Goal: Task Accomplishment & Management: Manage account settings

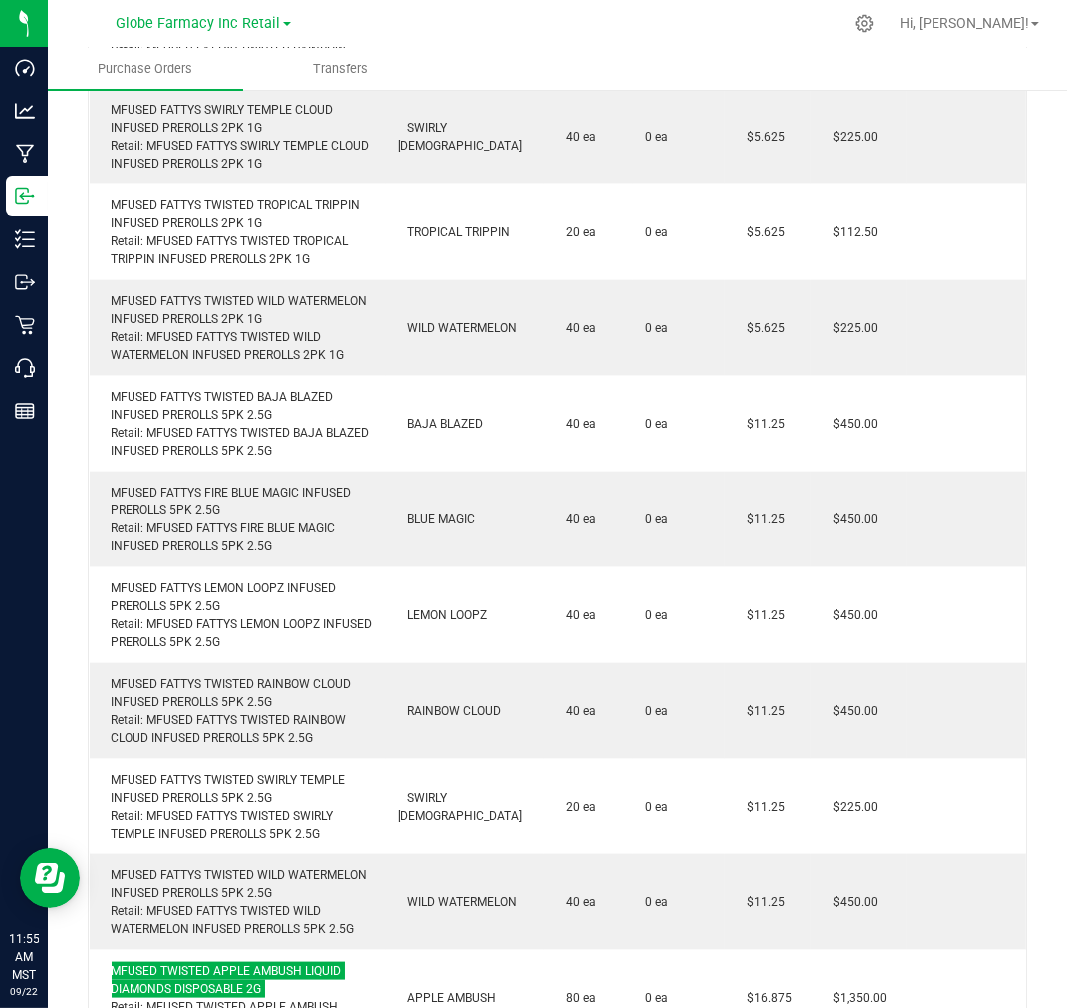
scroll to position [2508, 0]
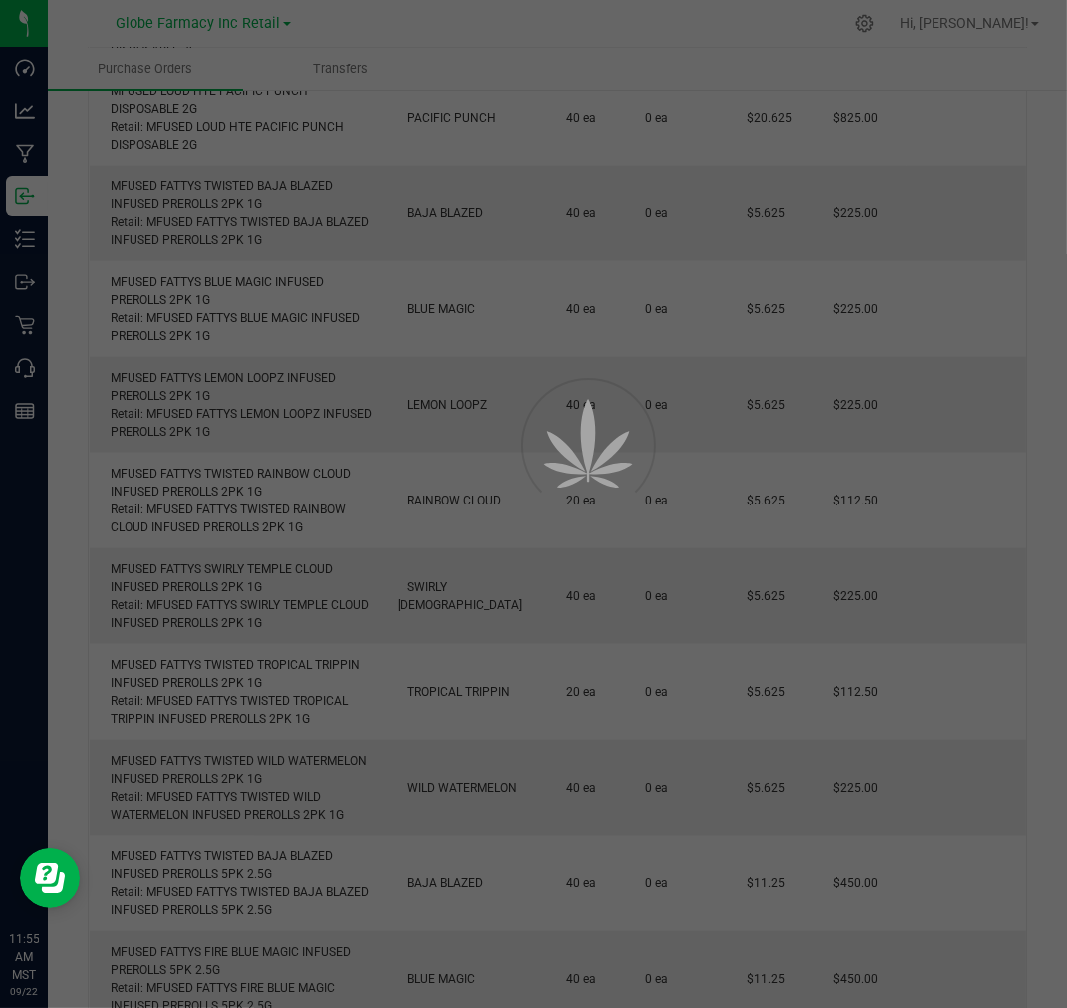
scroll to position [2296, 0]
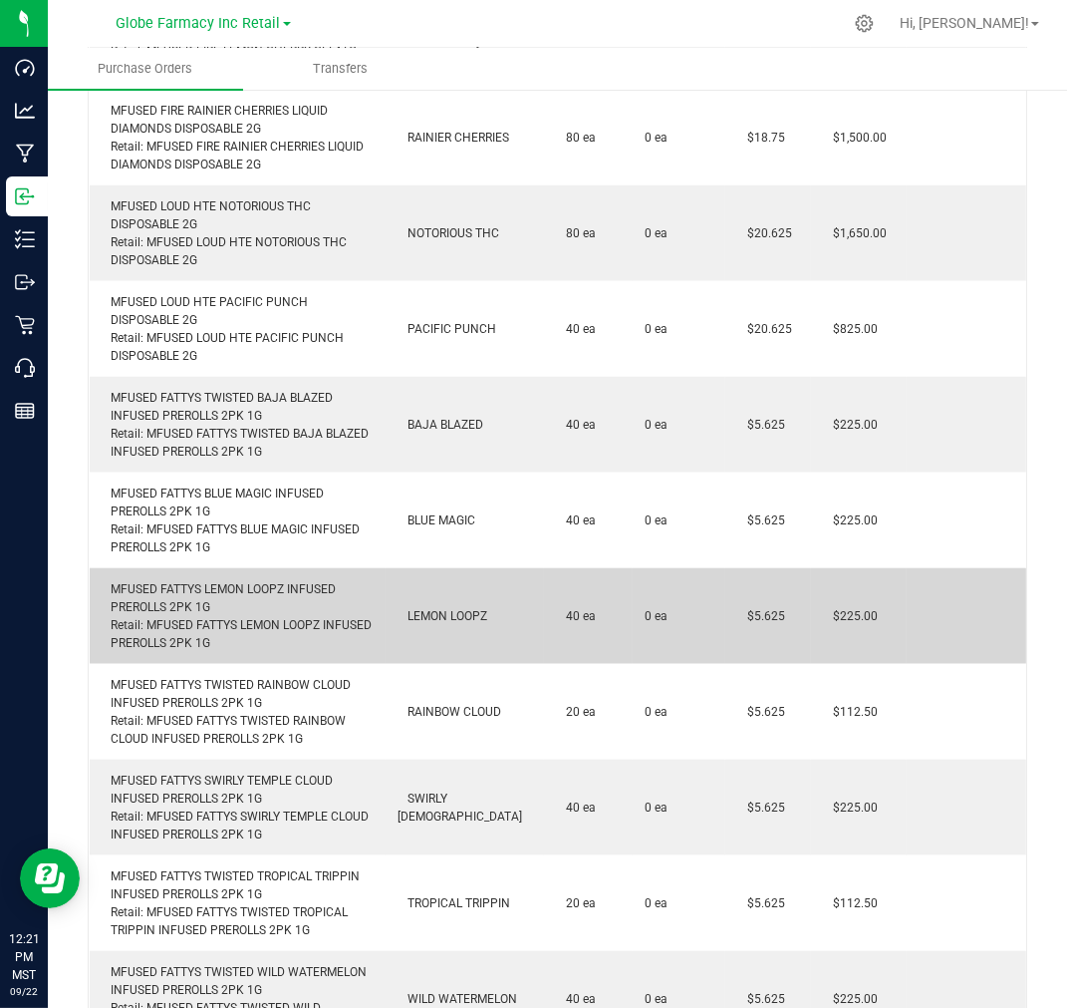
click at [304, 580] on div "MFUSED FATTYS LEMON LOOPZ INFUSED PREROLLS 2PK 1G Retail: MFUSED FATTYS LEMON L…" at bounding box center [238, 616] width 272 height 72
copy div "MFUSED FATTYS LEMON LOOPZ INFUSED PREROLLS 2PK 1G"
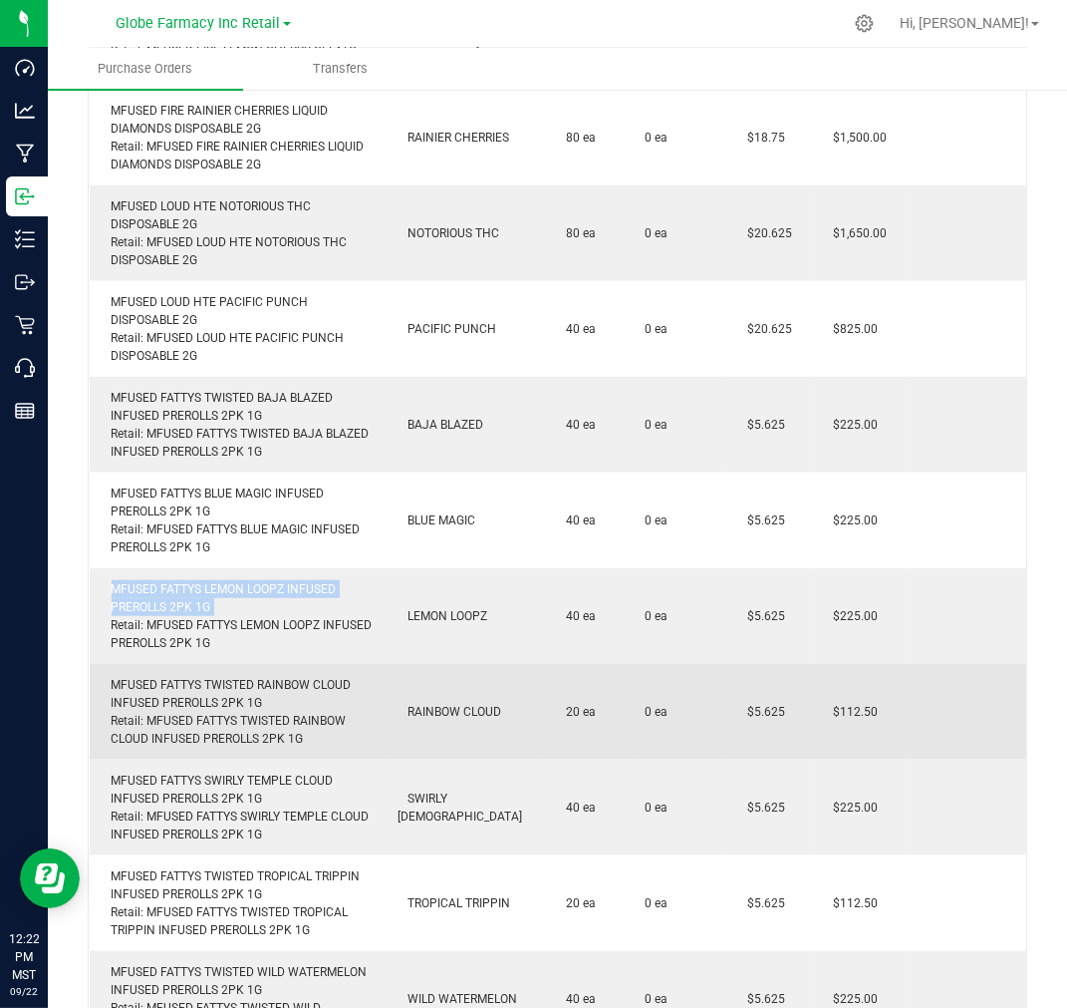
click at [329, 676] on div "MFUSED FATTYS TWISTED RAINBOW CLOUD INFUSED PREROLLS 2PK 1G Retail: MFUSED FATT…" at bounding box center [238, 712] width 272 height 72
copy div "MFUSED FATTYS TWISTED RAINBOW CLOUD INFUSED PREROLLS 2PK 1G"
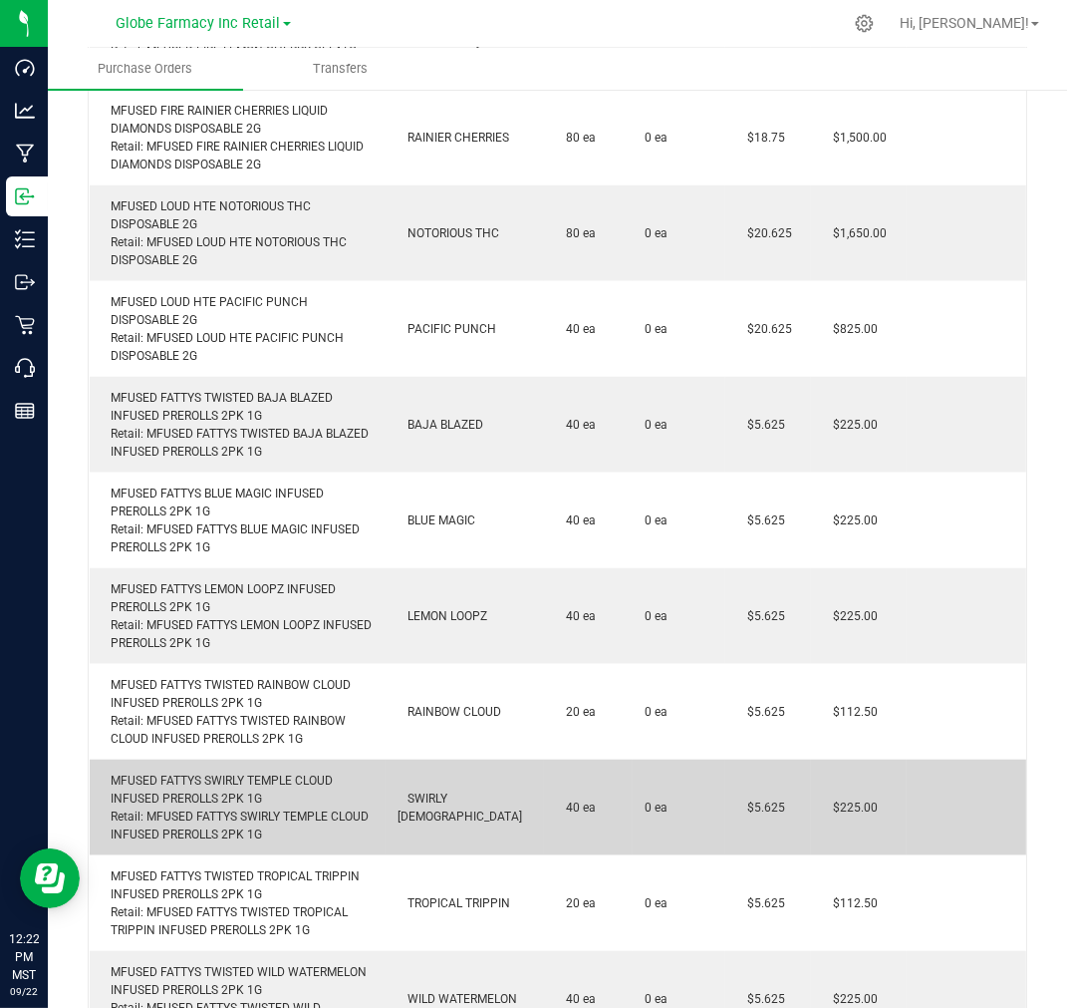
click at [210, 774] on div "MFUSED FATTYS SWIRLY TEMPLE CLOUD INFUSED PREROLLS 2PK 1G Retail: MFUSED FATTYS…" at bounding box center [238, 807] width 272 height 72
copy div "MFUSED FATTYS SWIRLY TEMPLE CLOUD INFUSED PREROLLS 2PK 1G"
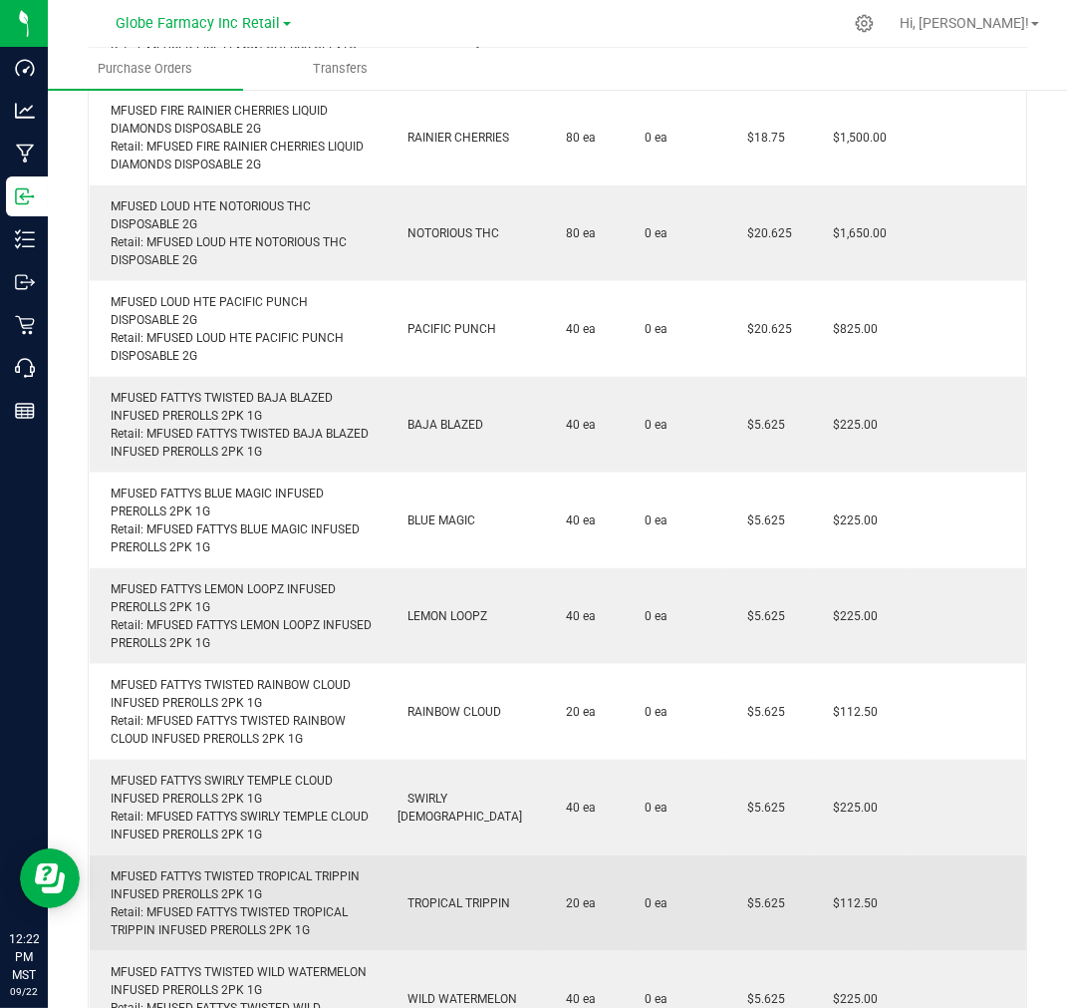
click at [279, 867] on div "MFUSED FATTYS TWISTED TROPICAL TRIPPIN INFUSED PREROLLS 2PK 1G Retail: MFUSED F…" at bounding box center [238, 903] width 272 height 72
copy div "MFUSED FATTYS TWISTED TROPICAL TRIPPIN INFUSED PREROLLS 2PK 1G"
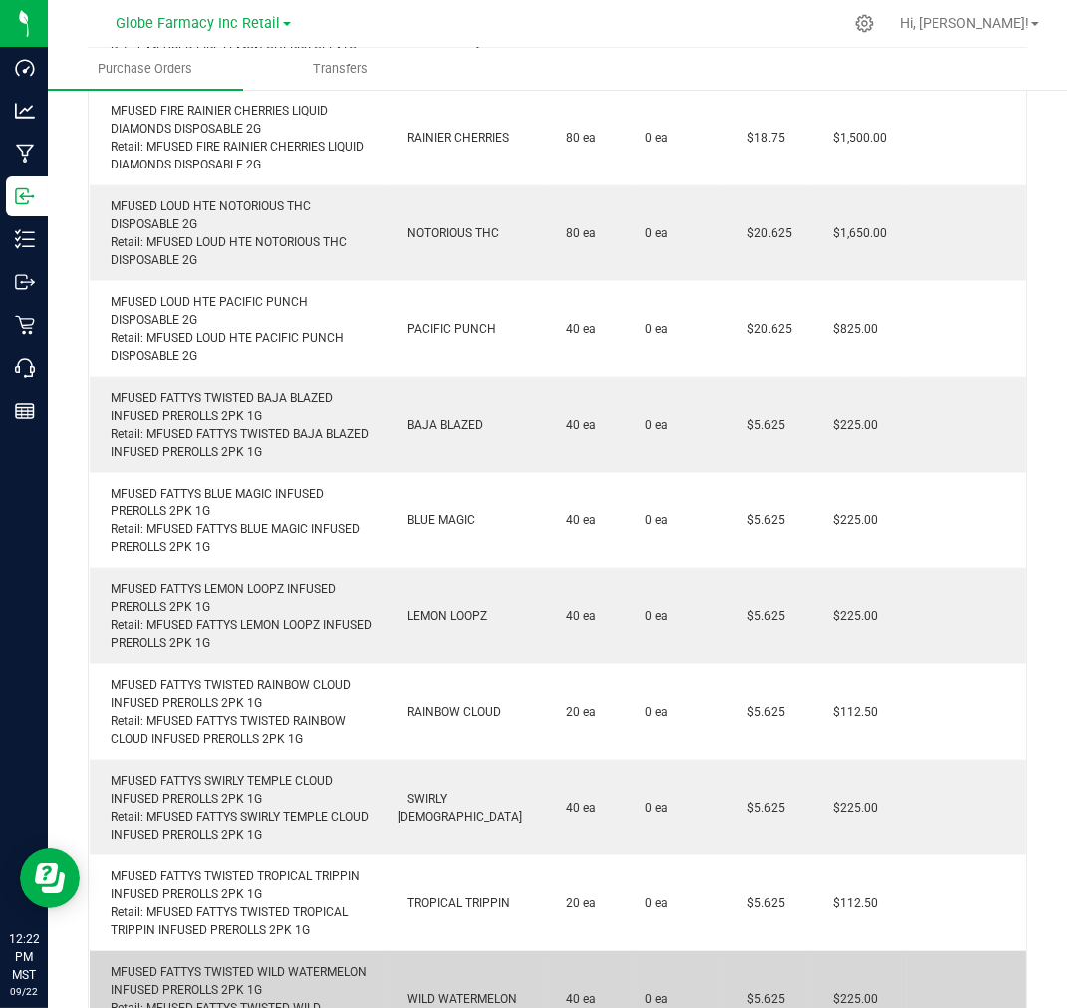
click at [282, 964] on div "MFUSED FATTYS TWISTED WILD WATERMELON INFUSED PREROLLS 2PK 1G Retail: MFUSED FA…" at bounding box center [238, 999] width 272 height 72
copy div "MFUSED FATTYS TWISTED WILD WATERMELON INFUSED PREROLLS 2PK 1G"
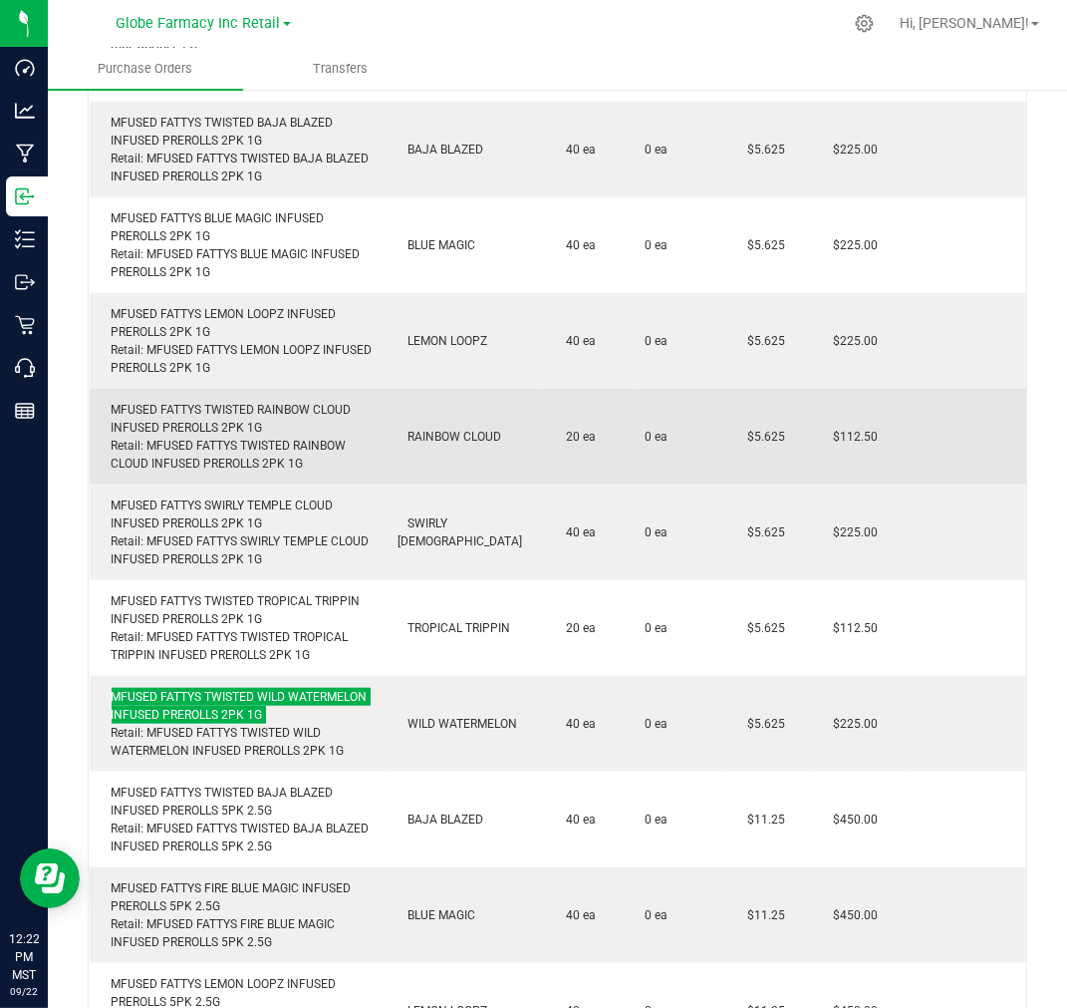
scroll to position [2628, 0]
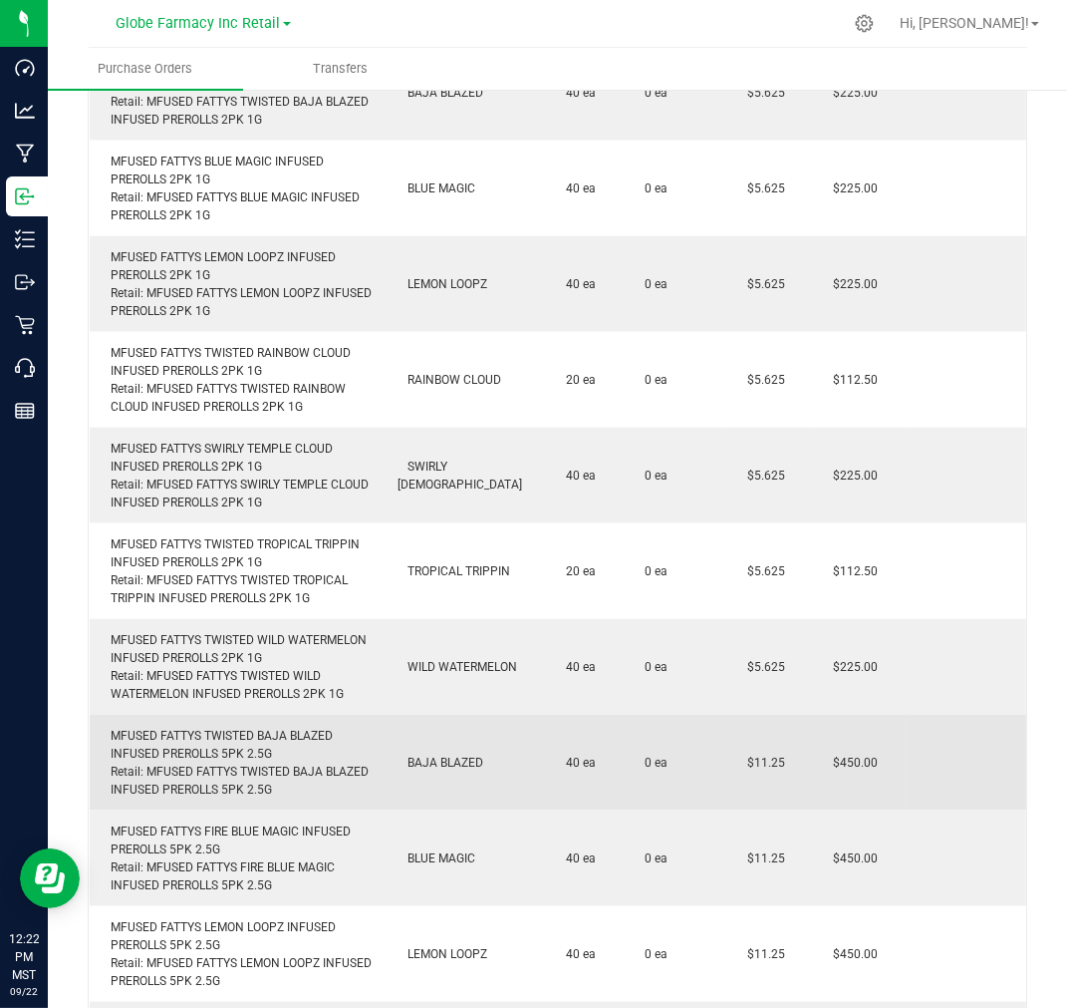
click at [229, 727] on div "MFUSED FATTYS TWISTED BAJA BLAZED INFUSED PREROLLS 5PK 2.5G Retail: MFUSED FATT…" at bounding box center [238, 763] width 272 height 72
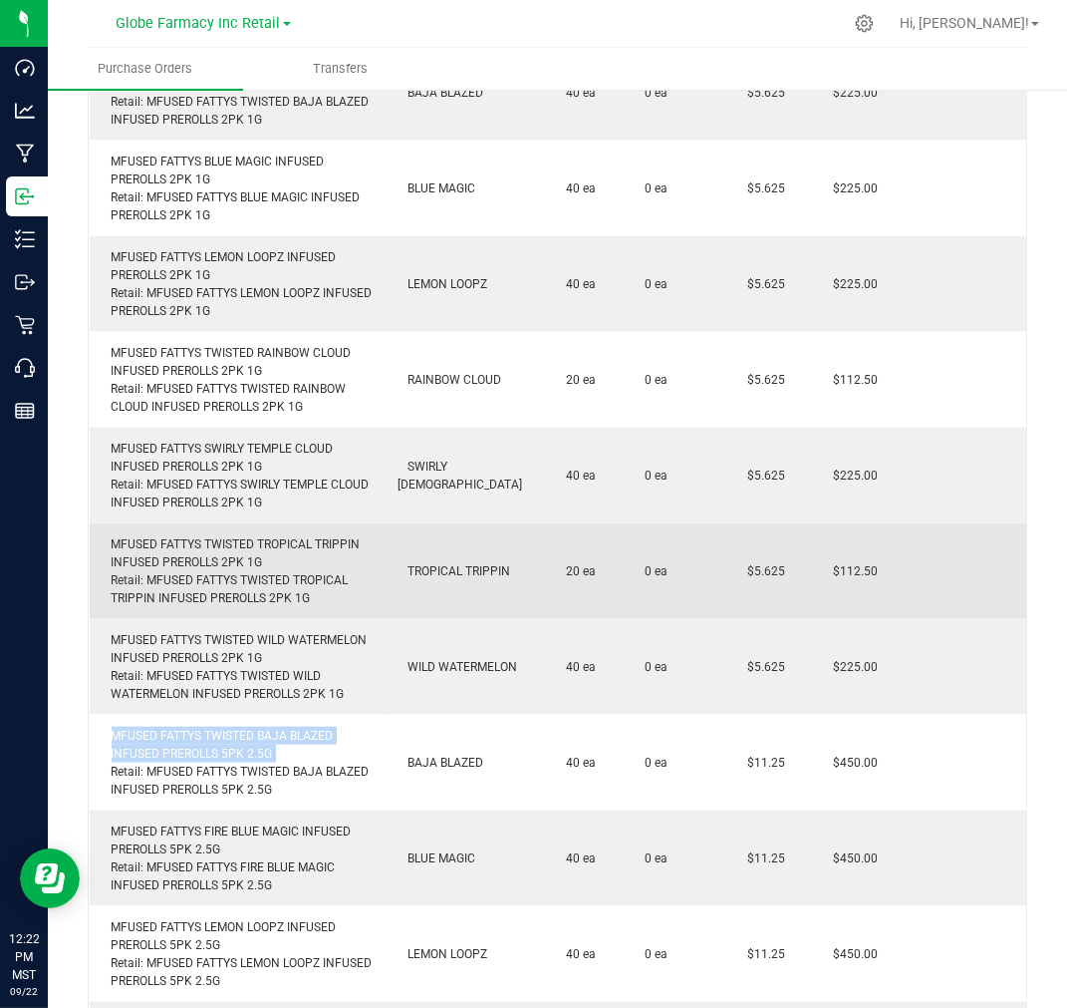
copy div "MFUSED FATTYS TWISTED BAJA BLAZED INFUSED PREROLLS 5PK 2.5G"
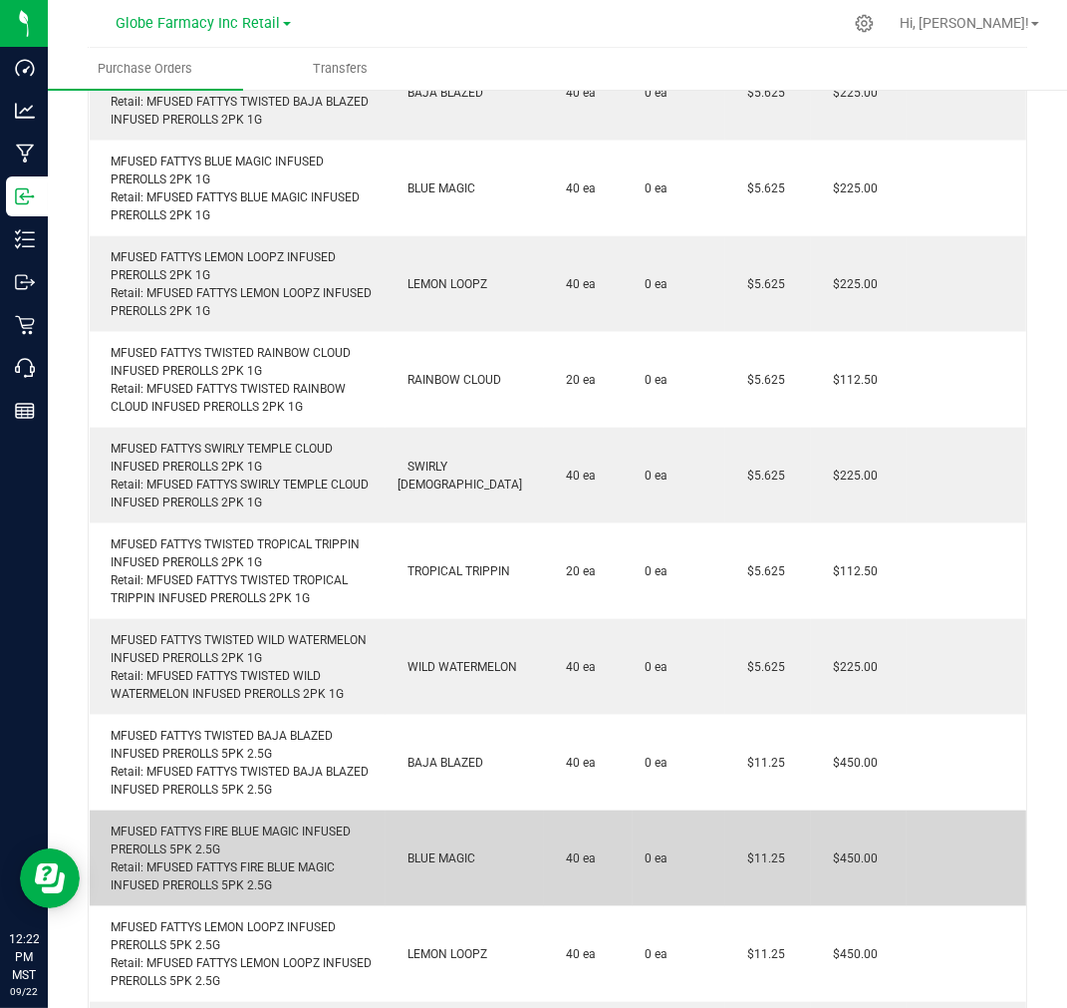
click at [207, 822] on div "MFUSED FATTYS FIRE BLUE MAGIC INFUSED PREROLLS 5PK 2.5G Retail: MFUSED FATTYS F…" at bounding box center [238, 858] width 272 height 72
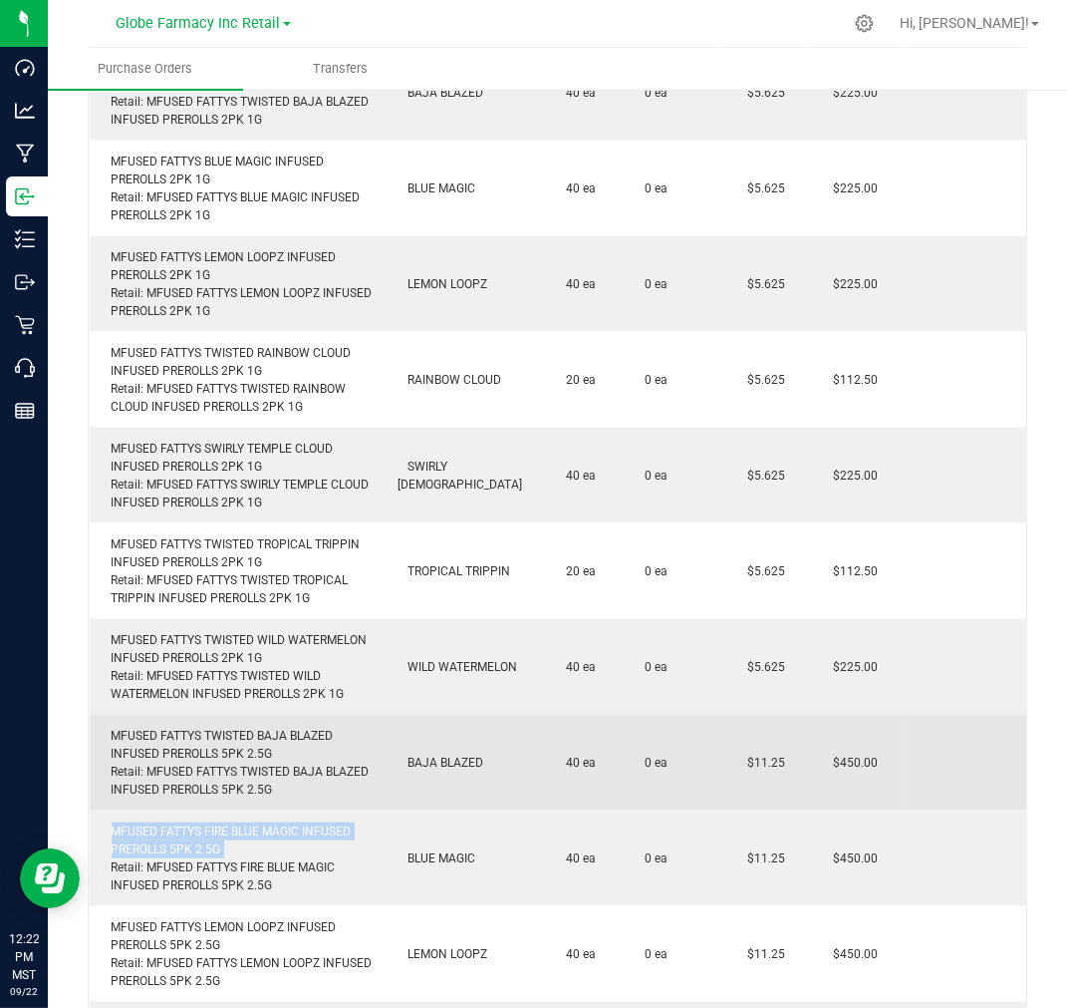
copy div "MFUSED FATTYS FIRE BLUE MAGIC INFUSED PREROLLS 5PK 2.5G"
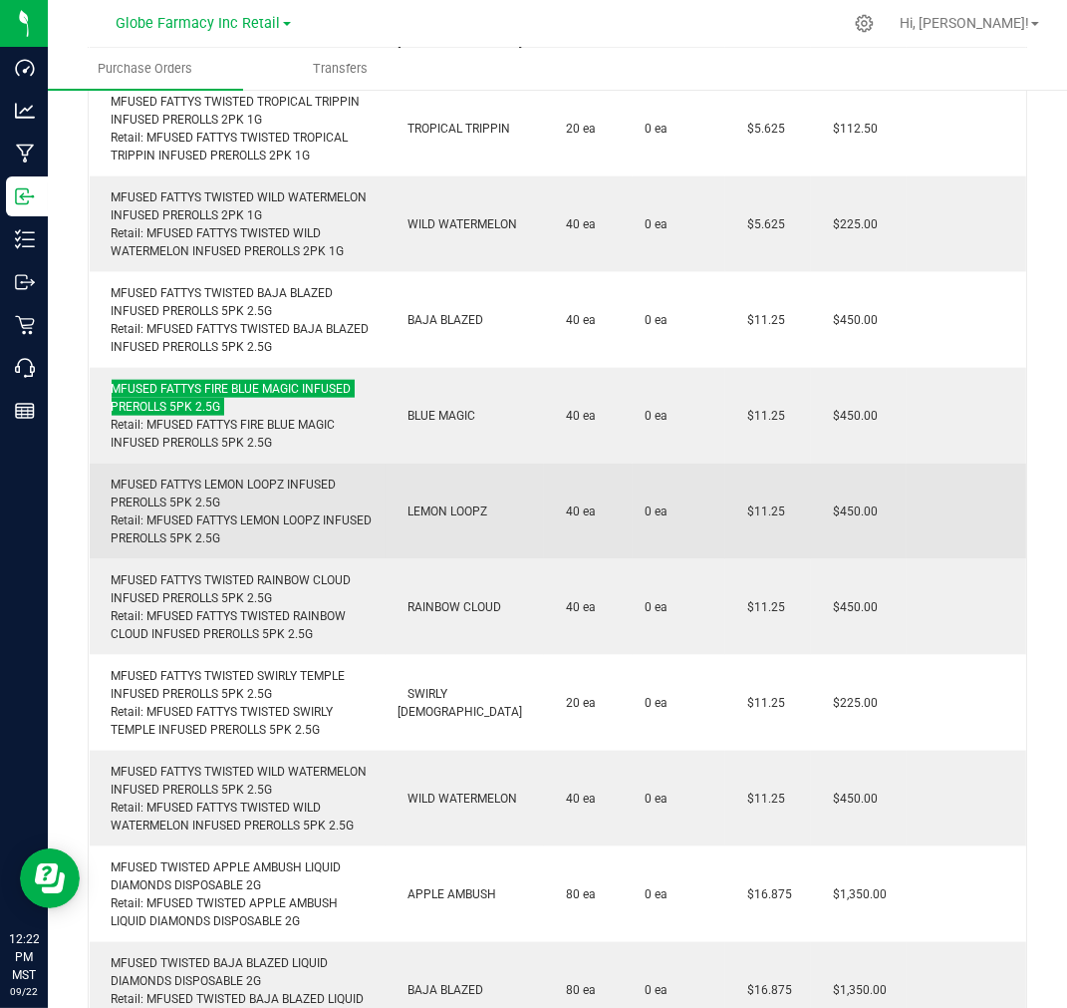
scroll to position [3072, 0]
click at [201, 479] on div "MFUSED FATTYS LEMON LOOPZ INFUSED PREROLLS 5PK 2.5G Retail: MFUSED FATTYS LEMON…" at bounding box center [238, 510] width 272 height 72
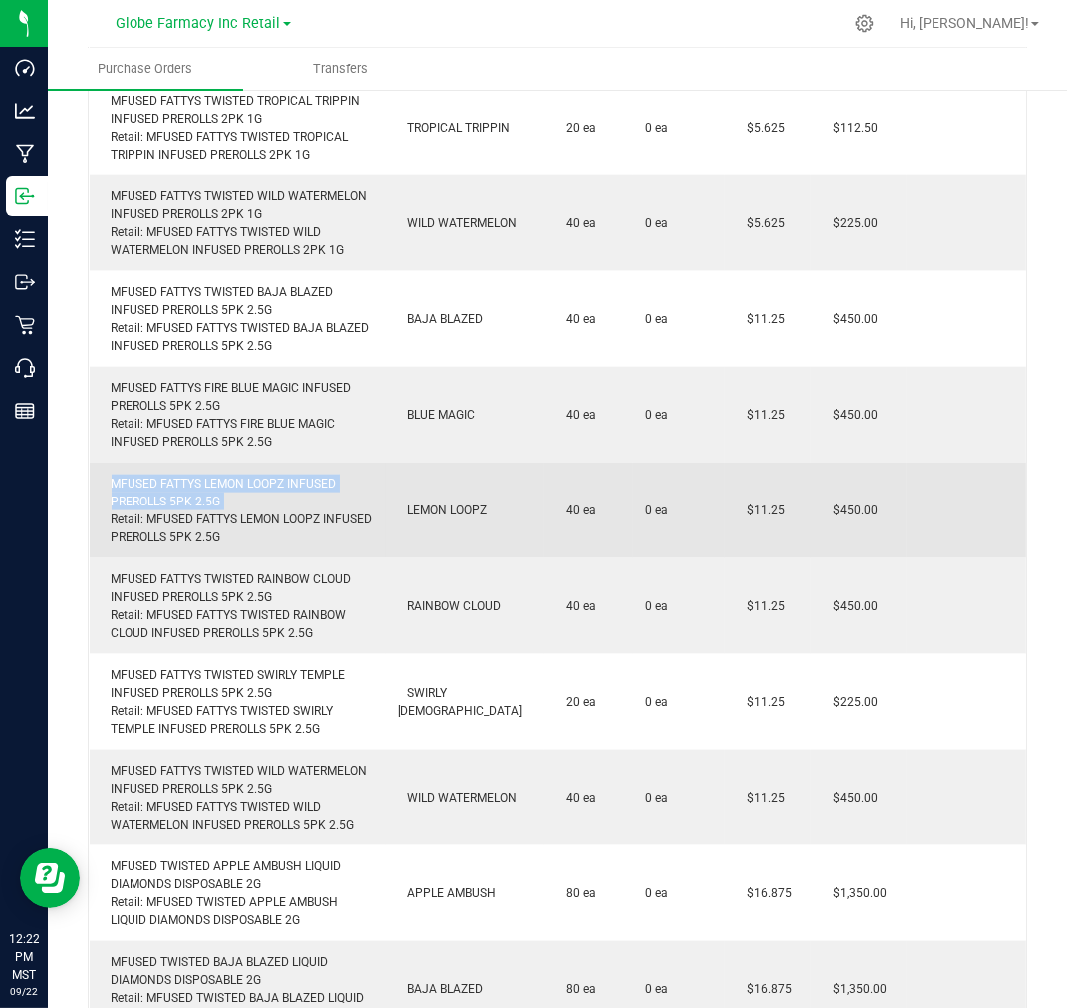
click at [201, 479] on div "MFUSED FATTYS LEMON LOOPZ INFUSED PREROLLS 5PK 2.5G Retail: MFUSED FATTYS LEMON…" at bounding box center [238, 510] width 272 height 72
copy div "MFUSED FATTYS LEMON LOOPZ INFUSED PREROLLS 5PK 2.5G"
drag, startPoint x: 209, startPoint y: 533, endPoint x: 207, endPoint y: 563, distance: 30.0
click at [209, 533] on td "MFUSED FATTYS LEMON LOOPZ INFUSED PREROLLS 5PK 2.5G Retail: MFUSED FATTYS LEMON…" at bounding box center [238, 510] width 296 height 96
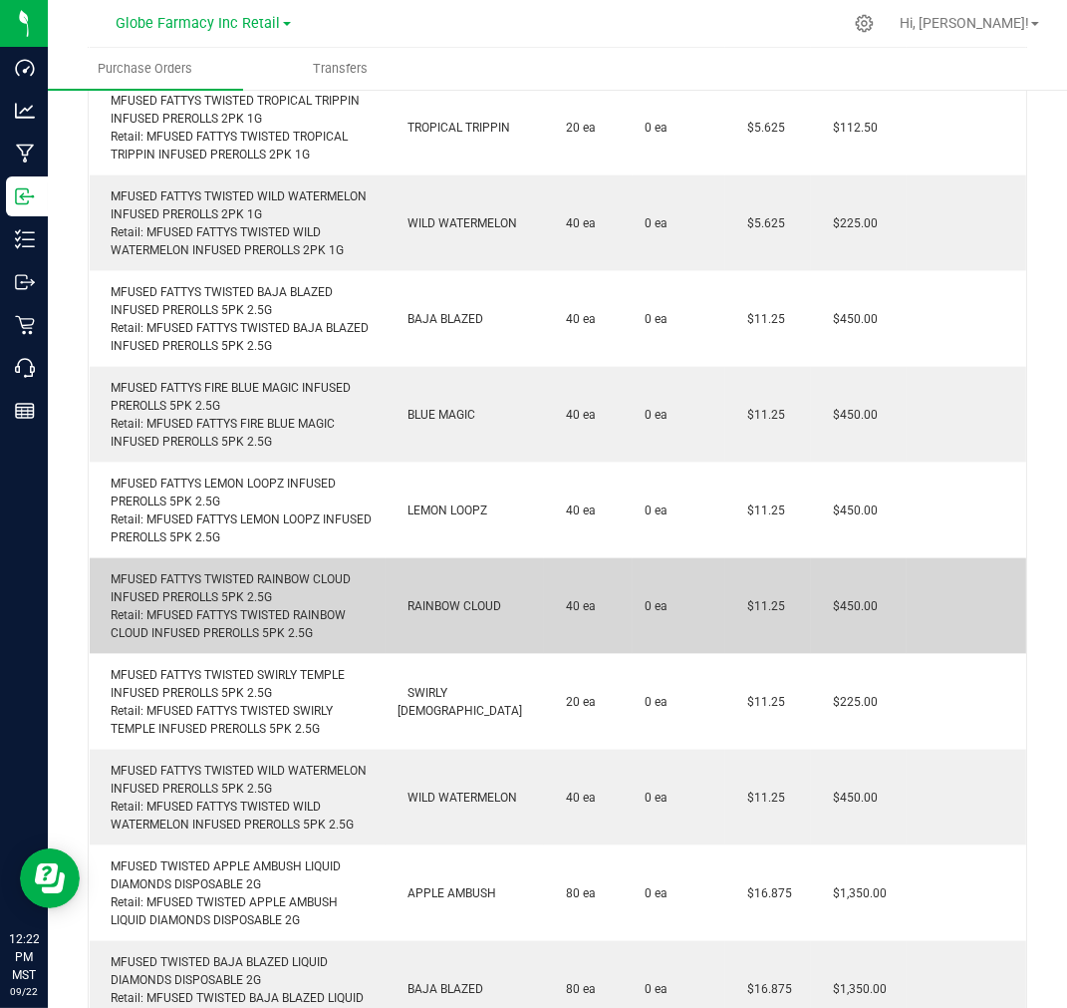
click at [207, 570] on div "MFUSED FATTYS TWISTED RAINBOW CLOUD INFUSED PREROLLS 5PK 2.5G Retail: MFUSED FA…" at bounding box center [238, 606] width 272 height 72
copy div "MFUSED FATTYS TWISTED RAINBOW CLOUD INFUSED PREROLLS 5PK 2.5G"
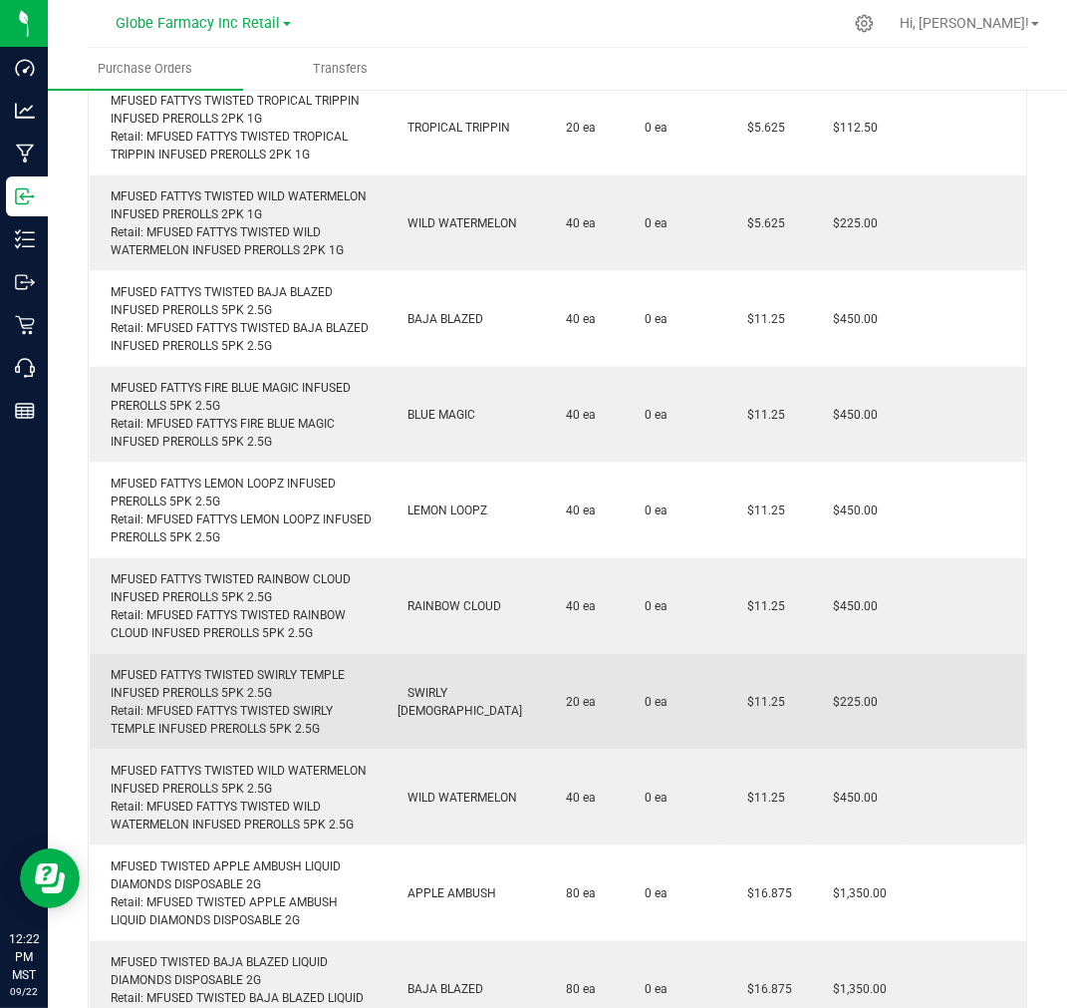
click at [183, 666] on div "MFUSED FATTYS TWISTED SWIRLY TEMPLE INFUSED PREROLLS 5PK 2.5G Retail: MFUSED FA…" at bounding box center [238, 702] width 272 height 72
copy div "MFUSED FATTYS TWISTED SWIRLY TEMPLE INFUSED PREROLLS 5PK 2.5G"
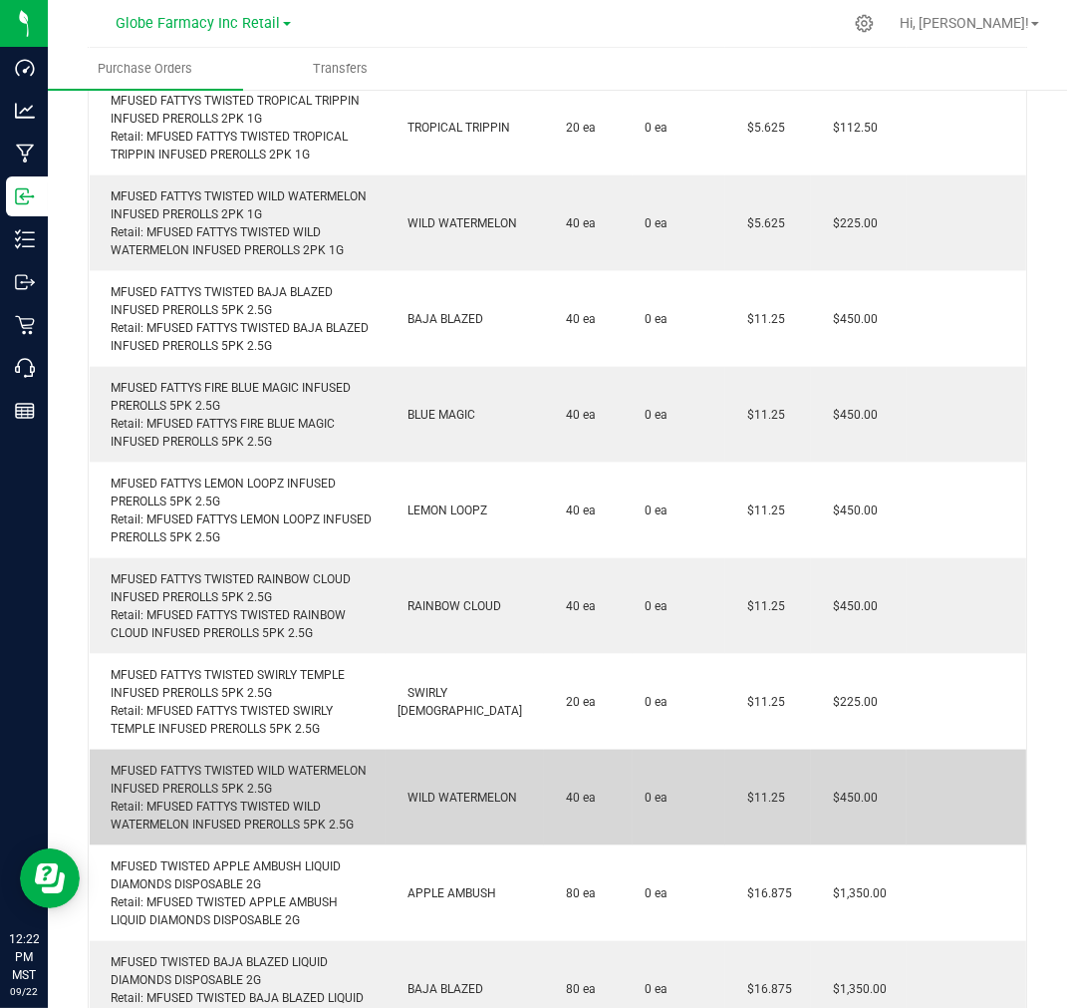
click at [205, 761] on div "MFUSED FATTYS TWISTED WILD WATERMELON INFUSED PREROLLS 5PK 2.5G Retail: MFUSED …" at bounding box center [238, 797] width 272 height 72
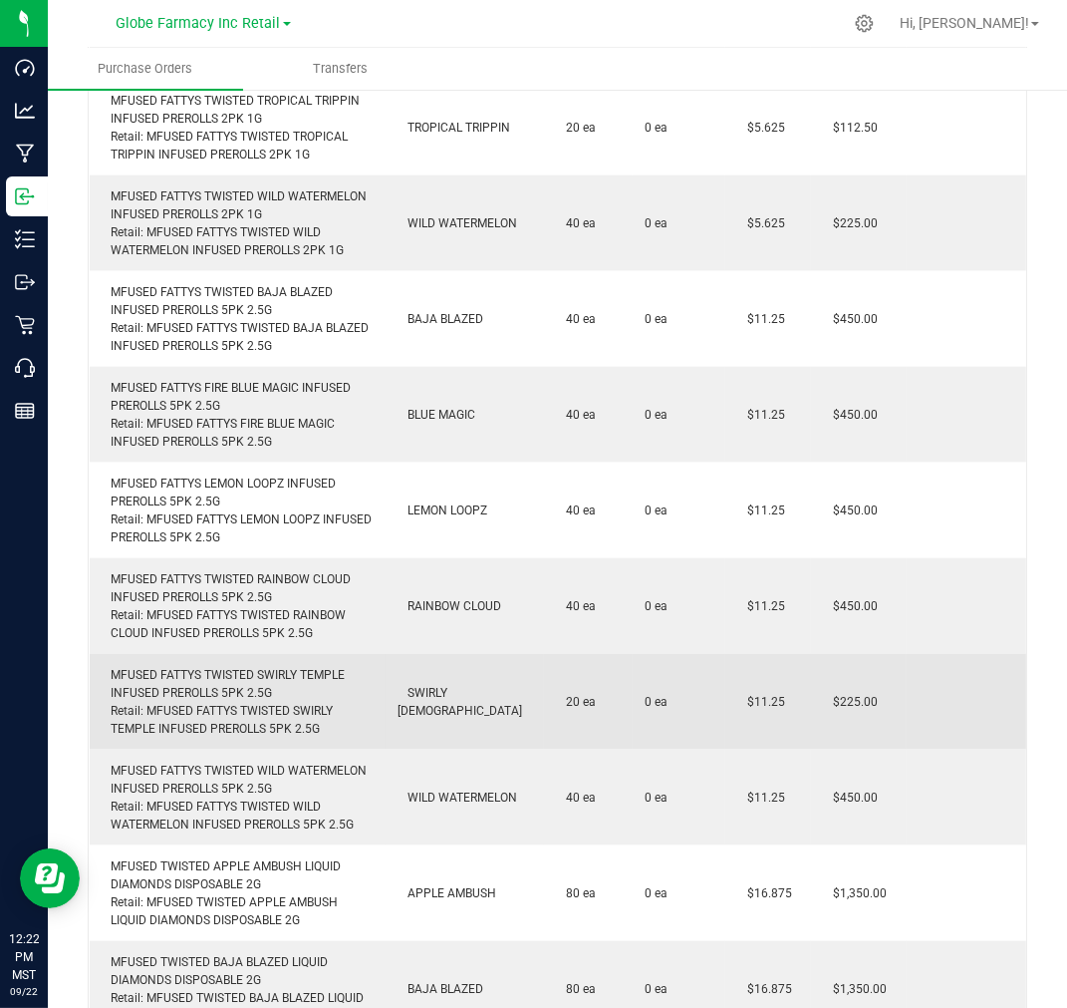
click at [245, 666] on div "MFUSED FATTYS TWISTED SWIRLY TEMPLE INFUSED PREROLLS 5PK 2.5G Retail: MFUSED FA…" at bounding box center [238, 702] width 272 height 72
click at [244, 666] on div "MFUSED FATTYS TWISTED SWIRLY TEMPLE INFUSED PREROLLS 5PK 2.5G Retail: MFUSED FA…" at bounding box center [238, 702] width 272 height 72
click at [212, 666] on div "MFUSED FATTYS TWISTED SWIRLY TEMPLE INFUSED PREROLLS 5PK 2.5G Retail: MFUSED FA…" at bounding box center [238, 702] width 272 height 72
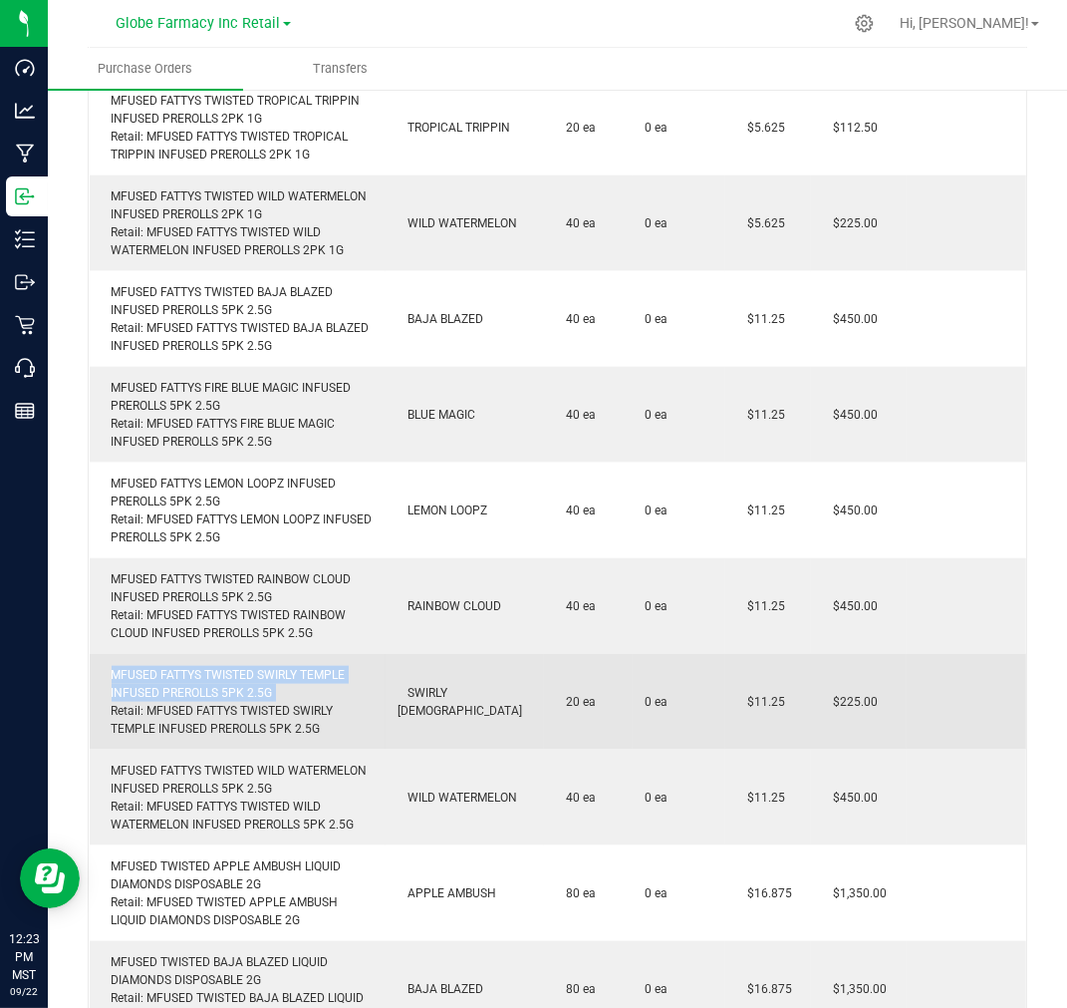
click at [212, 666] on div "MFUSED FATTYS TWISTED SWIRLY TEMPLE INFUSED PREROLLS 5PK 2.5G Retail: MFUSED FA…" at bounding box center [238, 702] width 272 height 72
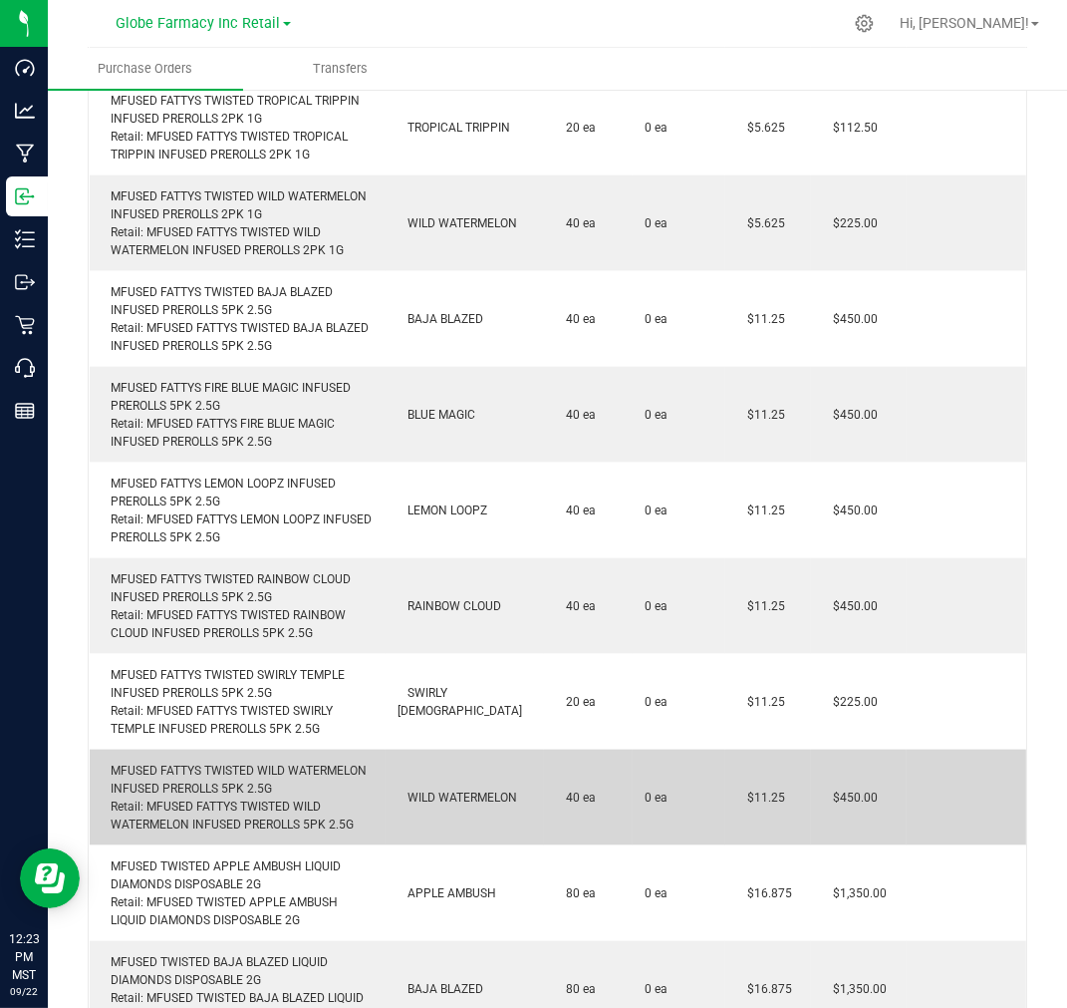
click at [230, 761] on div "MFUSED FATTYS TWISTED WILD WATERMELON INFUSED PREROLLS 5PK 2.5G Retail: MFUSED …" at bounding box center [238, 797] width 272 height 72
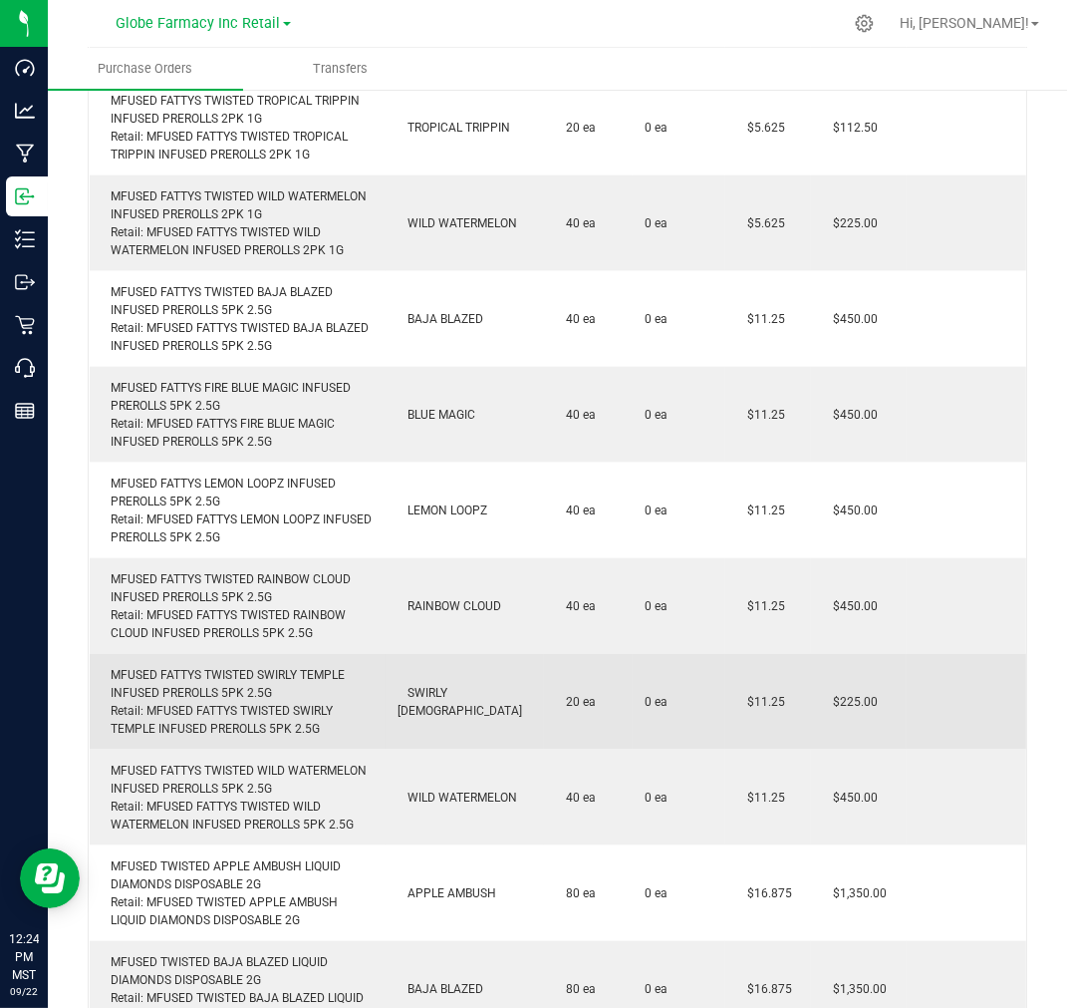
click at [245, 666] on div "MFUSED FATTYS TWISTED SWIRLY TEMPLE INFUSED PREROLLS 5PK 2.5G Retail: MFUSED FA…" at bounding box center [238, 702] width 272 height 72
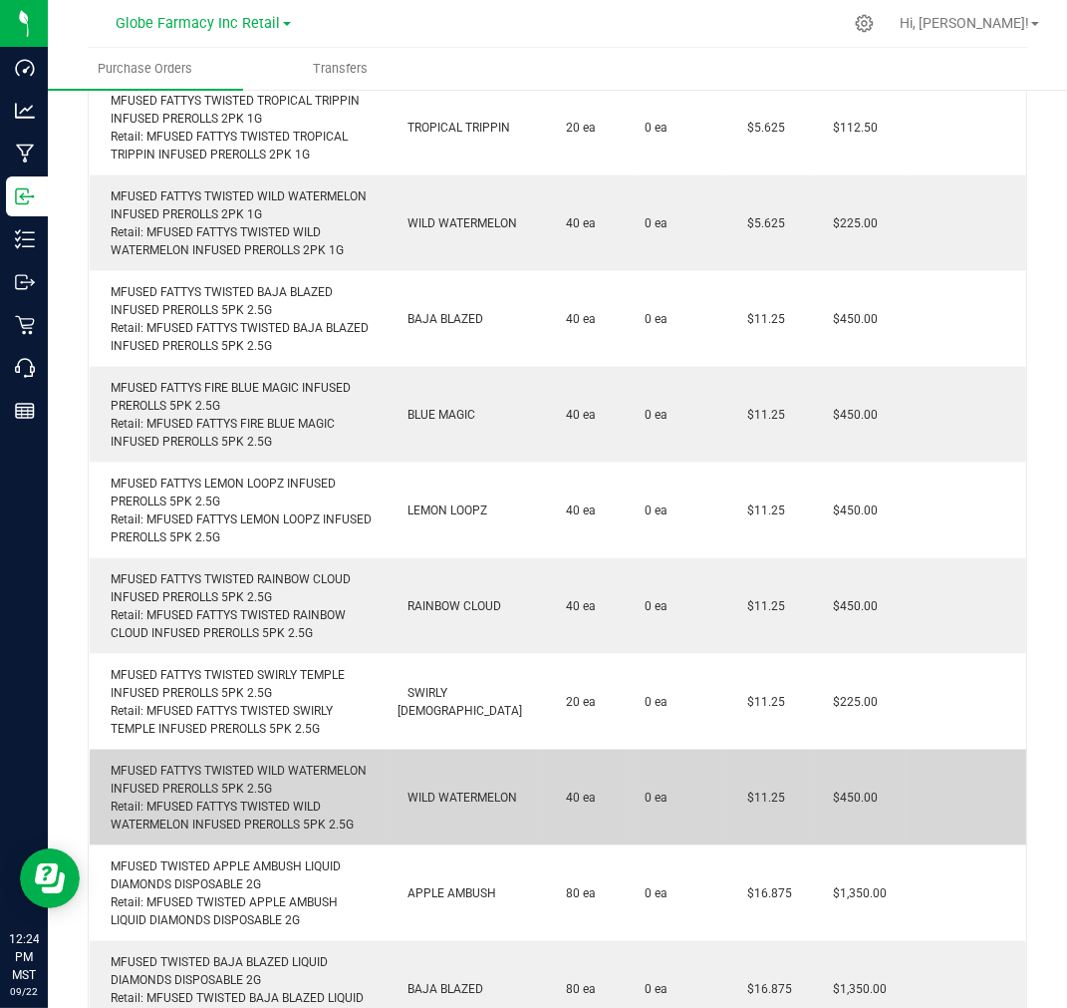
click at [214, 763] on div "MFUSED FATTYS TWISTED WILD WATERMELON INFUSED PREROLLS 5PK 2.5G Retail: MFUSED …" at bounding box center [238, 797] width 272 height 72
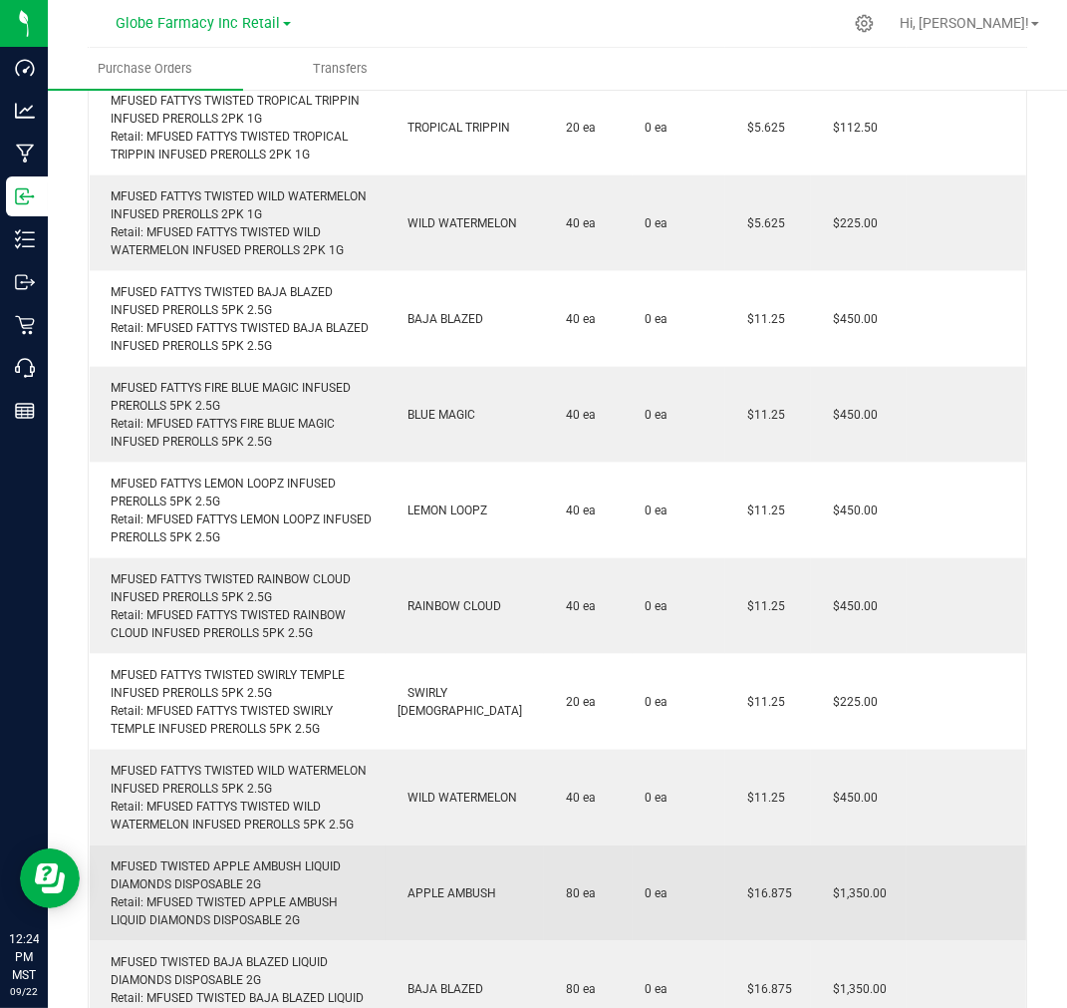
click at [140, 845] on td "MFUSED TWISTED APPLE AMBUSH LIQUID DIAMONDS DISPOSABLE 2G Retail: MFUSED TWISTE…" at bounding box center [238, 893] width 296 height 96
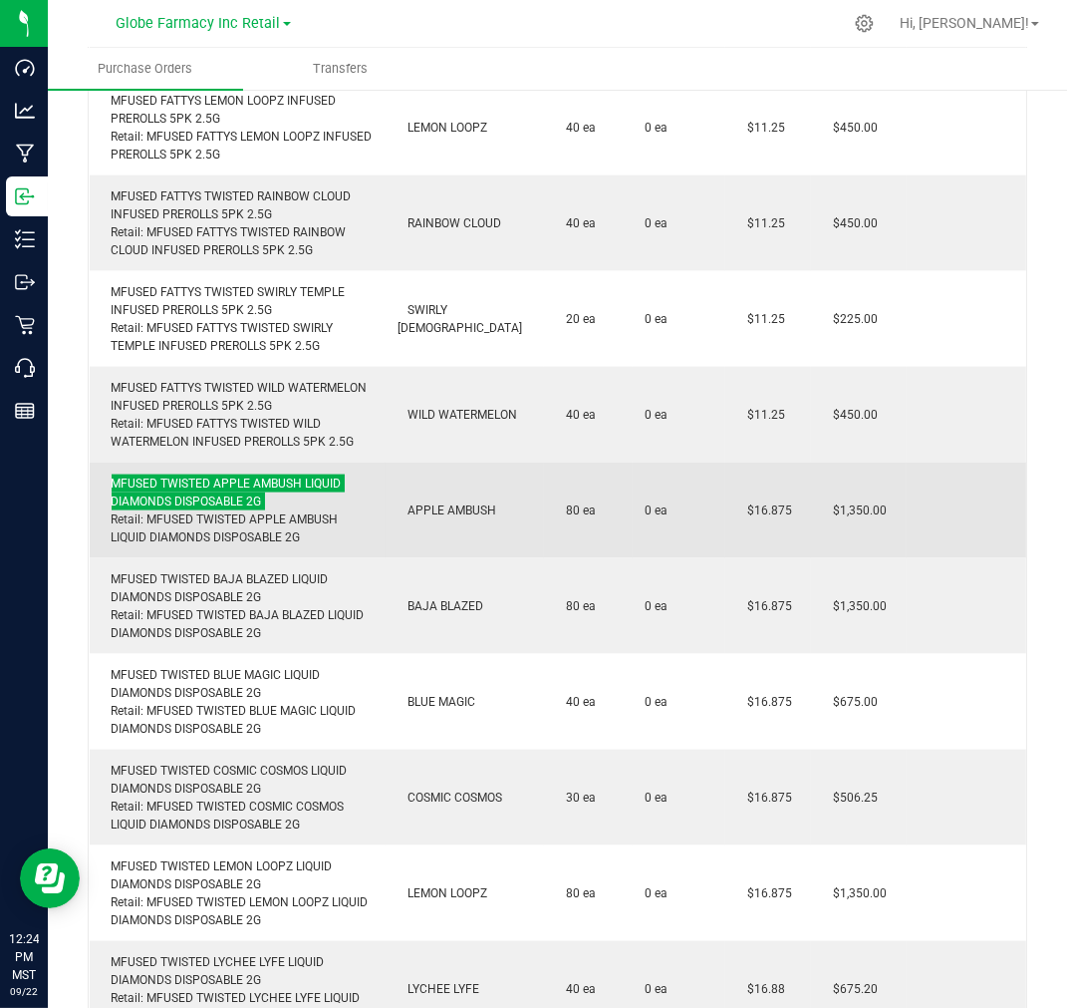
scroll to position [3514, 0]
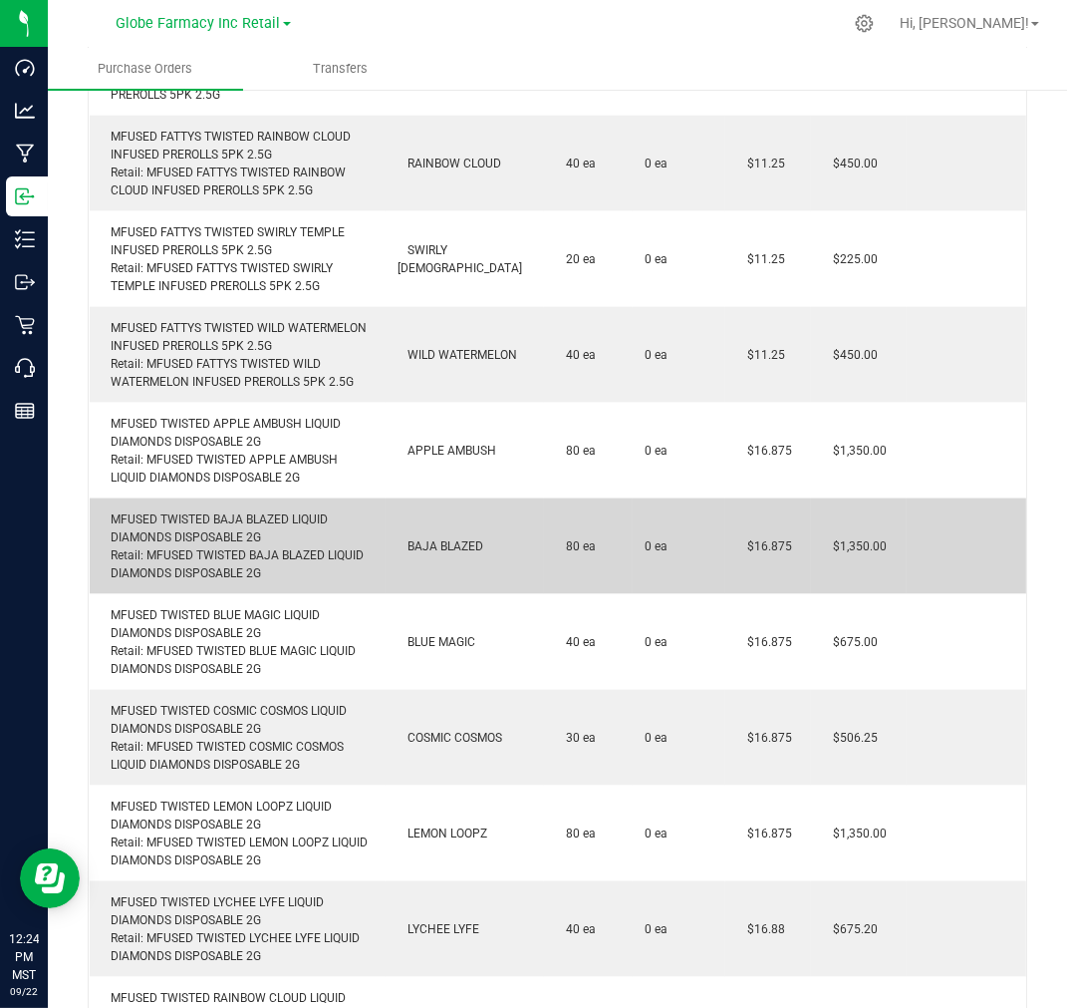
click at [165, 515] on div "MFUSED TWISTED BAJA BLAZED LIQUID DIAMONDS DISPOSABLE 2G Retail: MFUSED TWISTED…" at bounding box center [238, 546] width 272 height 72
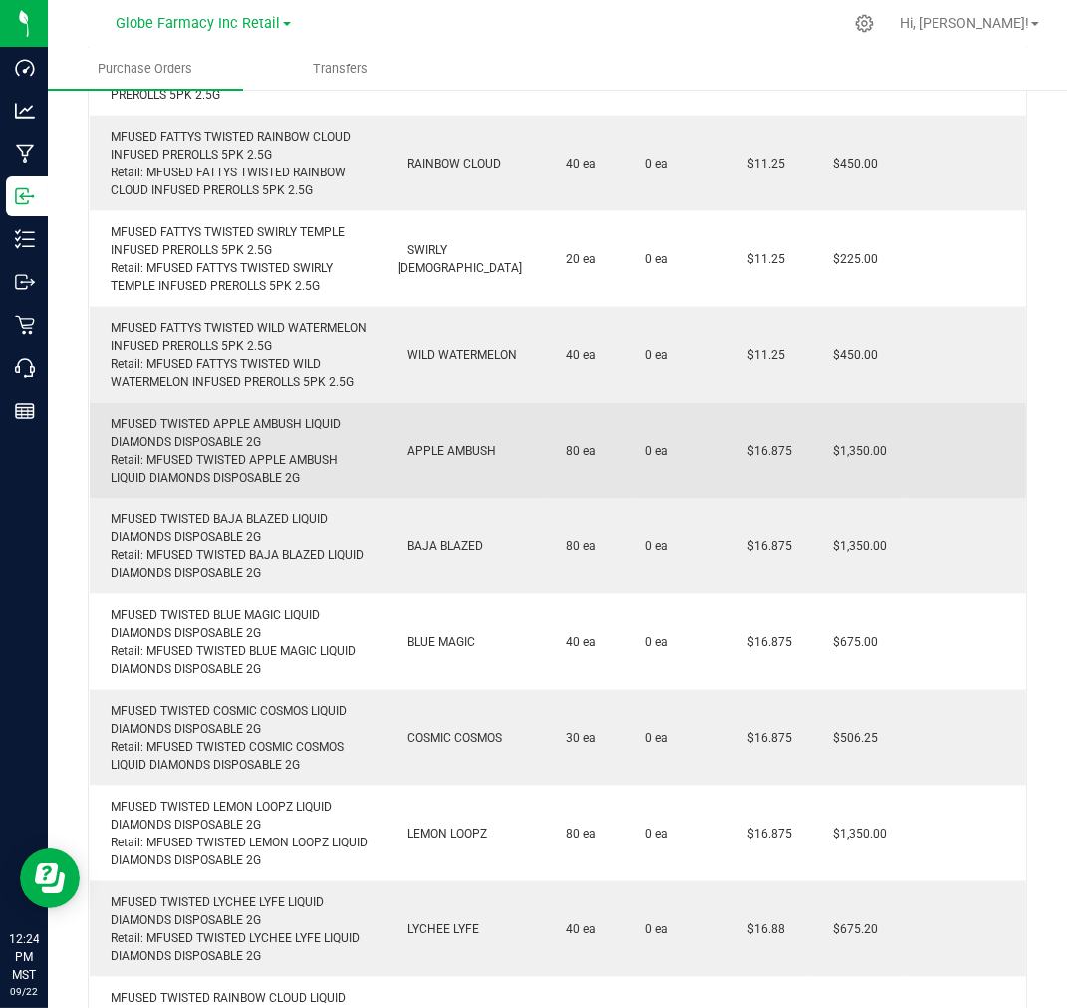
click at [210, 415] on div "MFUSED TWISTED APPLE AMBUSH LIQUID DIAMONDS DISPOSABLE 2G Retail: MFUSED TWISTE…" at bounding box center [238, 451] width 272 height 72
click at [221, 415] on div "MFUSED TWISTED APPLE AMBUSH LIQUID DIAMONDS DISPOSABLE 2G Retail: MFUSED TWISTE…" at bounding box center [238, 451] width 272 height 72
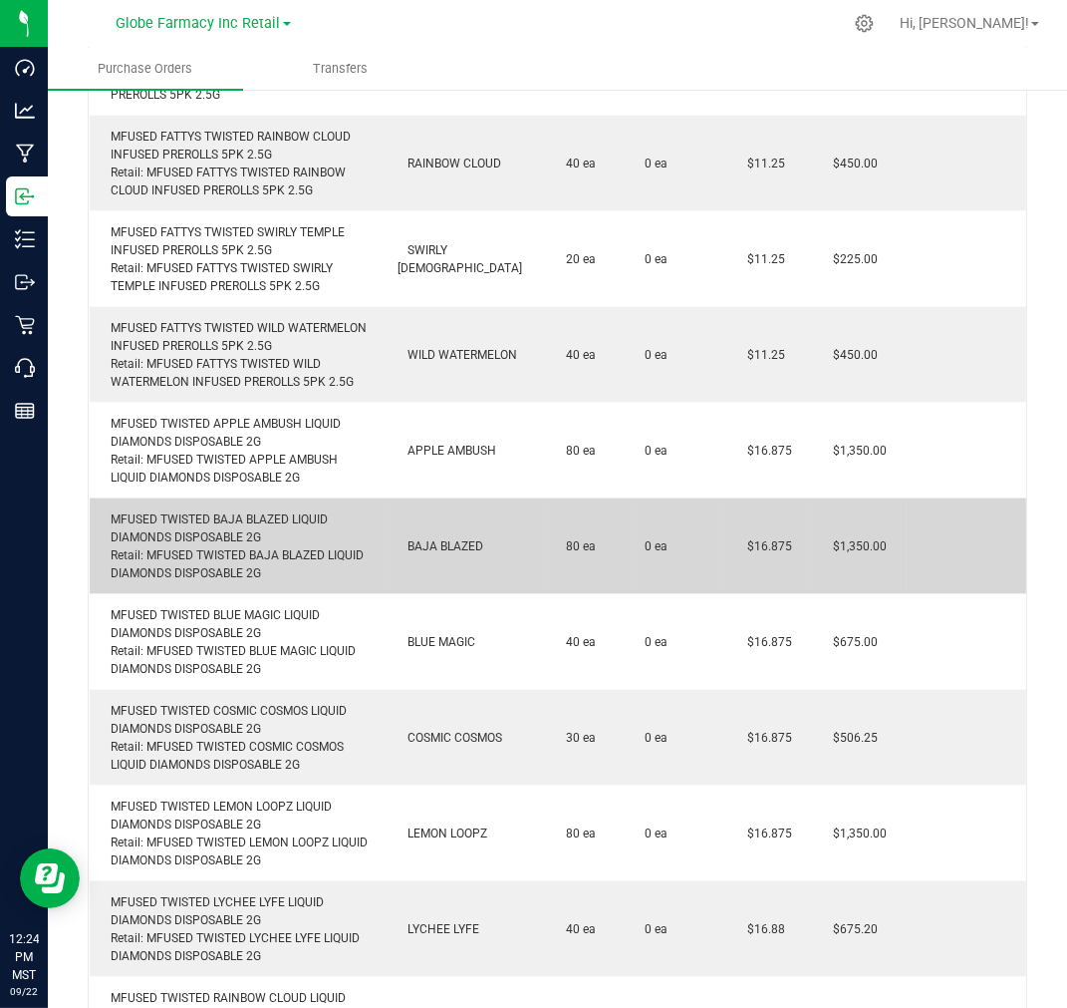
click at [211, 510] on div "MFUSED TWISTED BAJA BLAZED LIQUID DIAMONDS DISPOSABLE 2G Retail: MFUSED TWISTED…" at bounding box center [238, 546] width 272 height 72
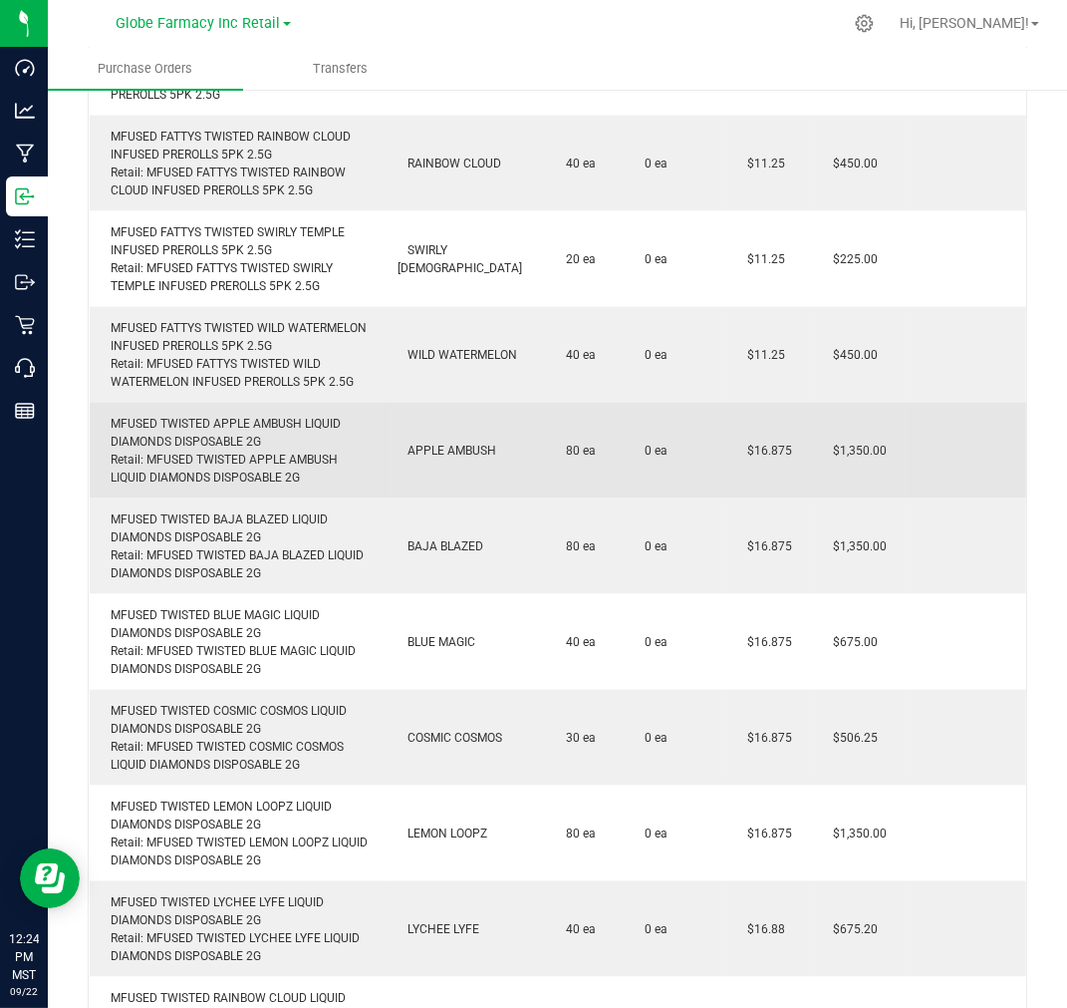
click at [180, 415] on div "MFUSED TWISTED APPLE AMBUSH LIQUID DIAMONDS DISPOSABLE 2G Retail: MFUSED TWISTE…" at bounding box center [238, 451] width 272 height 72
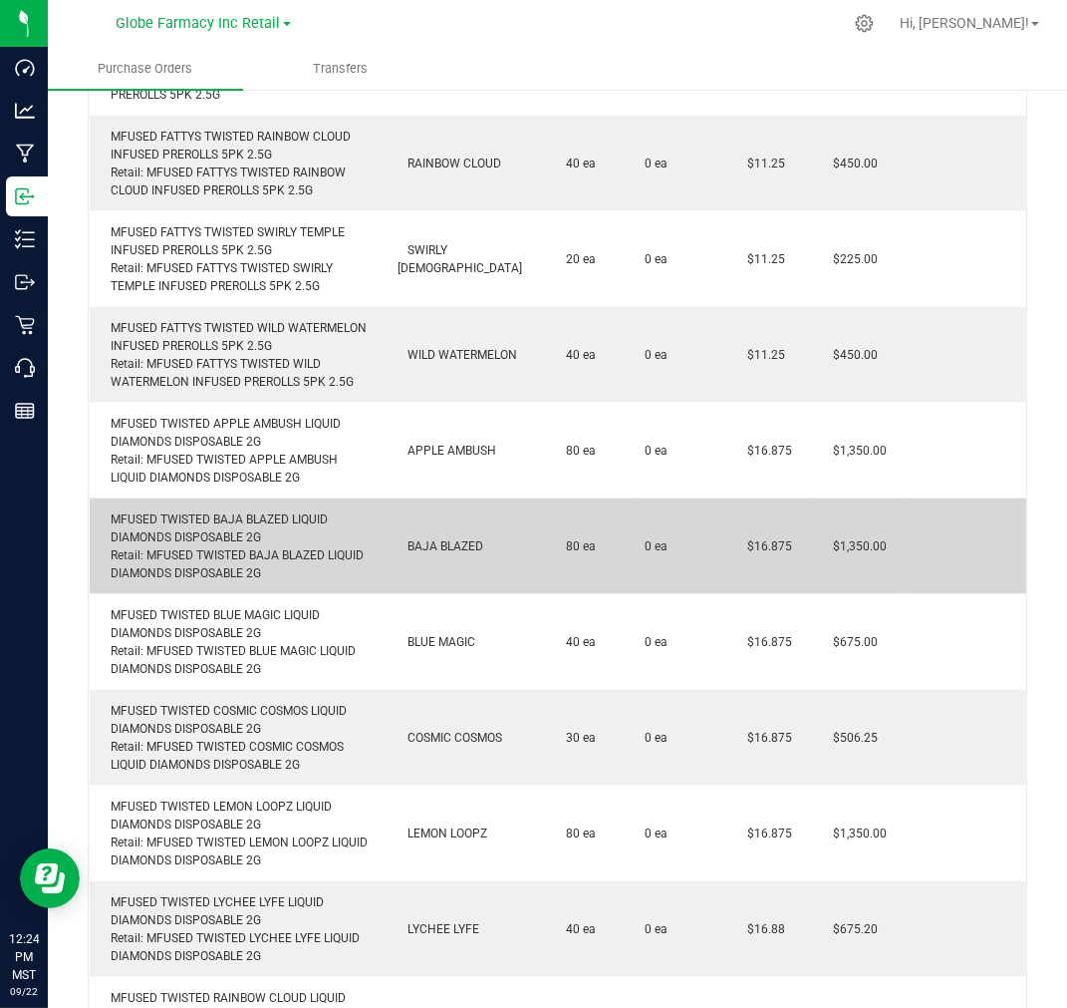
click at [235, 510] on div "MFUSED TWISTED BAJA BLAZED LIQUID DIAMONDS DISPOSABLE 2G Retail: MFUSED TWISTED…" at bounding box center [238, 546] width 272 height 72
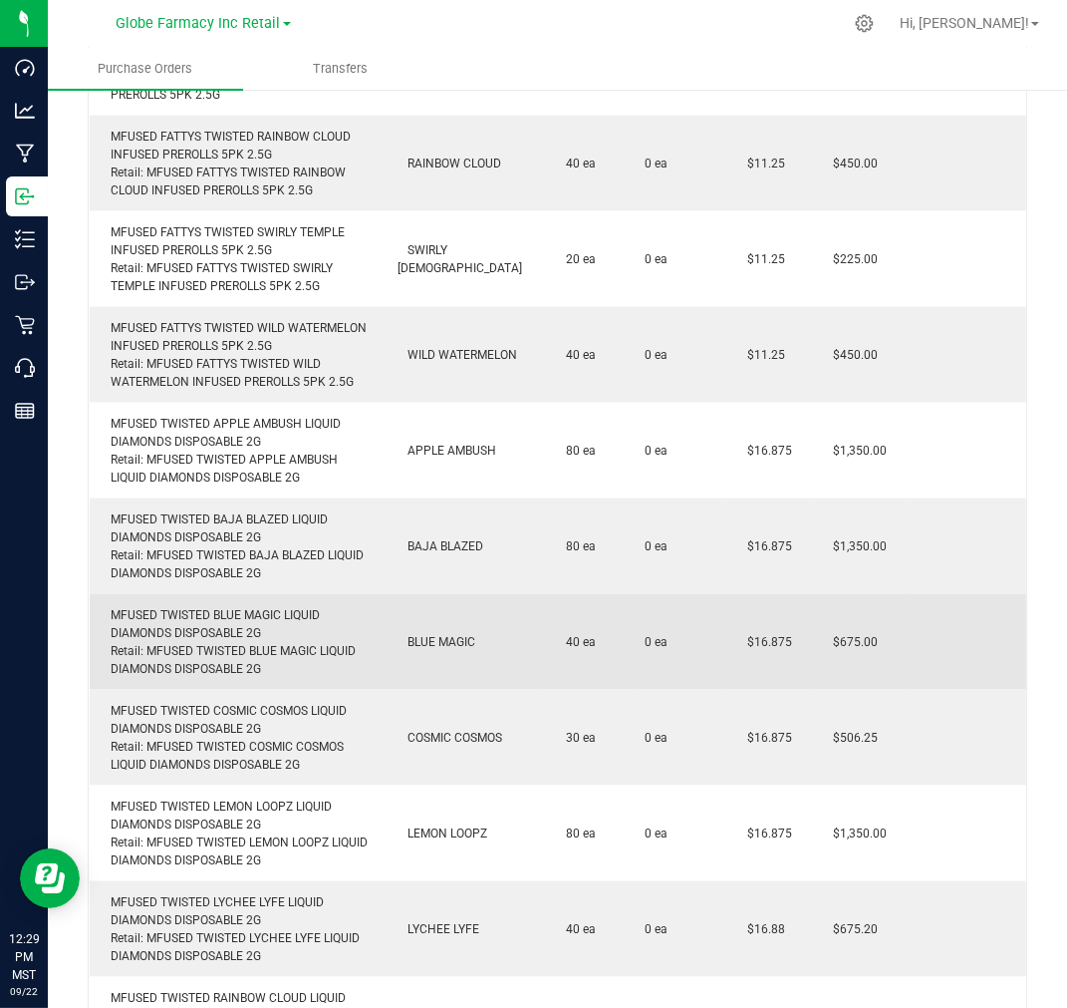
click at [211, 606] on div "MFUSED TWISTED BLUE MAGIC LIQUID DIAMONDS DISPOSABLE 2G Retail: MFUSED TWISTED …" at bounding box center [238, 642] width 272 height 72
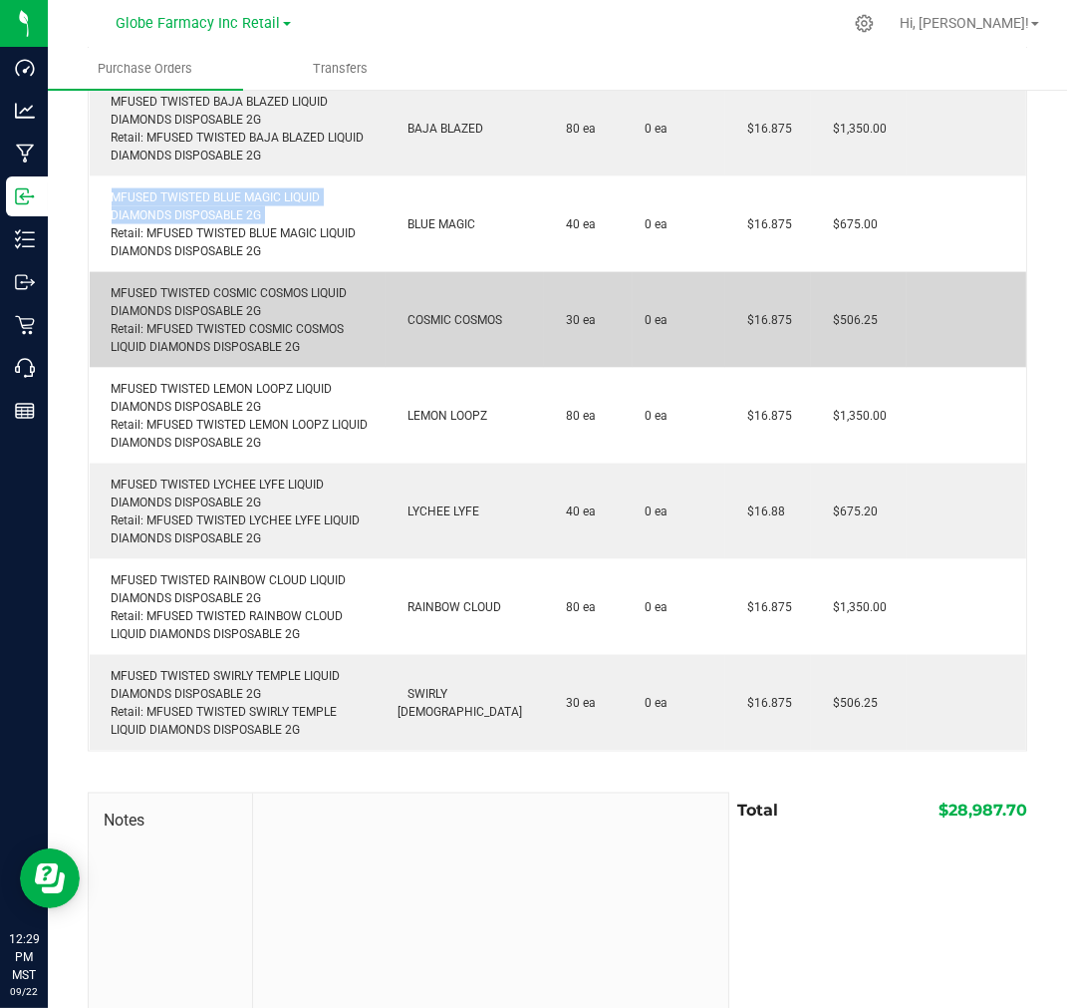
scroll to position [3958, 0]
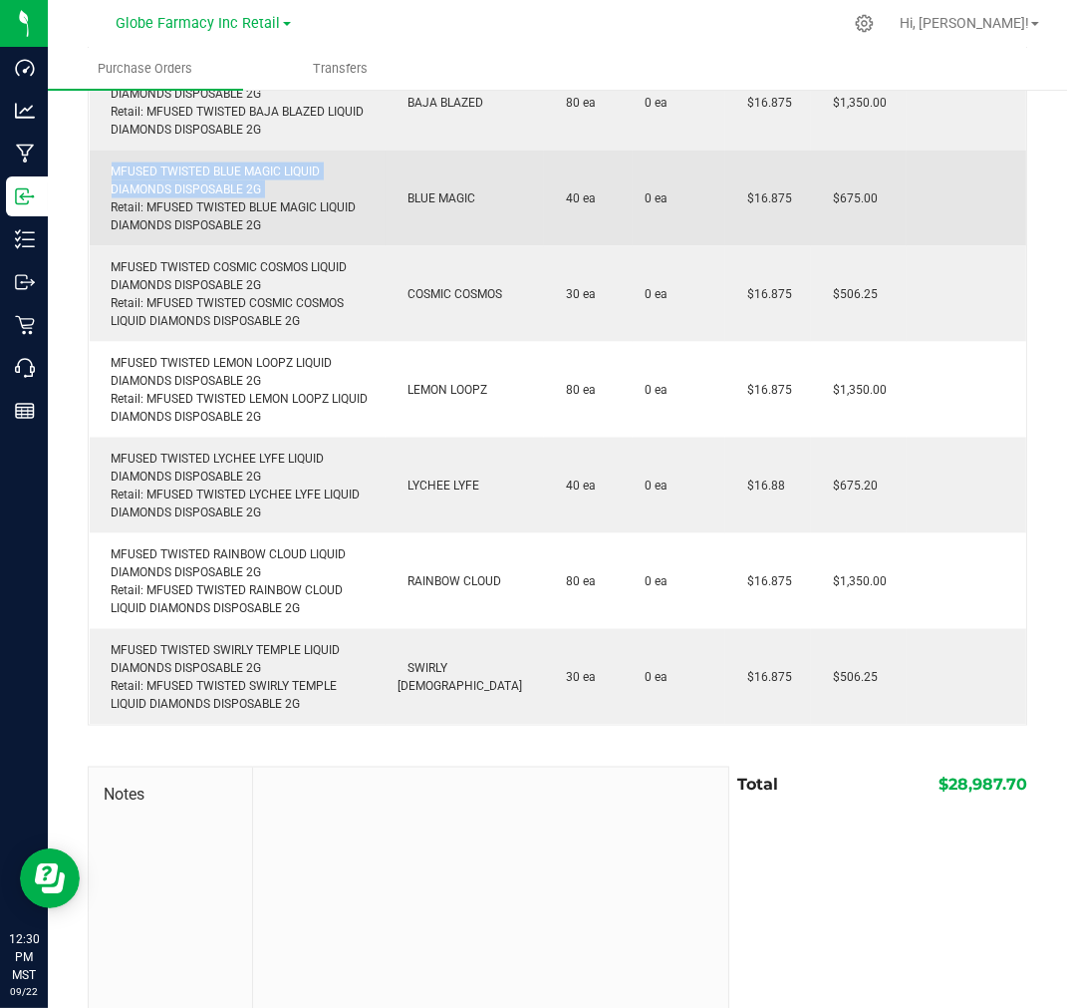
click at [215, 162] on div "MFUSED TWISTED BLUE MAGIC LIQUID DIAMONDS DISPOSABLE 2G Retail: MFUSED TWISTED …" at bounding box center [238, 198] width 272 height 72
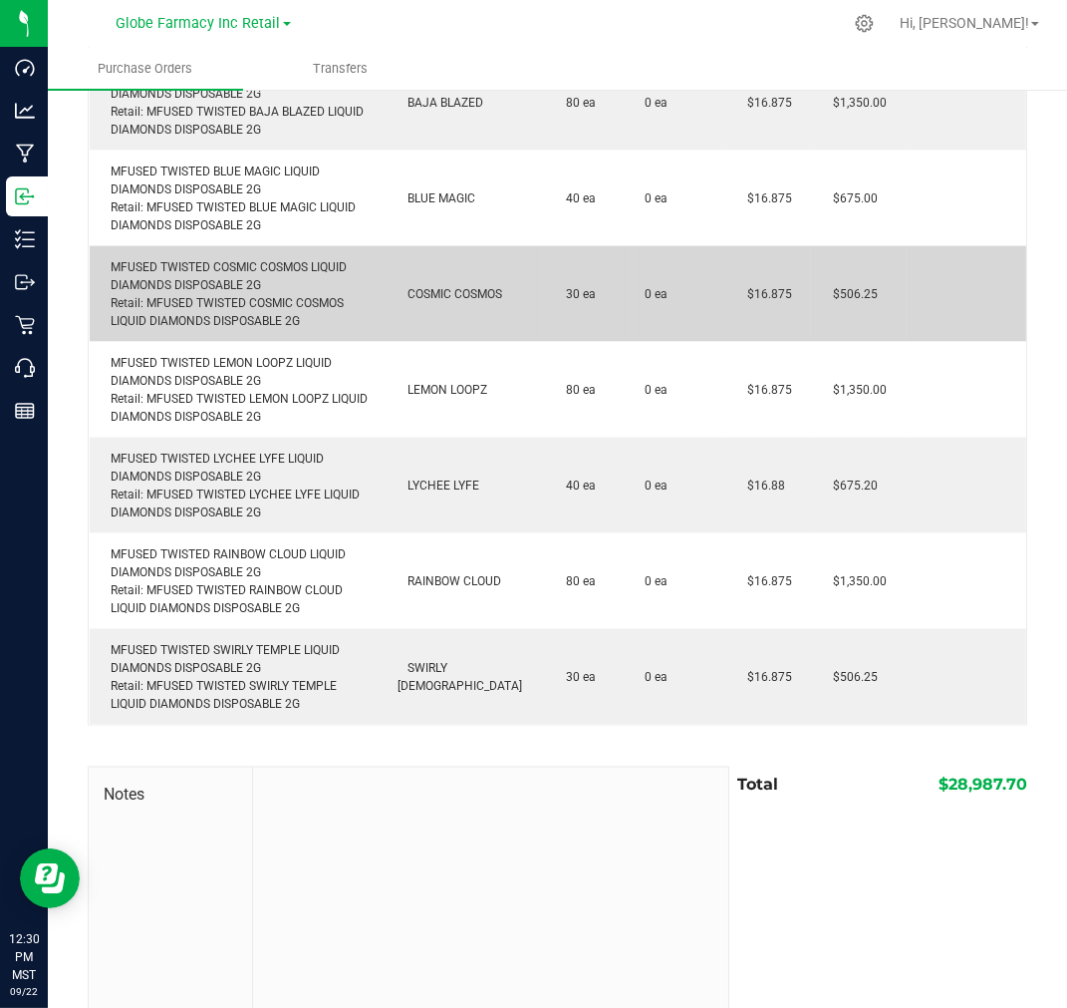
click at [199, 246] on td "MFUSED TWISTED COSMIC COSMOS LIQUID DIAMONDS DISPOSABLE 2G Retail: MFUSED TWIST…" at bounding box center [238, 294] width 296 height 96
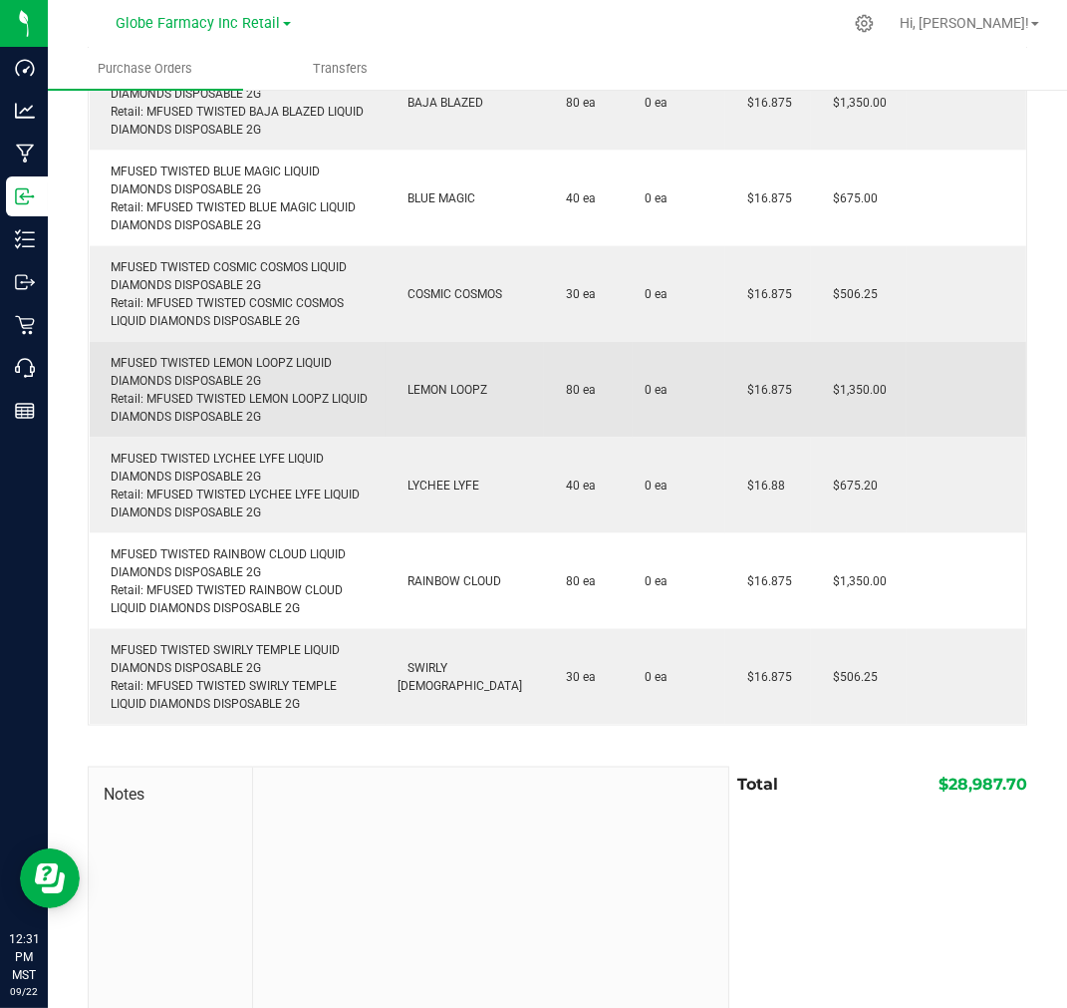
click at [187, 354] on div "MFUSED TWISTED LEMON LOOPZ LIQUID DIAMONDS DISPOSABLE 2G Retail: MFUSED TWISTED…" at bounding box center [238, 390] width 272 height 72
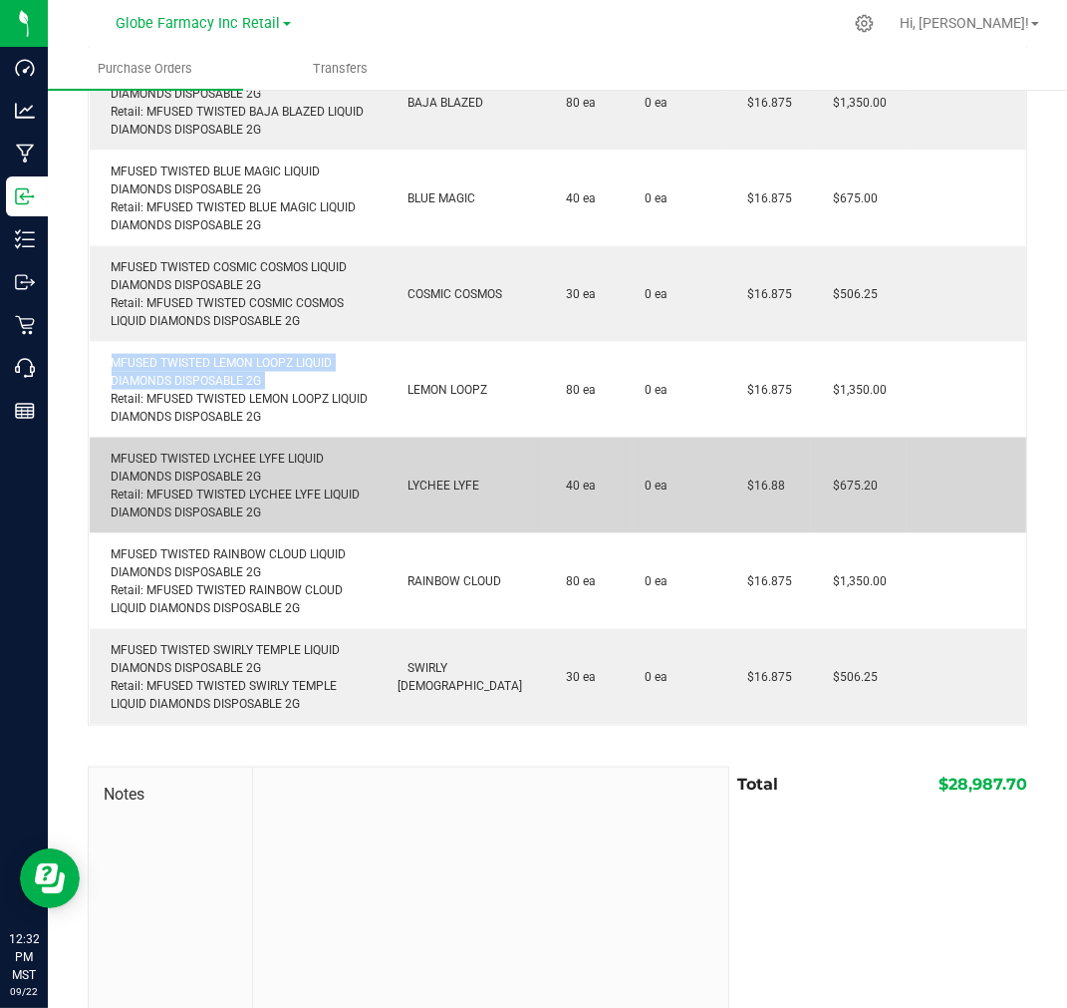
click at [190, 450] on div "MFUSED TWISTED LYCHEE LYFE LIQUID DIAMONDS DISPOSABLE 2G Retail: MFUSED TWISTED…" at bounding box center [238, 485] width 272 height 72
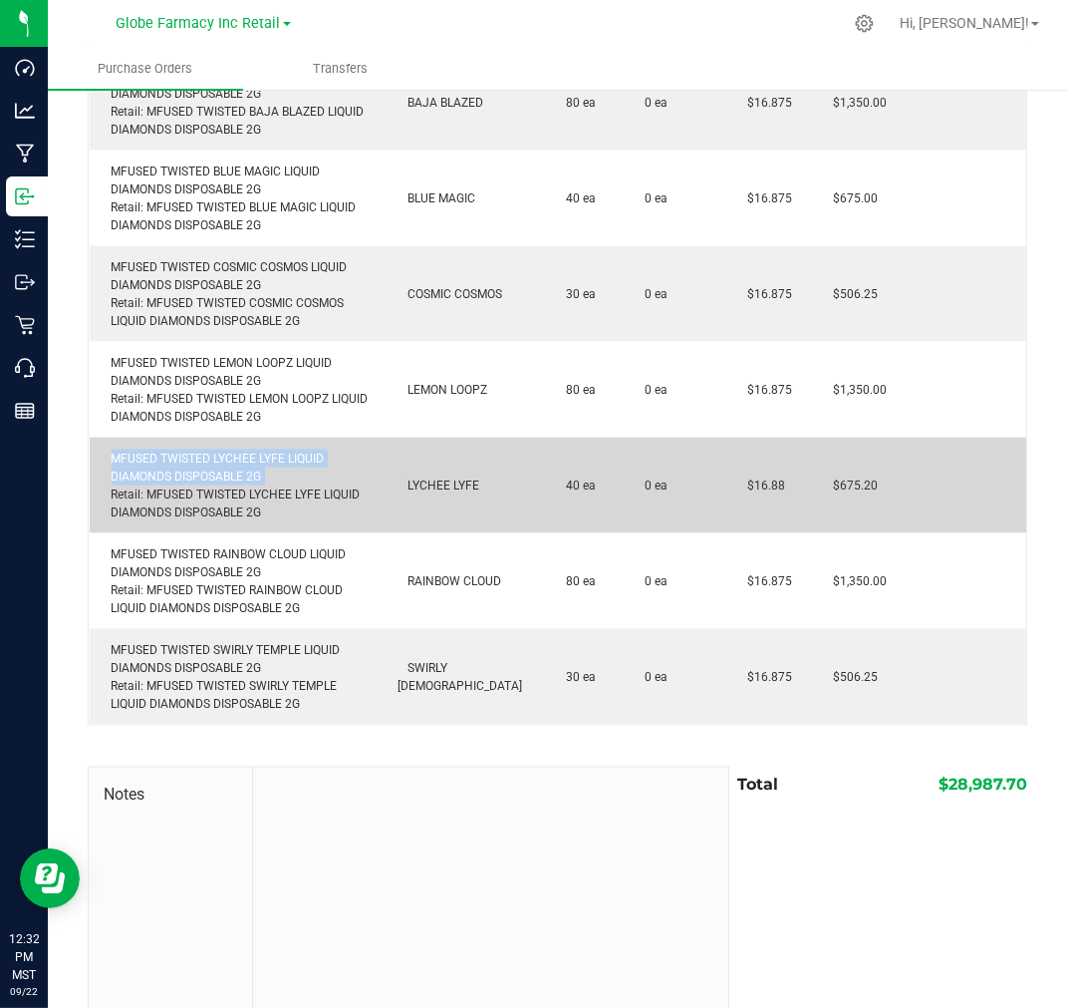
click at [190, 450] on div "MFUSED TWISTED LYCHEE LYFE LIQUID DIAMONDS DISPOSABLE 2G Retail: MFUSED TWISTED…" at bounding box center [238, 485] width 272 height 72
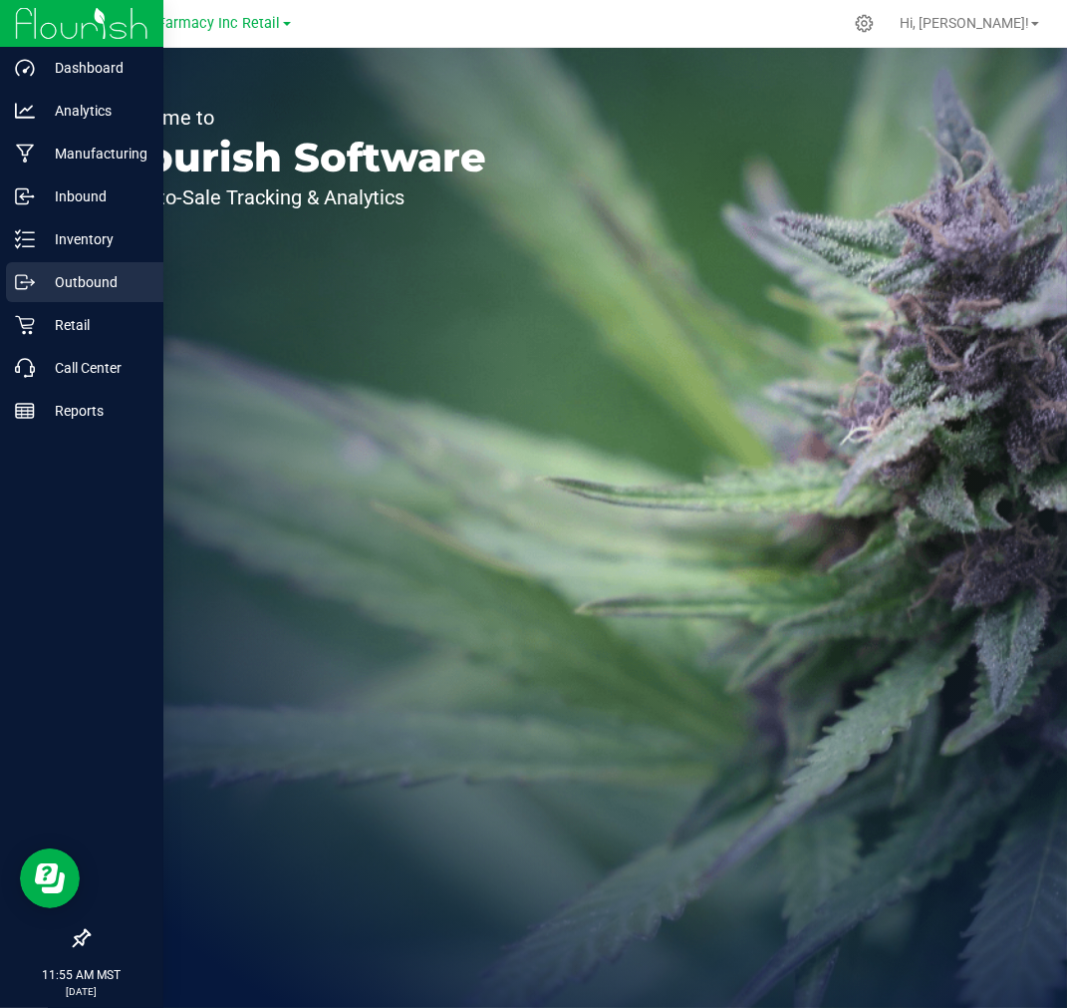
click at [98, 276] on p "Outbound" at bounding box center [95, 282] width 120 height 24
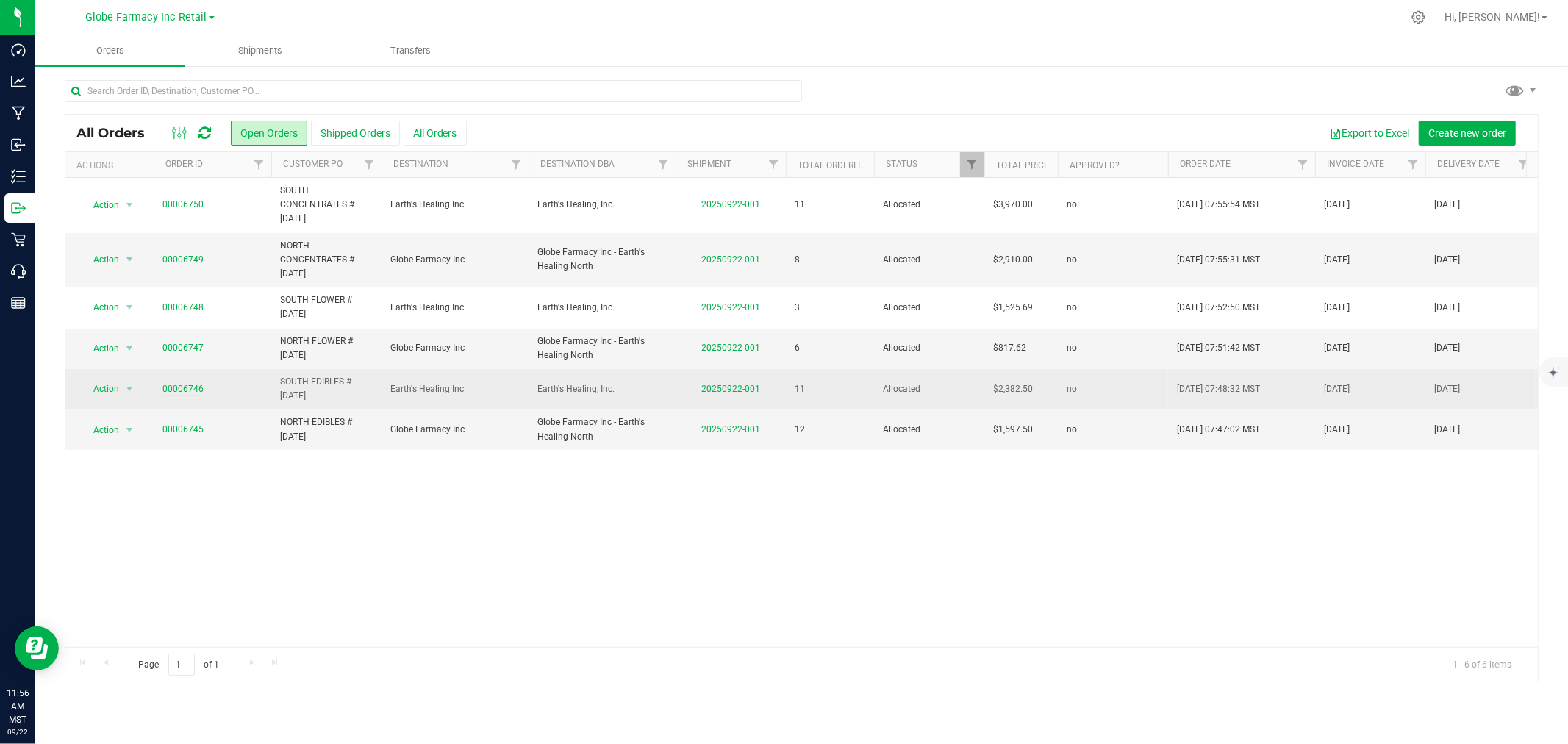
click at [187, 388] on link "00006746" at bounding box center [183, 389] width 41 height 14
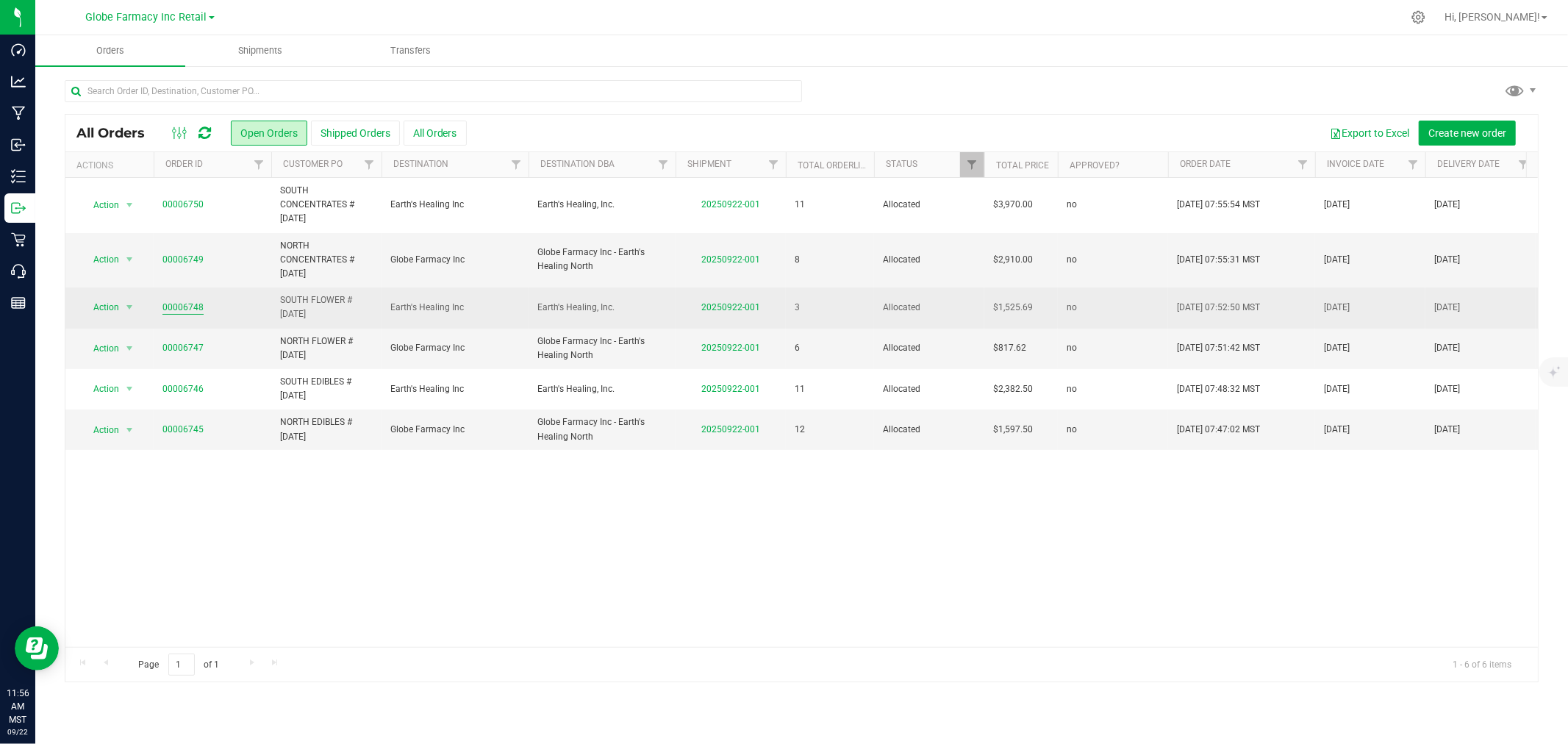
click at [184, 307] on link "00006748" at bounding box center [183, 307] width 41 height 14
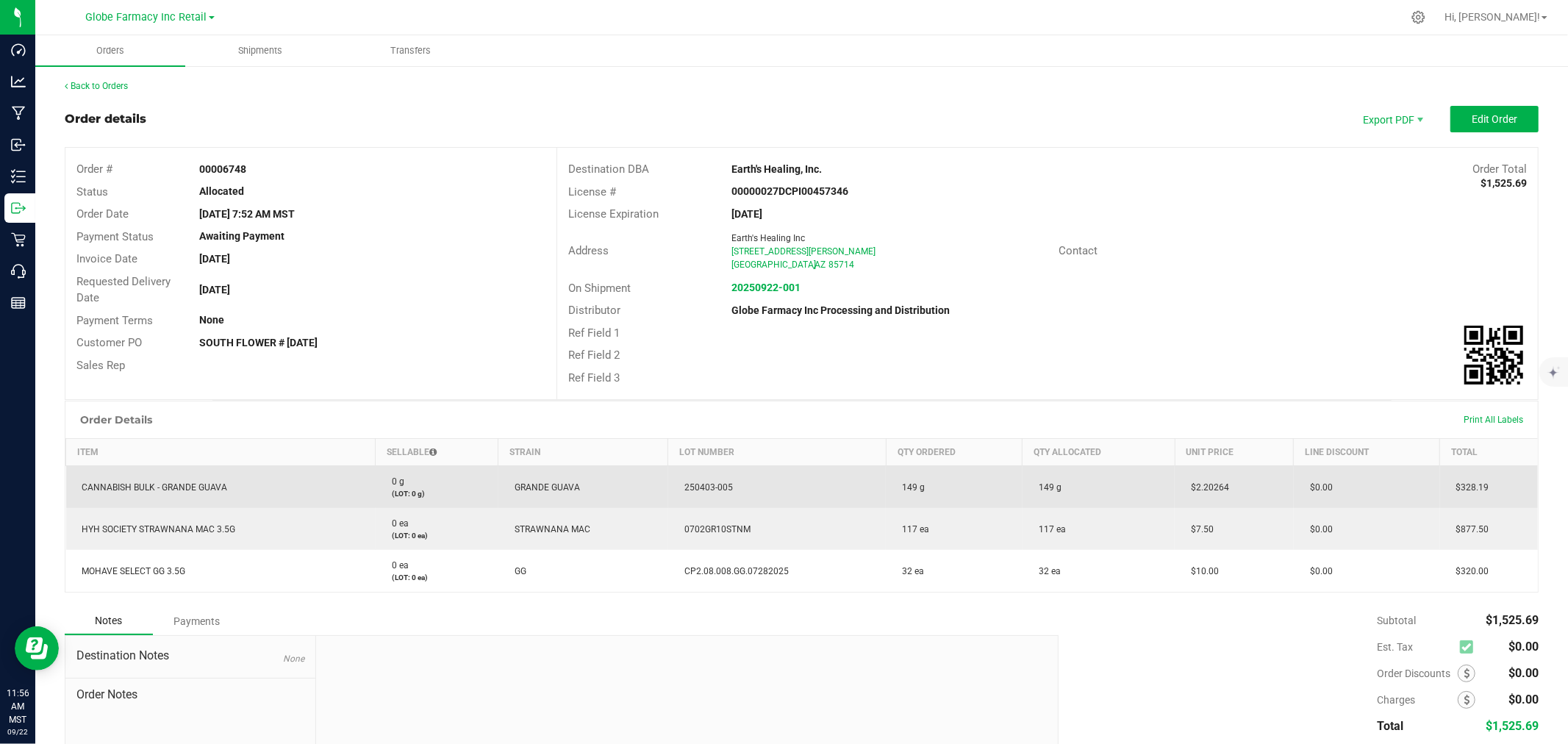
click at [715, 491] on span "250403-005" at bounding box center [705, 487] width 56 height 10
copy span "250403-005"
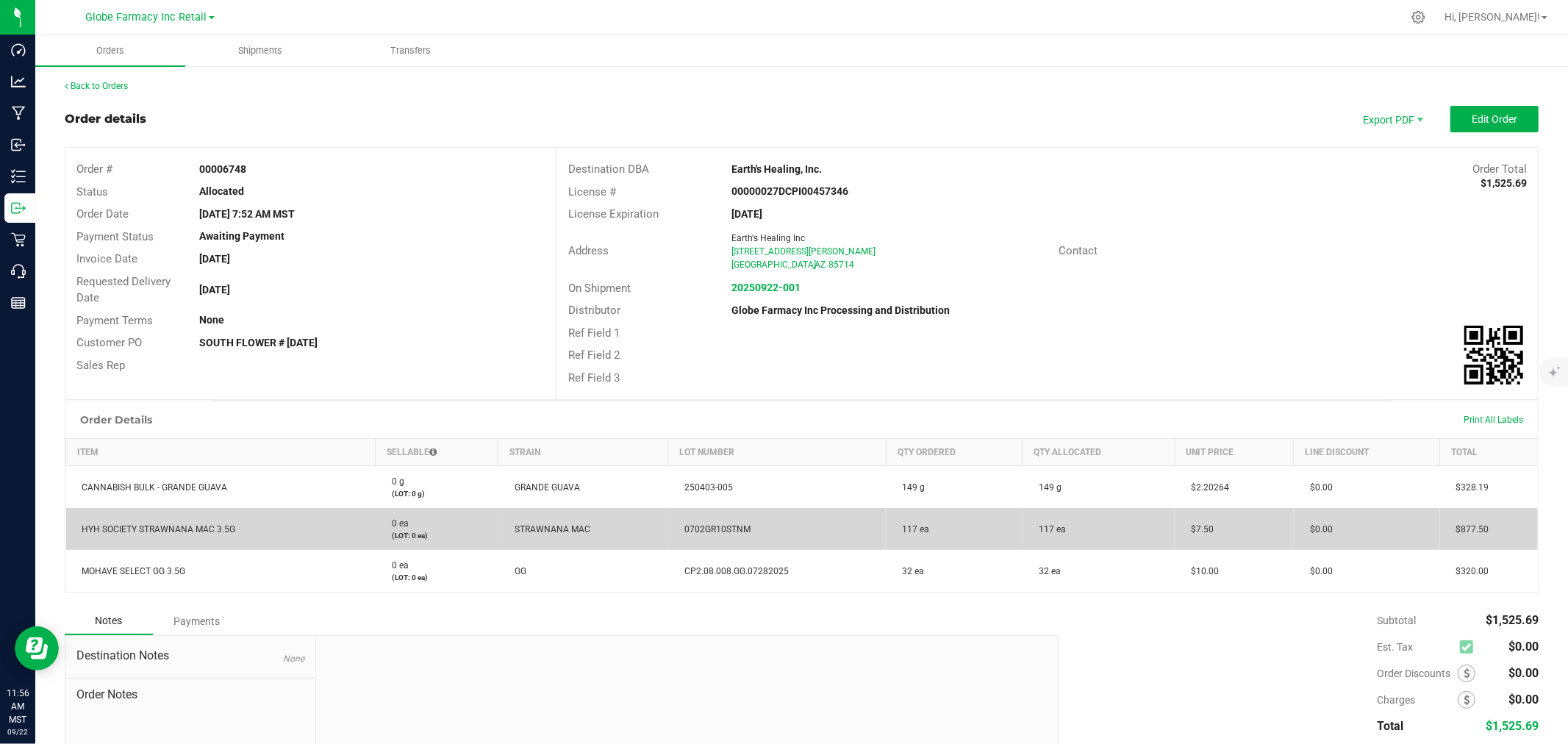
click at [707, 524] on span "0702GR10STNM" at bounding box center [714, 529] width 74 height 10
copy span "0702GR10STNM"
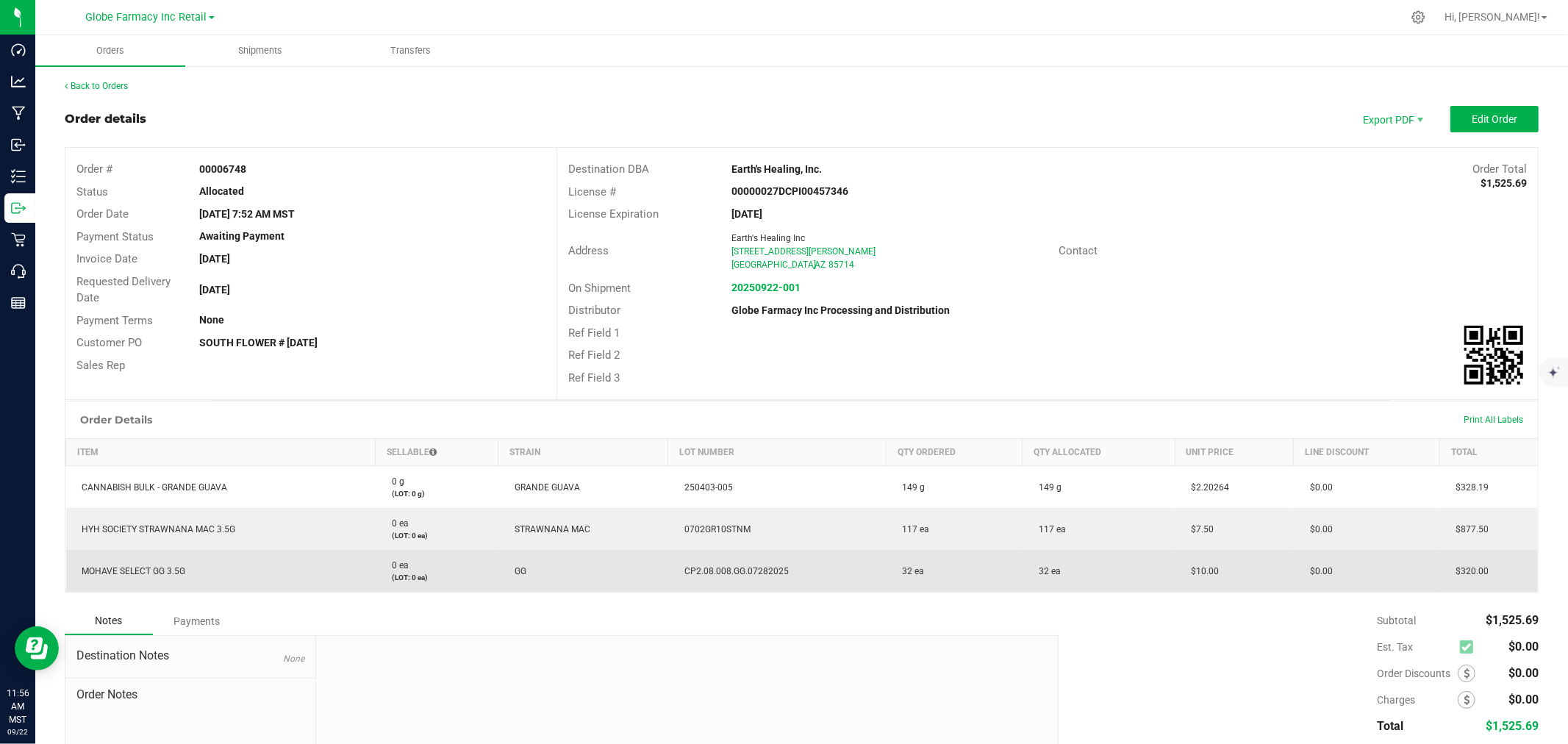
click at [734, 561] on td "CP2.08.008.GG.07282025" at bounding box center [777, 570] width 218 height 42
copy span "CP2.08.008.GG.07282025"
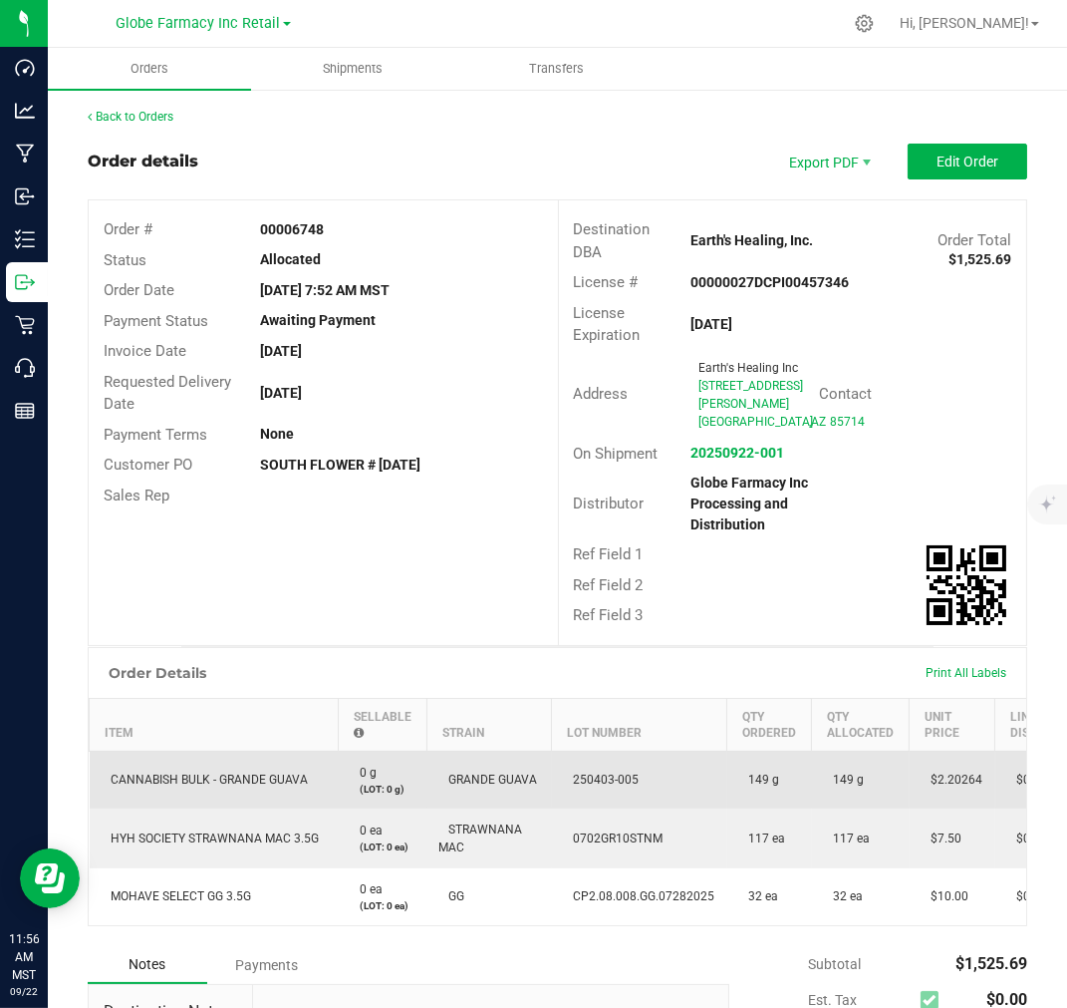
click at [605, 786] on span "250403-005" at bounding box center [602, 779] width 76 height 14
copy span "250403-005"
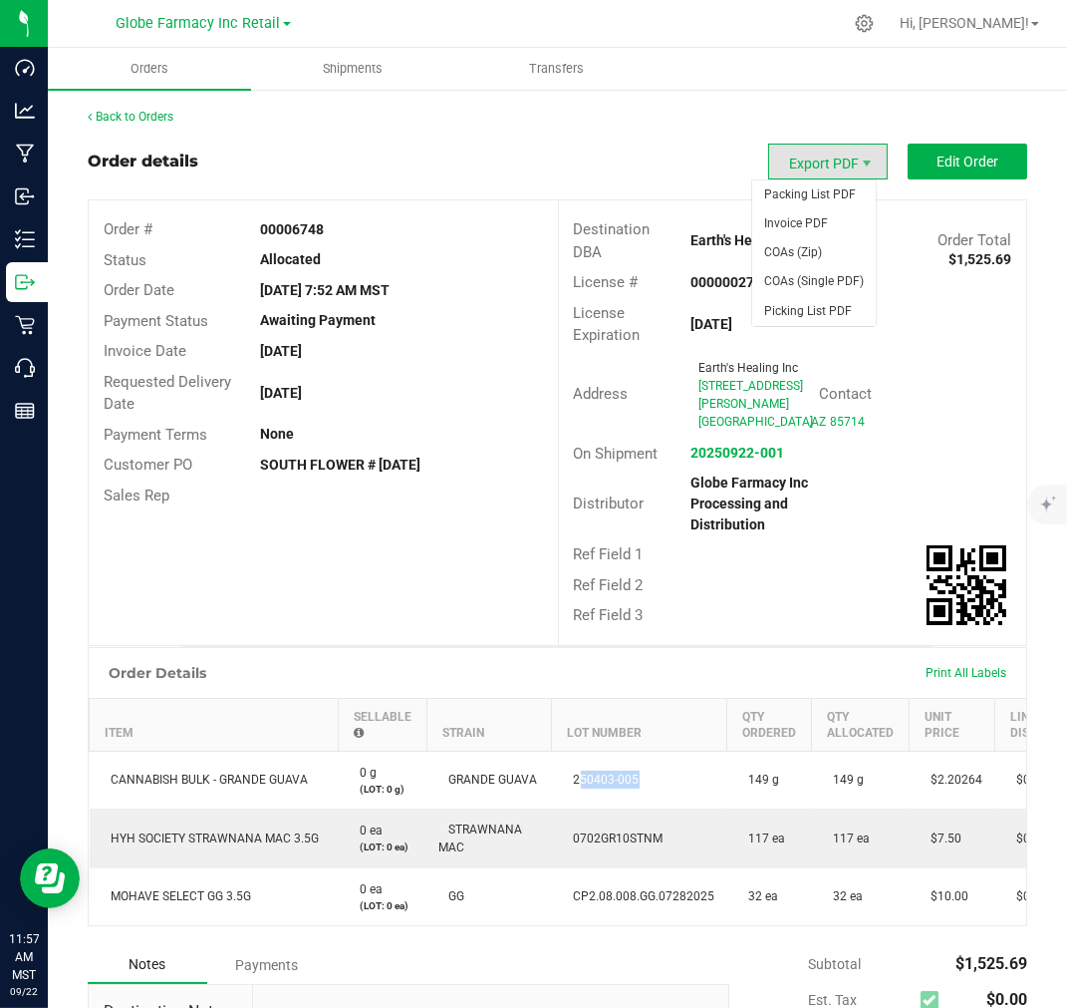
click at [802, 155] on span "Export PDF" at bounding box center [828, 162] width 120 height 36
click at [821, 305] on span "Picking List PDF" at bounding box center [814, 311] width 124 height 29
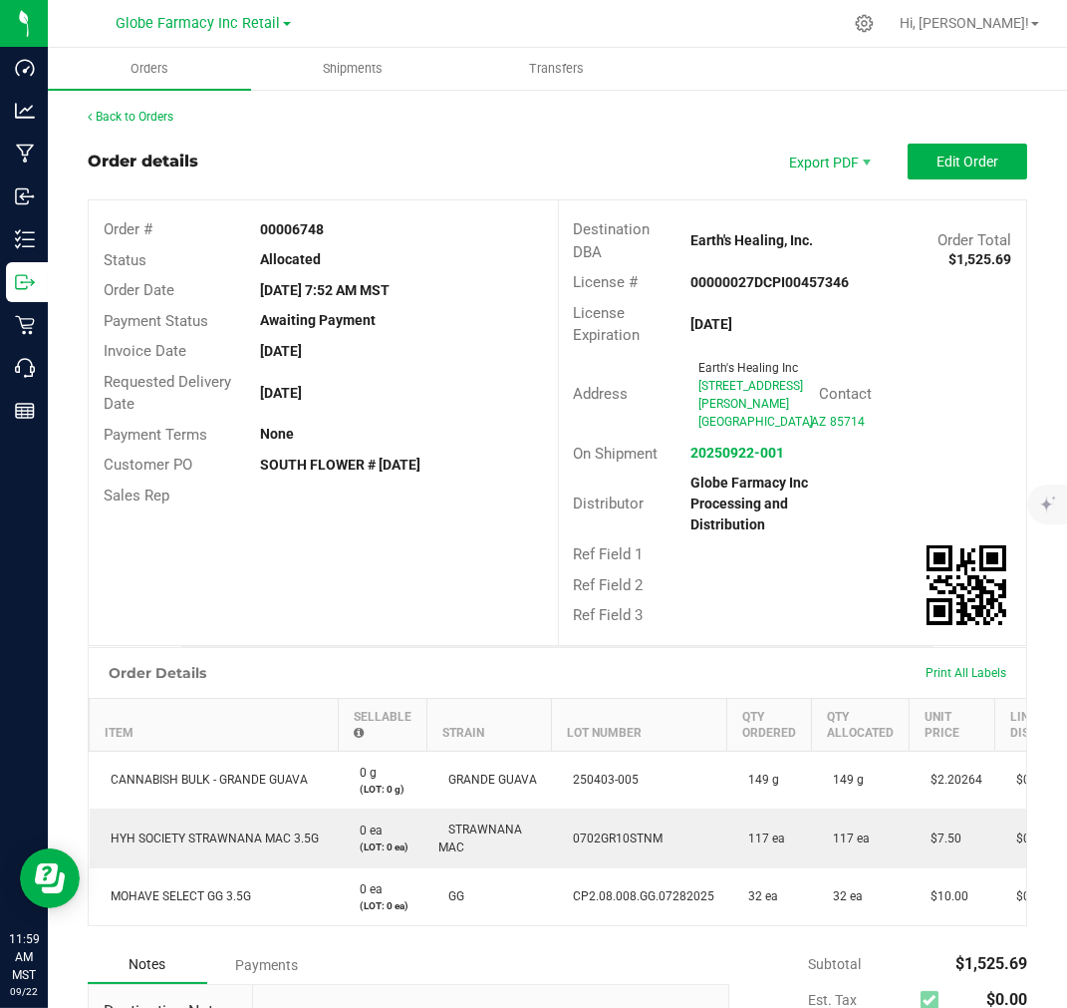
click at [173, 142] on div "Back to Orders Order details Export PDF Edit Order Order # 00006748 Status Allo…" at bounding box center [558, 680] width 940 height 1145
click at [155, 117] on link "Back to Orders" at bounding box center [131, 117] width 86 height 14
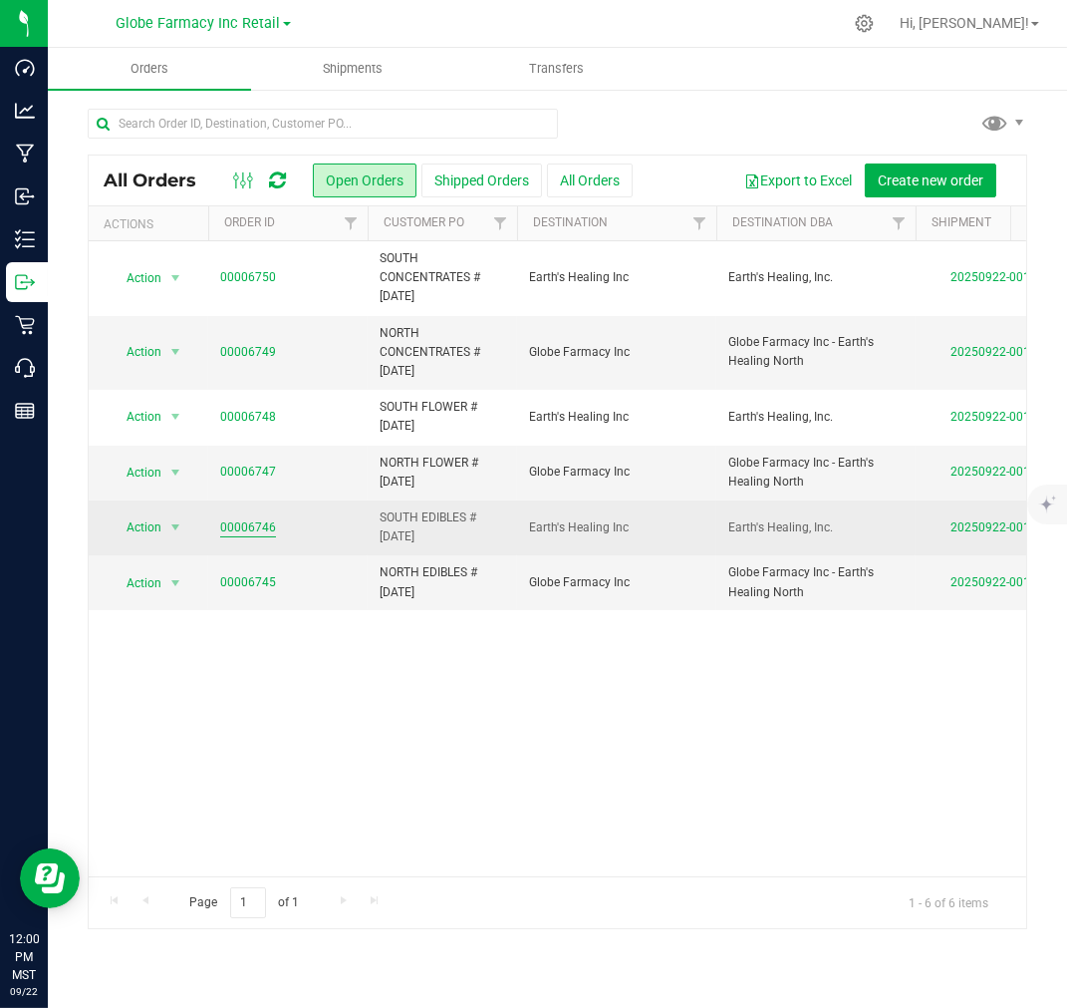
click at [236, 528] on link "00006746" at bounding box center [248, 527] width 56 height 19
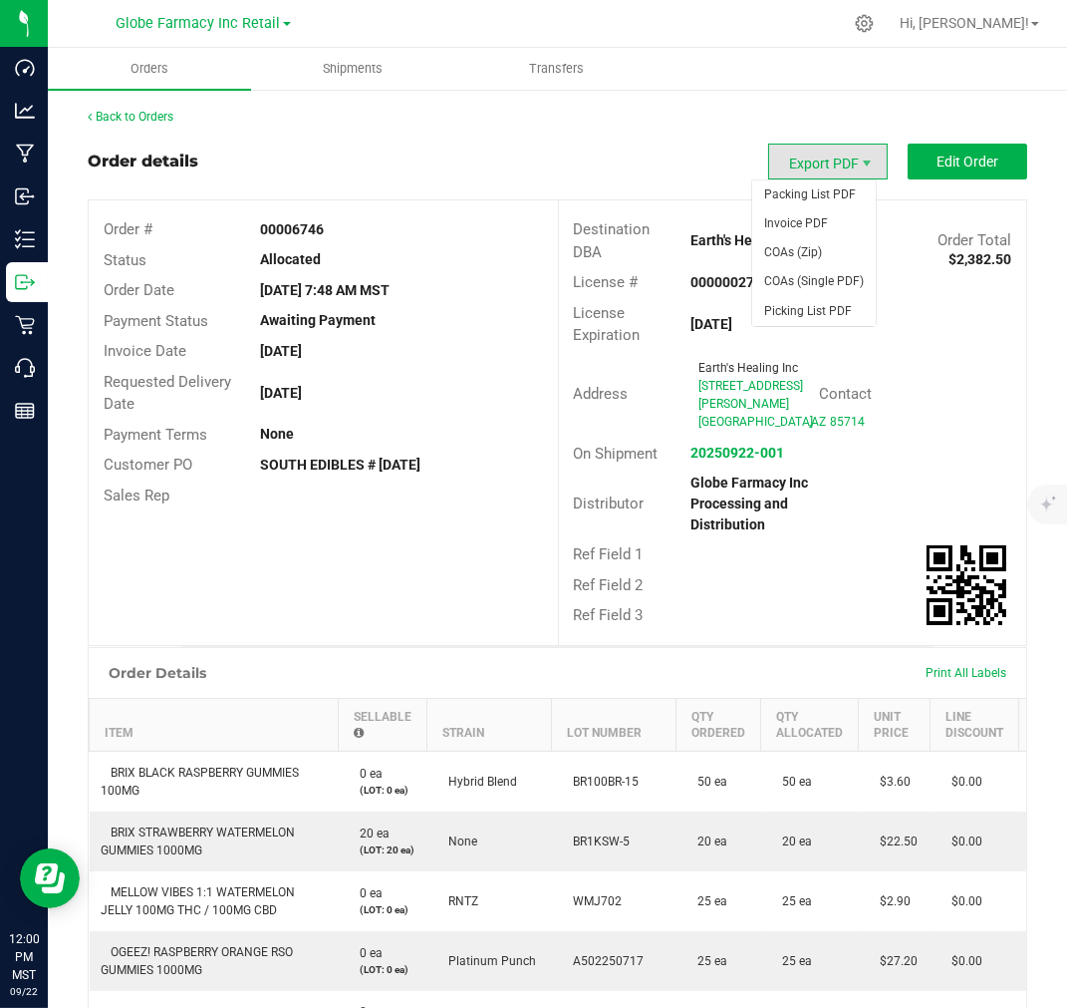
click at [823, 164] on span "Export PDF" at bounding box center [828, 162] width 120 height 36
click at [819, 314] on span "Picking List PDF" at bounding box center [814, 311] width 124 height 29
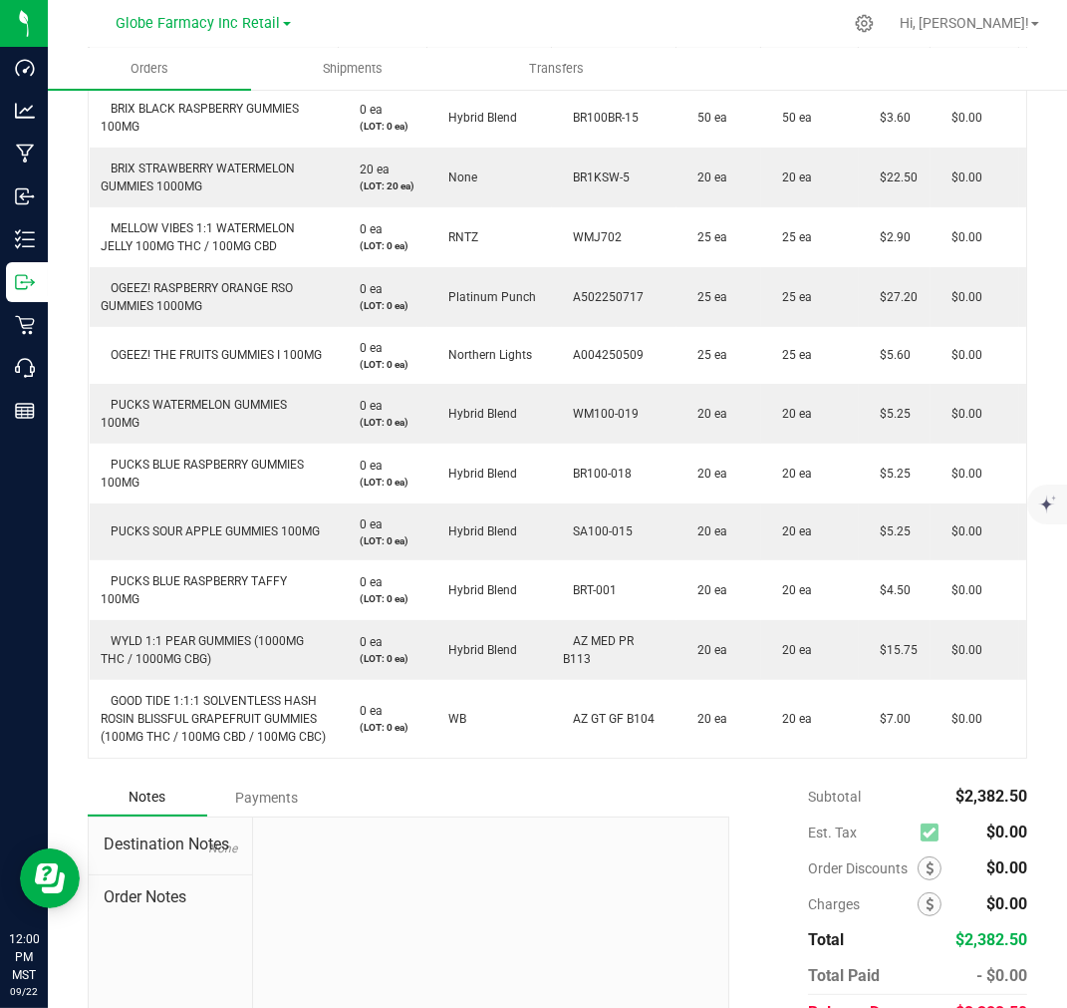
scroll to position [553, 0]
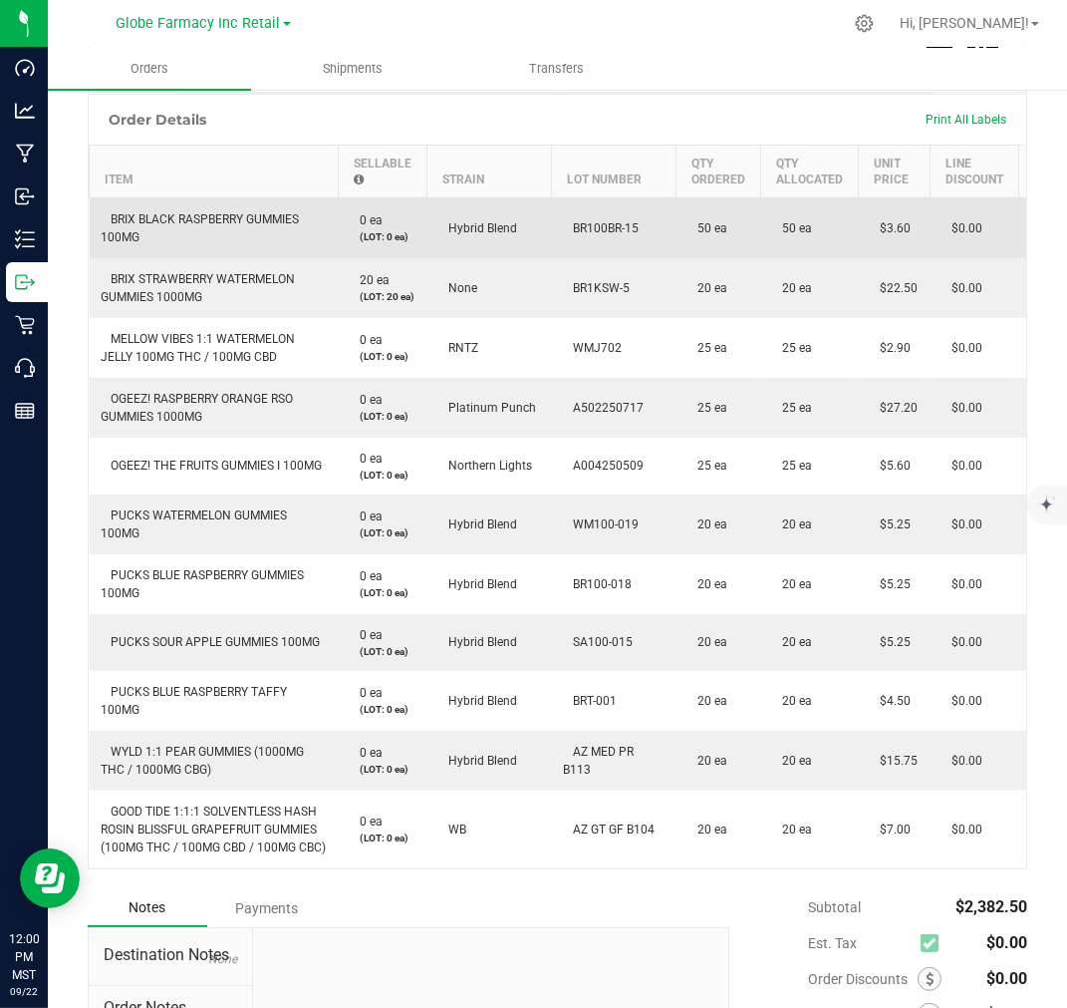
click at [210, 258] on td "BRIX BLACK RASPBERRY GUMMIES 100MG" at bounding box center [214, 227] width 249 height 61
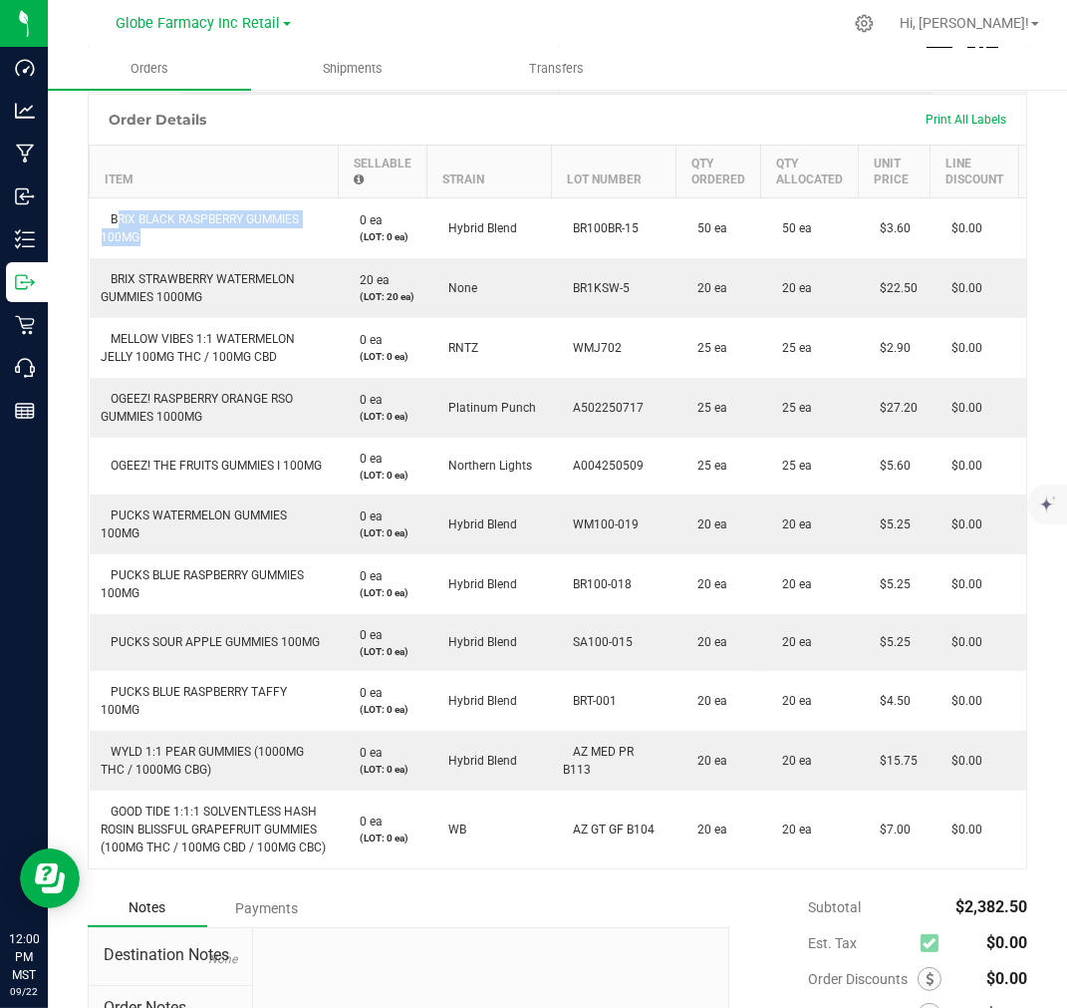
copy span "BRIX BLACK RASPBERRY GUMMIES 100MG"
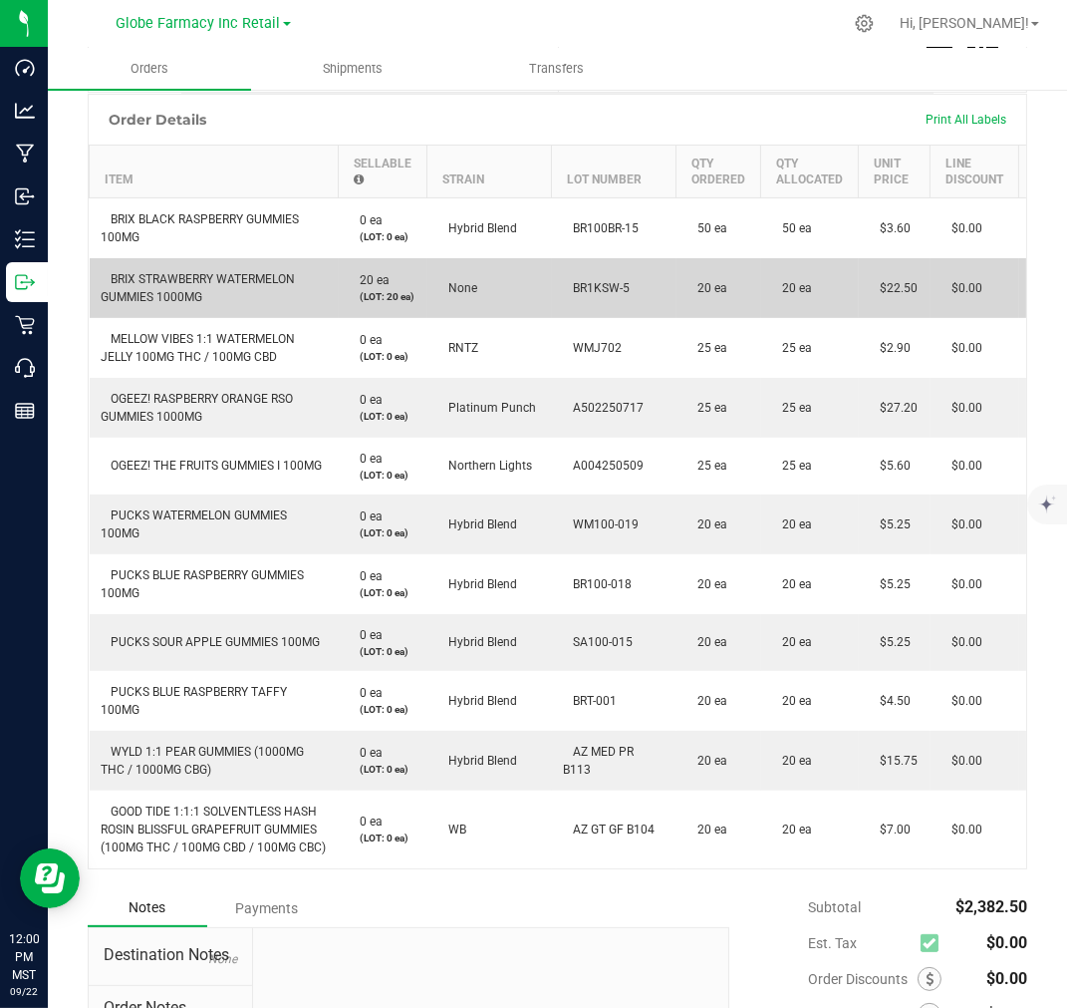
click at [183, 304] on span "BRIX STRAWBERRY WATERMELON GUMMIES 1000MG" at bounding box center [199, 288] width 194 height 32
click at [182, 304] on span "BRIX STRAWBERRY WATERMELON GUMMIES 1000MG" at bounding box center [199, 288] width 194 height 32
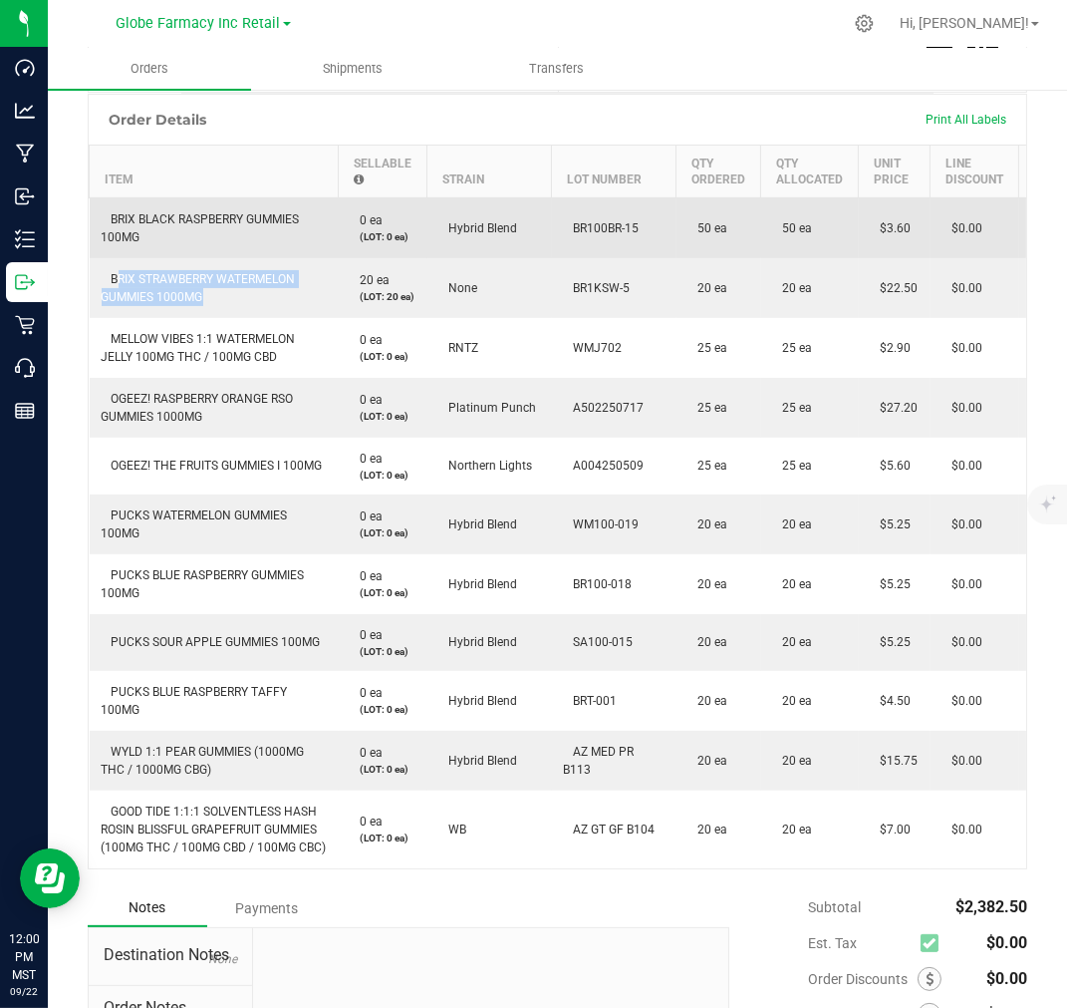
copy span "BRIX STRAWBERRY WATERMELON GUMMIES 1000MG"
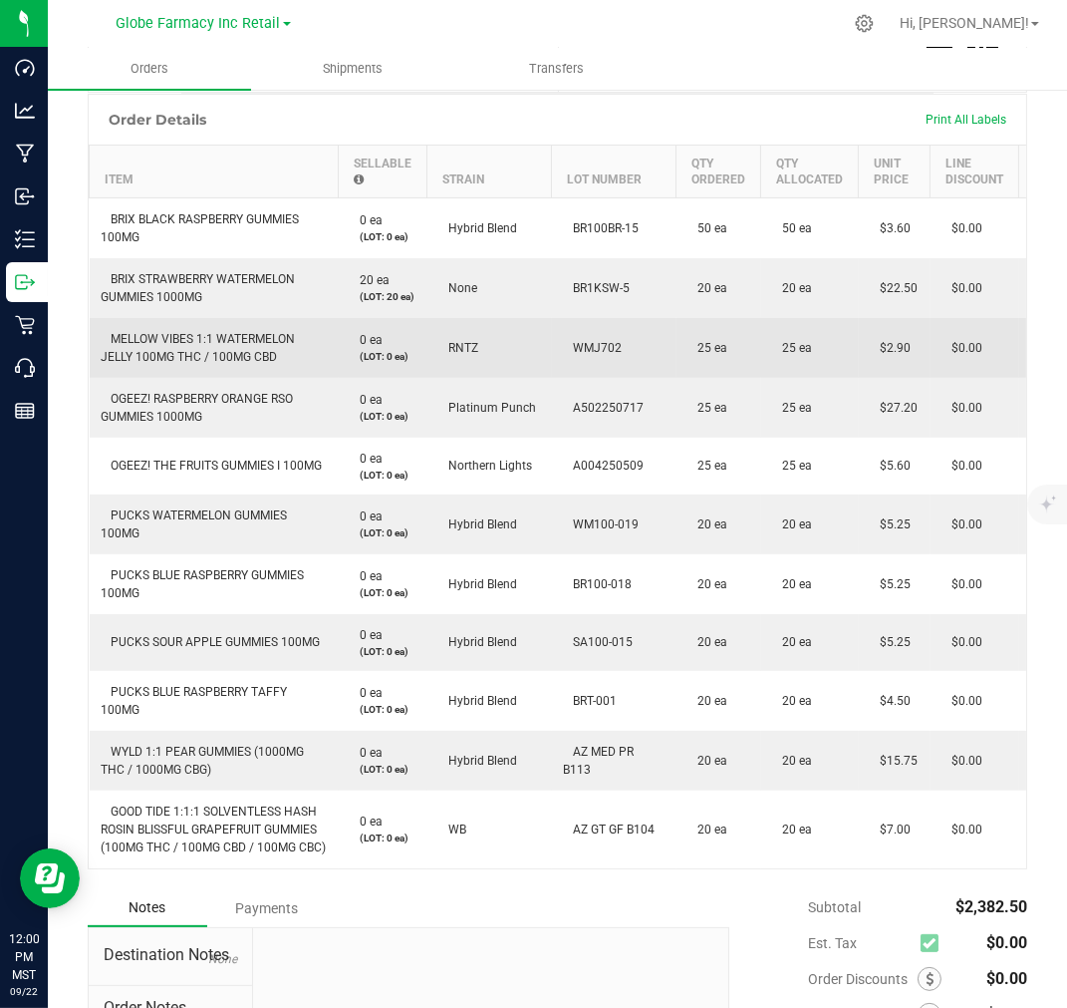
click at [185, 364] on span "MELLOW VIBES 1:1 WATERMELON JELLY 100MG THC / 100MG CBD" at bounding box center [199, 348] width 194 height 32
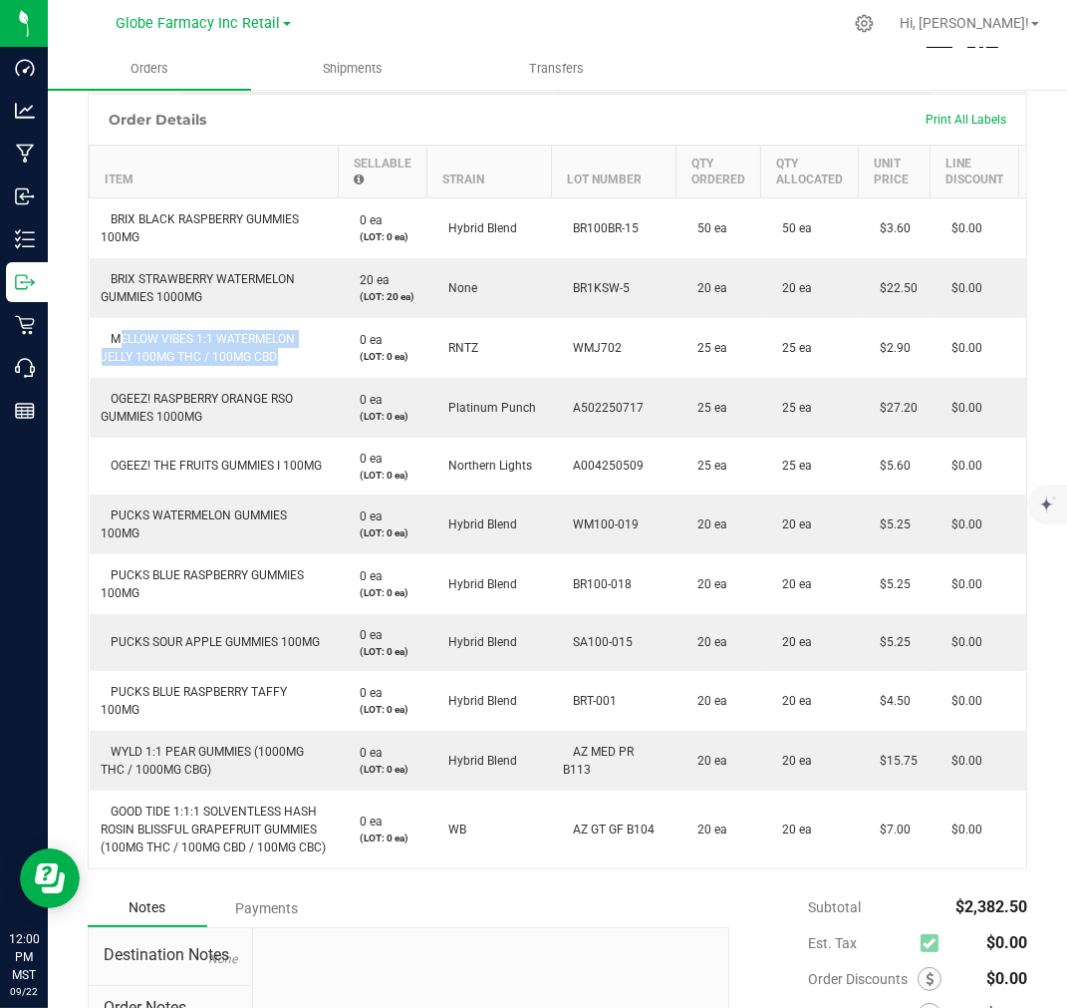
copy span "MELLOW VIBES 1:1 WATERMELON JELLY 100MG THC / 100MG CBD"
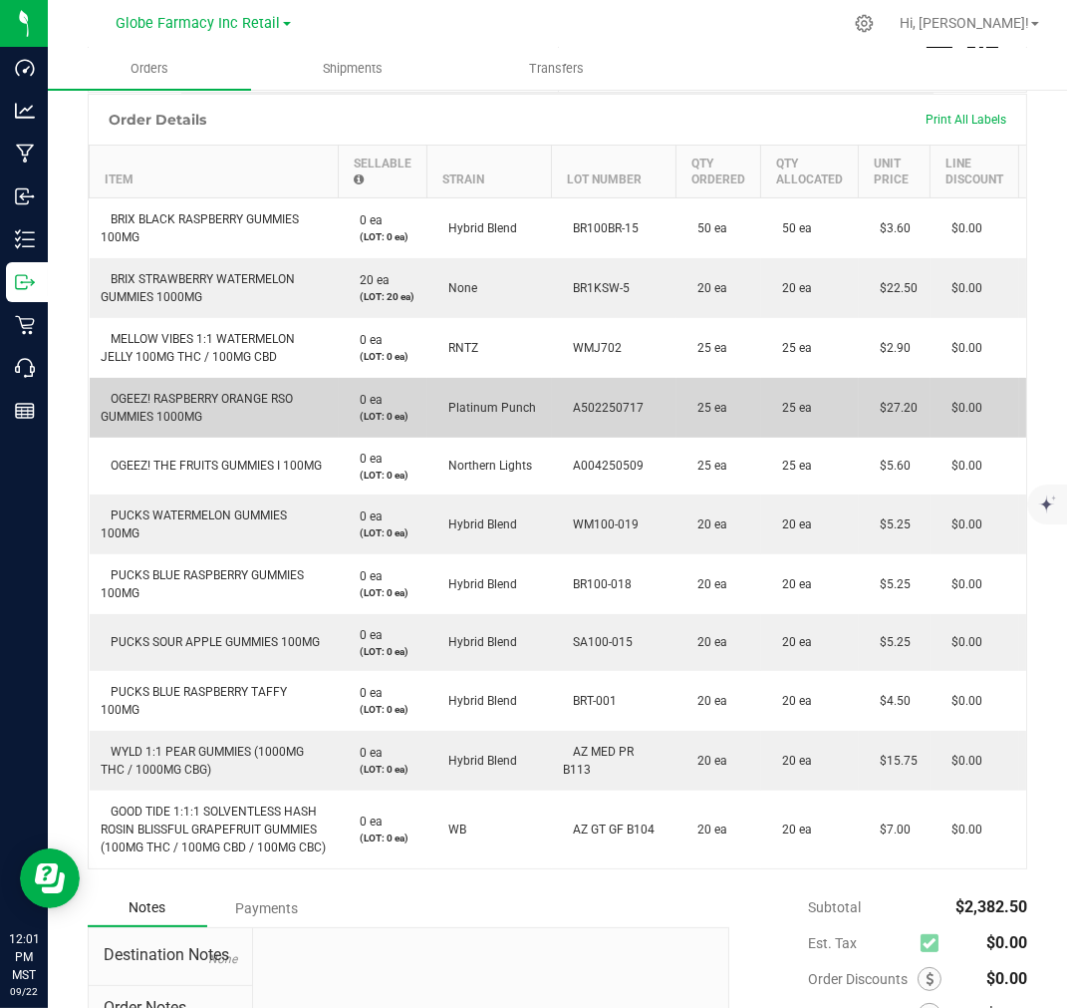
click at [202, 438] on td "OGEEZ! RASPBERRY ORANGE RSO GUMMIES 1000MG" at bounding box center [214, 408] width 249 height 60
click at [204, 438] on td "OGEEZ! RASPBERRY ORANGE RSO GUMMIES 1000MG" at bounding box center [214, 408] width 249 height 60
copy span "OGEEZ! RASPBERRY ORANGE RSO GUMMIES 1000MG"
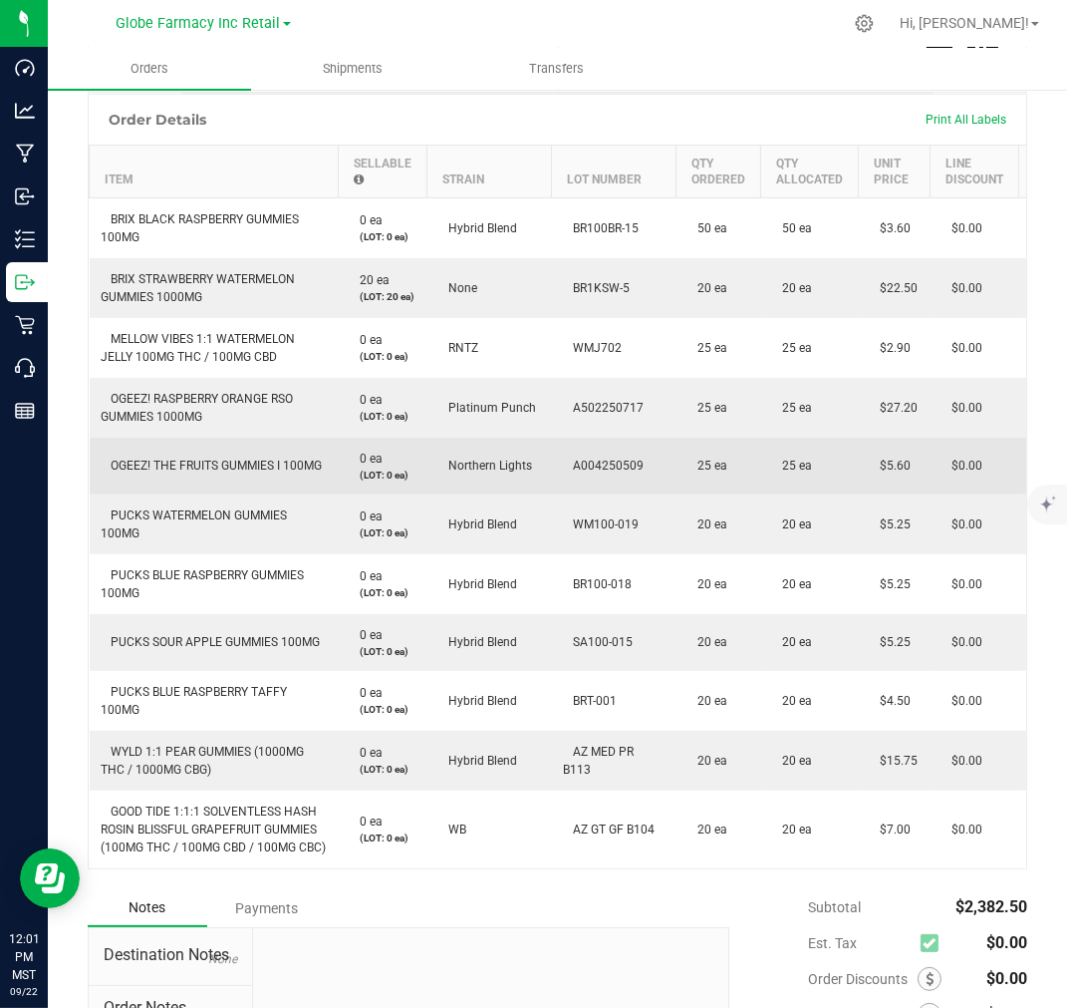
click at [240, 472] on span "OGEEZ! THE FRUITS GUMMIES I 100MG" at bounding box center [212, 465] width 221 height 14
copy span "OGEEZ! THE FRUITS GUMMIES I 100MG"
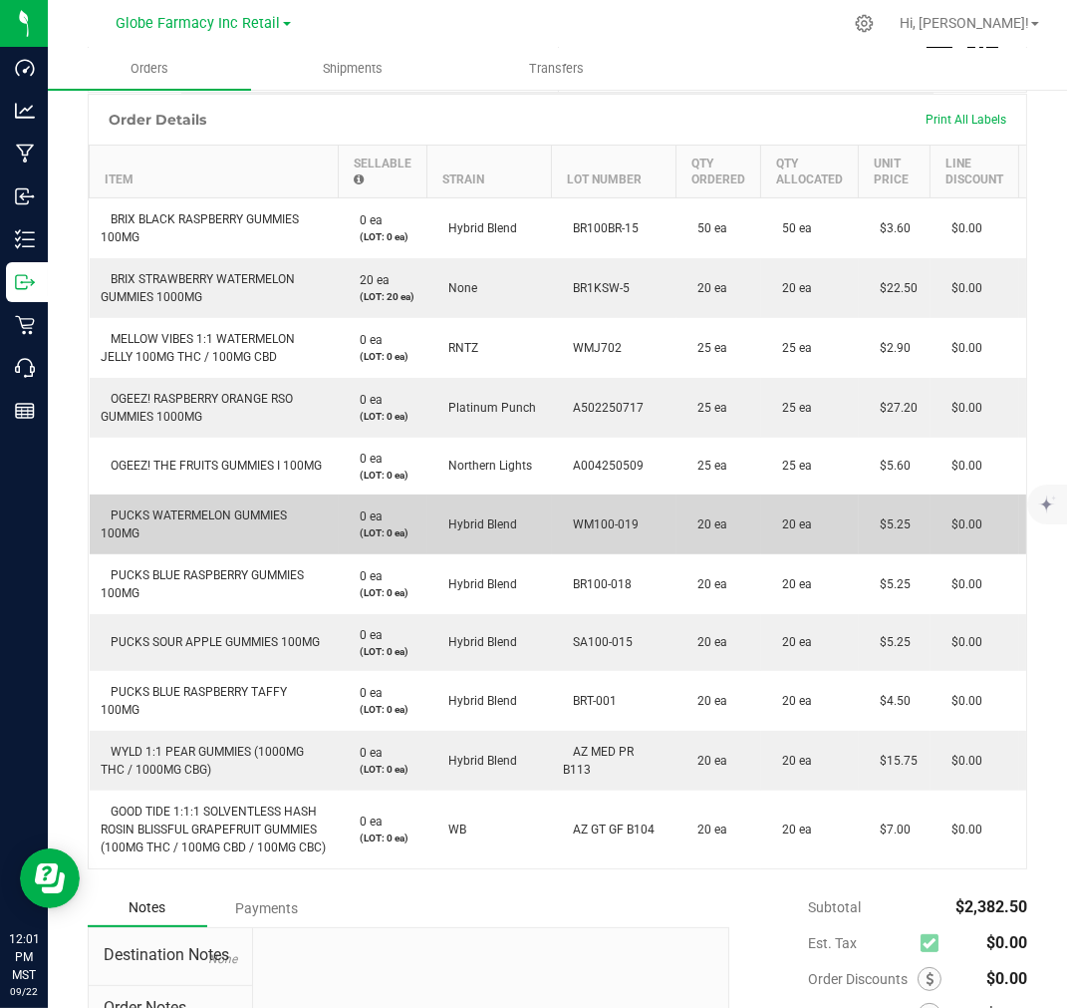
click at [177, 540] on span "PUCKS WATERMELON GUMMIES 100MG" at bounding box center [195, 524] width 186 height 32
copy span "PUCKS WATERMELON GUMMIES 100MG"
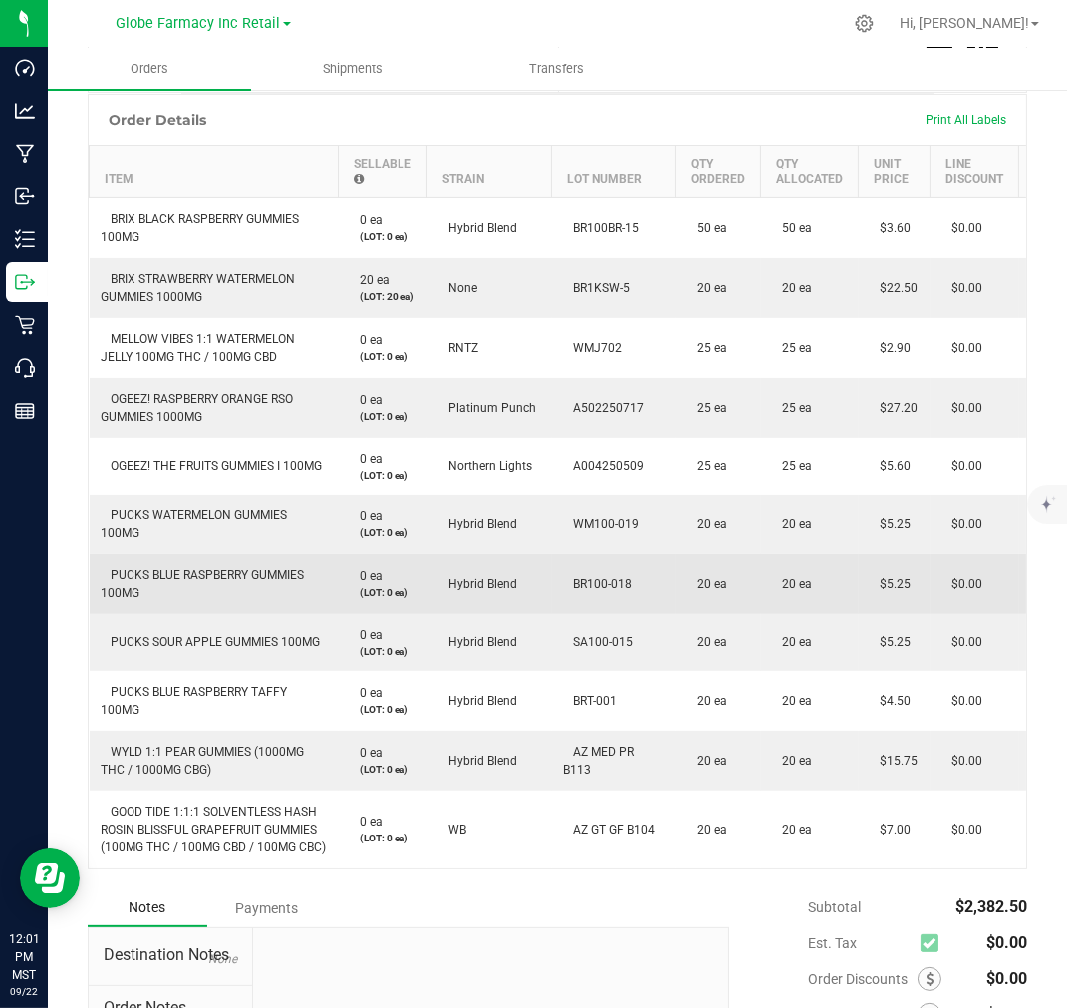
click at [128, 600] on span "PUCKS BLUE RASPBERRY GUMMIES 100MG" at bounding box center [203, 584] width 203 height 32
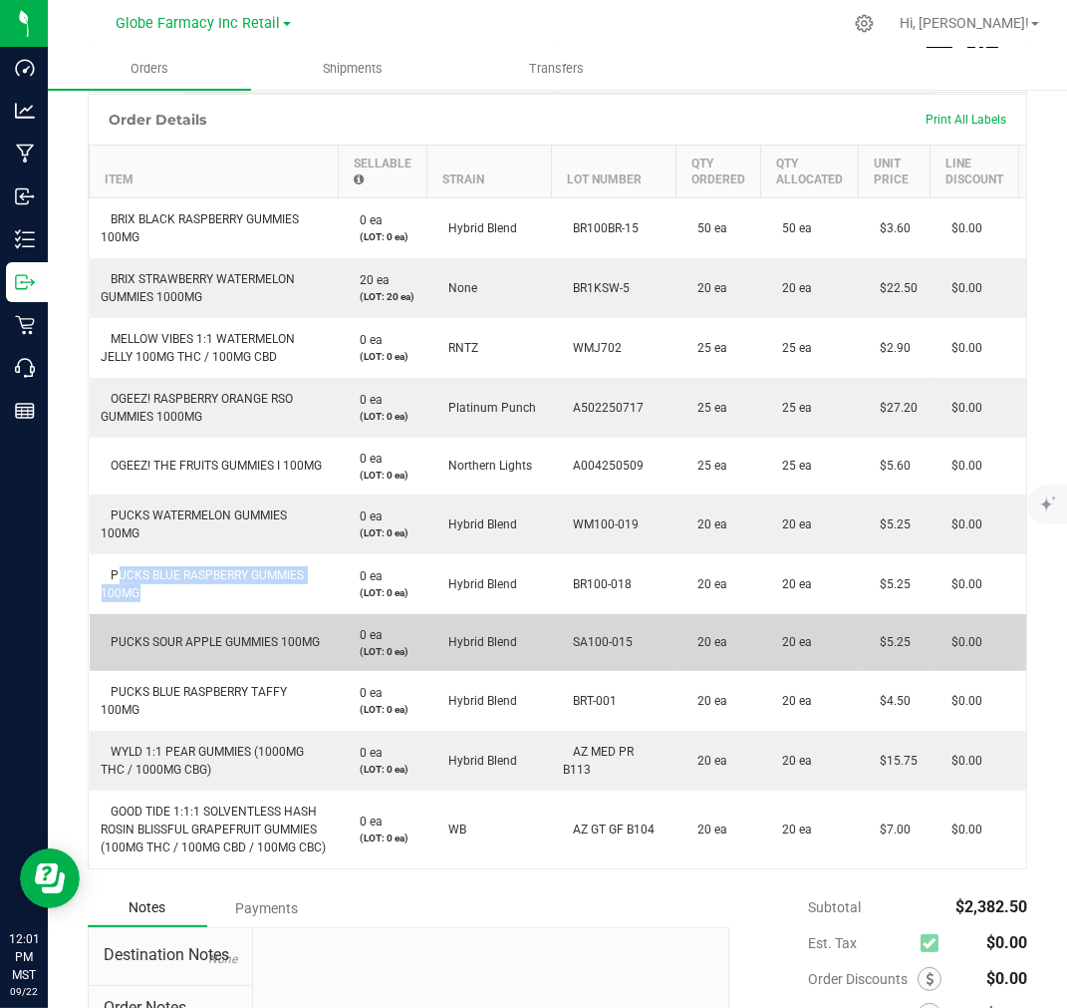
click at [160, 671] on td "PUCKS SOUR APPLE GUMMIES 100MG" at bounding box center [214, 642] width 249 height 57
click at [169, 649] on span "PUCKS SOUR APPLE GUMMIES 100MG" at bounding box center [211, 642] width 219 height 14
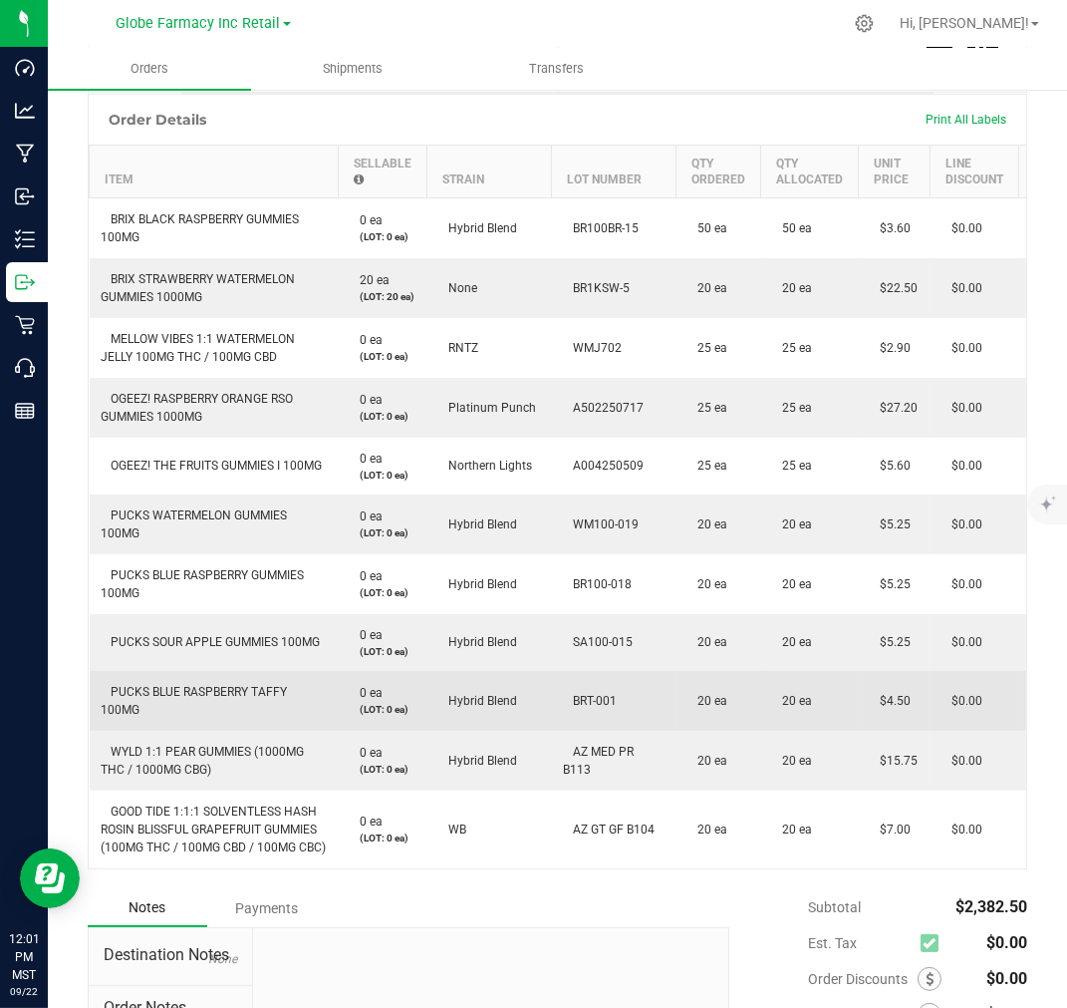
click at [191, 720] on td "PUCKS BLUE RASPBERRY TAFFY 100MG" at bounding box center [214, 701] width 249 height 60
click at [179, 730] on td "PUCKS BLUE RASPBERRY TAFFY 100MG" at bounding box center [214, 701] width 249 height 60
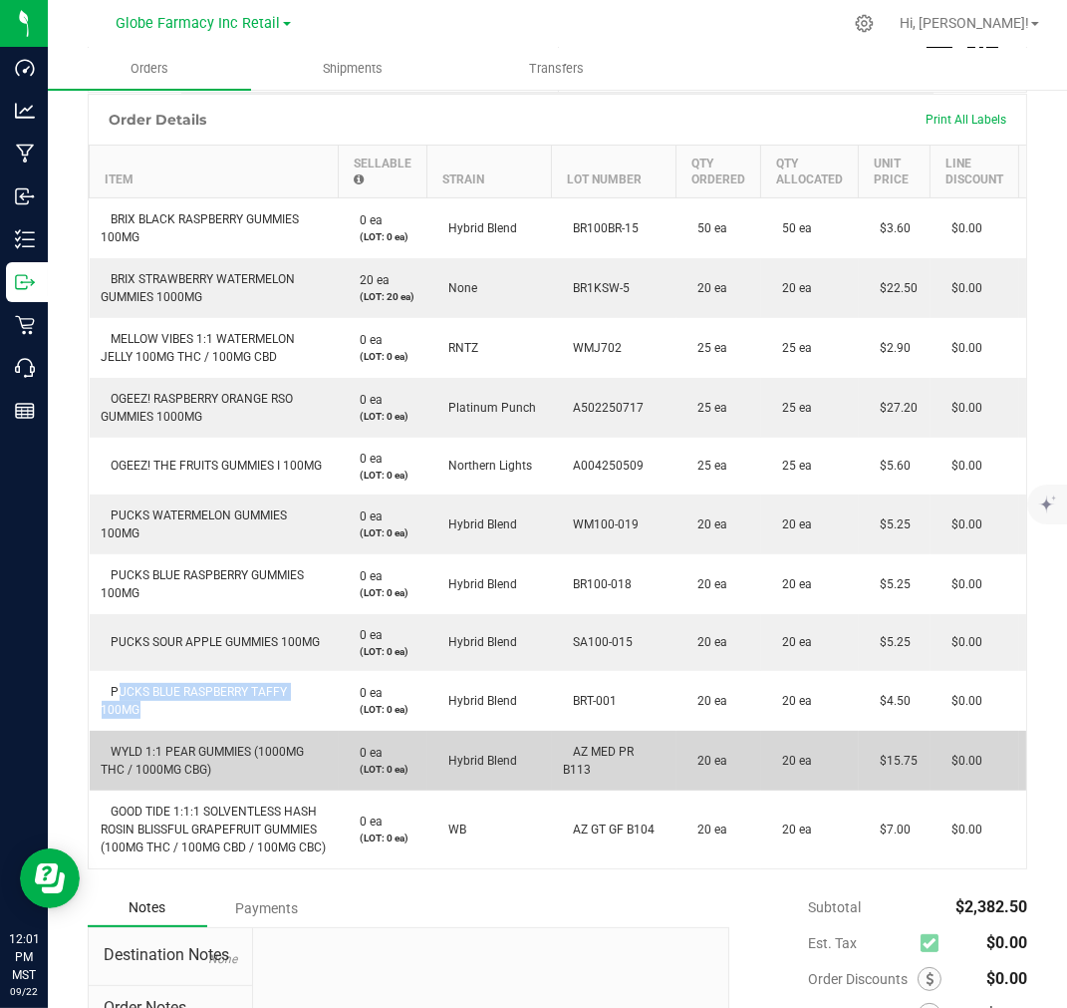
click at [213, 776] on span "WYLD 1:1 PEAR GUMMIES (1000MG THC / 1000MG CBG)" at bounding box center [203, 760] width 203 height 32
click at [212, 776] on span "WYLD 1:1 PEAR GUMMIES (1000MG THC / 1000MG CBG)" at bounding box center [203, 760] width 203 height 32
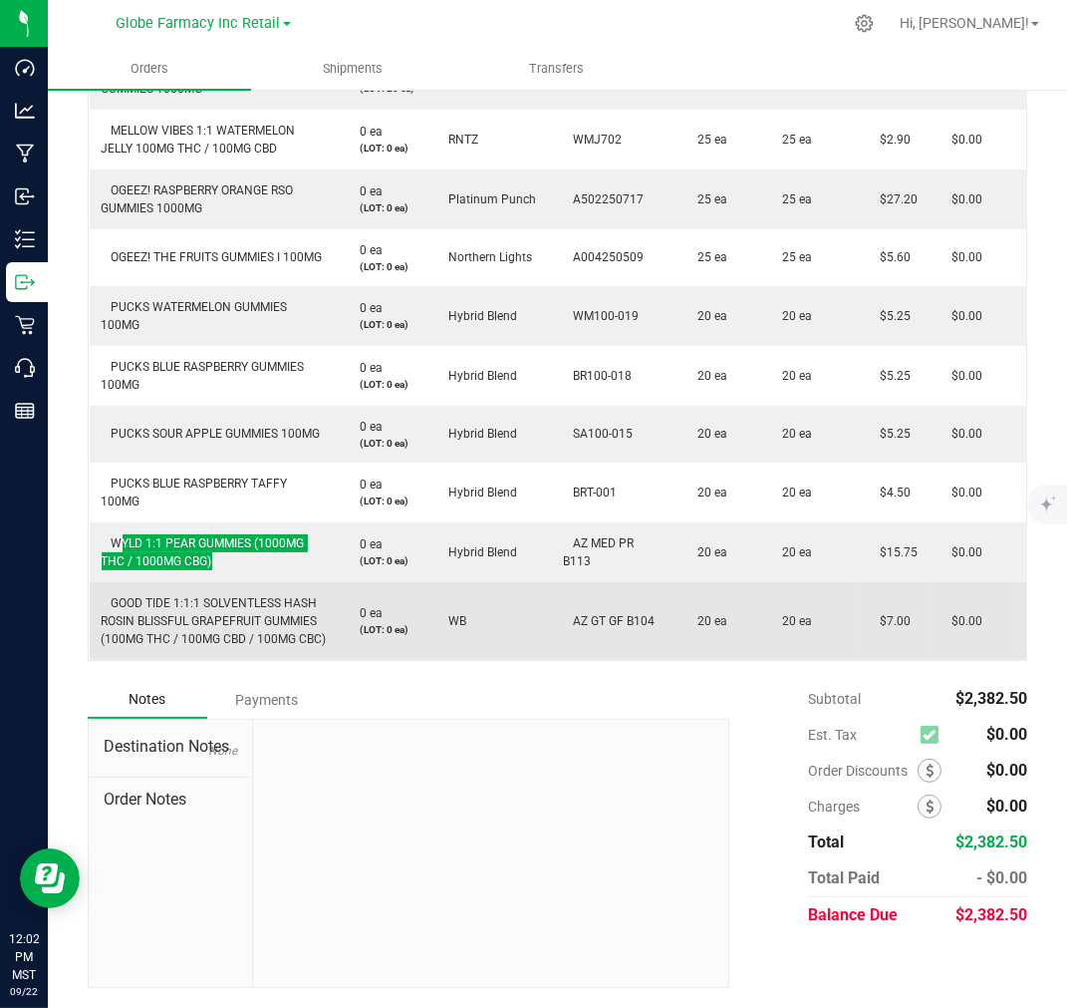
scroll to position [823, 0]
click at [224, 606] on span "GOOD TIDE 1:1:1 SOLVENTLESS HASH ROSIN BLISSFUL GRAPEFRUIT GUMMIES (100MG THC /…" at bounding box center [214, 621] width 225 height 50
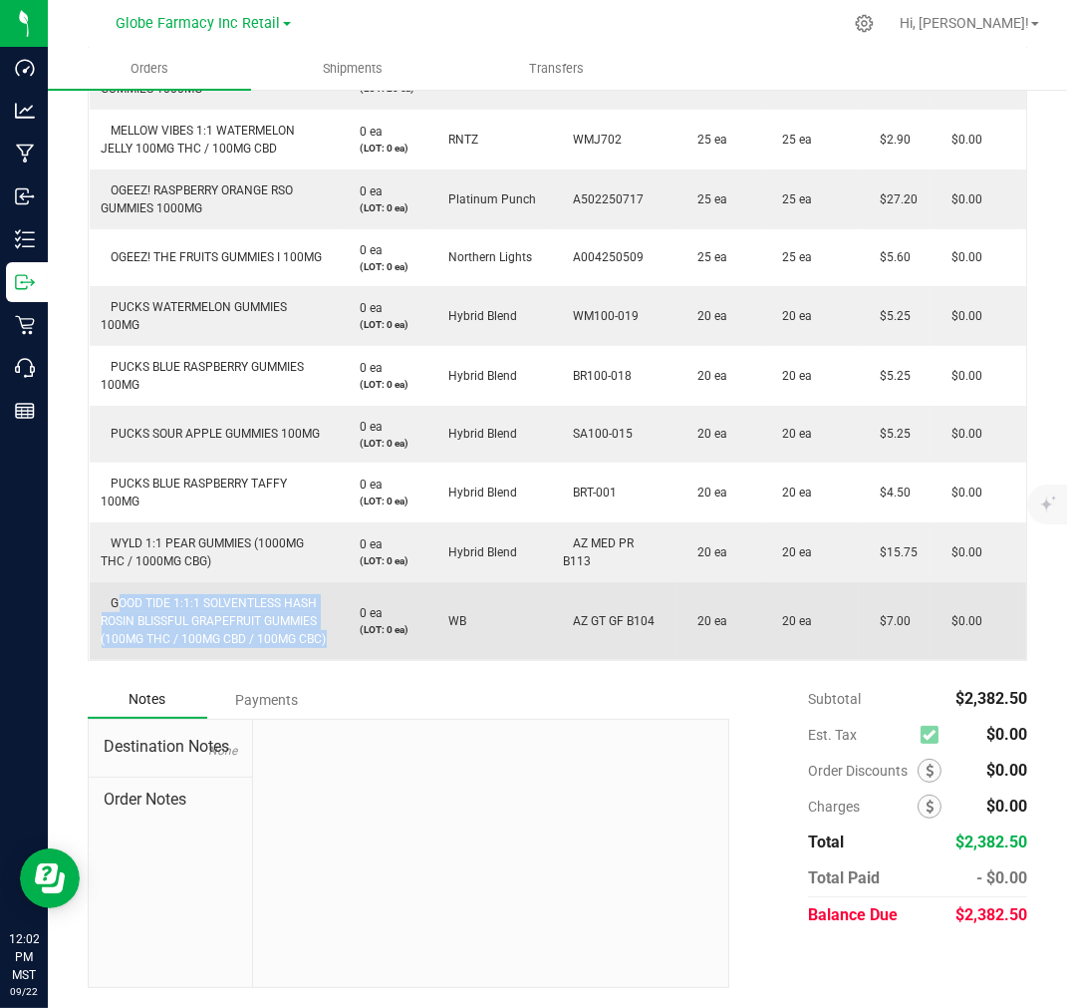
click at [224, 606] on span "GOOD TIDE 1:1:1 SOLVENTLESS HASH ROSIN BLISSFUL GRAPEFRUIT GUMMIES (100MG THC /…" at bounding box center [214, 621] width 225 height 50
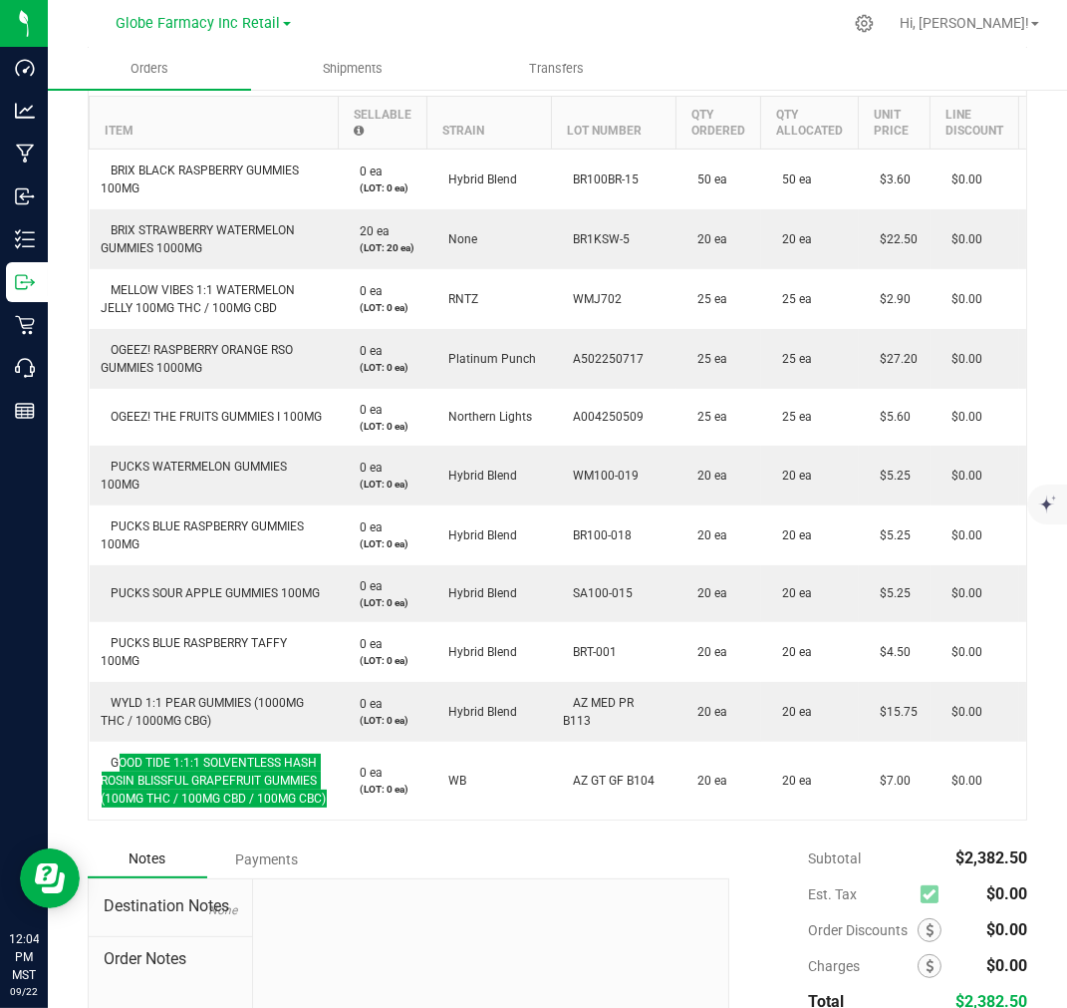
scroll to position [48, 0]
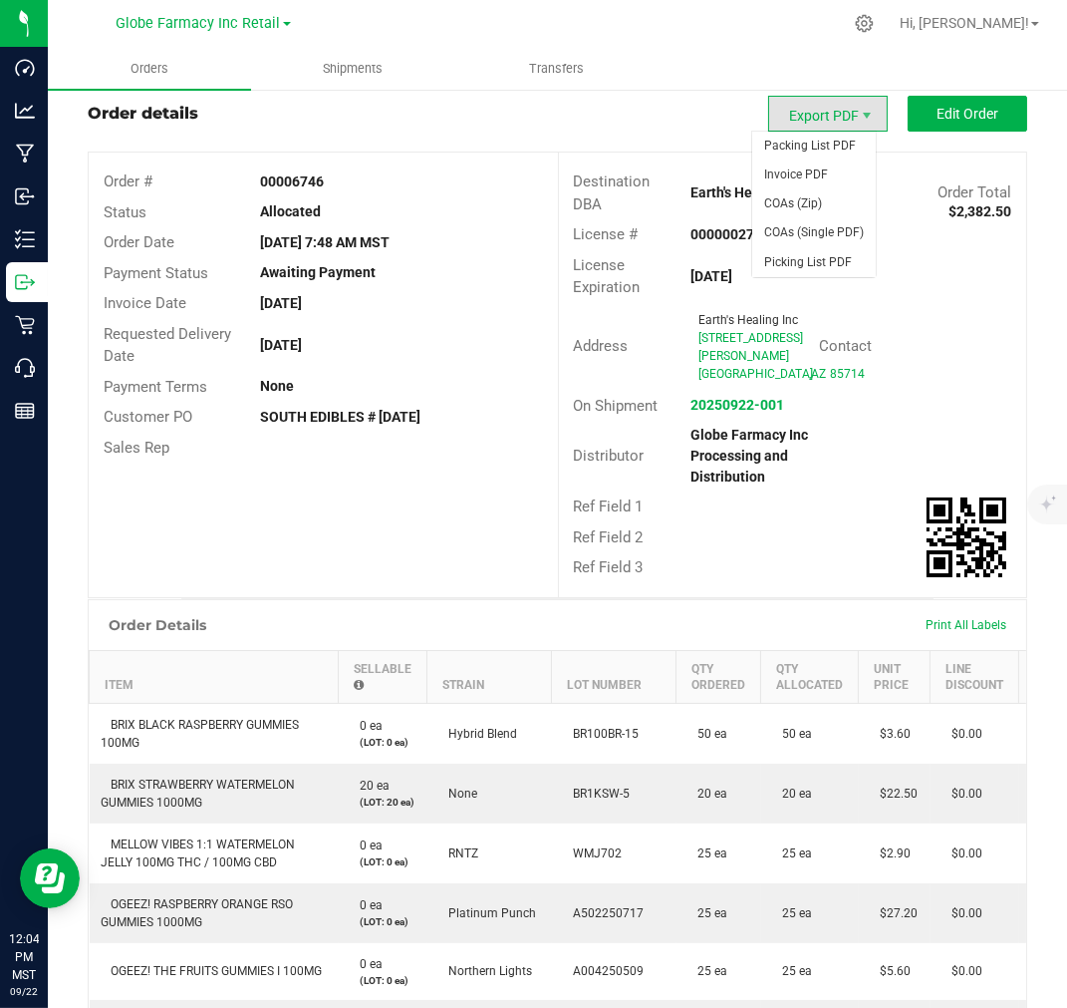
click at [809, 111] on span "Export PDF" at bounding box center [828, 114] width 120 height 36
click at [813, 116] on span "Export PDF" at bounding box center [828, 114] width 120 height 36
click at [825, 253] on span "Picking List PDF" at bounding box center [814, 262] width 124 height 29
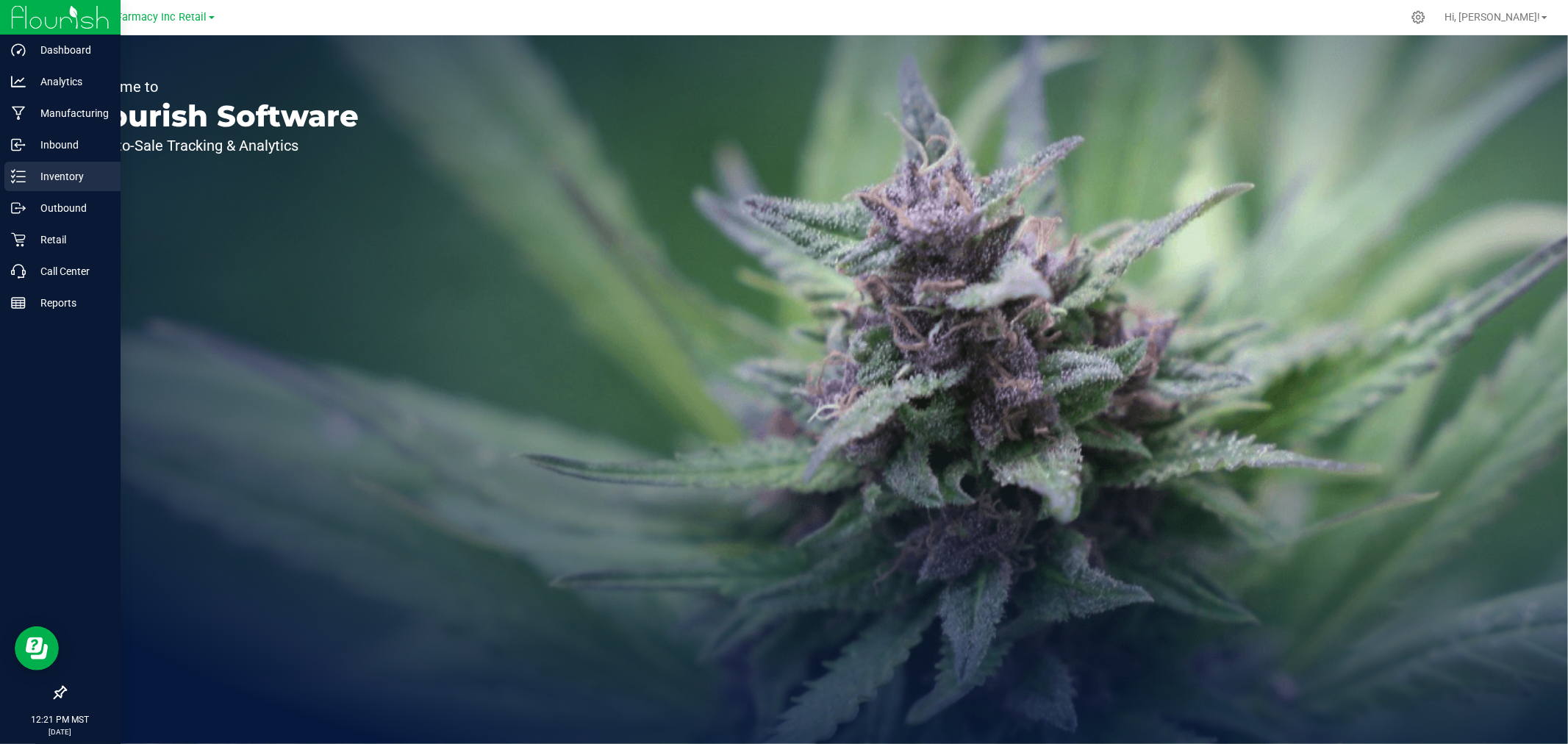
click at [26, 176] on p "Inventory" at bounding box center [70, 176] width 89 height 18
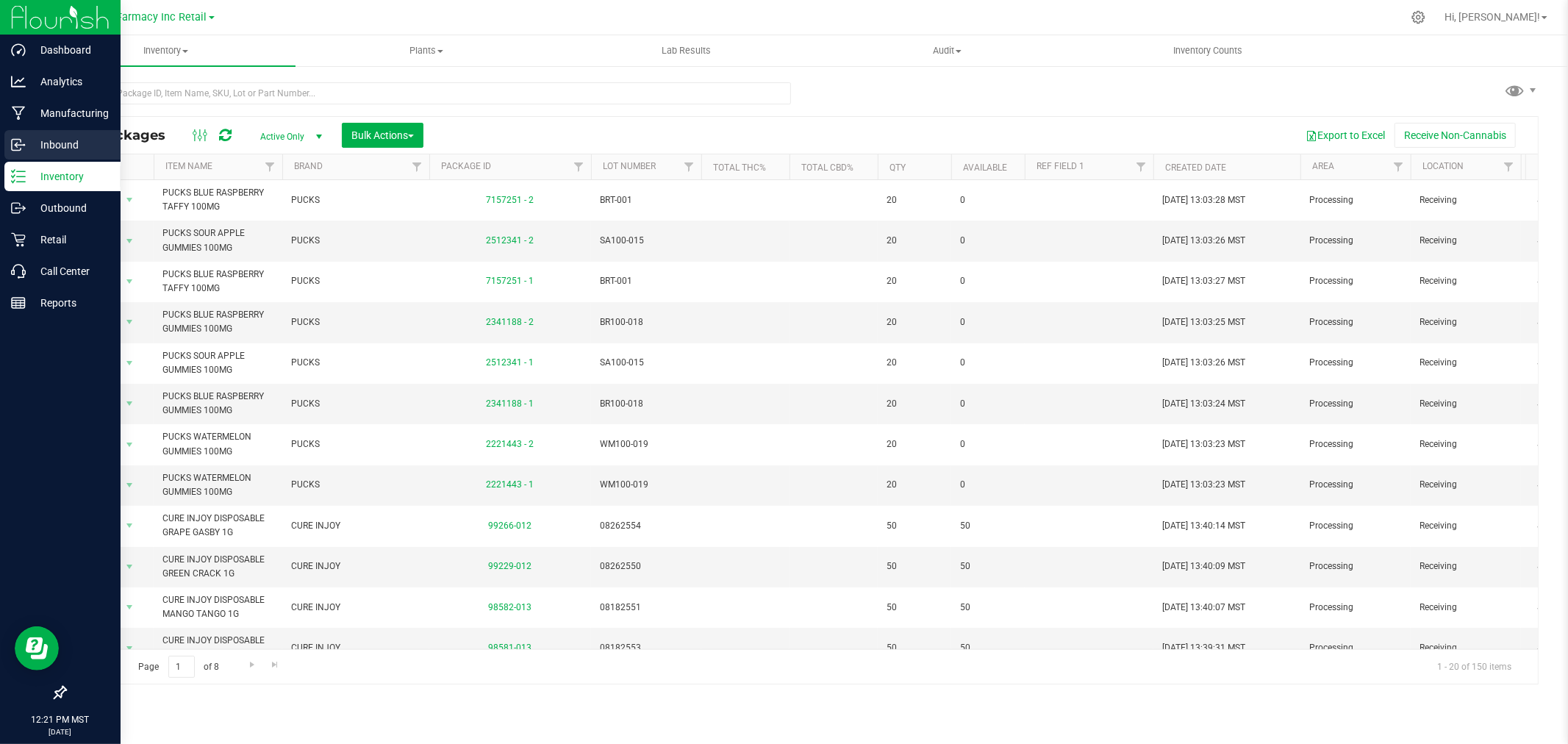
click at [32, 154] on div "Inbound" at bounding box center [62, 145] width 116 height 29
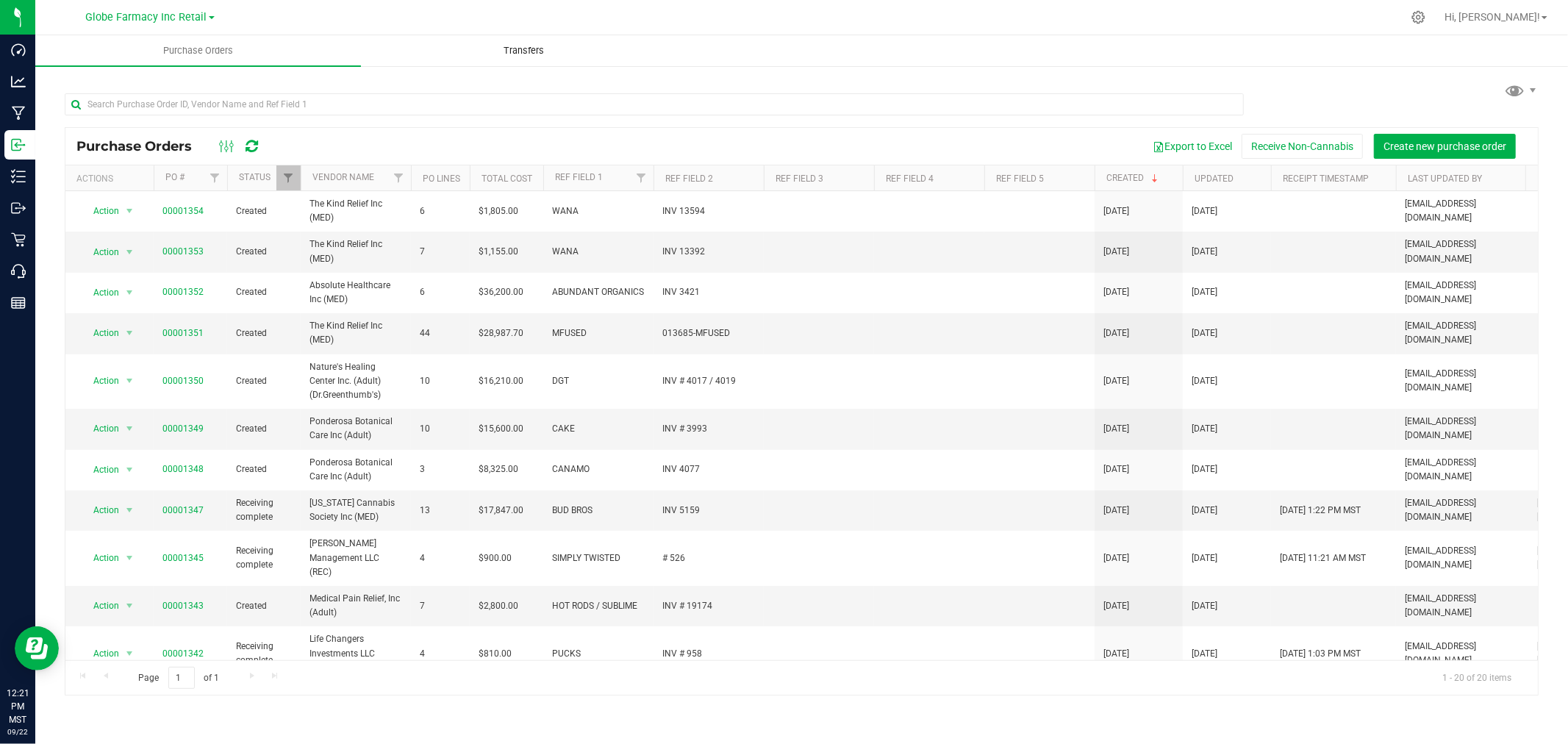
click at [539, 52] on span "Transfers" at bounding box center [524, 51] width 80 height 13
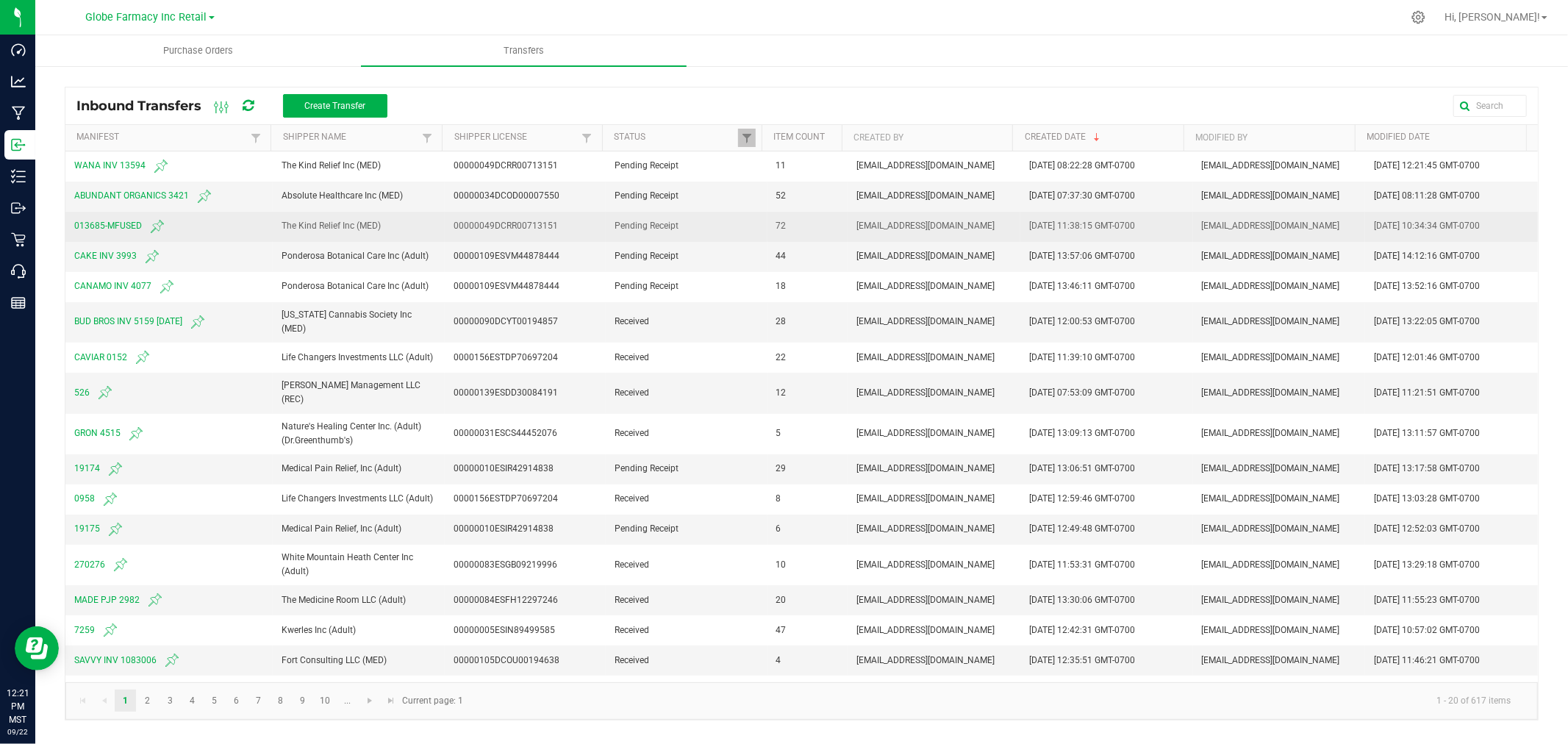
click at [110, 229] on span "013685-MFUSED" at bounding box center [169, 226] width 190 height 18
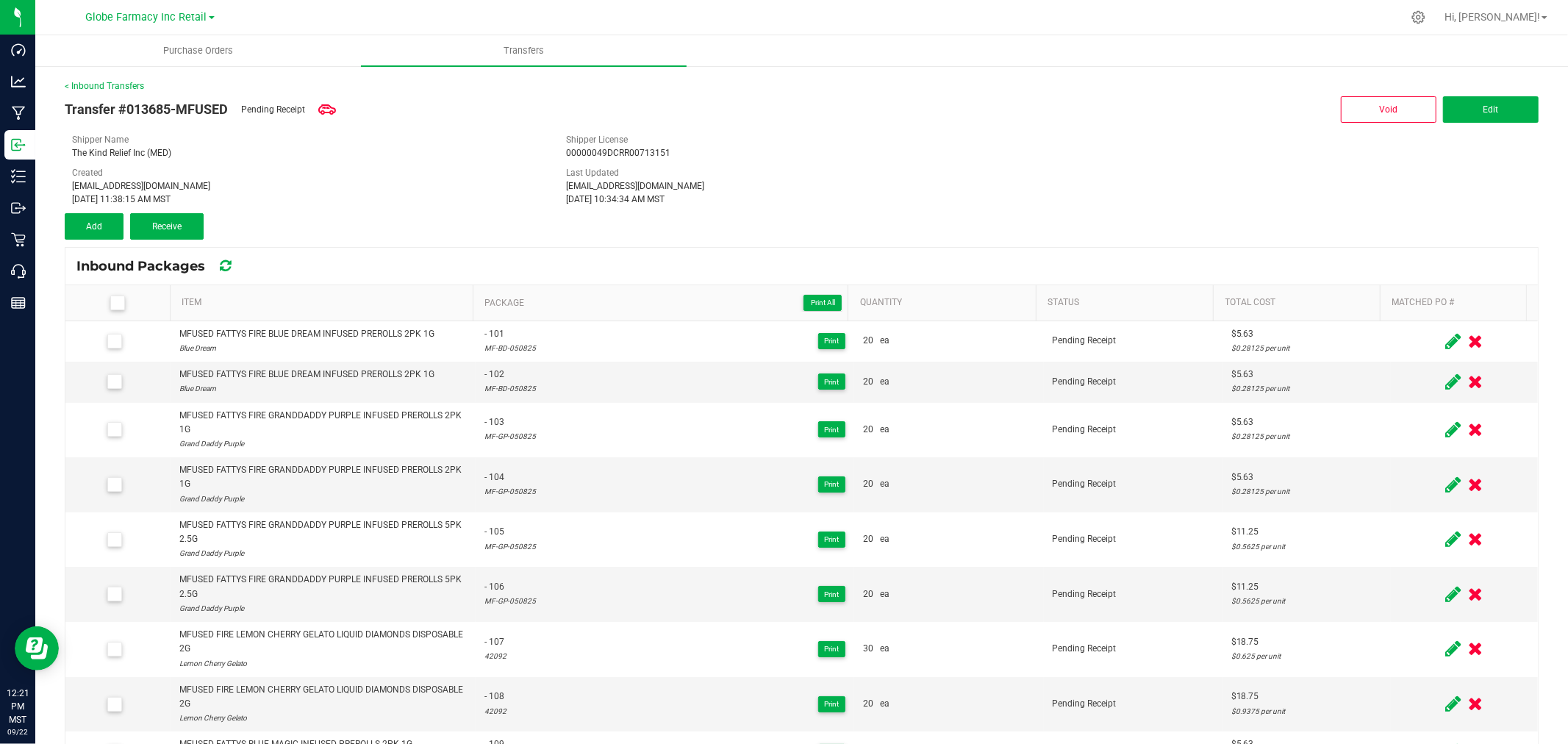
click at [481, 187] on div "[EMAIL_ADDRESS][DOMAIN_NAME]" at bounding box center [308, 186] width 472 height 13
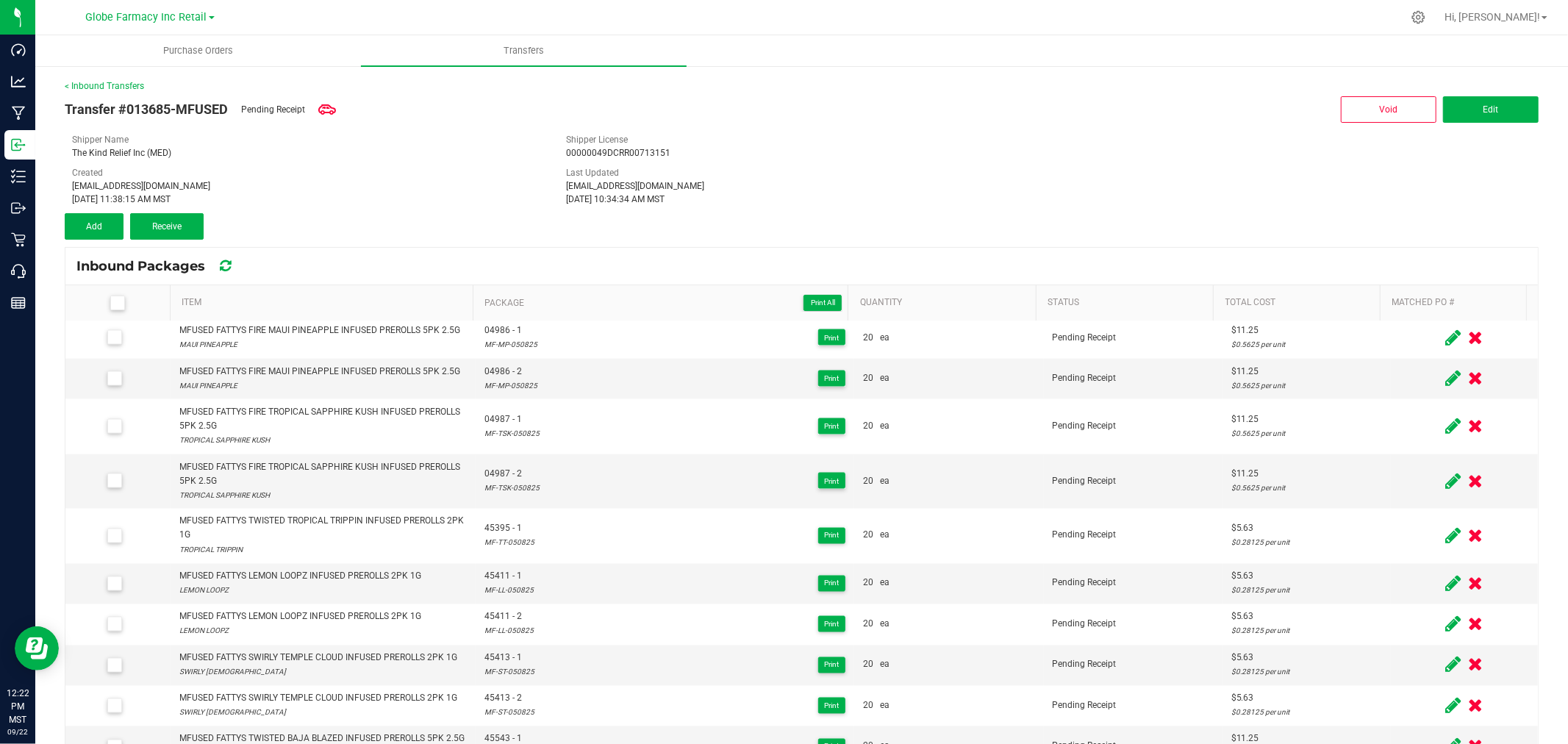
click at [350, 182] on div "[EMAIL_ADDRESS][DOMAIN_NAME]" at bounding box center [308, 186] width 472 height 13
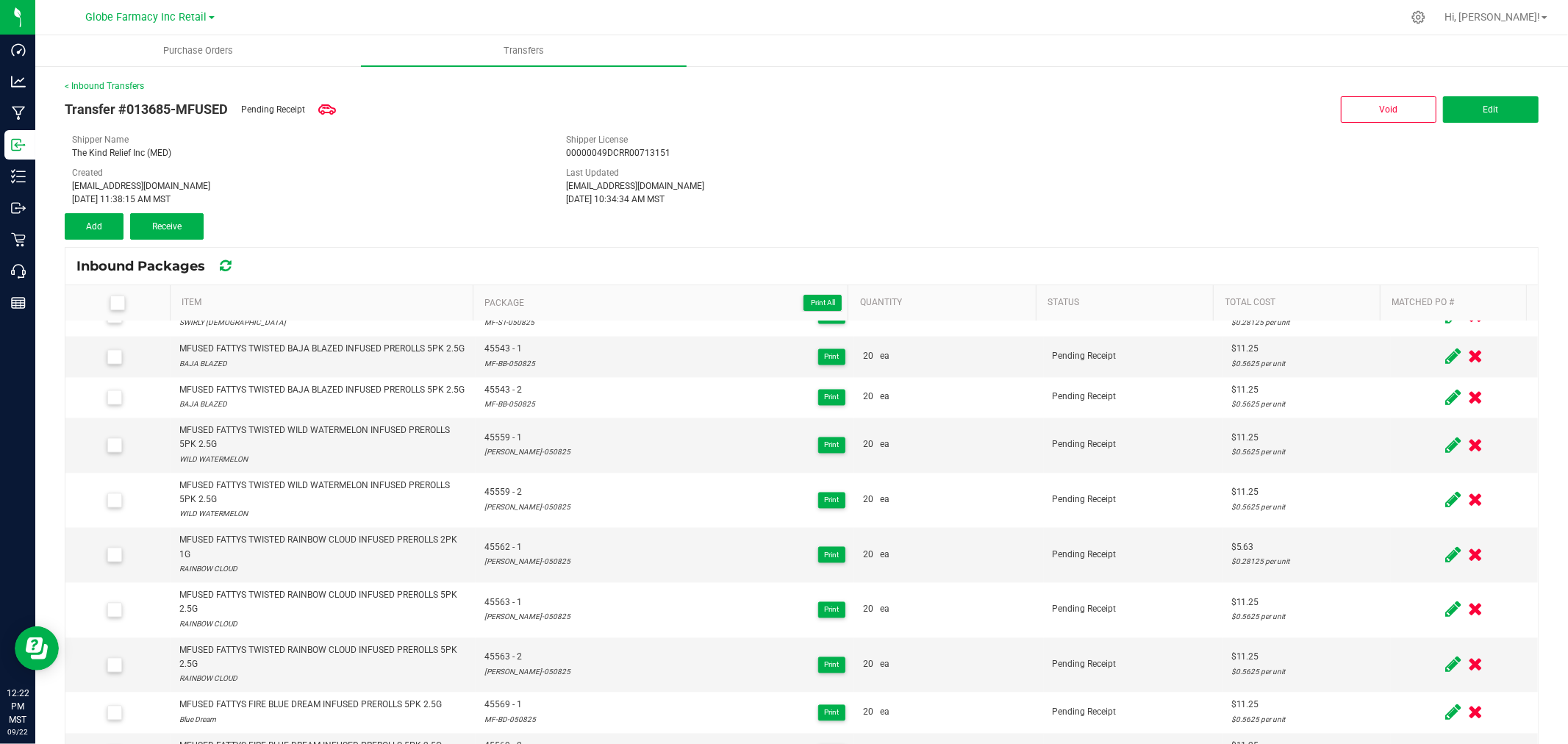
click at [500, 135] on div "Shipper Name The Kind Relief Inc (MED)" at bounding box center [308, 146] width 494 height 27
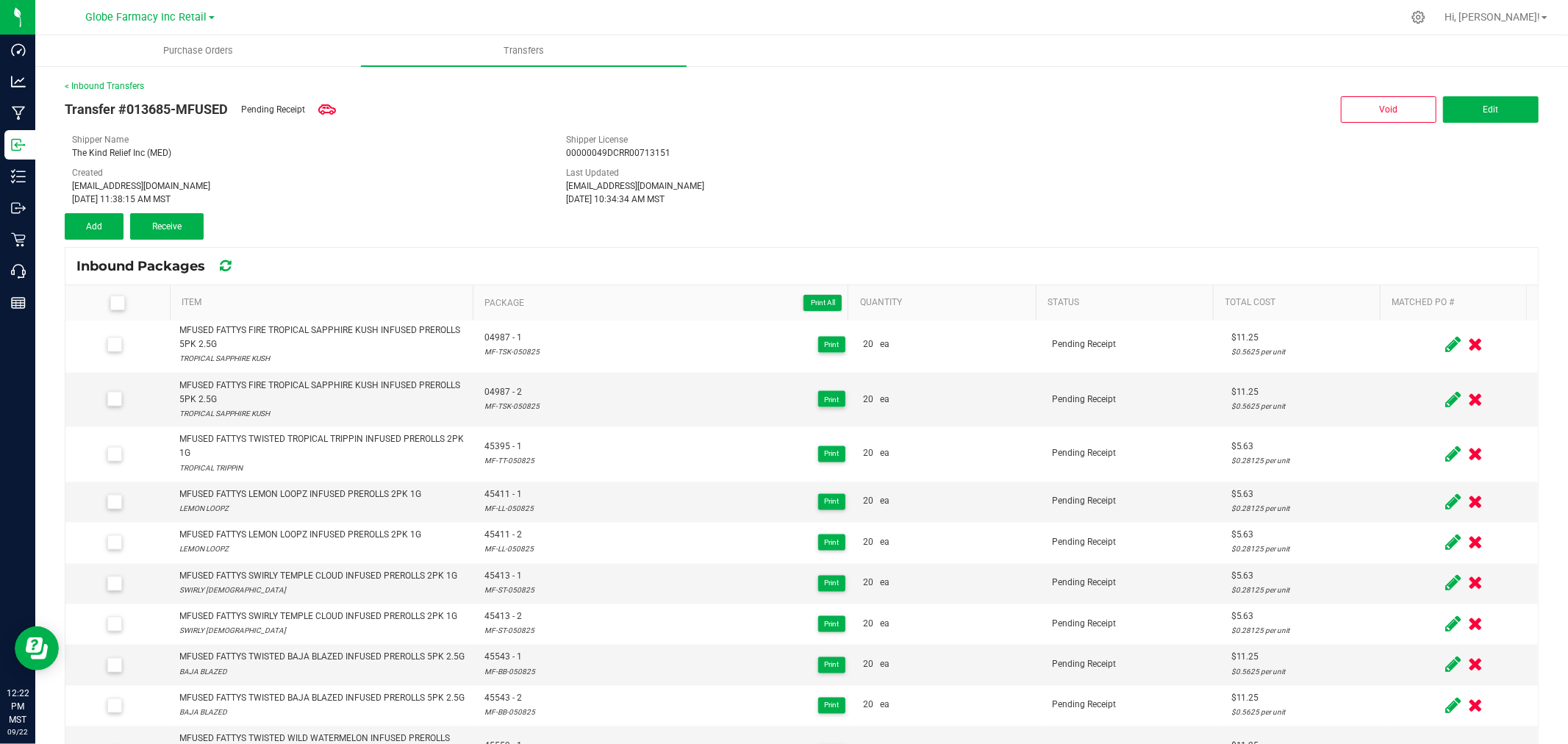
click at [475, 157] on div "The Kind Relief Inc (MED)" at bounding box center [308, 153] width 472 height 13
click at [465, 125] on div "Transfer #013685-MFUSED Pending Receipt Void Edit Shipper Name The Kind Relief …" at bounding box center [802, 166] width 1474 height 147
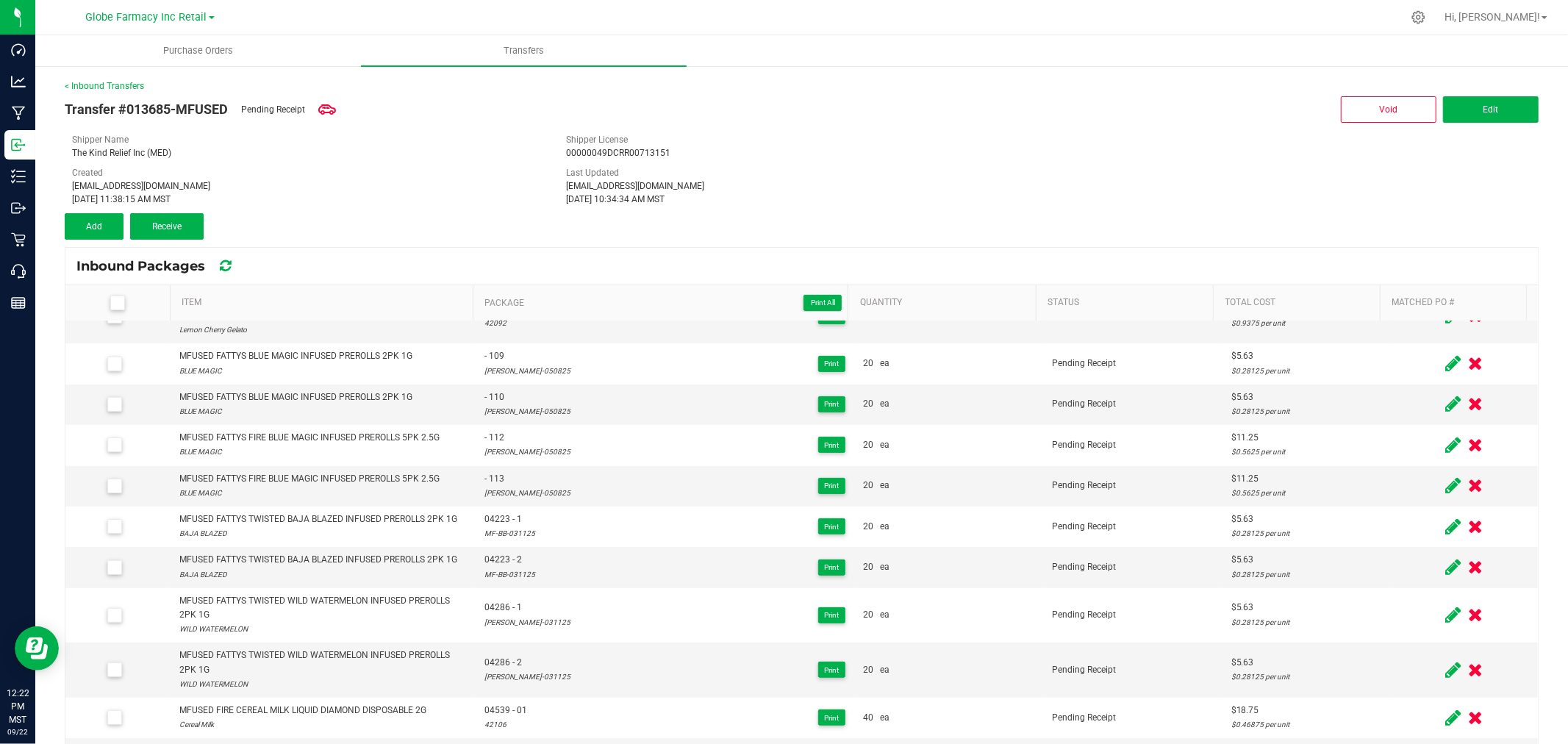
click at [327, 179] on div "[EMAIL_ADDRESS][DOMAIN_NAME]" at bounding box center [308, 186] width 472 height 13
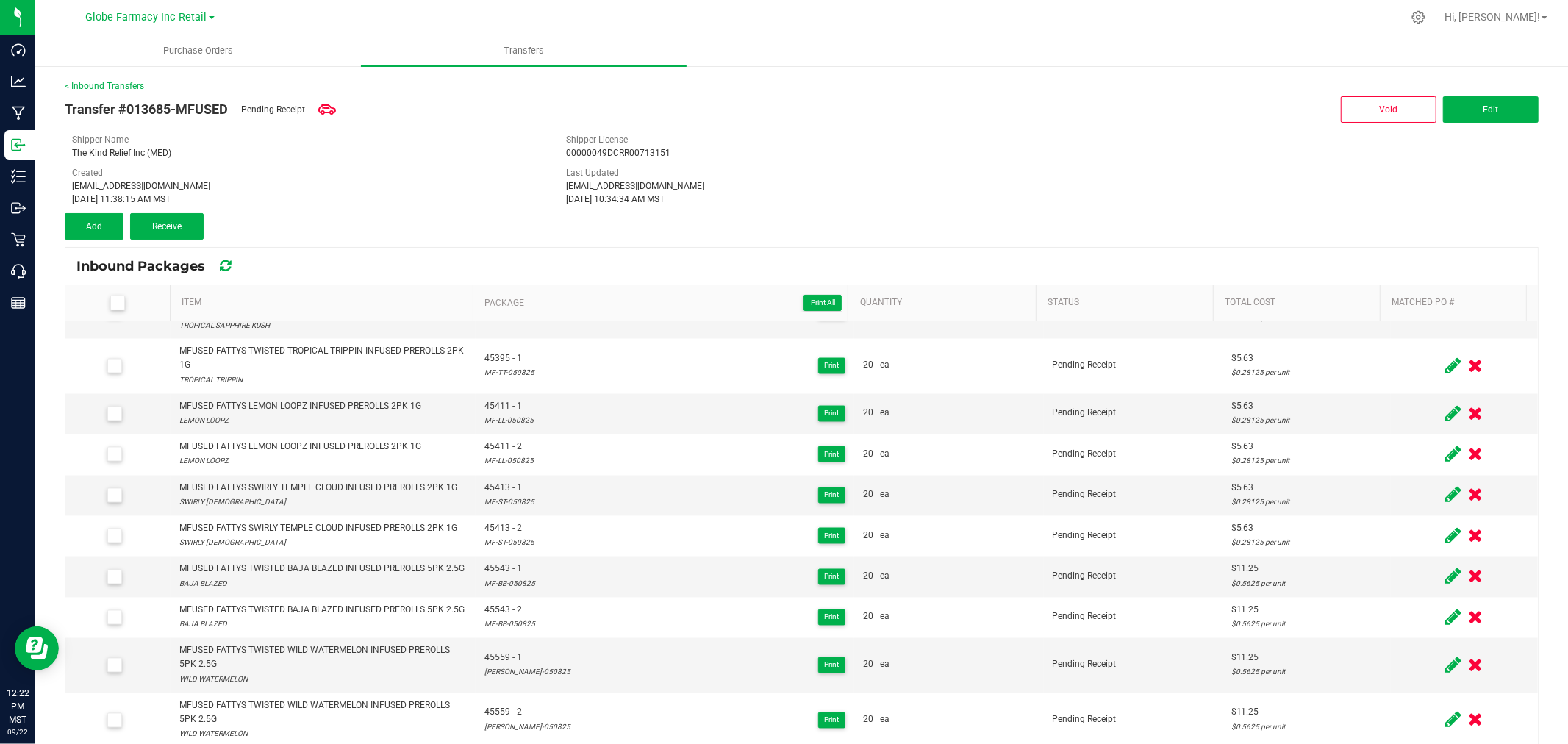
click at [401, 167] on div "Created [EMAIL_ADDRESS][DOMAIN_NAME] [DATE] 11:38:15 AM MST" at bounding box center [308, 186] width 494 height 40
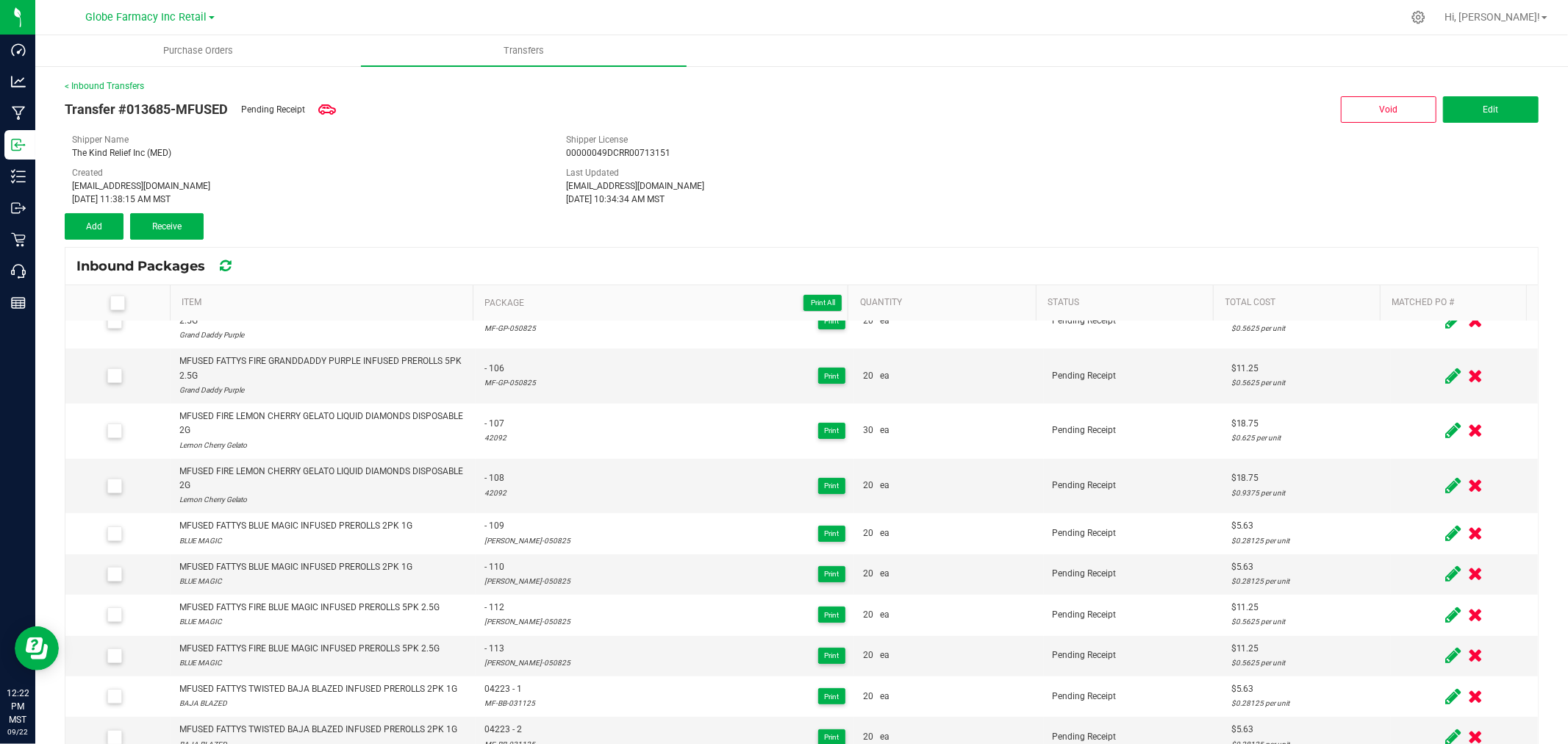
click at [474, 211] on div "Transfer #013685-MFUSED Pending Receipt Void Edit Shipper Name The Kind Relief …" at bounding box center [802, 166] width 1474 height 147
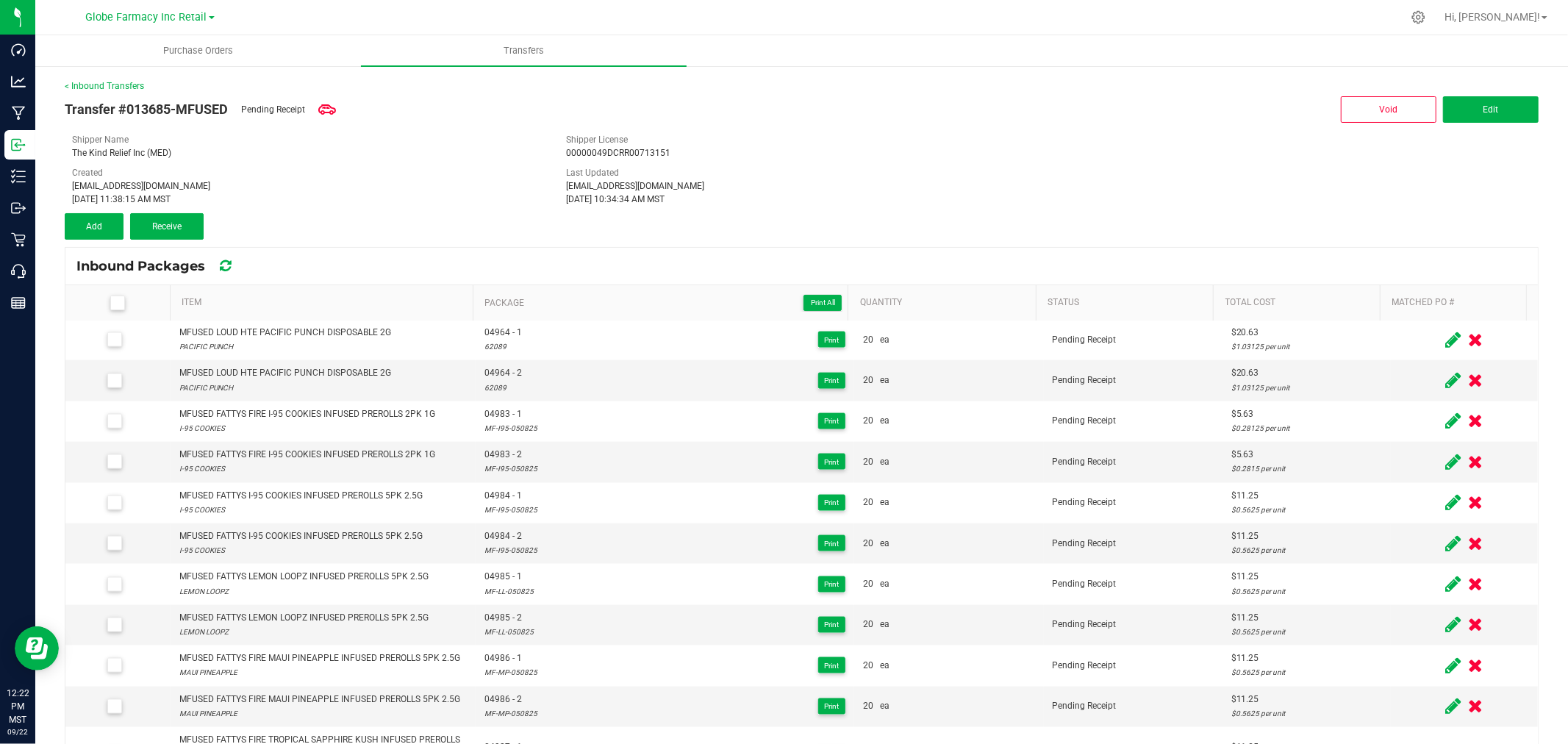
click at [621, 158] on div "00000049DCRR00713151" at bounding box center [802, 153] width 472 height 13
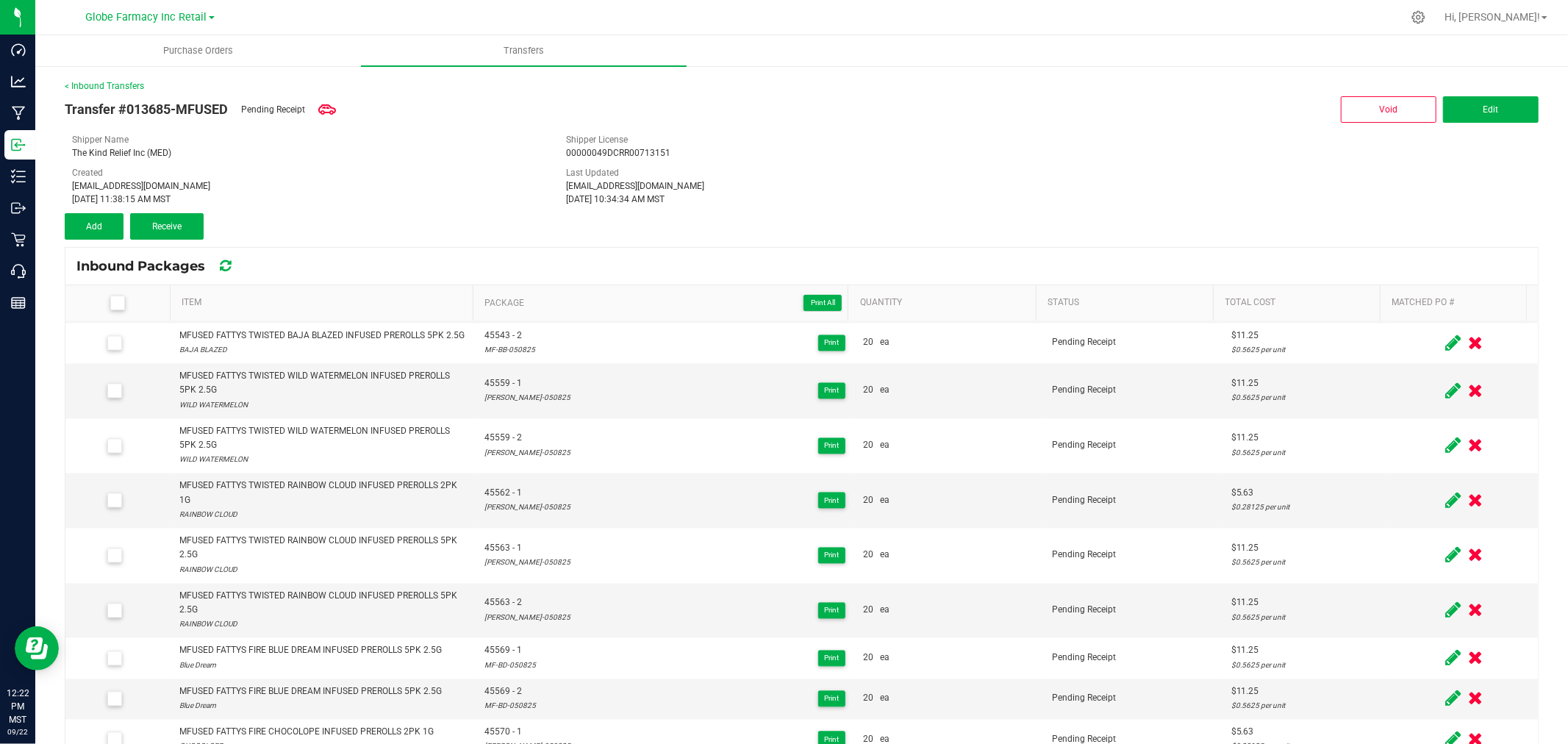
click at [416, 204] on div "[DATE] 11:38:15 AM MST" at bounding box center [308, 199] width 472 height 13
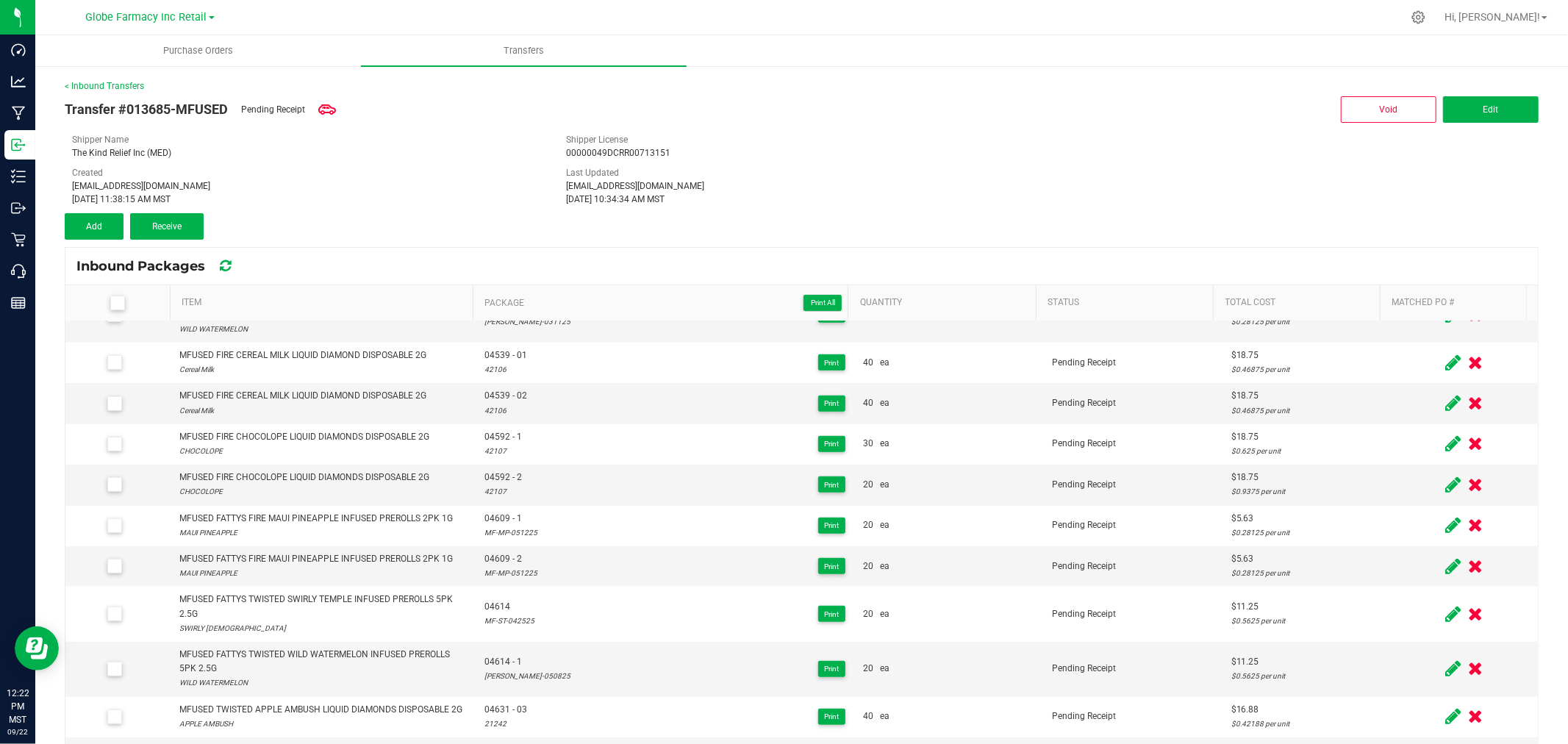
click at [299, 195] on div "[DATE] 11:38:15 AM MST" at bounding box center [308, 199] width 472 height 13
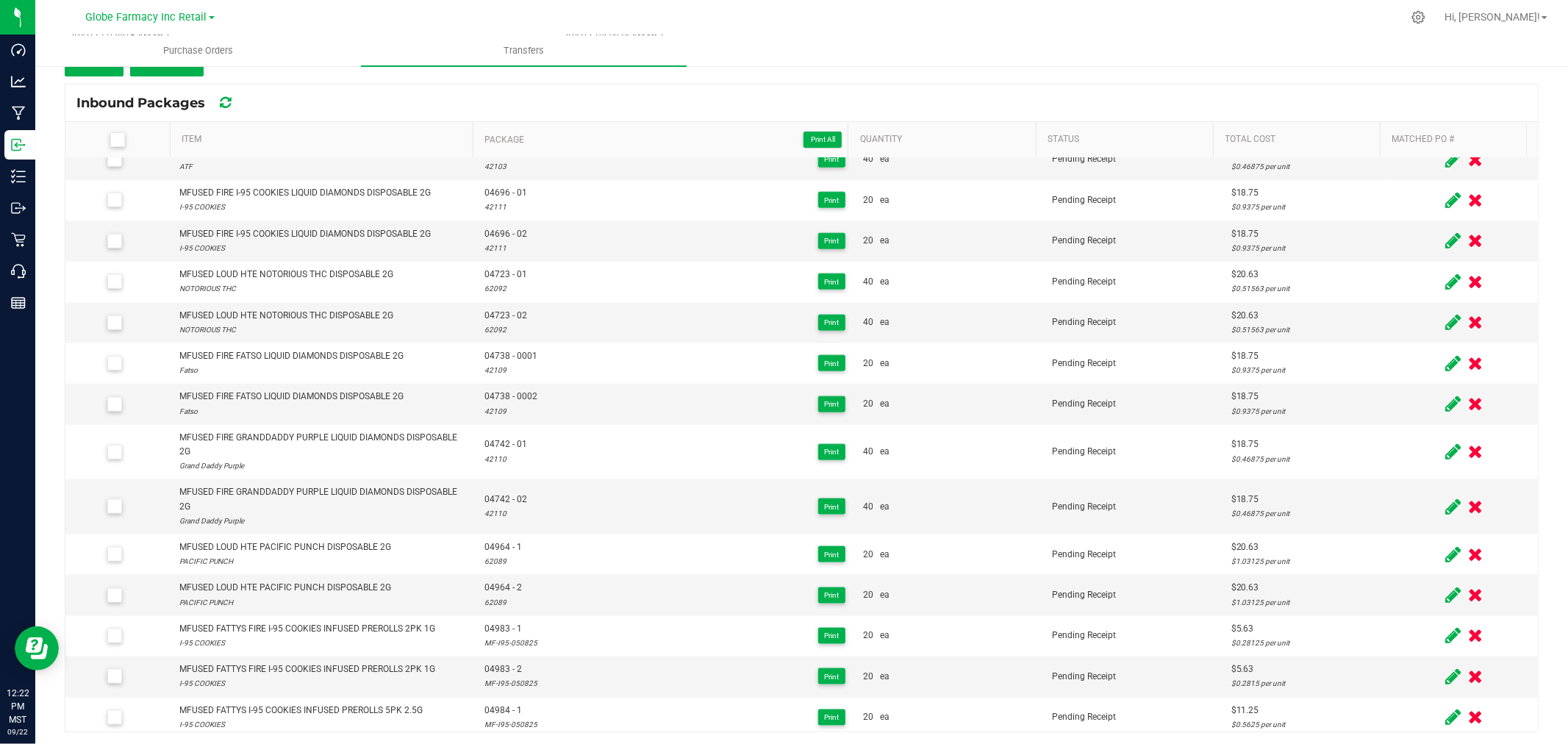
scroll to position [1041, 0]
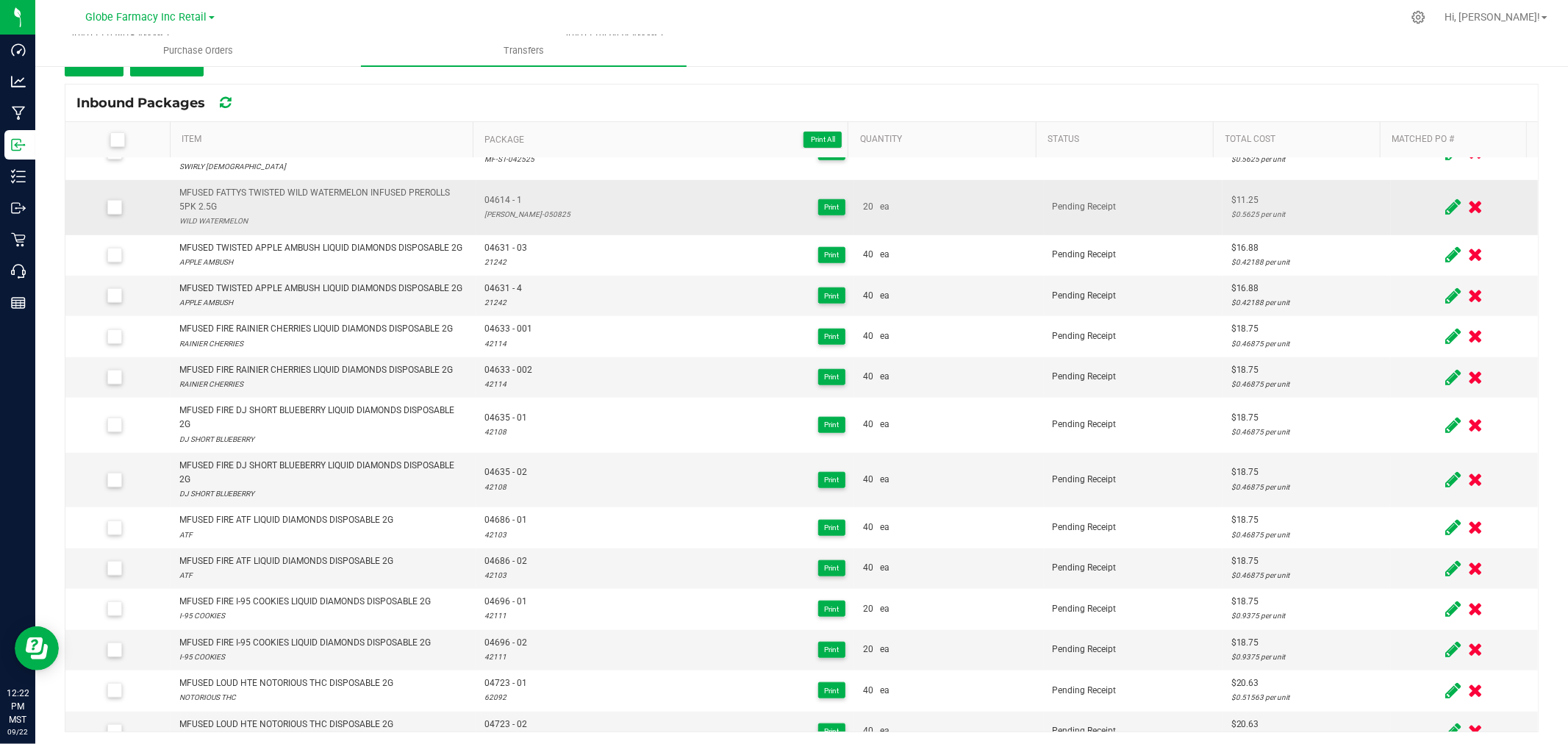
click at [493, 201] on span "04614 - 1" at bounding box center [527, 200] width 86 height 14
click at [528, 212] on div "04614 - 1 [PERSON_NAME]-050825 Print" at bounding box center [665, 207] width 361 height 28
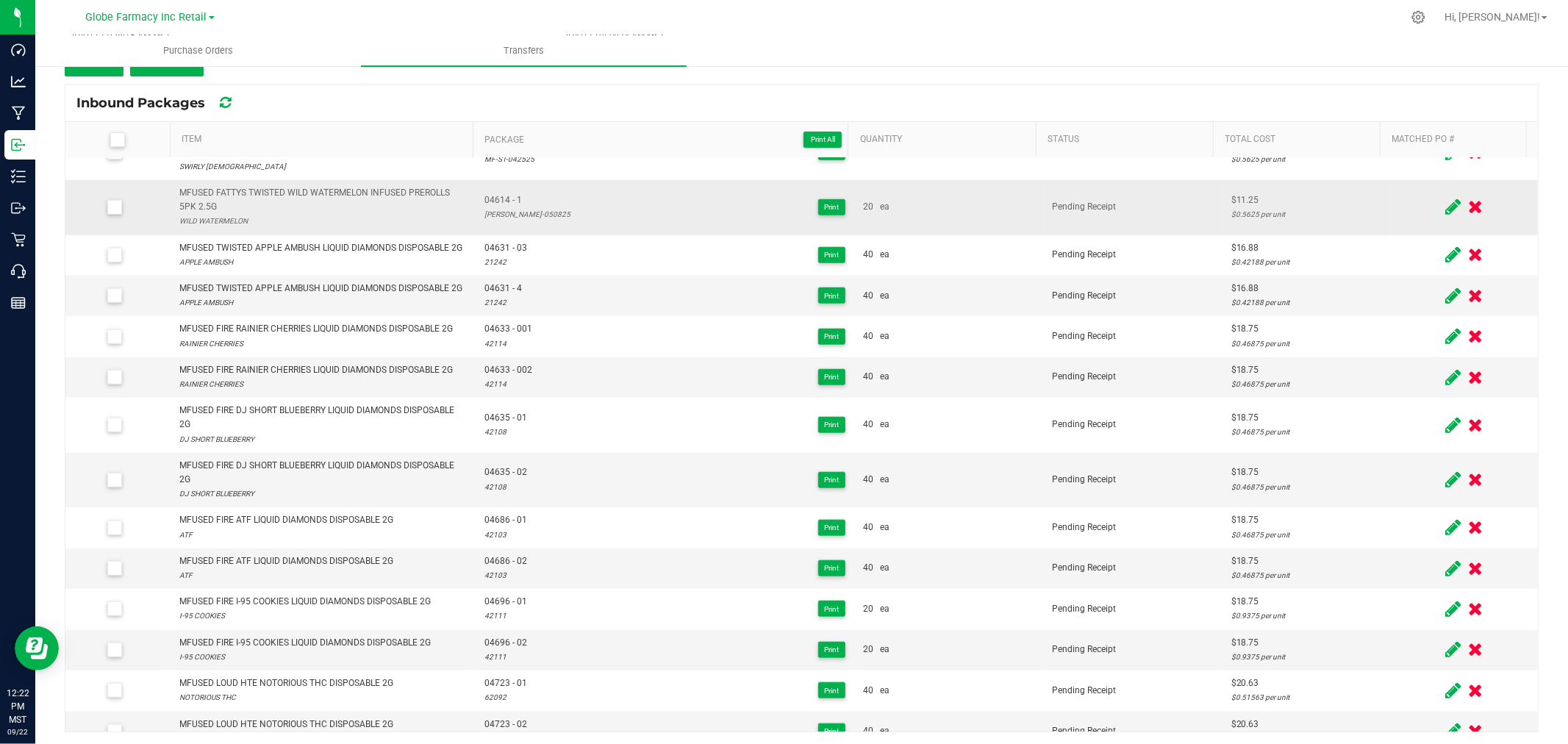
click at [487, 198] on span "04614 - 1" at bounding box center [527, 200] width 86 height 14
copy span "04614"
drag, startPoint x: 1426, startPoint y: 206, endPoint x: 1392, endPoint y: 206, distance: 34.0
click at [1445, 206] on icon at bounding box center [1452, 206] width 15 height 18
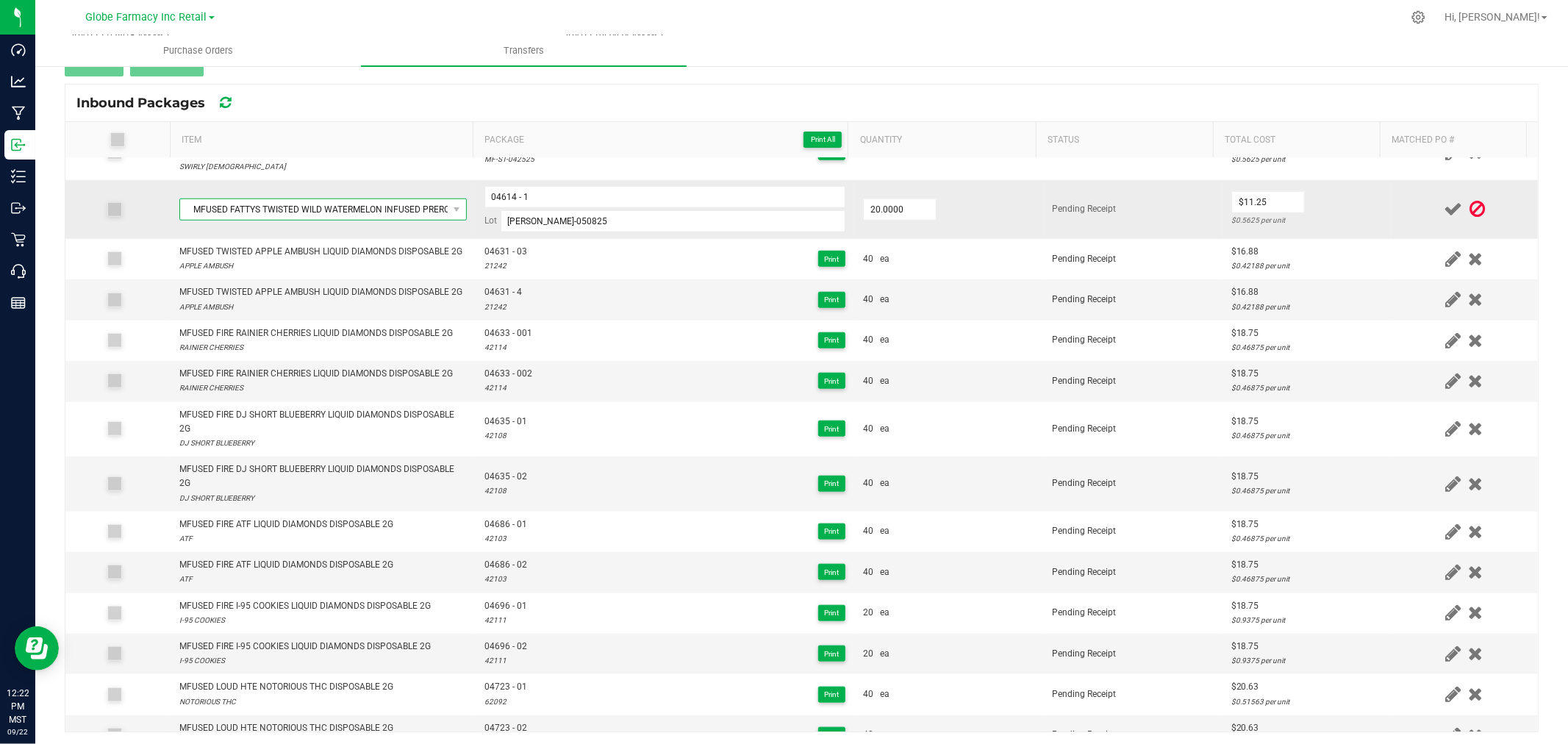
click at [409, 210] on span "MFUSED FATTYS TWISTED WILD WATERMELON INFUSED PREROLLS 5PK 2.5G" at bounding box center [313, 209] width 268 height 21
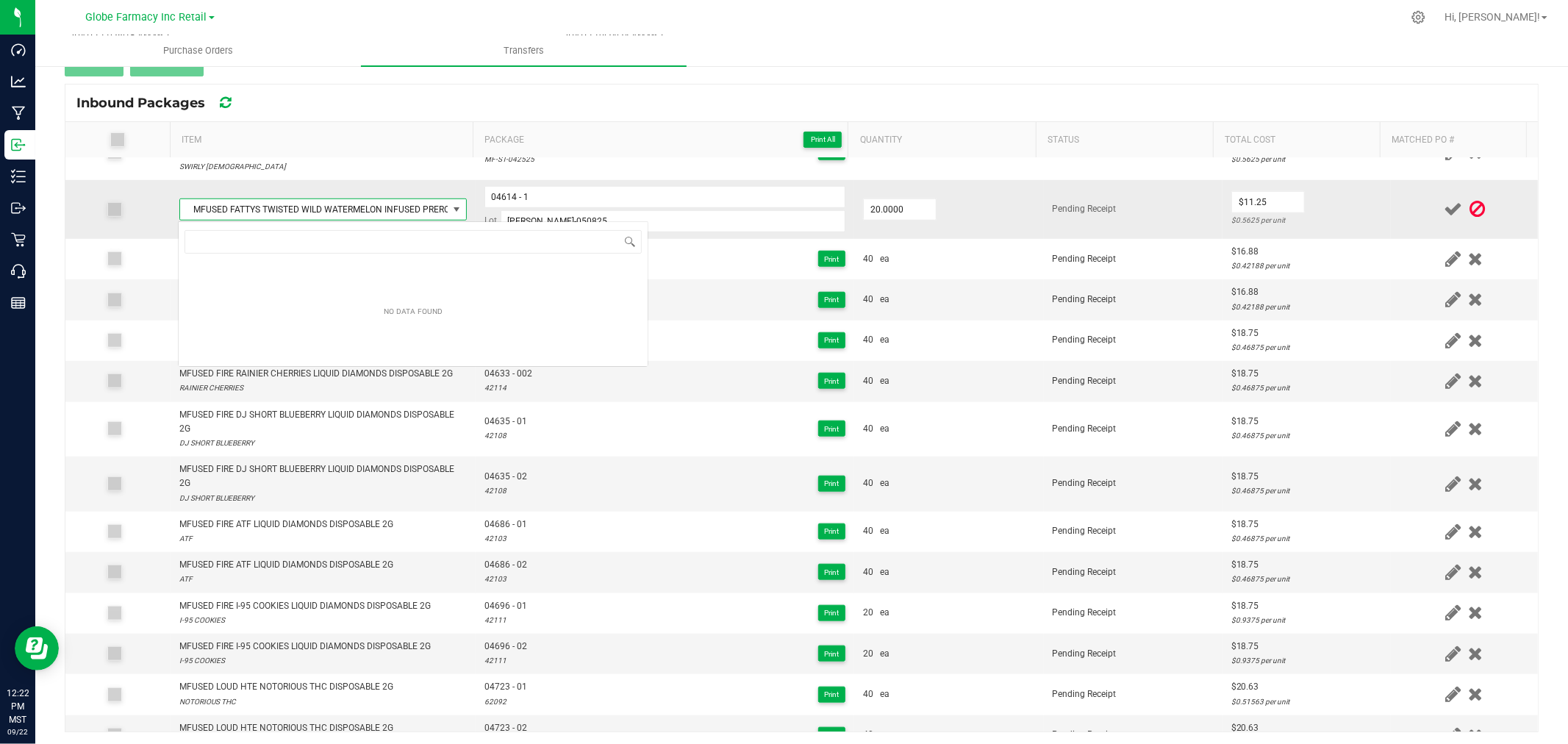
scroll to position [22, 282]
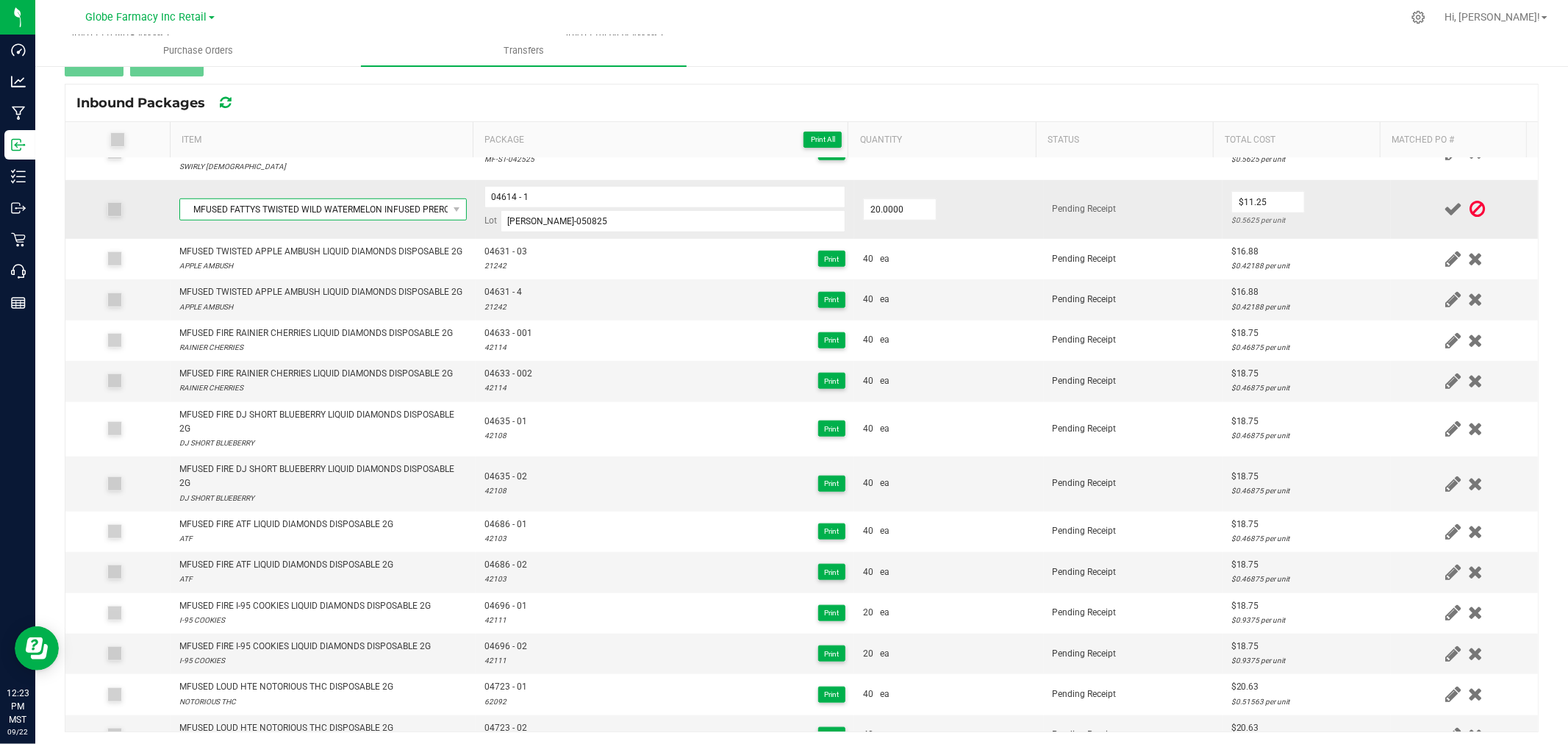
click at [320, 212] on span "MFUSED FATTYS TWISTED WILD WATERMELON INFUSED PREROLLS 5PK 2.5G" at bounding box center [313, 209] width 268 height 21
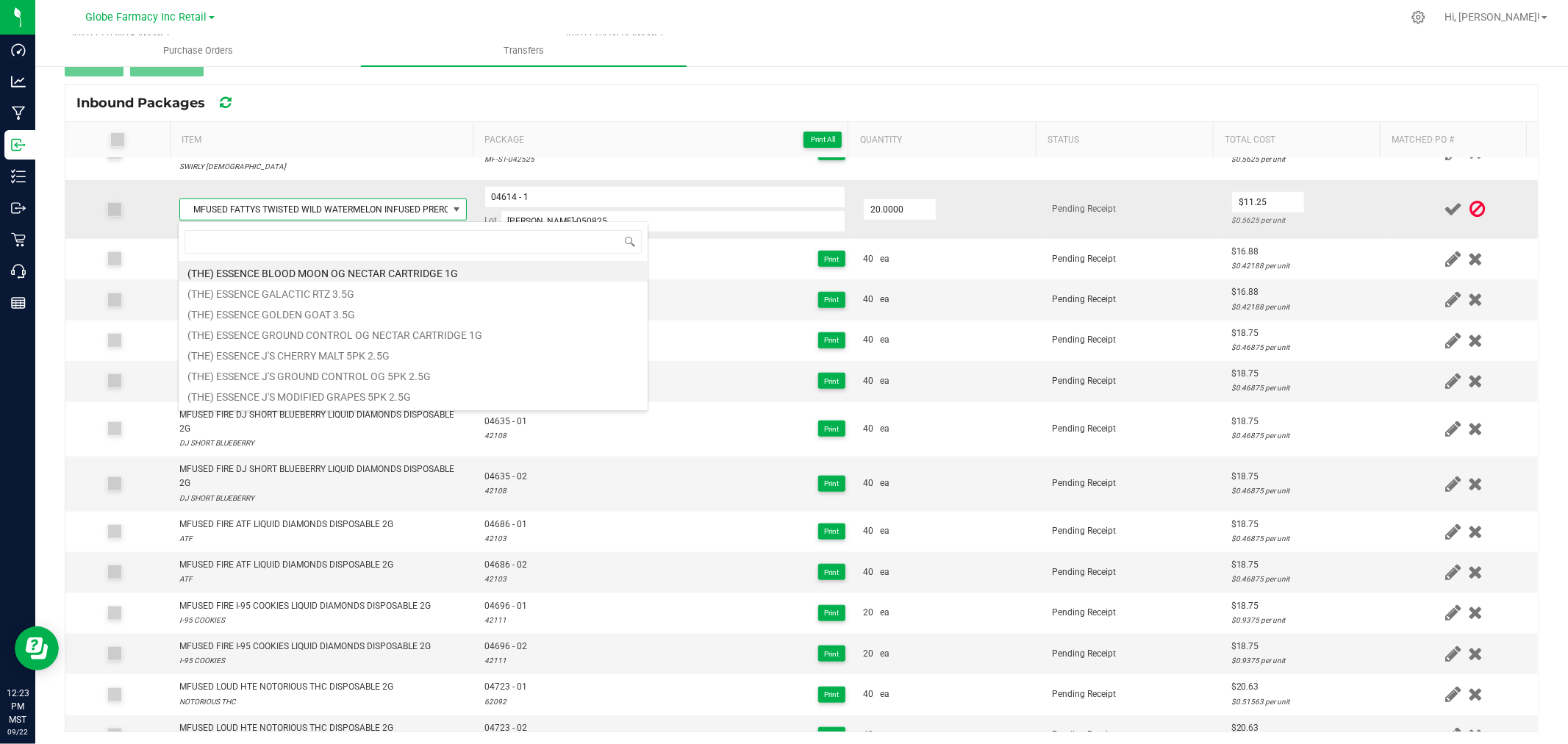
type input "MFUSED FATTYS TWISTED SWIRLY TEMPLE INFUSED PREROLLS 5PK 2.5G"
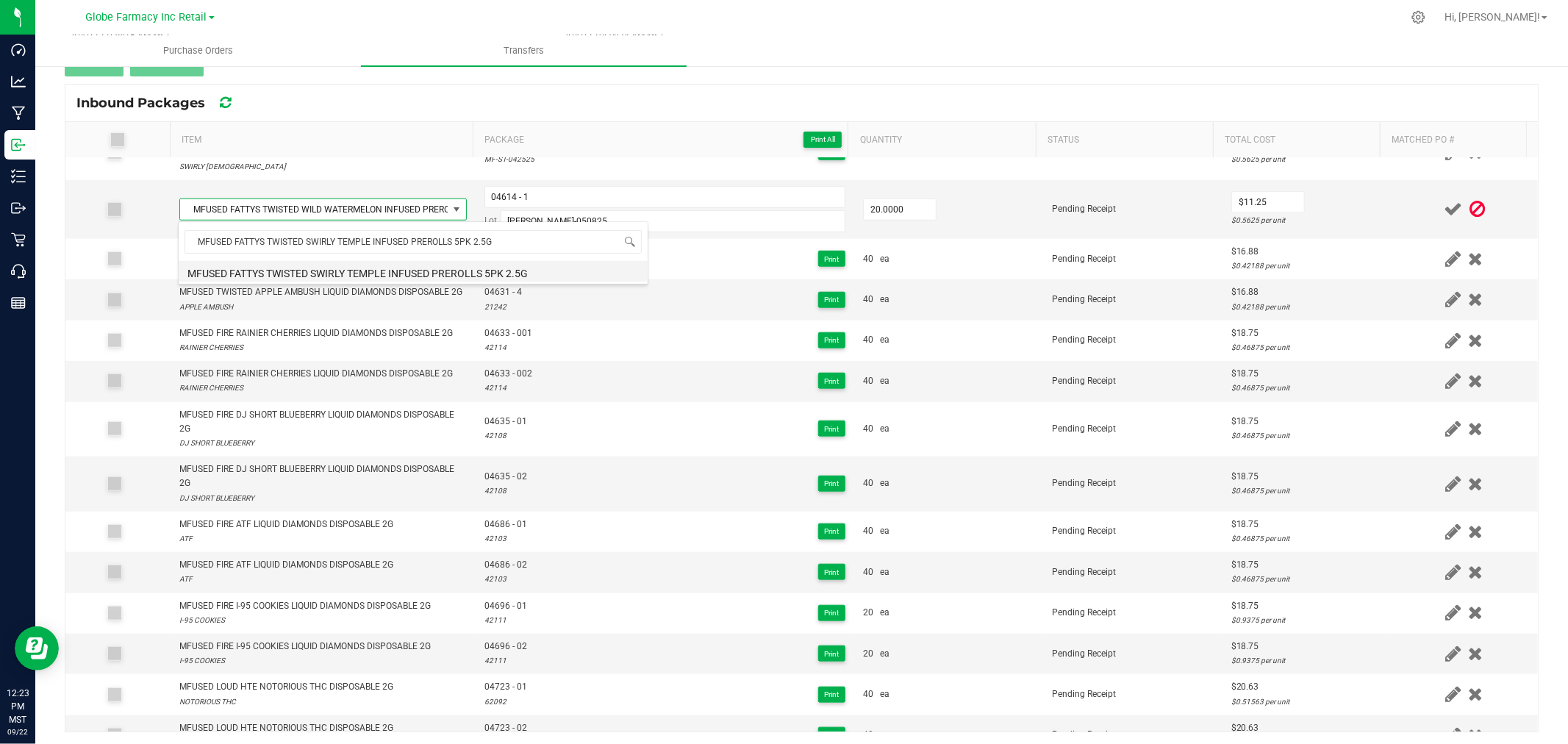
click at [370, 275] on li "MFUSED FATTYS TWISTED SWIRLY TEMPLE INFUSED PREROLLS 5PK 2.5G" at bounding box center [413, 271] width 469 height 21
type input "20 ea"
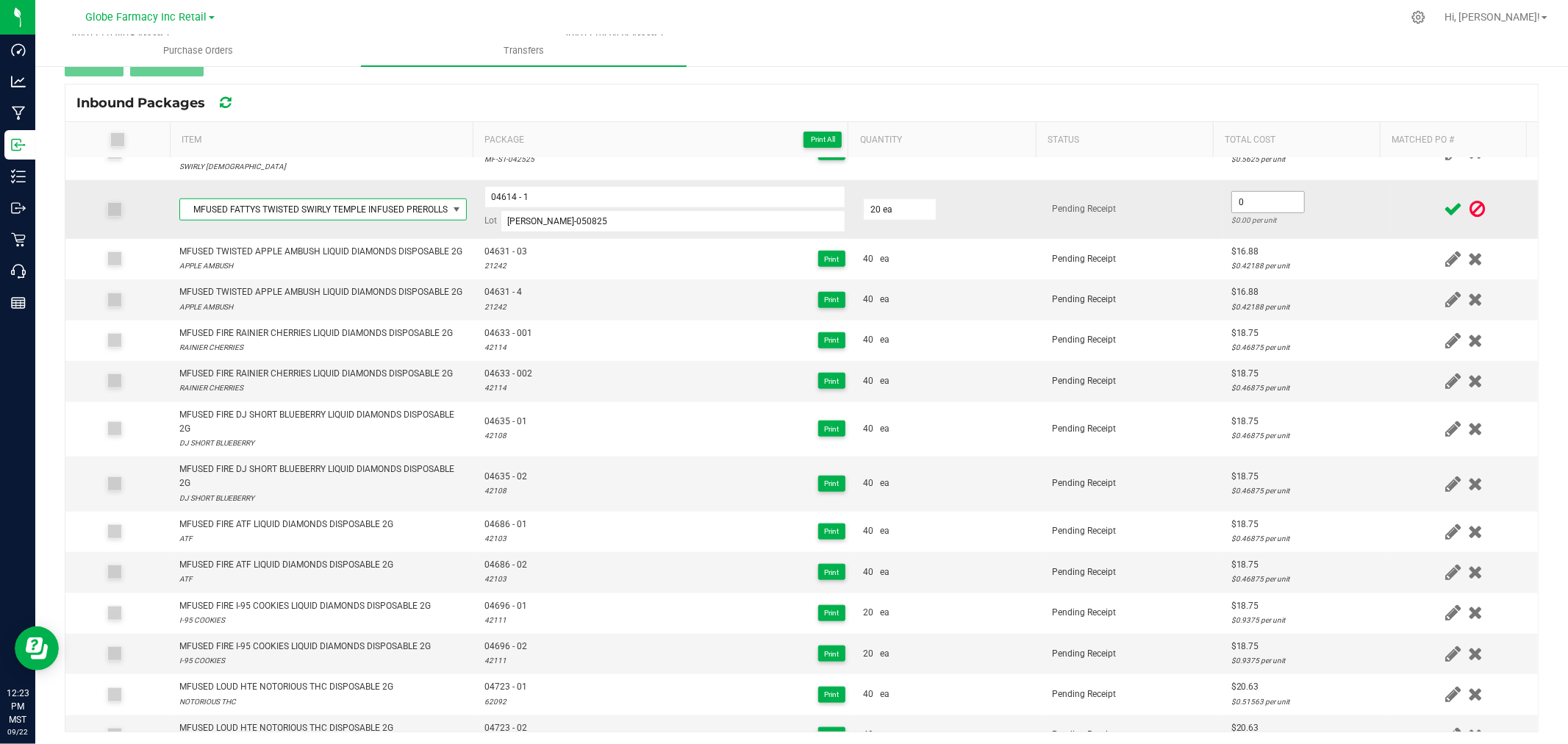
click at [1232, 204] on input "0" at bounding box center [1268, 202] width 72 height 21
type input "$11.25"
click at [1318, 201] on td "$11.25 $0.56 per unit" at bounding box center [1306, 209] width 168 height 59
click at [1443, 201] on icon at bounding box center [1452, 209] width 18 height 18
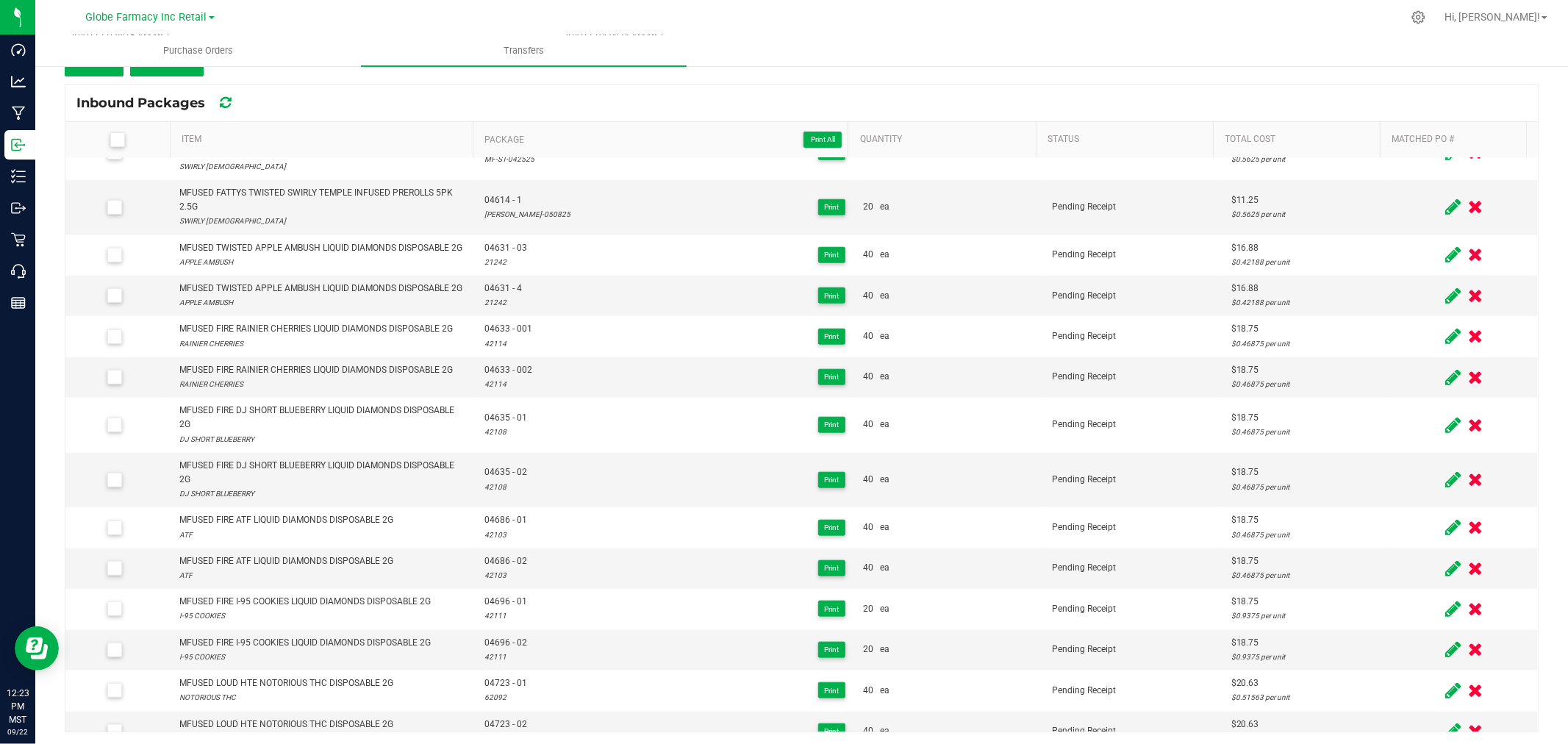
scroll to position [2436, 0]
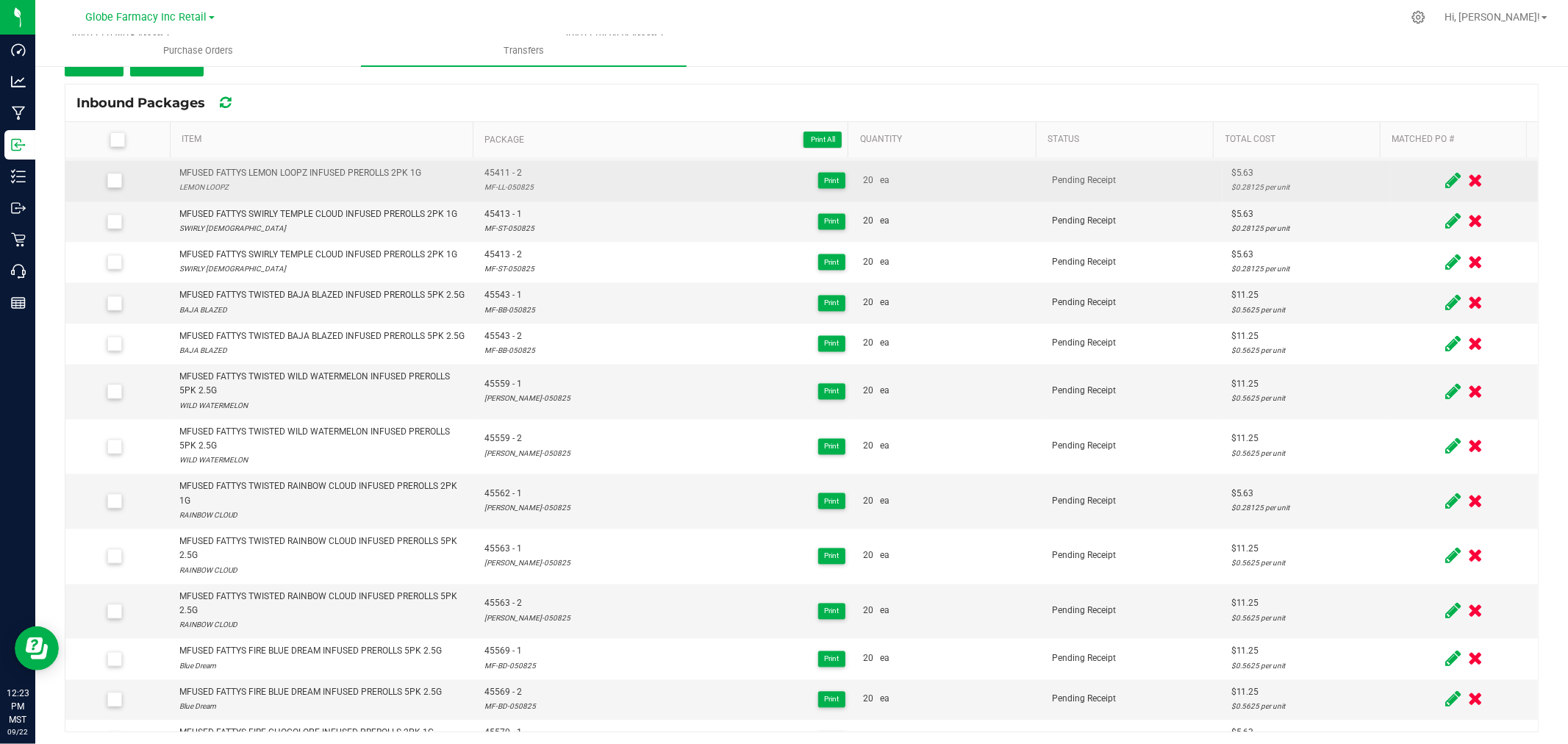
click at [594, 195] on div "45411 - 2 MF-LL-050825 Print" at bounding box center [665, 181] width 361 height 28
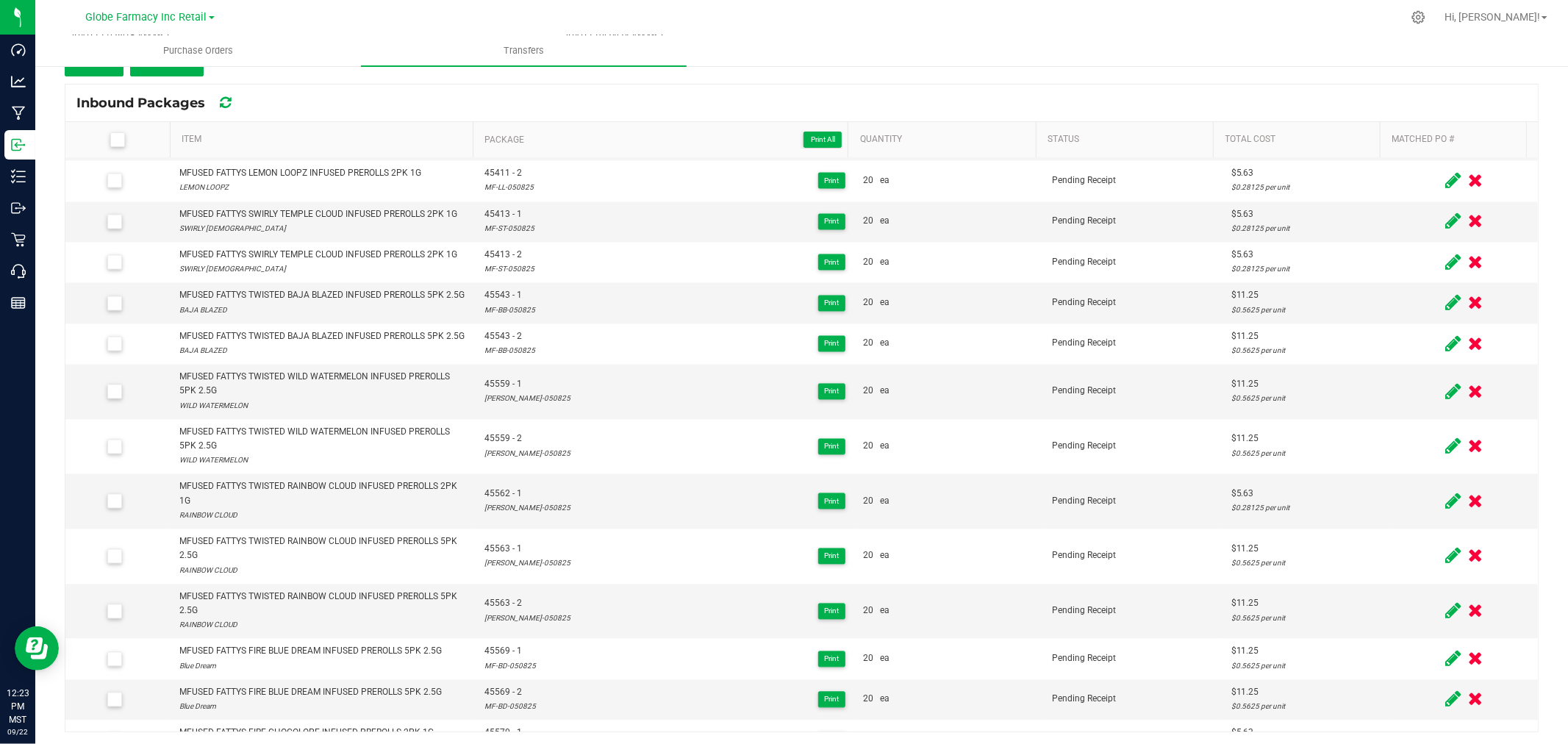
scroll to position [743, 0]
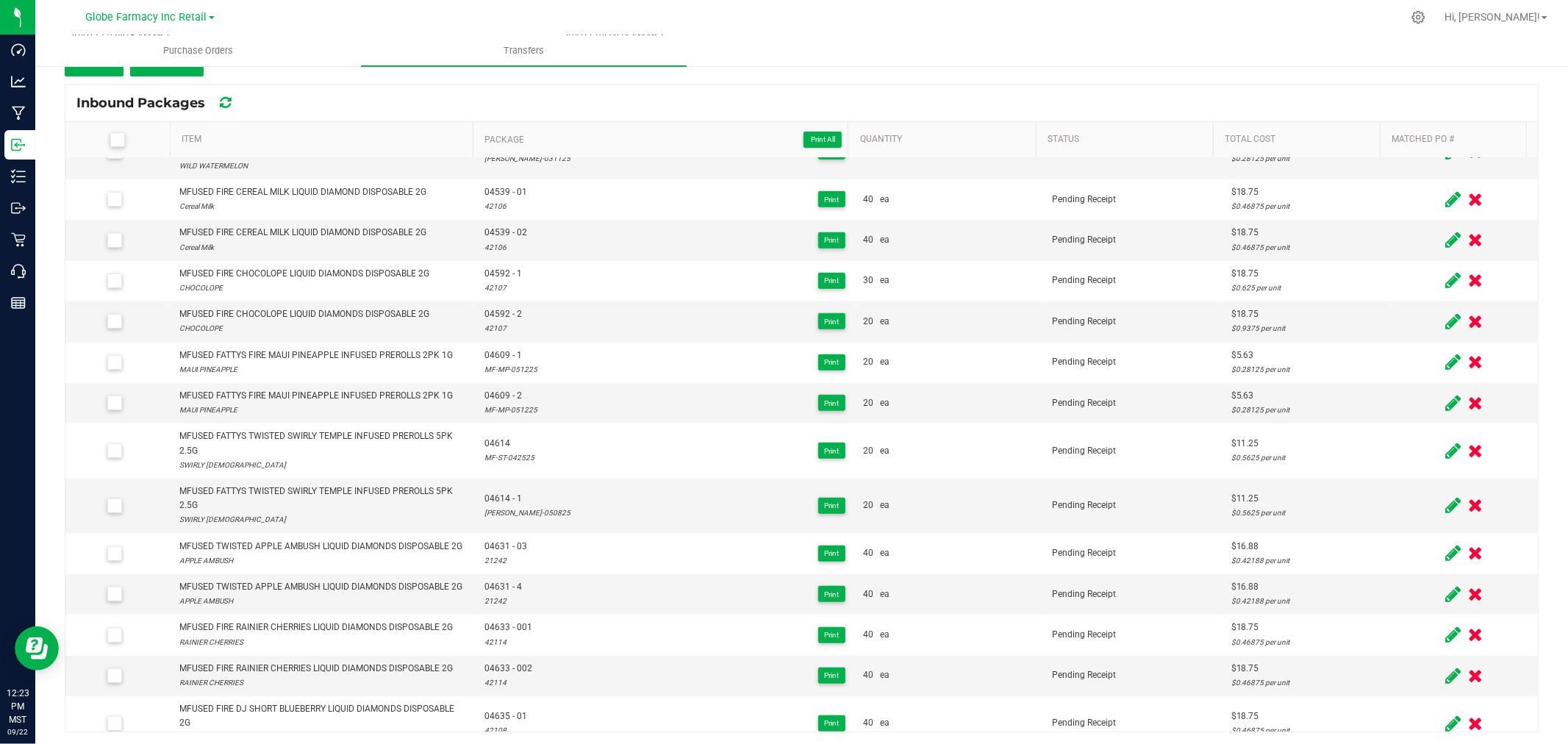
click at [1445, 508] on icon at bounding box center [1452, 505] width 15 height 18
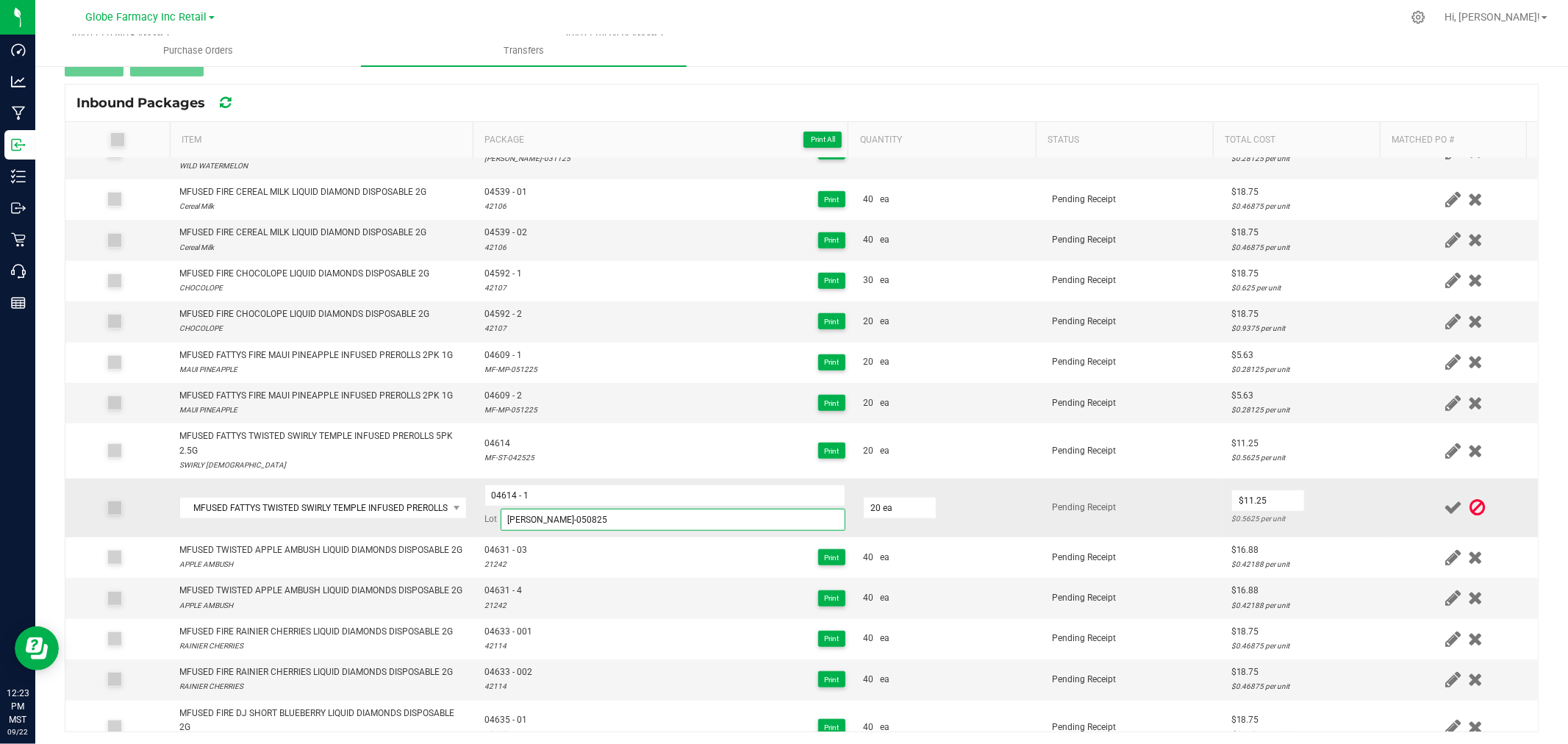
click at [544, 518] on input "[PERSON_NAME]-050825" at bounding box center [673, 520] width 344 height 22
click at [1469, 512] on icon at bounding box center [1477, 507] width 15 height 18
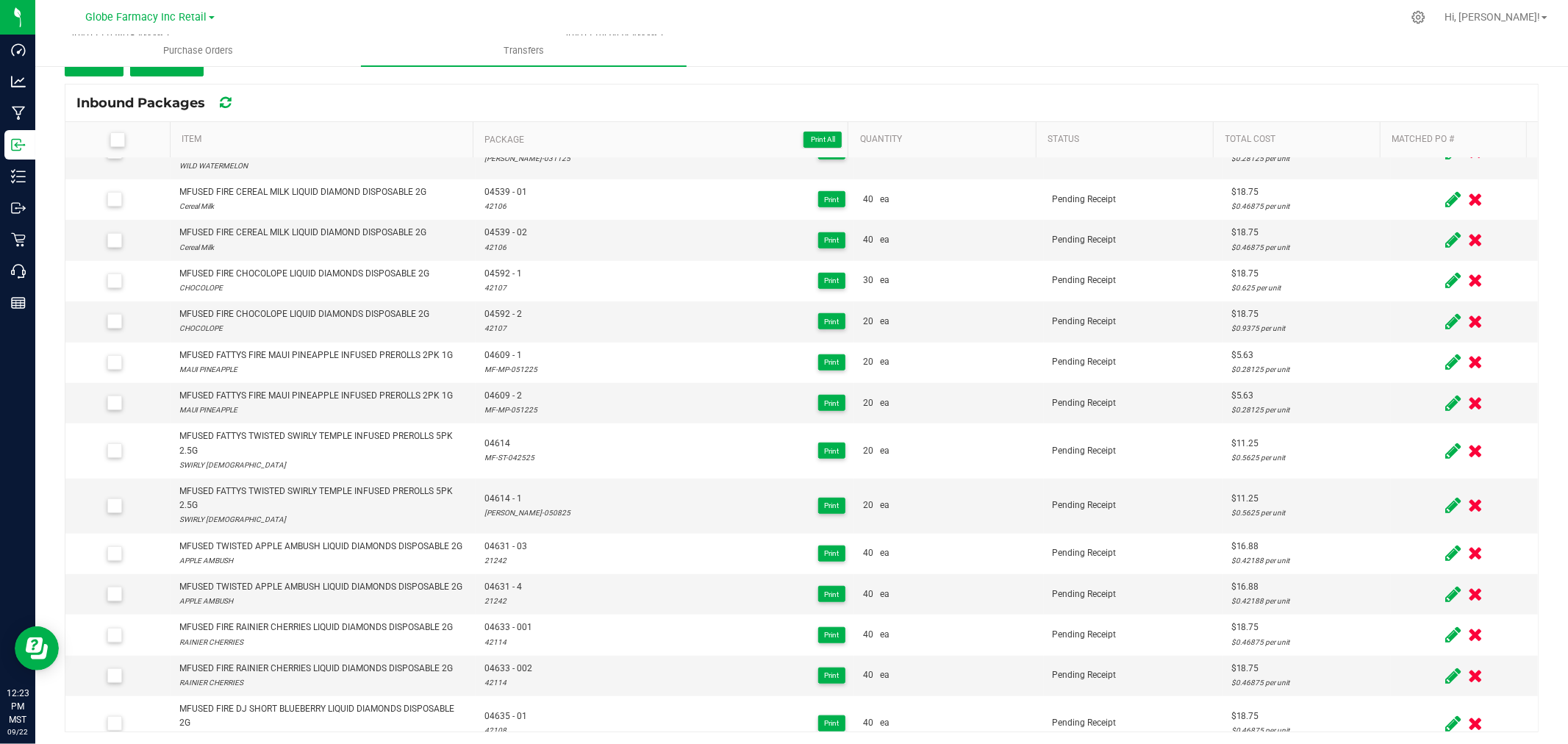
scroll to position [2436, 0]
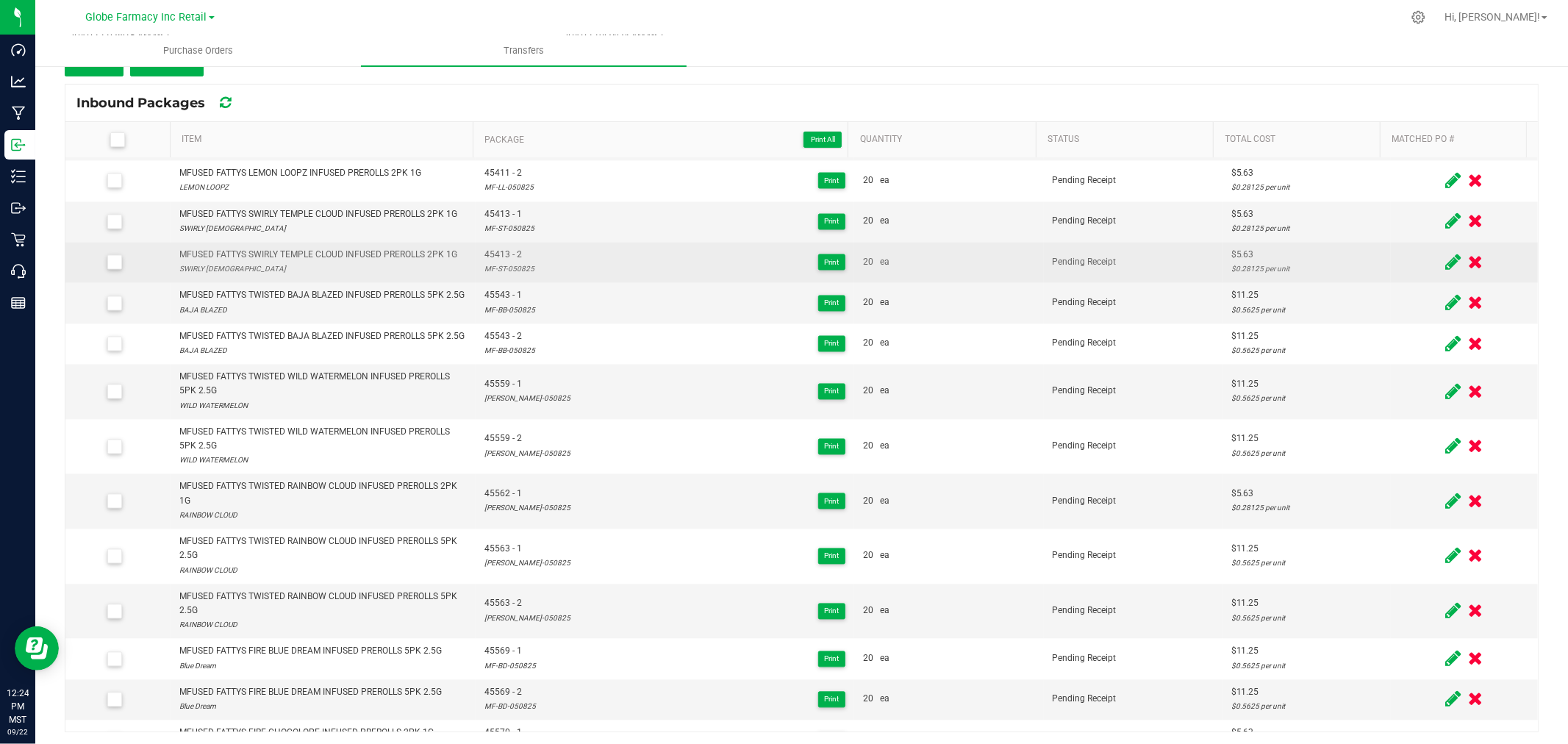
click at [628, 277] on div "45413 - 2 MF-ST-050825 Print" at bounding box center [665, 263] width 361 height 28
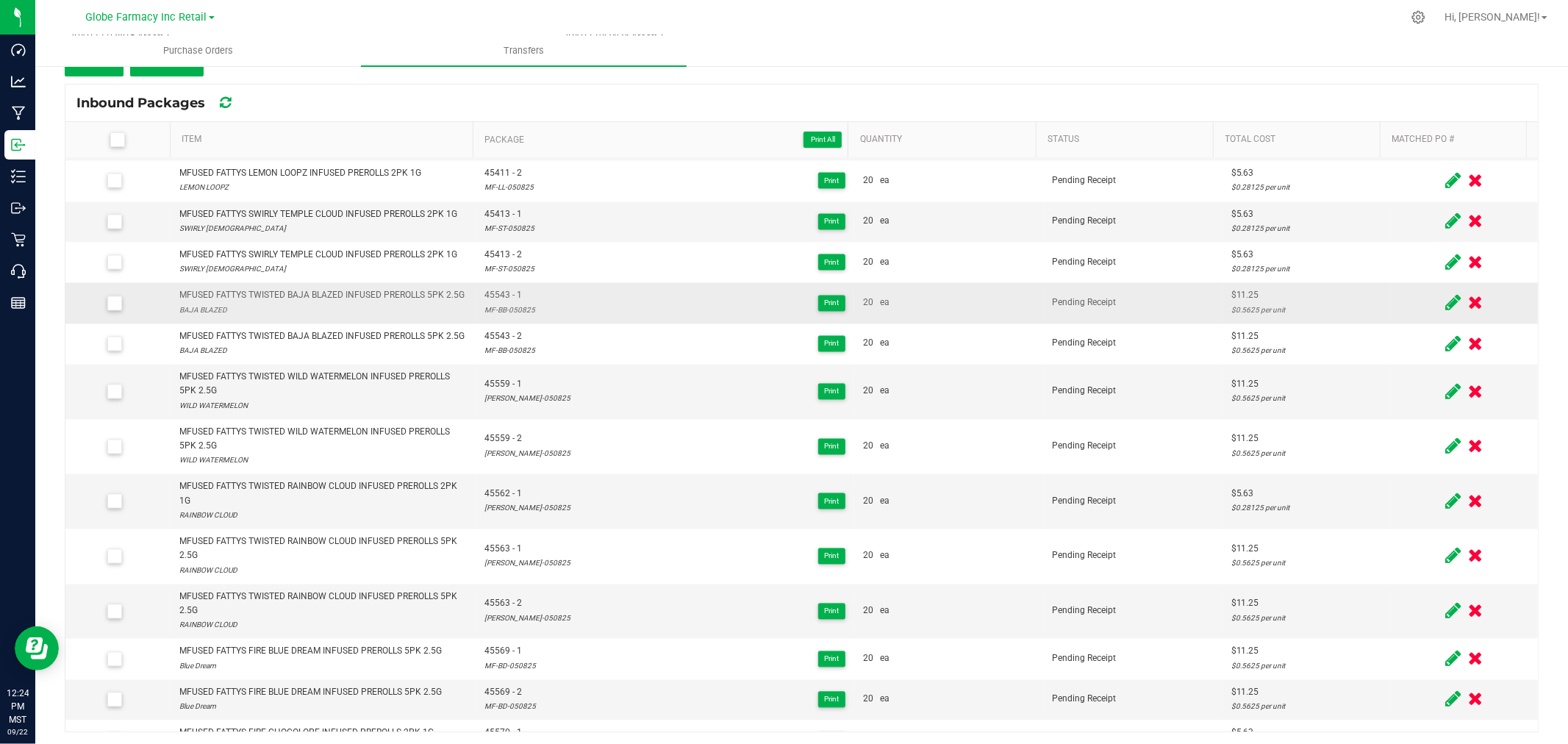
scroll to position [743, 0]
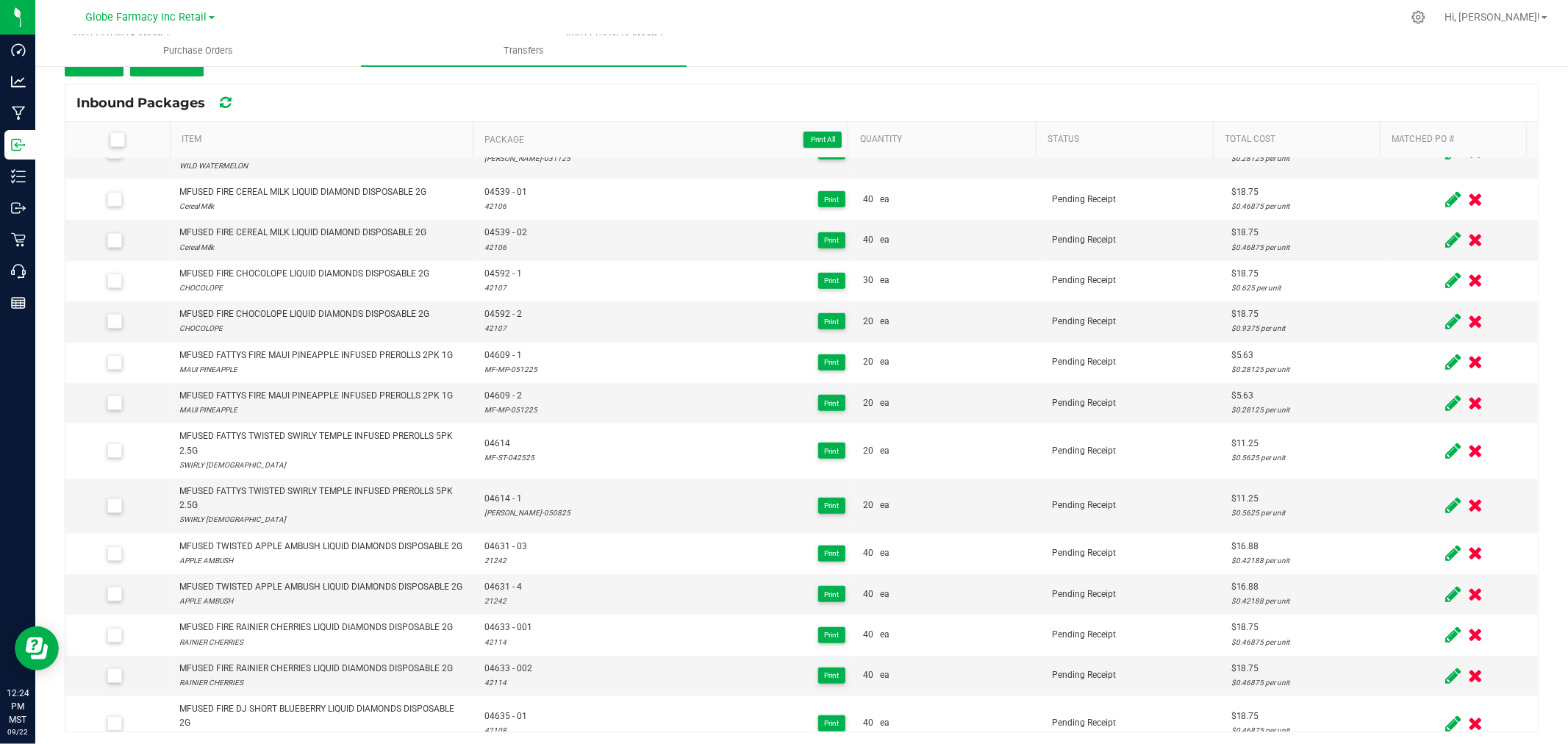
click at [1468, 509] on icon at bounding box center [1475, 505] width 15 height 18
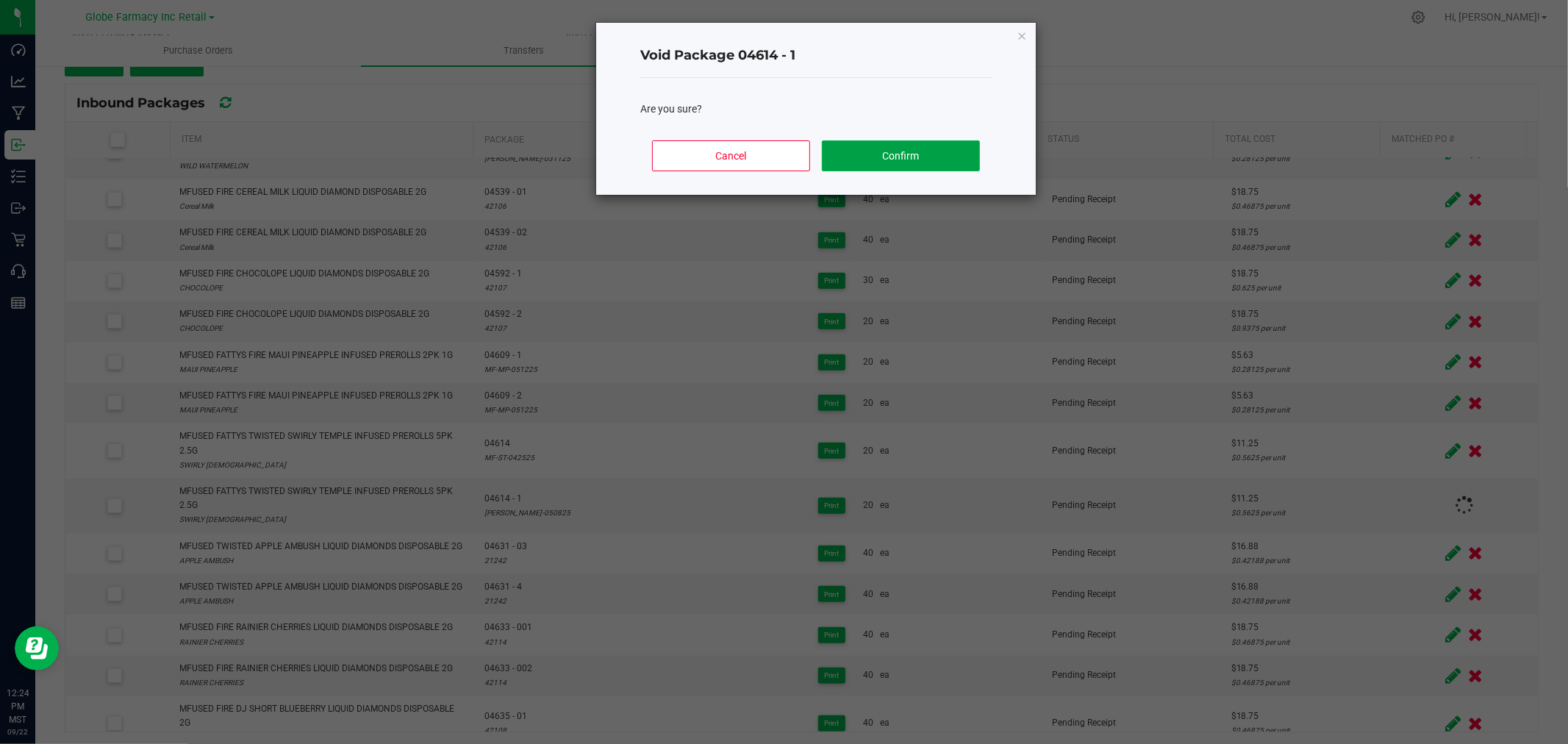
click at [939, 153] on button "Confirm" at bounding box center [901, 156] width 158 height 31
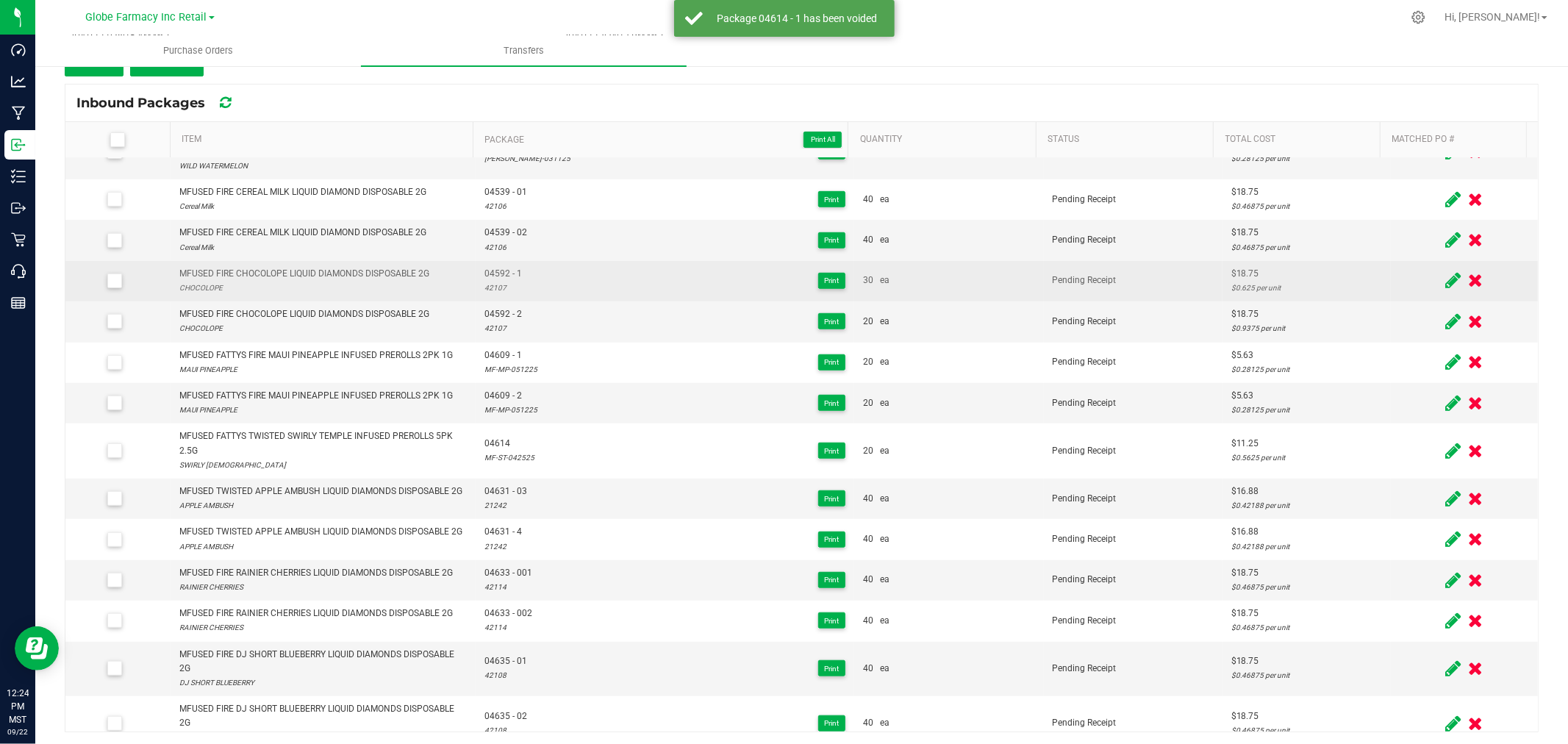
click at [333, 277] on div "MFUSED FIRE CHOCOLOPE LIQUID DIAMONDS DISPOSABLE 2G CHOCOLOPE" at bounding box center [304, 281] width 250 height 28
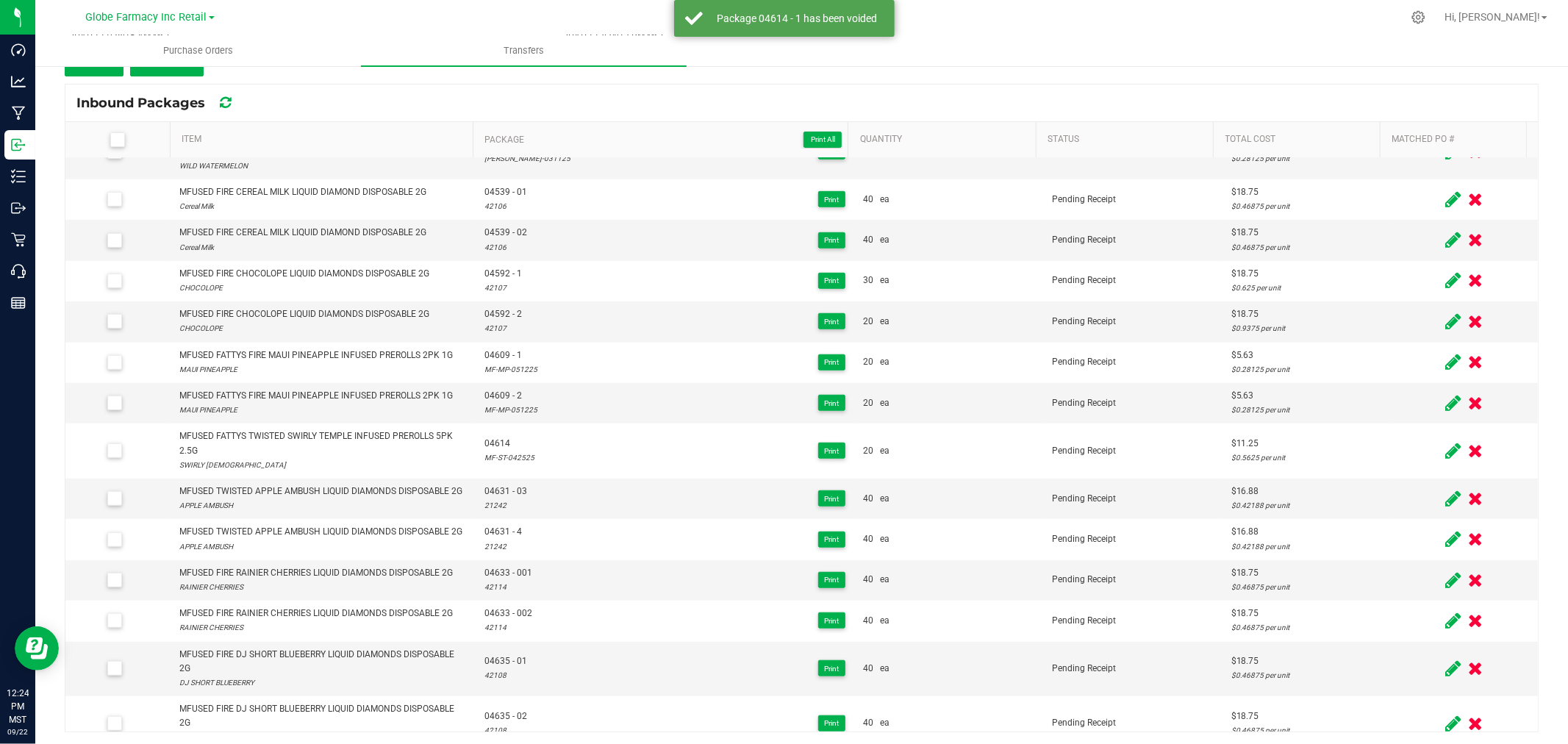
scroll to position [2381, 0]
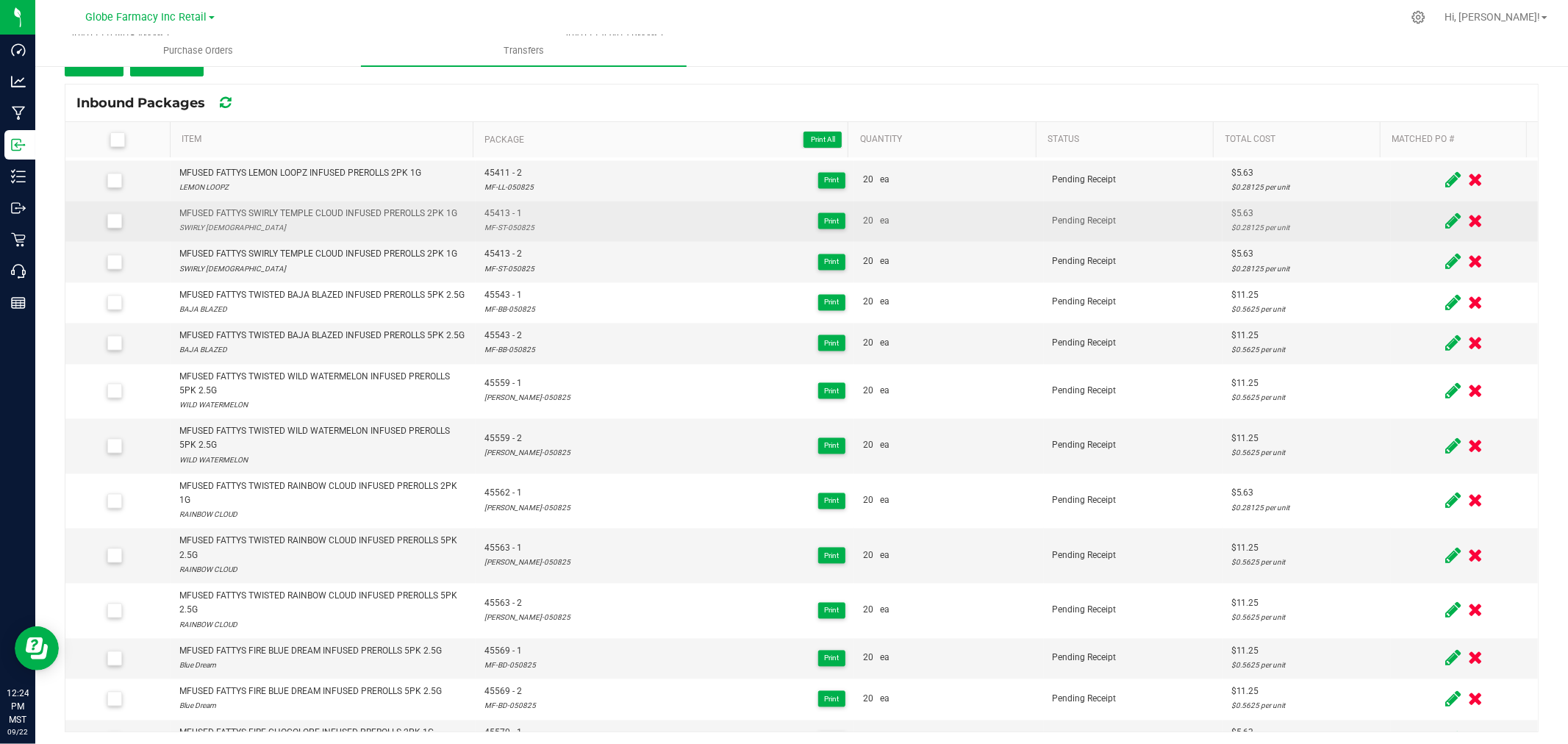
click at [327, 235] on div "SWIRLY [DEMOGRAPHIC_DATA]" at bounding box center [318, 228] width 278 height 14
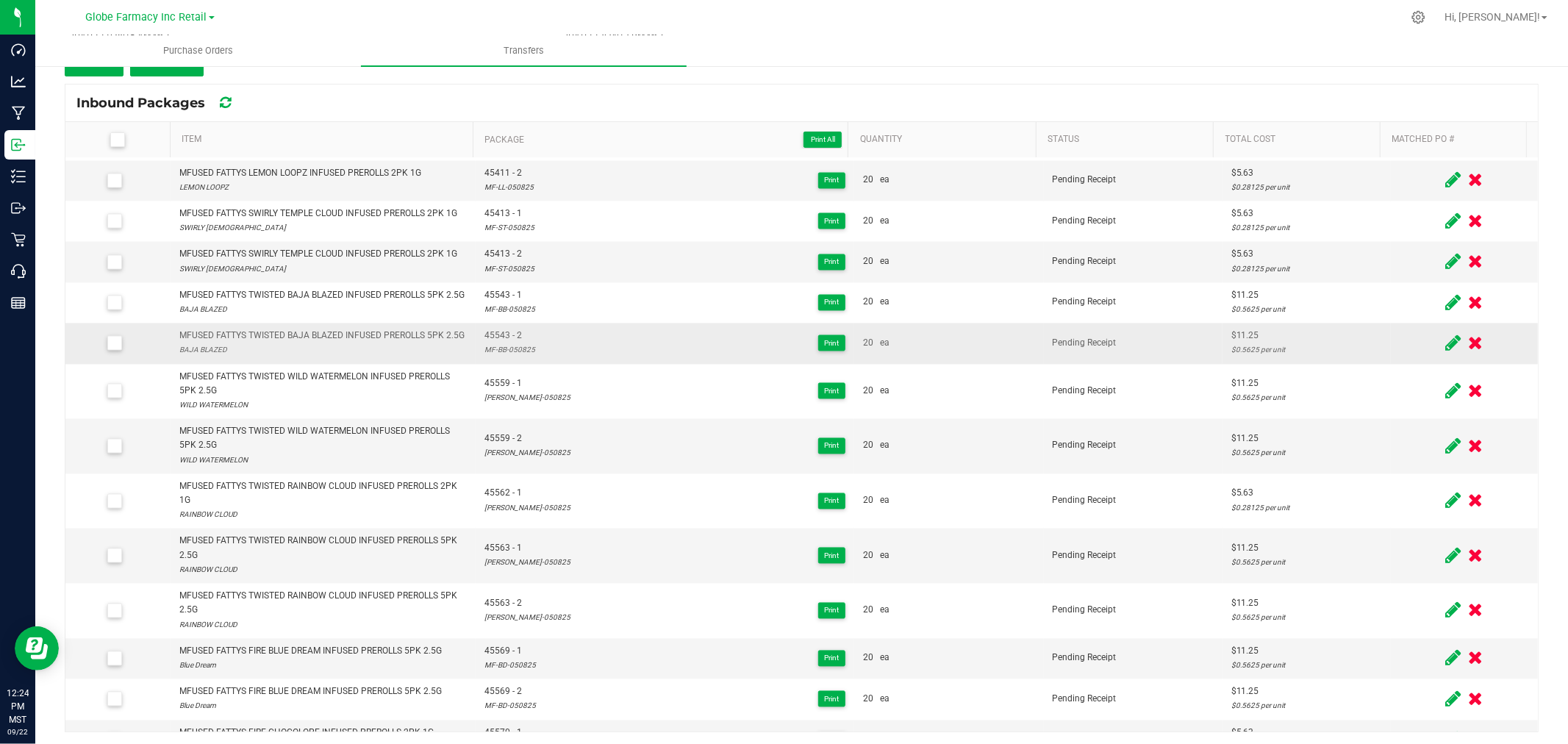
click at [584, 364] on td "45543 - 2 MF-BB-050825 Print" at bounding box center [665, 344] width 378 height 41
click at [322, 262] on div "MFUSED FATTYS SWIRLY TEMPLE CLOUD INFUSED PREROLLS 2PK 1G" at bounding box center [318, 254] width 278 height 14
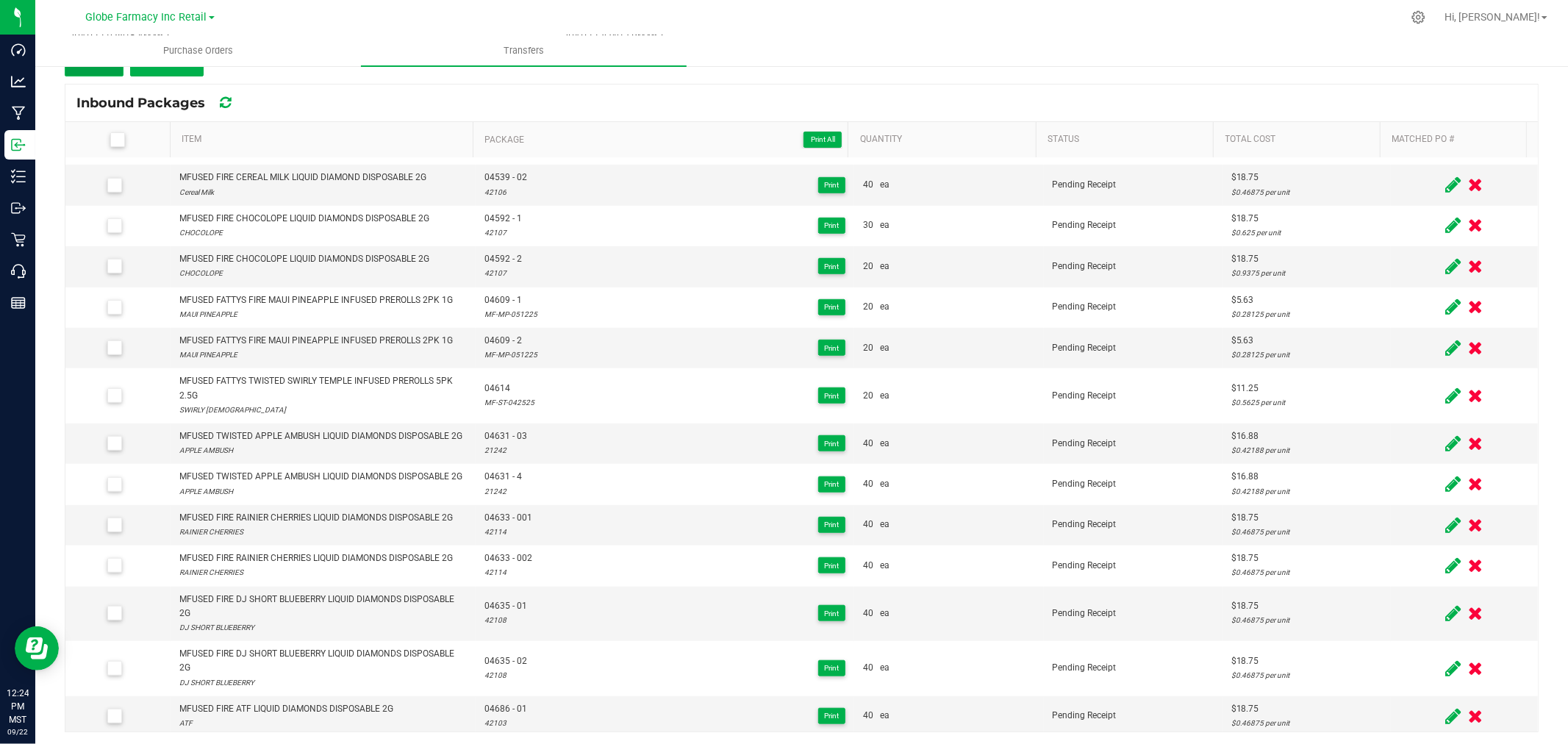
click at [117, 72] on button "Add" at bounding box center [94, 63] width 59 height 27
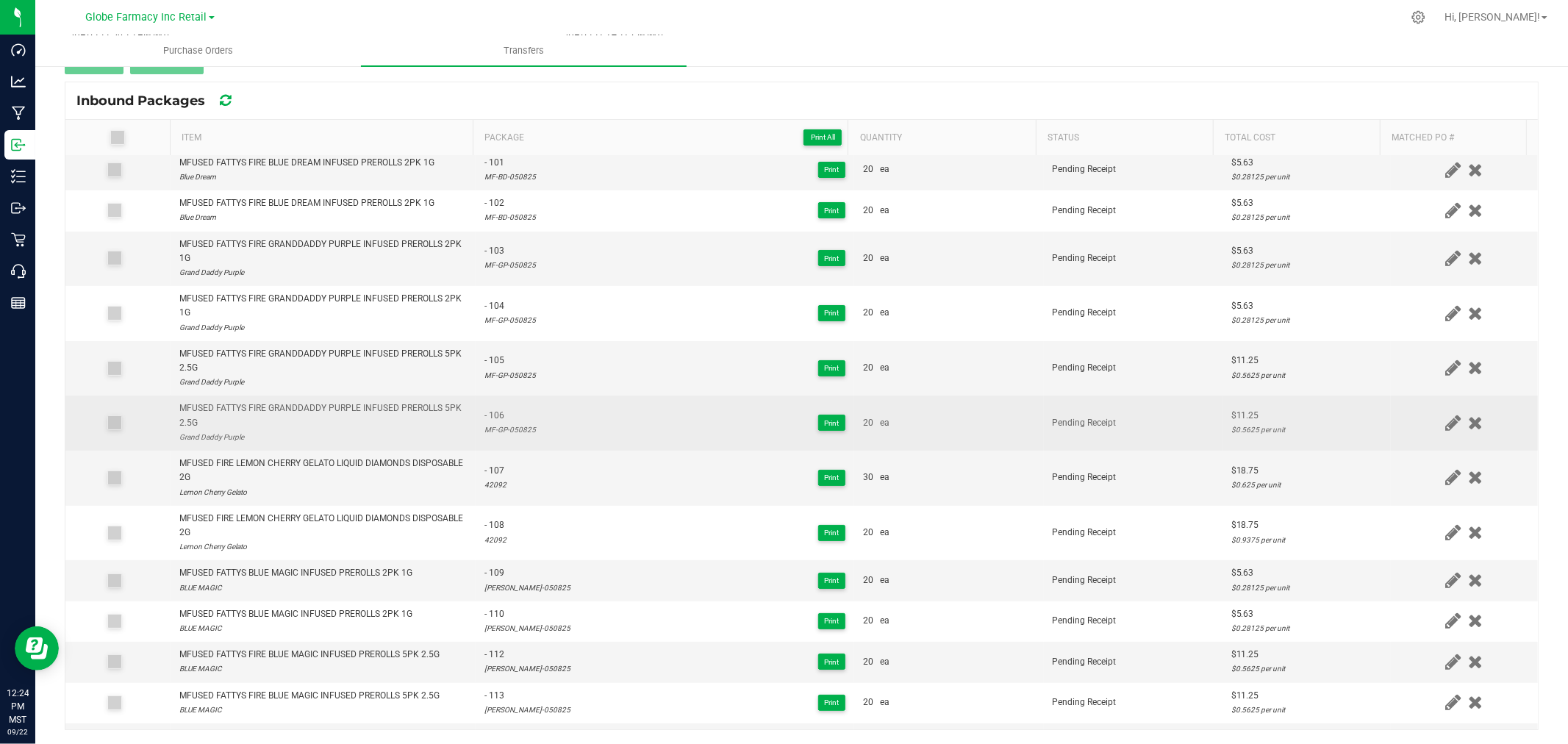
scroll to position [0, 0]
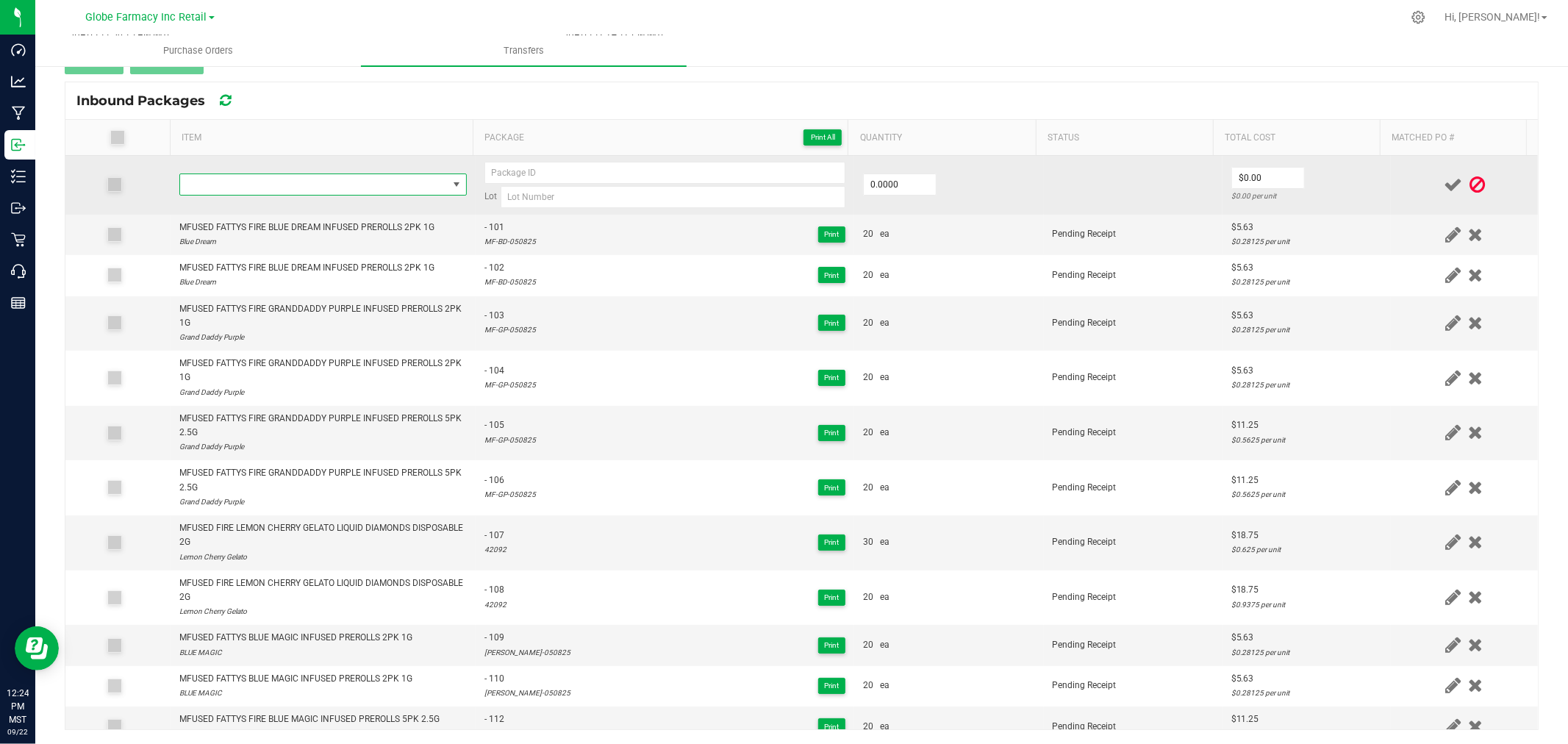
click at [277, 176] on span "NO DATA FOUND" at bounding box center [313, 184] width 268 height 21
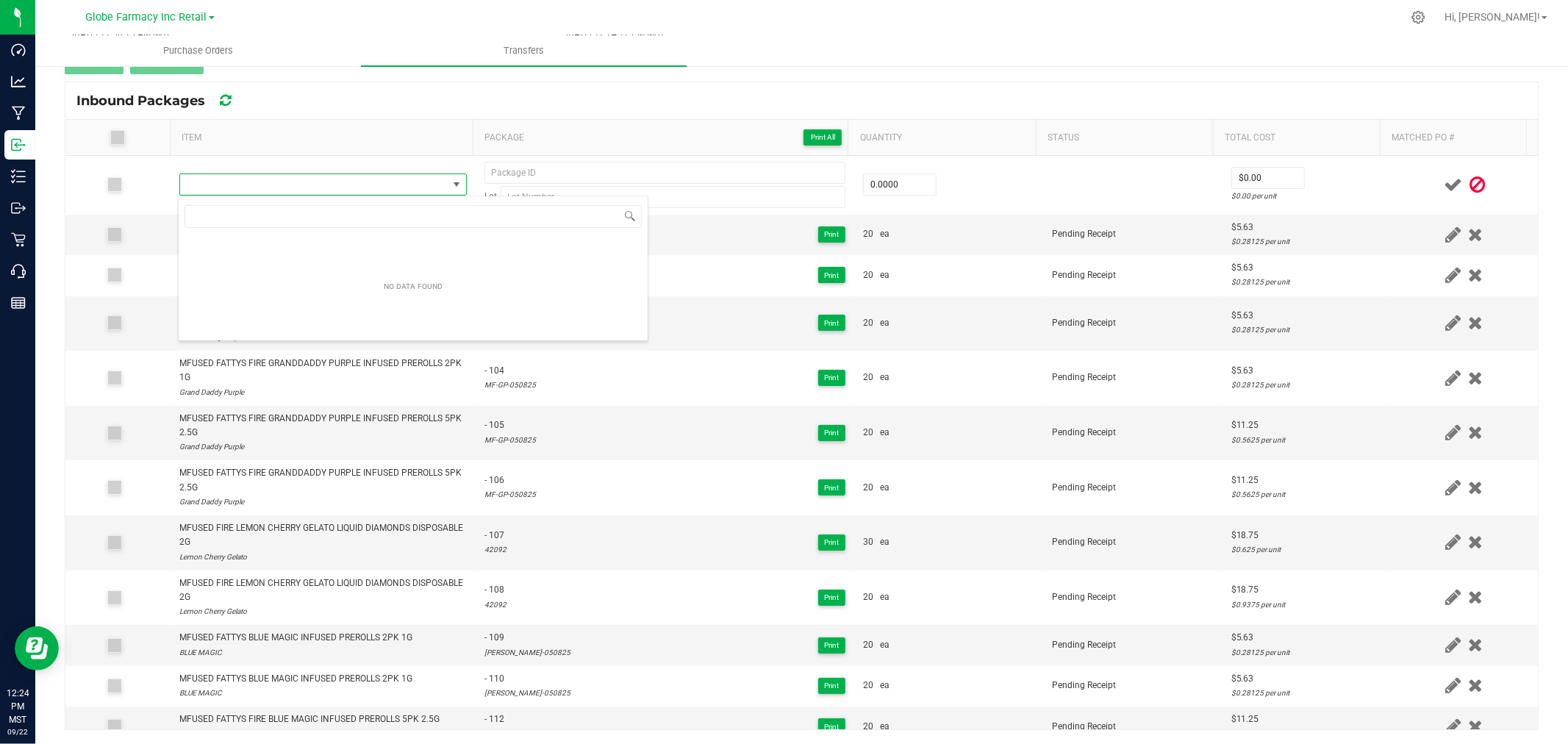
type input "MFUSED TWISTED BAJA BLAZED LIQUID DIAMONDS DISPOSABLE 2G"
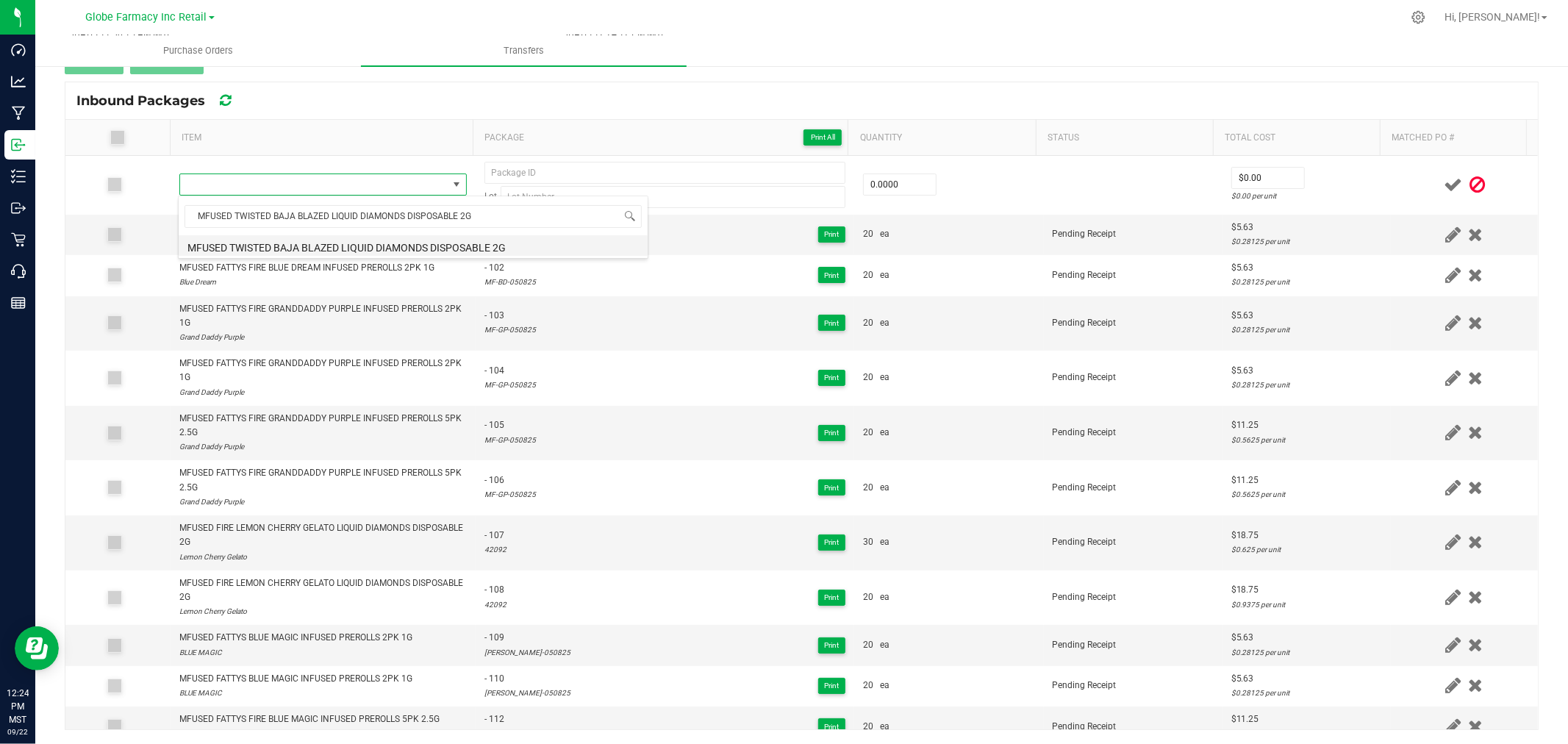
click at [345, 247] on li "MFUSED TWISTED BAJA BLAZED LIQUID DIAMONDS DISPOSABLE 2G" at bounding box center [413, 246] width 469 height 21
type input "0 ea"
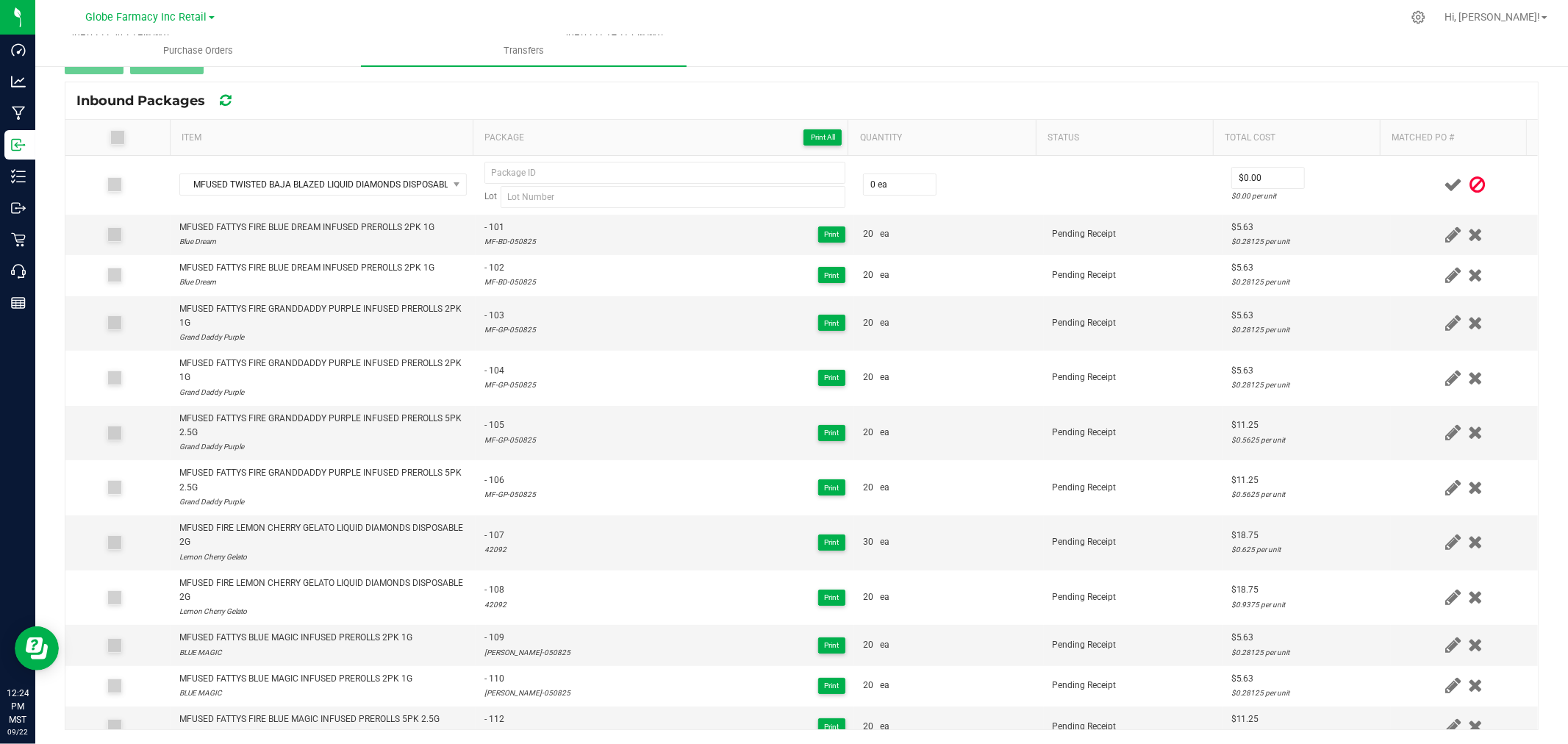
click at [597, 101] on div "Inbound Packages" at bounding box center [802, 101] width 1472 height 37
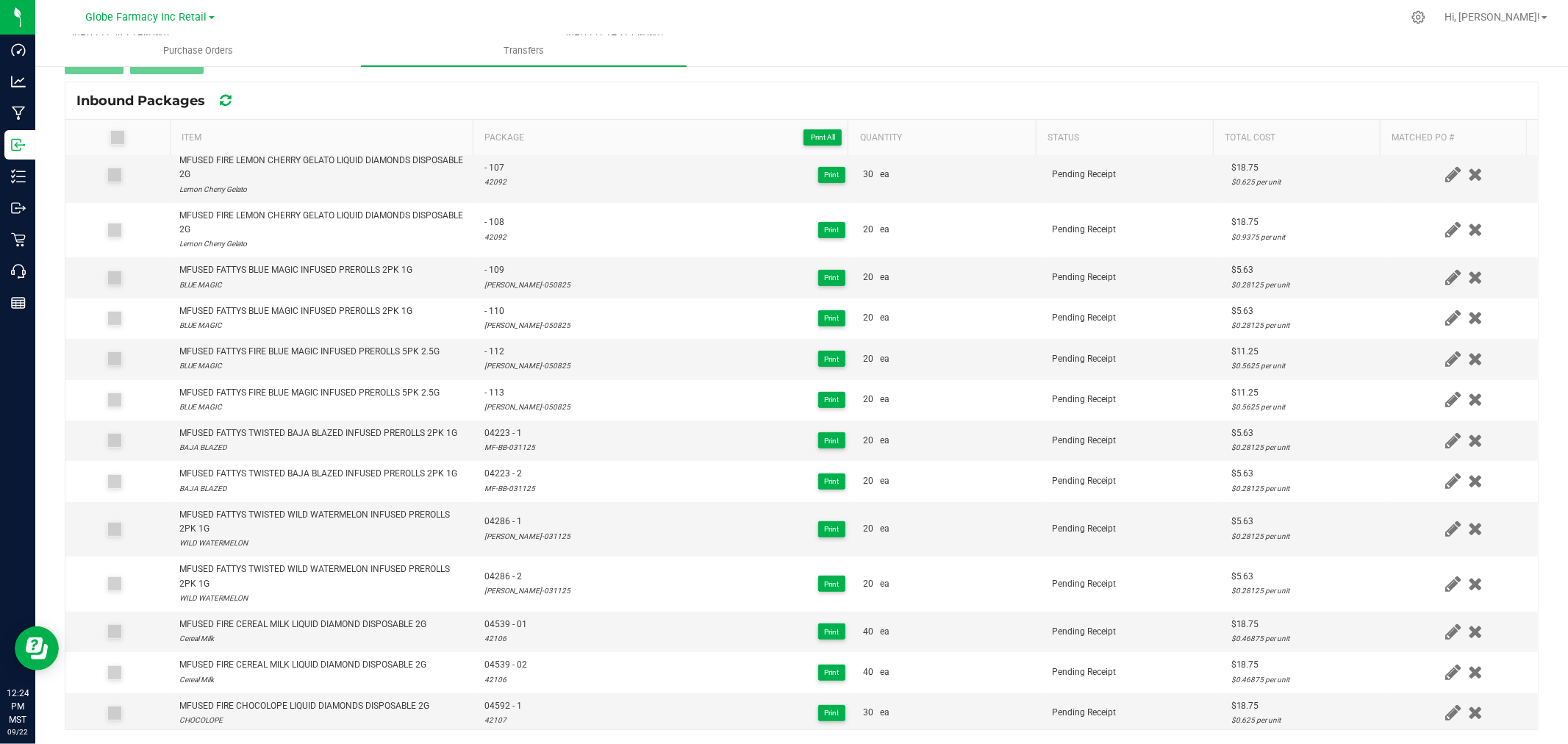
scroll to position [0, 0]
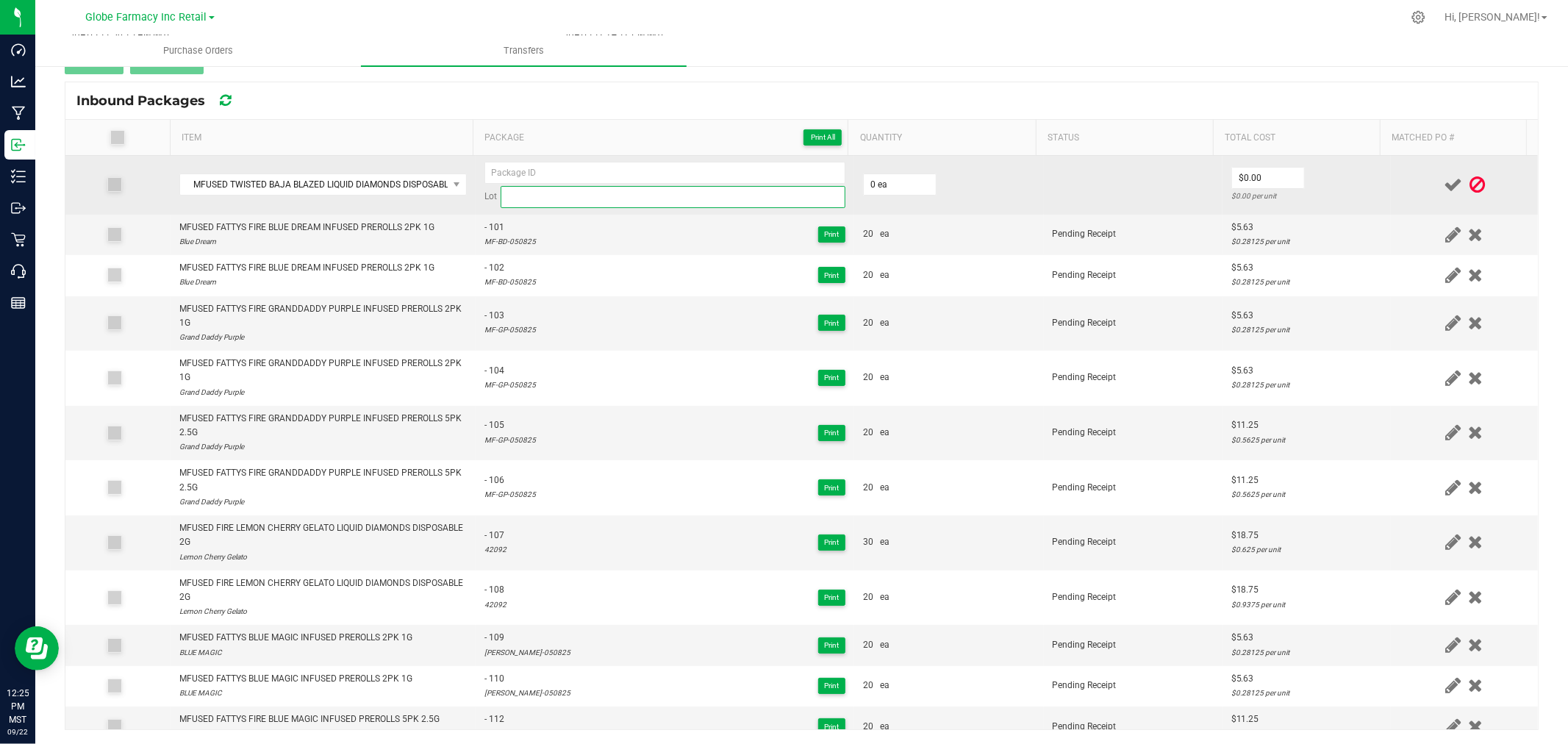
click at [585, 200] on input at bounding box center [673, 197] width 344 height 22
paste input "21243"
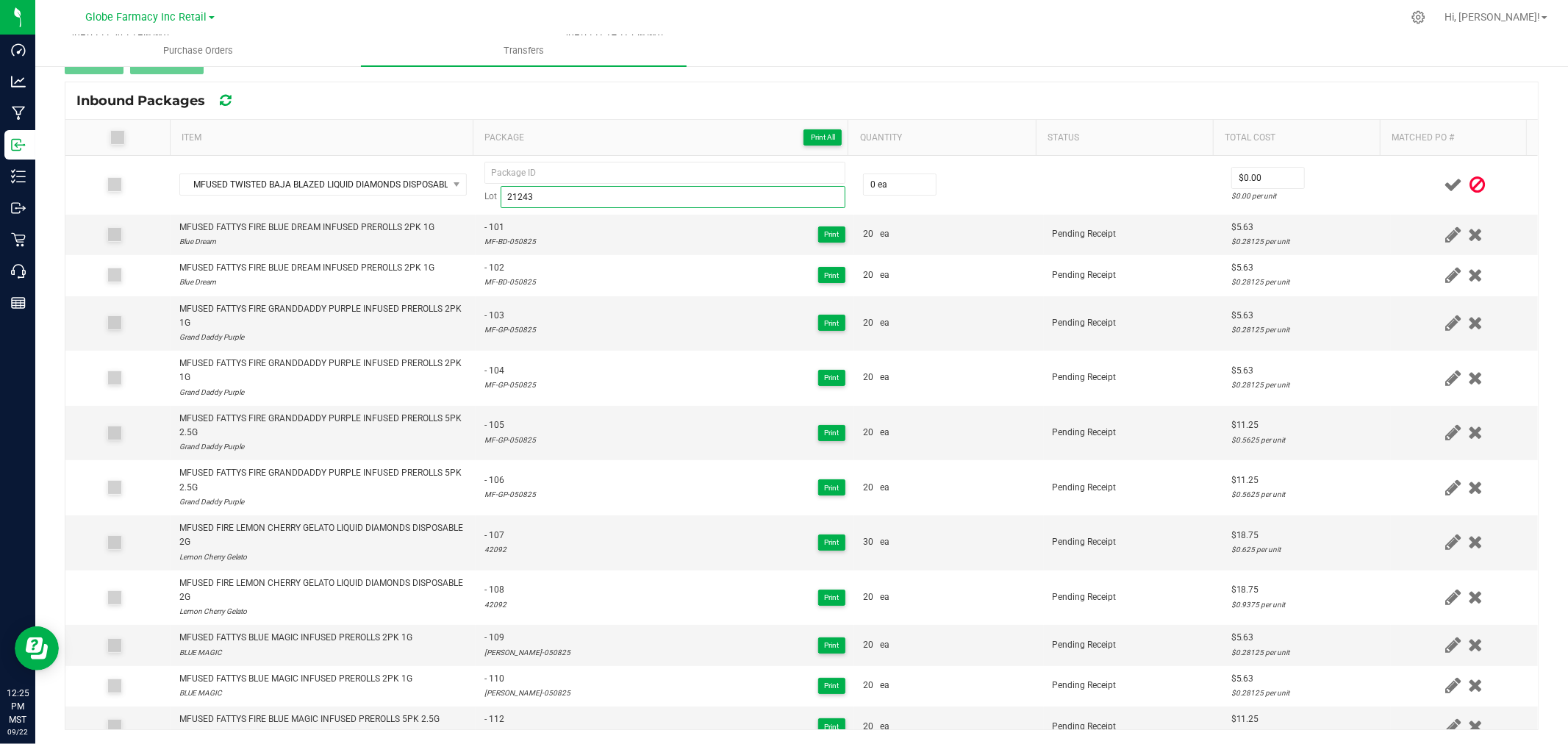
type input "21243"
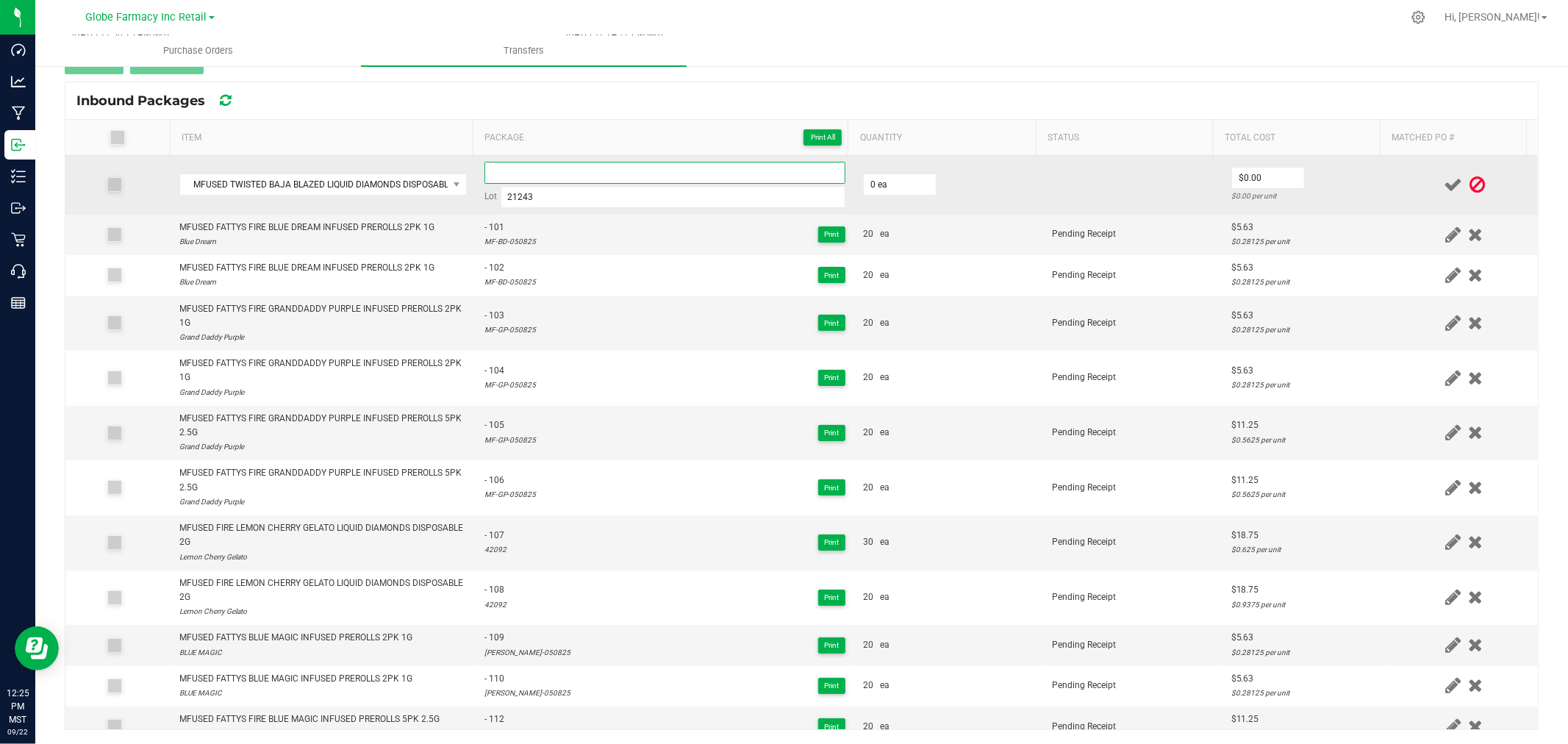
click at [620, 171] on input at bounding box center [665, 173] width 361 height 22
paste input "04641"
type input "04641 - 1"
click at [898, 181] on input "0" at bounding box center [900, 184] width 72 height 21
type input "40 ea"
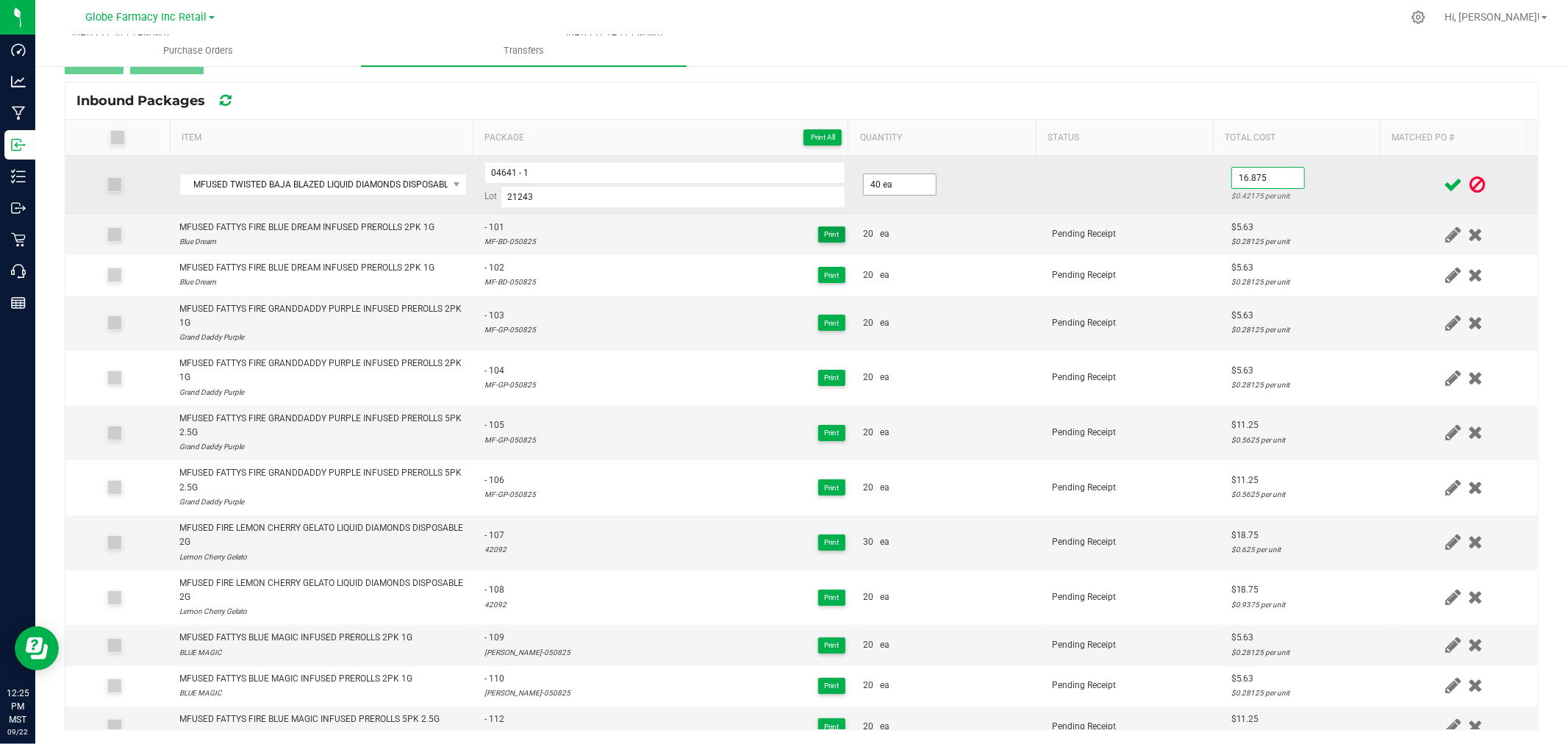
type input "$16.88"
click at [1334, 181] on td "$16.88 $0.42188 per unit" at bounding box center [1306, 185] width 168 height 59
click at [1443, 186] on icon at bounding box center [1452, 184] width 18 height 18
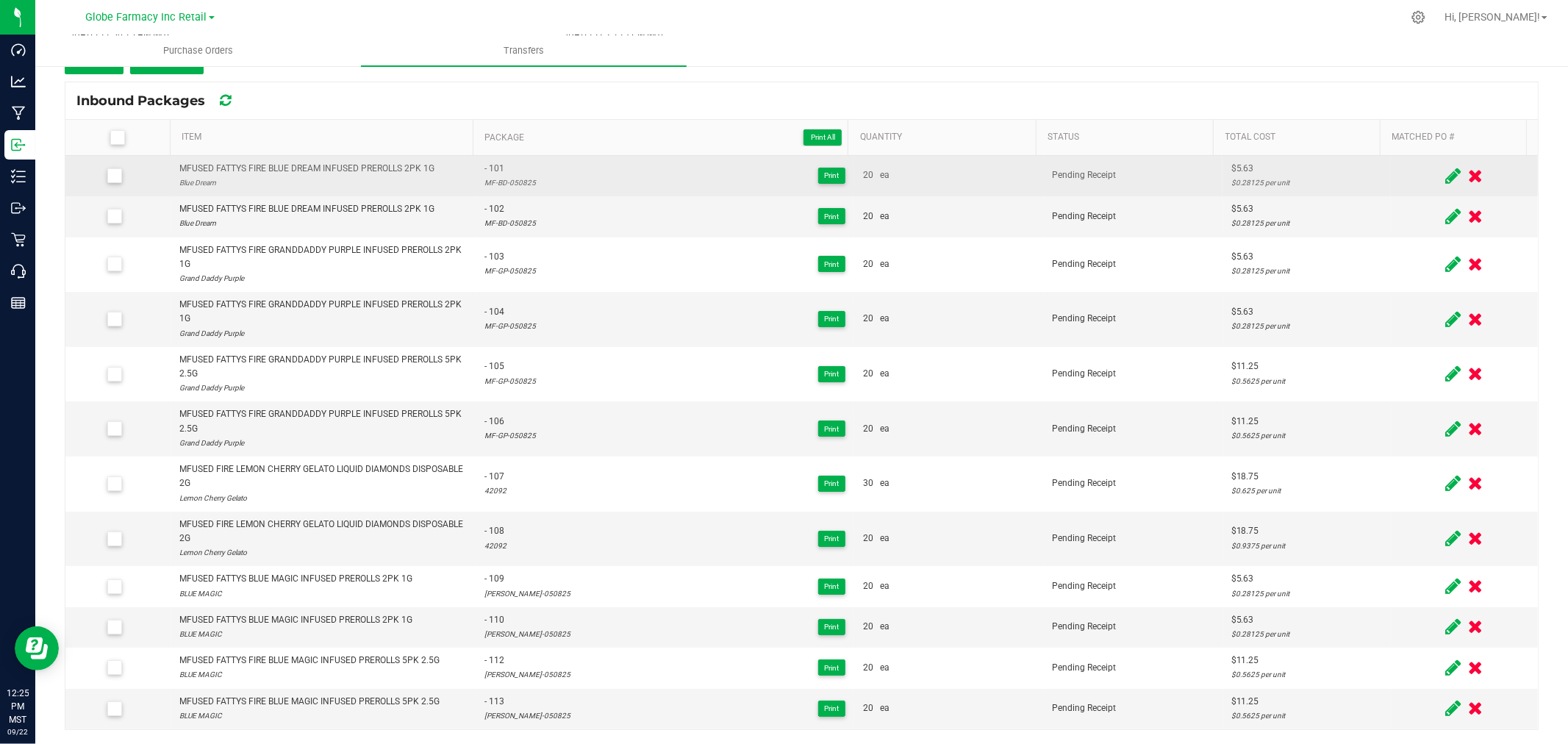
scroll to position [1092, 0]
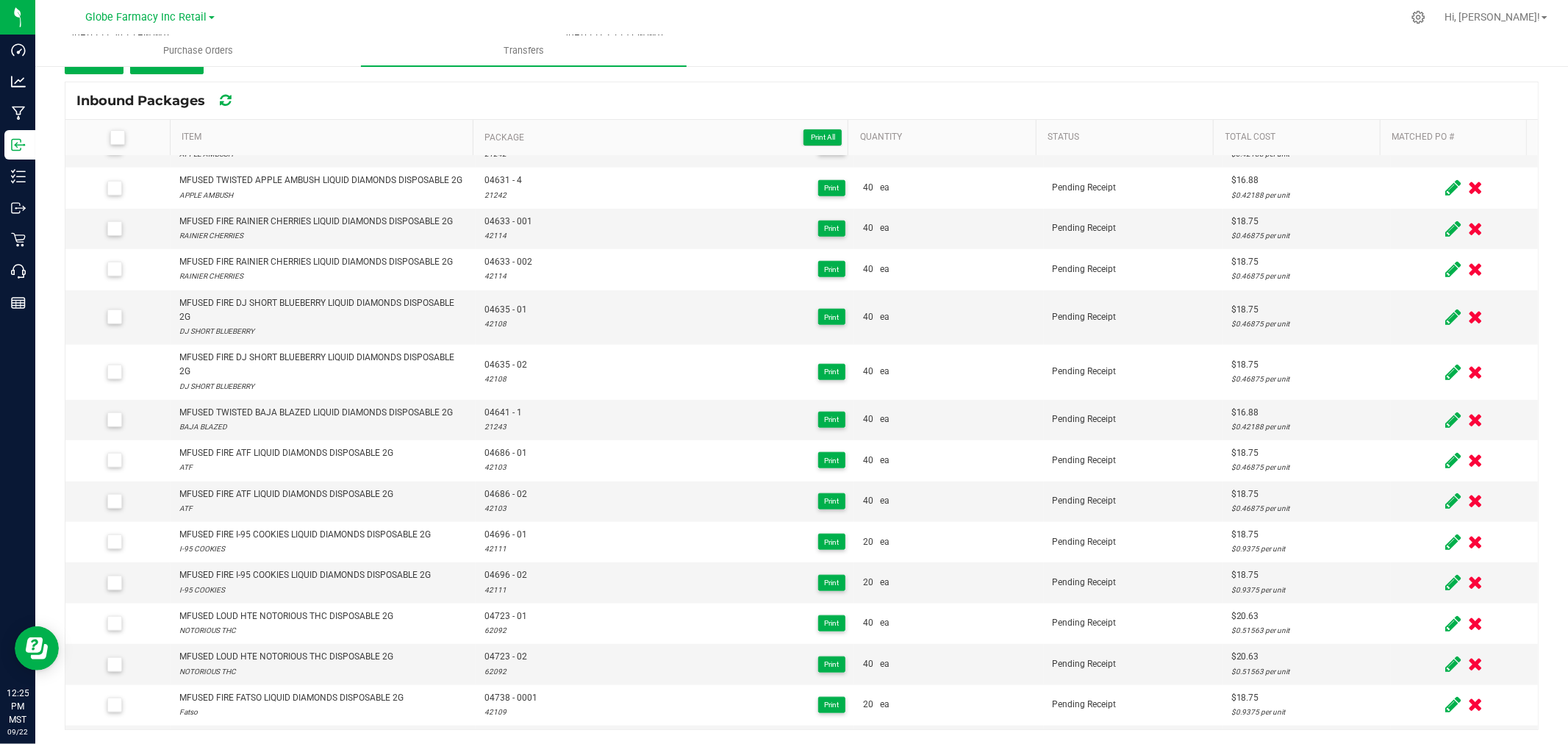
click at [384, 128] on th "Item" at bounding box center [321, 137] width 303 height 36
click at [96, 68] on button "Add" at bounding box center [94, 61] width 59 height 27
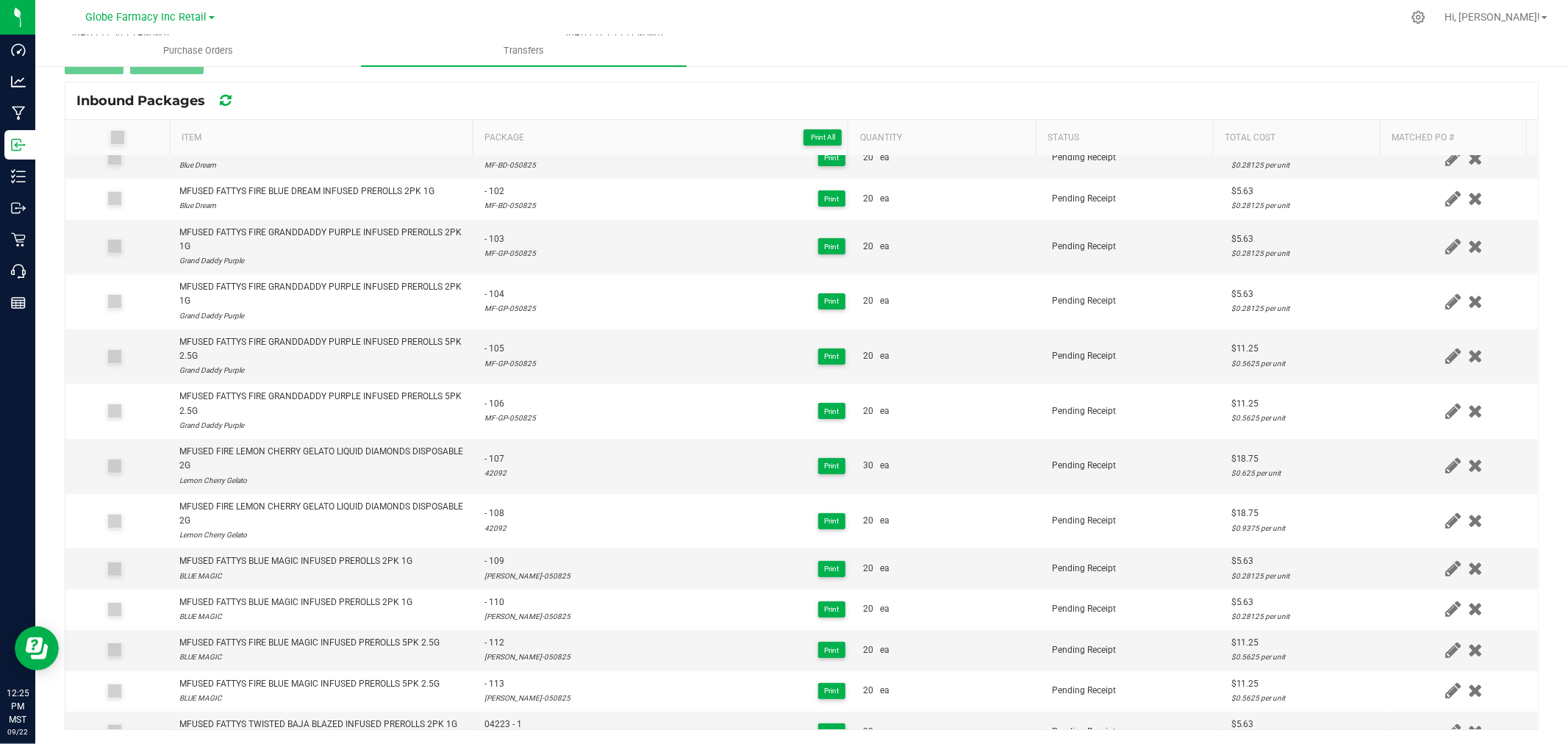
scroll to position [0, 0]
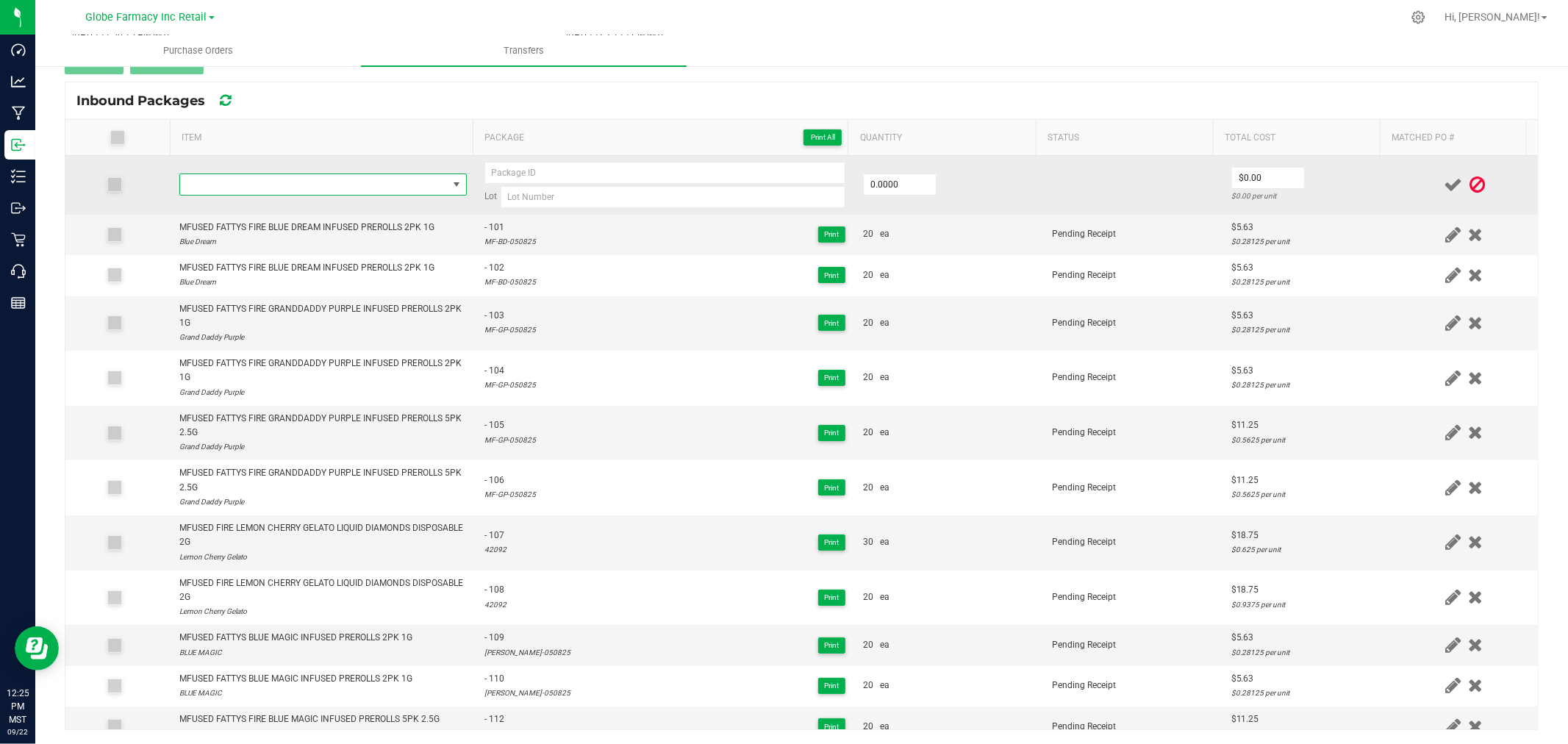
click at [273, 192] on span "NO DATA FOUND" at bounding box center [313, 184] width 268 height 21
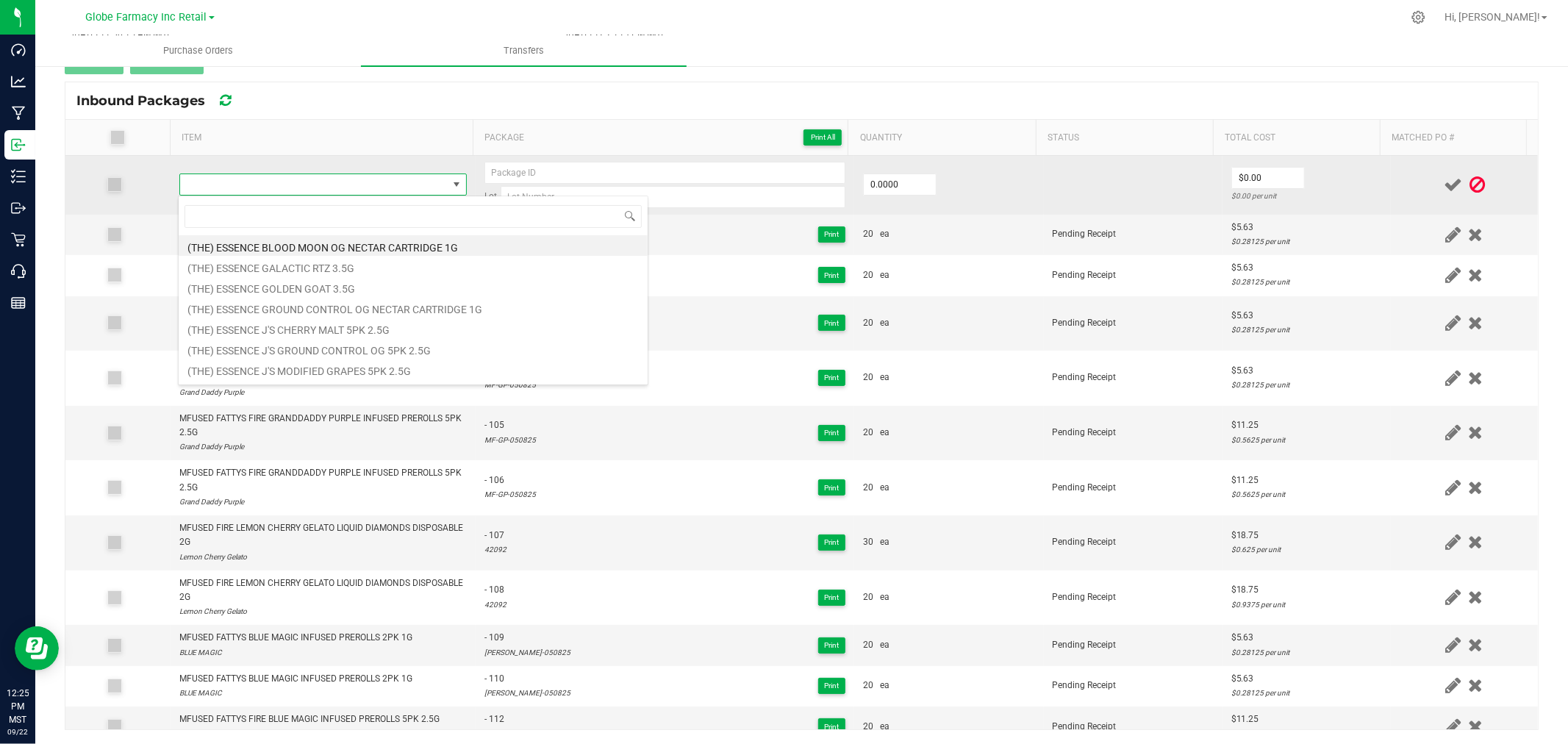
type input "MFUSED TWISTED BAJA BLAZED LIQUID DIAMONDS DISPOSABLE 2G"
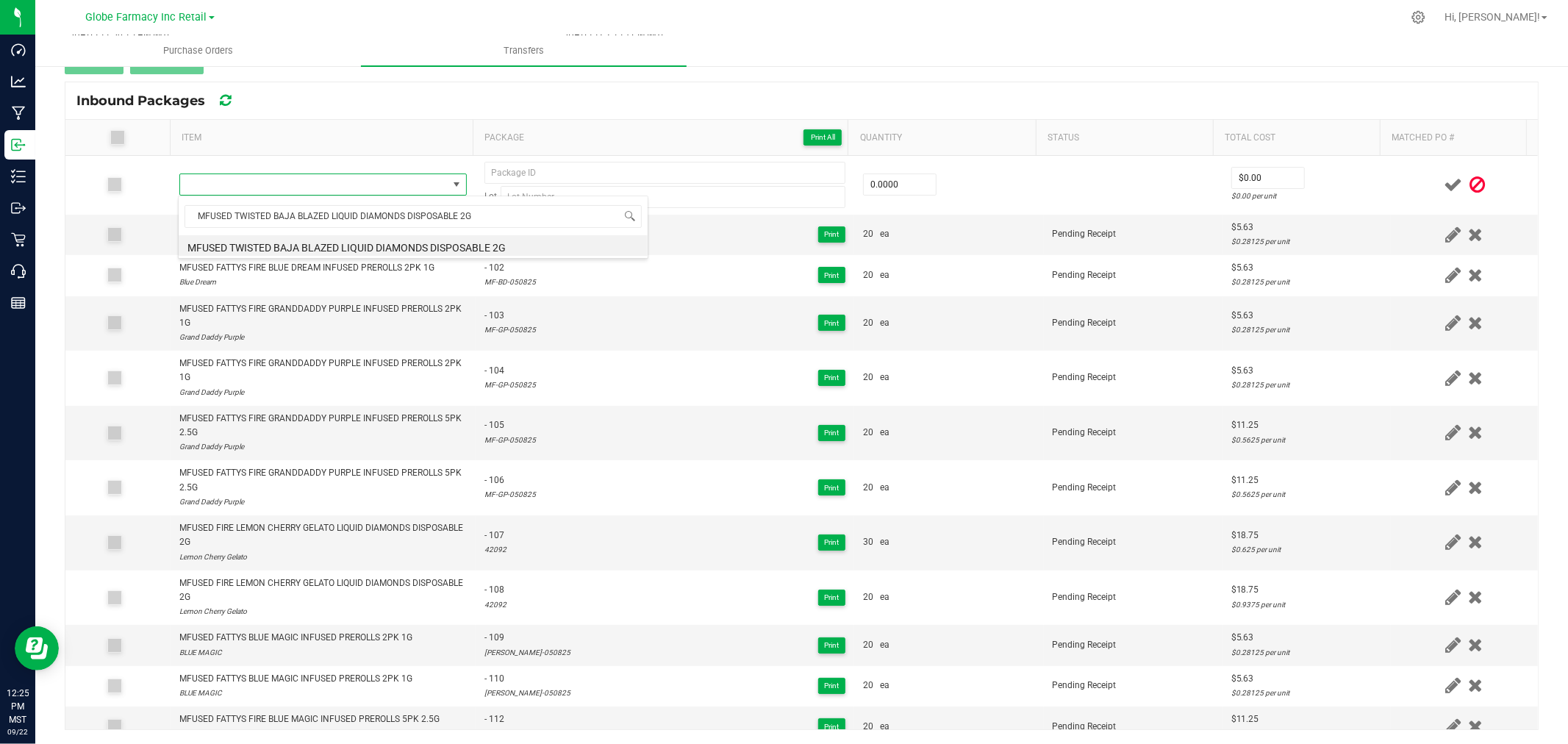
click at [349, 232] on span "MFUSED TWISTED BAJA BLAZED LIQUID DIAMONDS DISPOSABLE 2G" at bounding box center [413, 216] width 469 height 35
click at [355, 246] on li "MFUSED TWISTED BAJA BLAZED LIQUID DIAMONDS DISPOSABLE 2G" at bounding box center [413, 246] width 469 height 21
type input "0 ea"
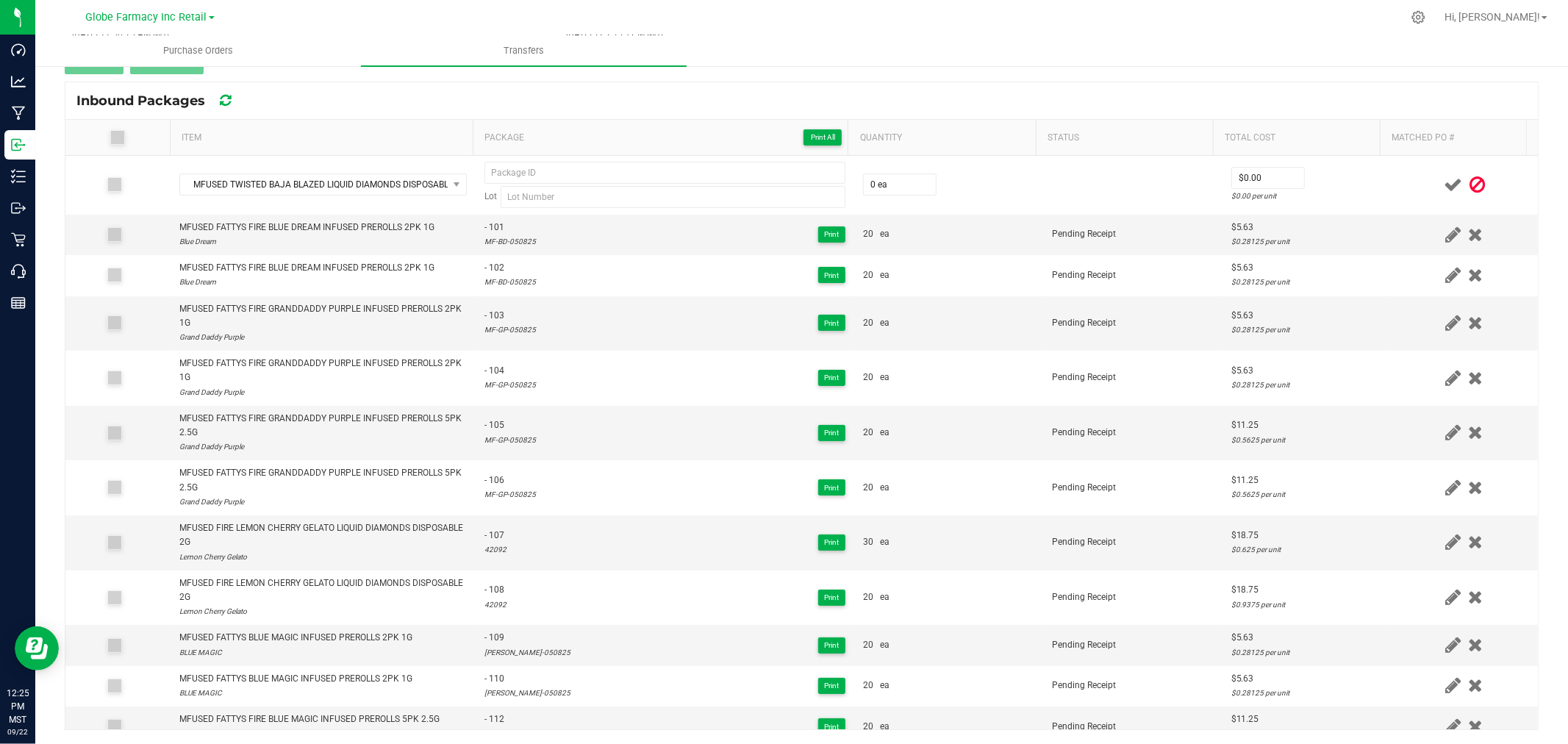
scroll to position [1151, 0]
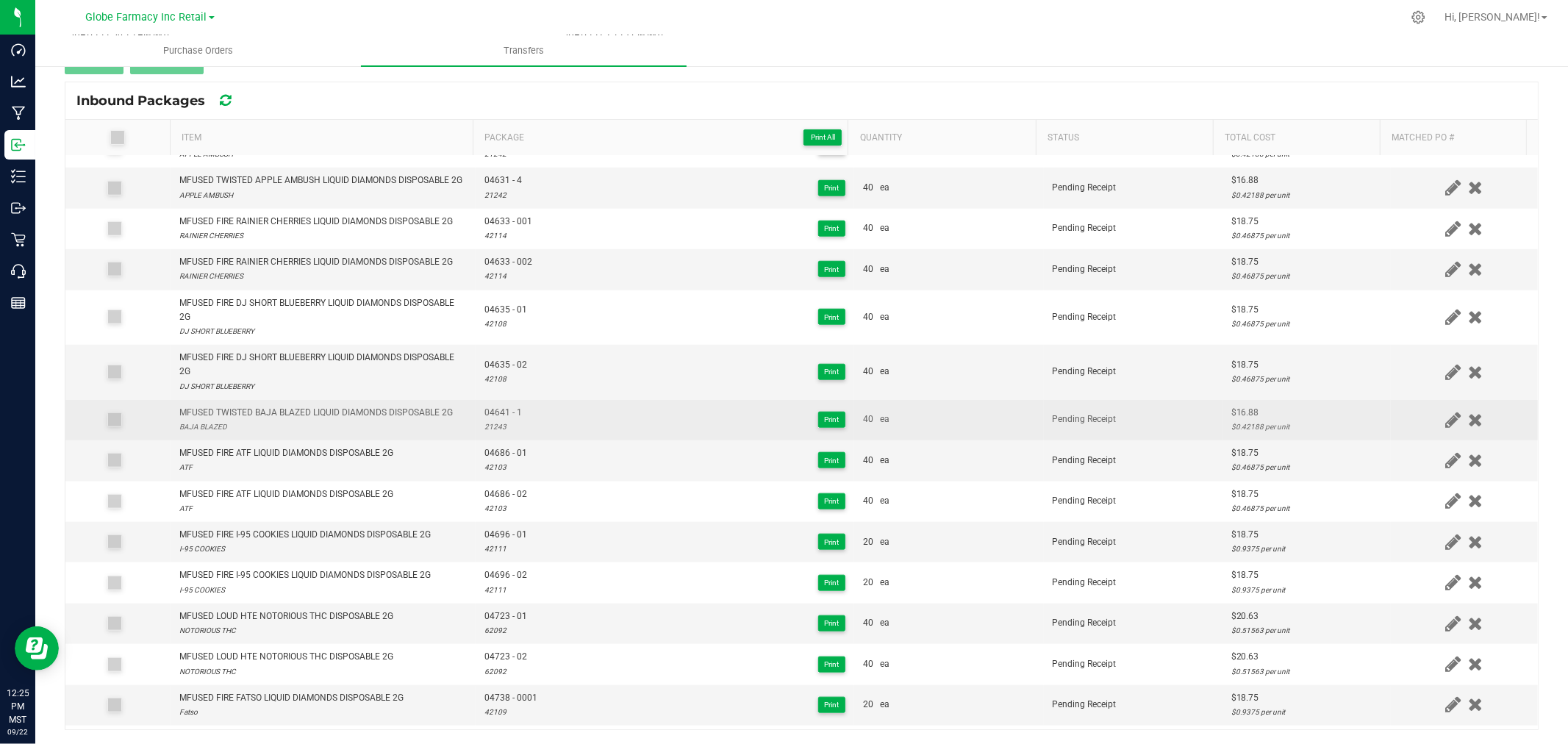
click at [496, 434] on div "21243" at bounding box center [503, 426] width 38 height 14
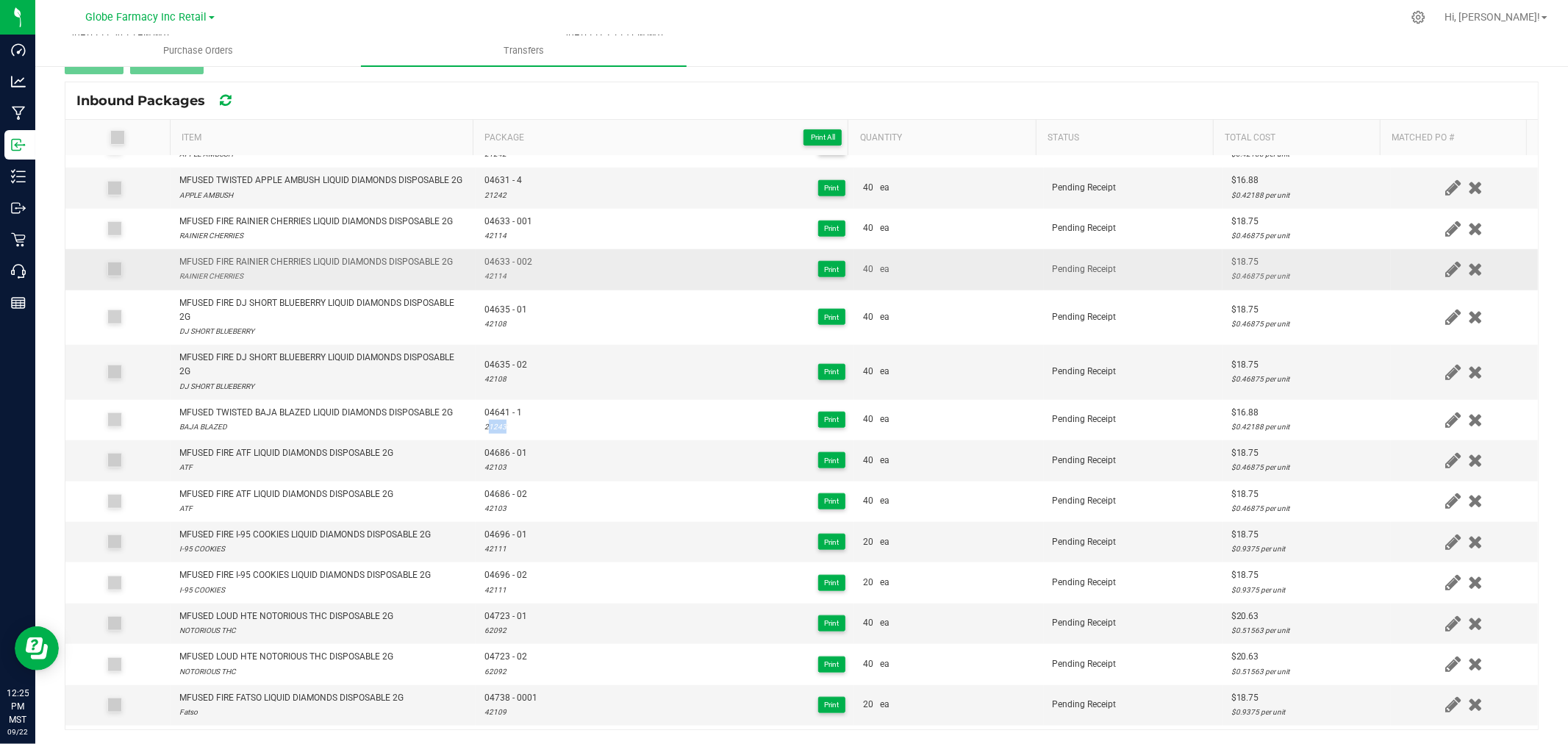
copy div "21243"
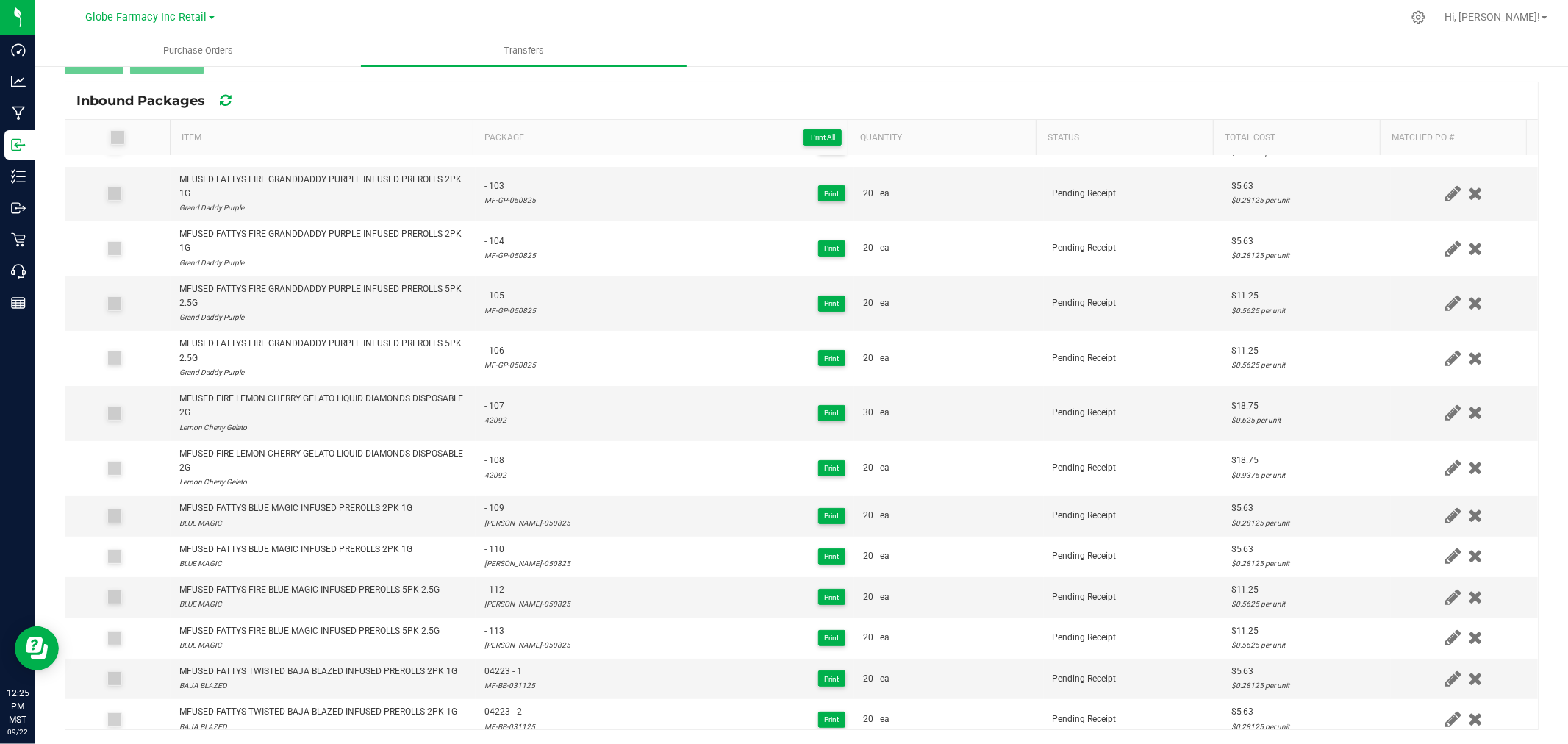
scroll to position [0, 0]
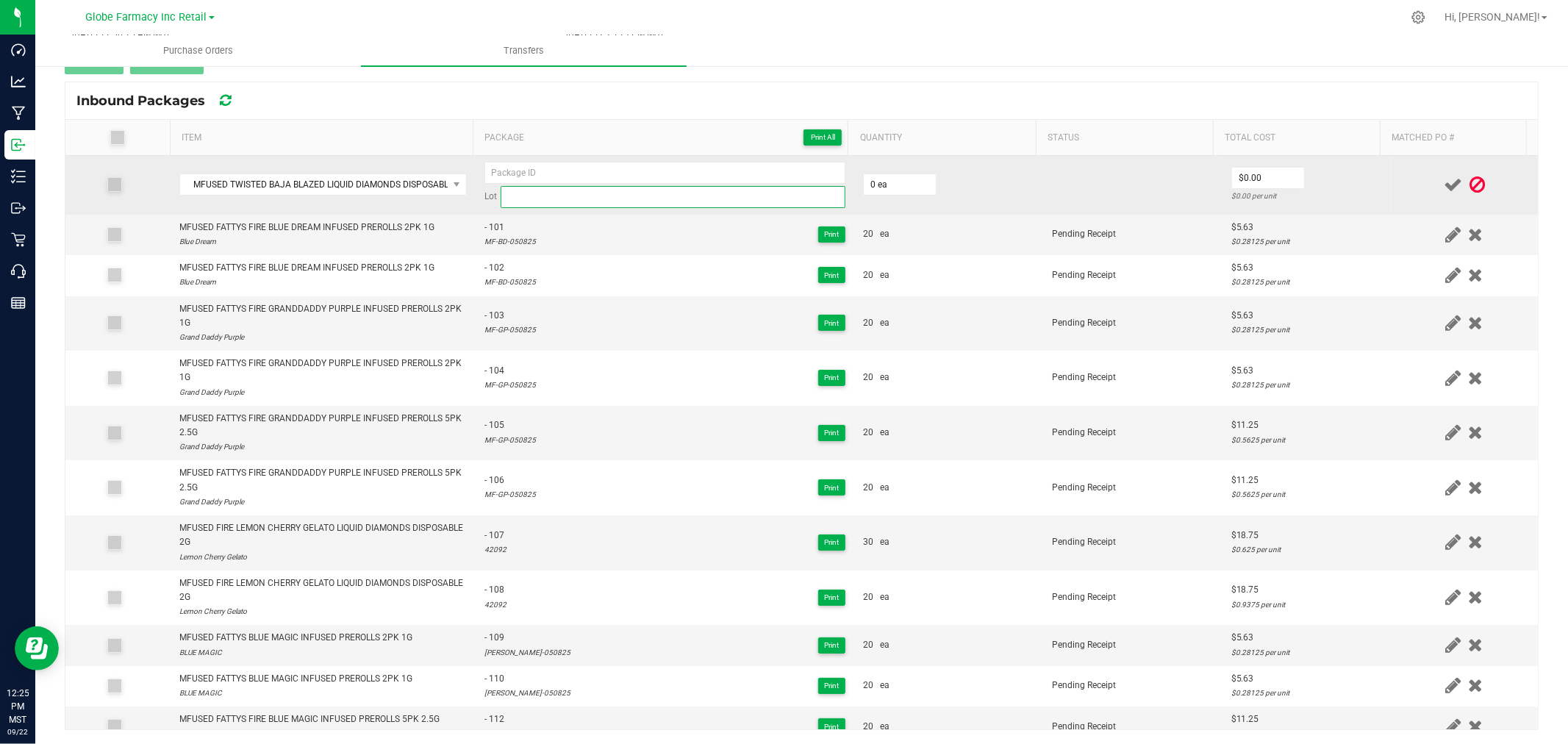
click at [522, 196] on input at bounding box center [673, 197] width 344 height 22
paste input "21243"
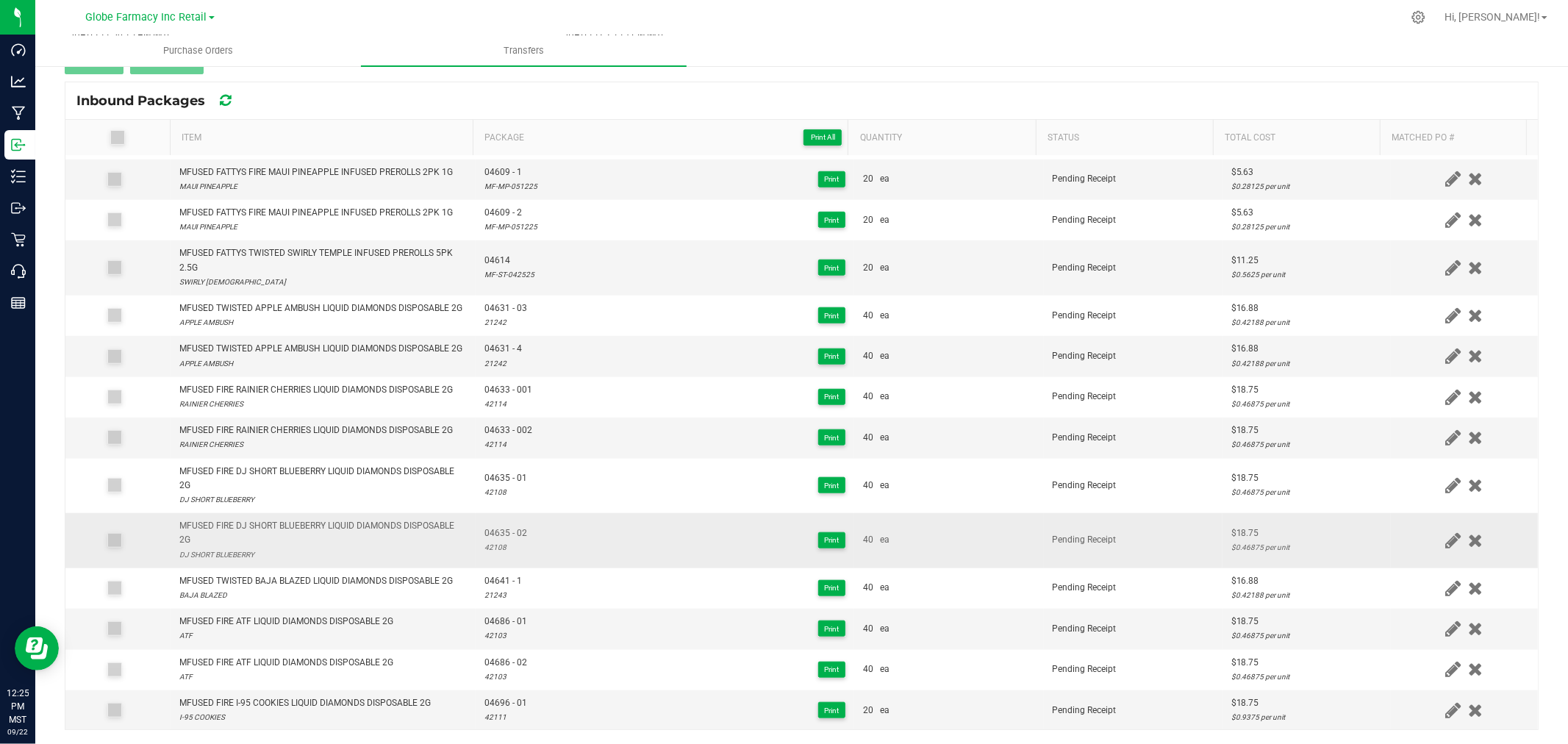
scroll to position [1143, 0]
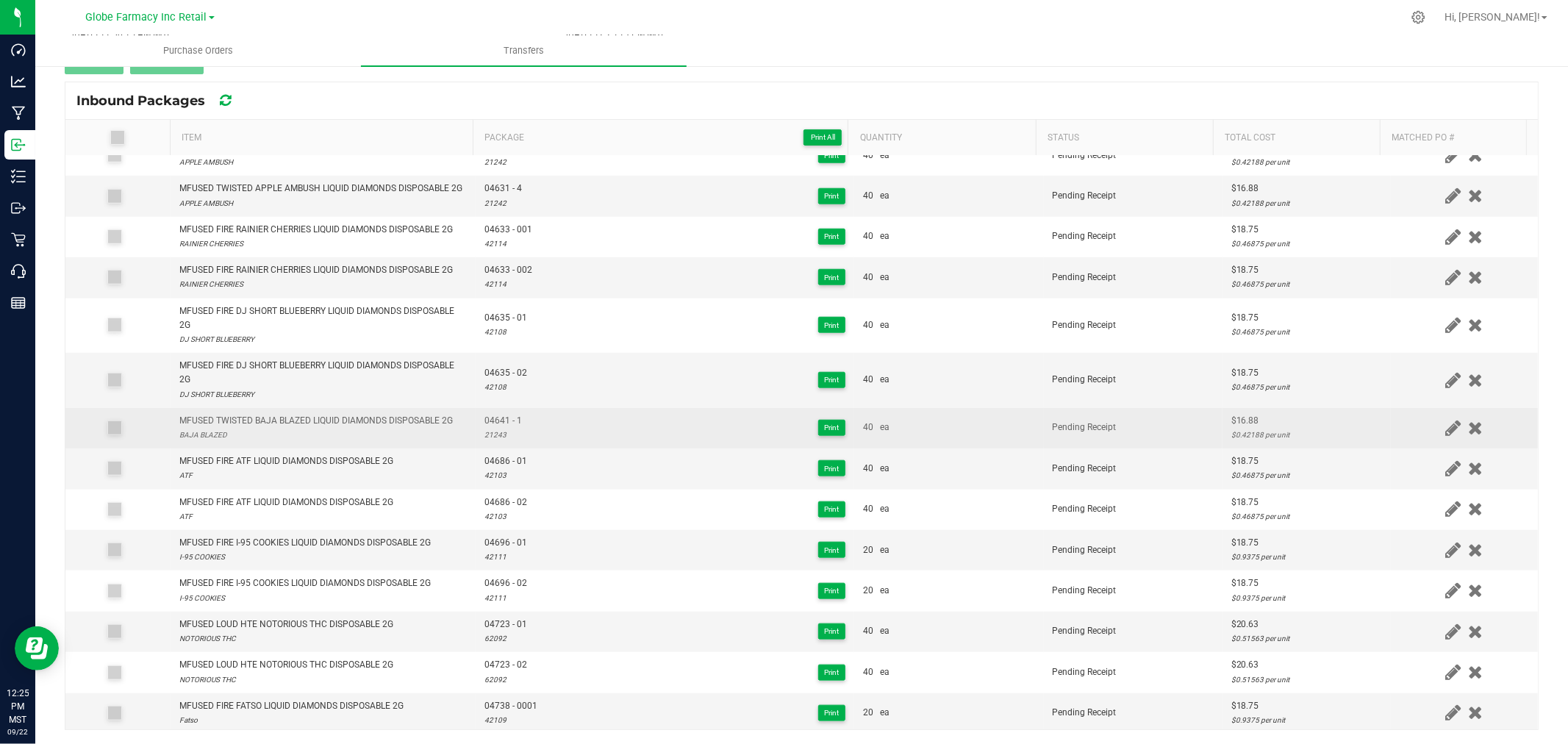
type input "21243"
click at [495, 428] on span "04641 - 1" at bounding box center [503, 420] width 38 height 14
copy span "04641 - 1"
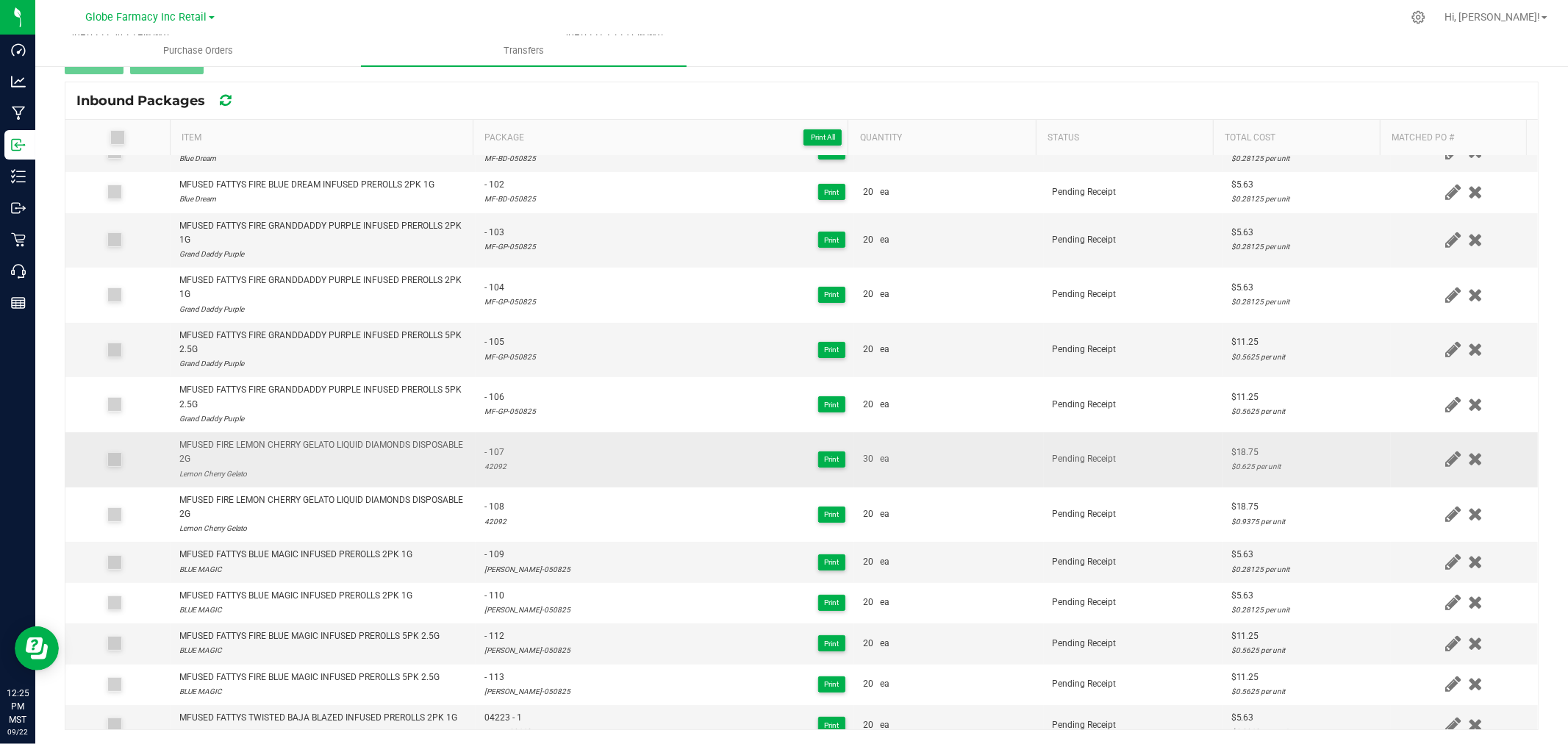
scroll to position [0, 0]
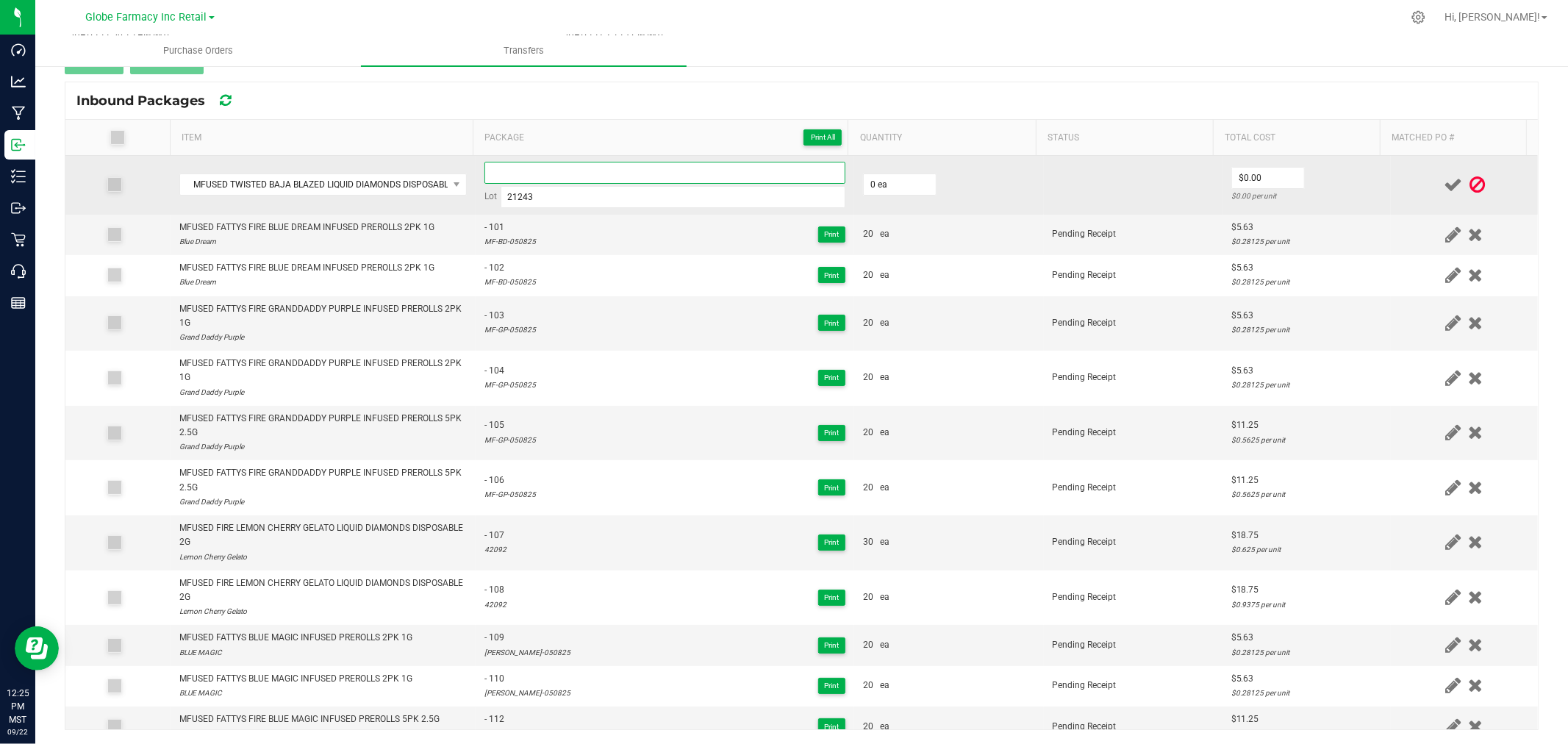
click at [525, 178] on input at bounding box center [665, 173] width 361 height 22
paste input "04641 - 1"
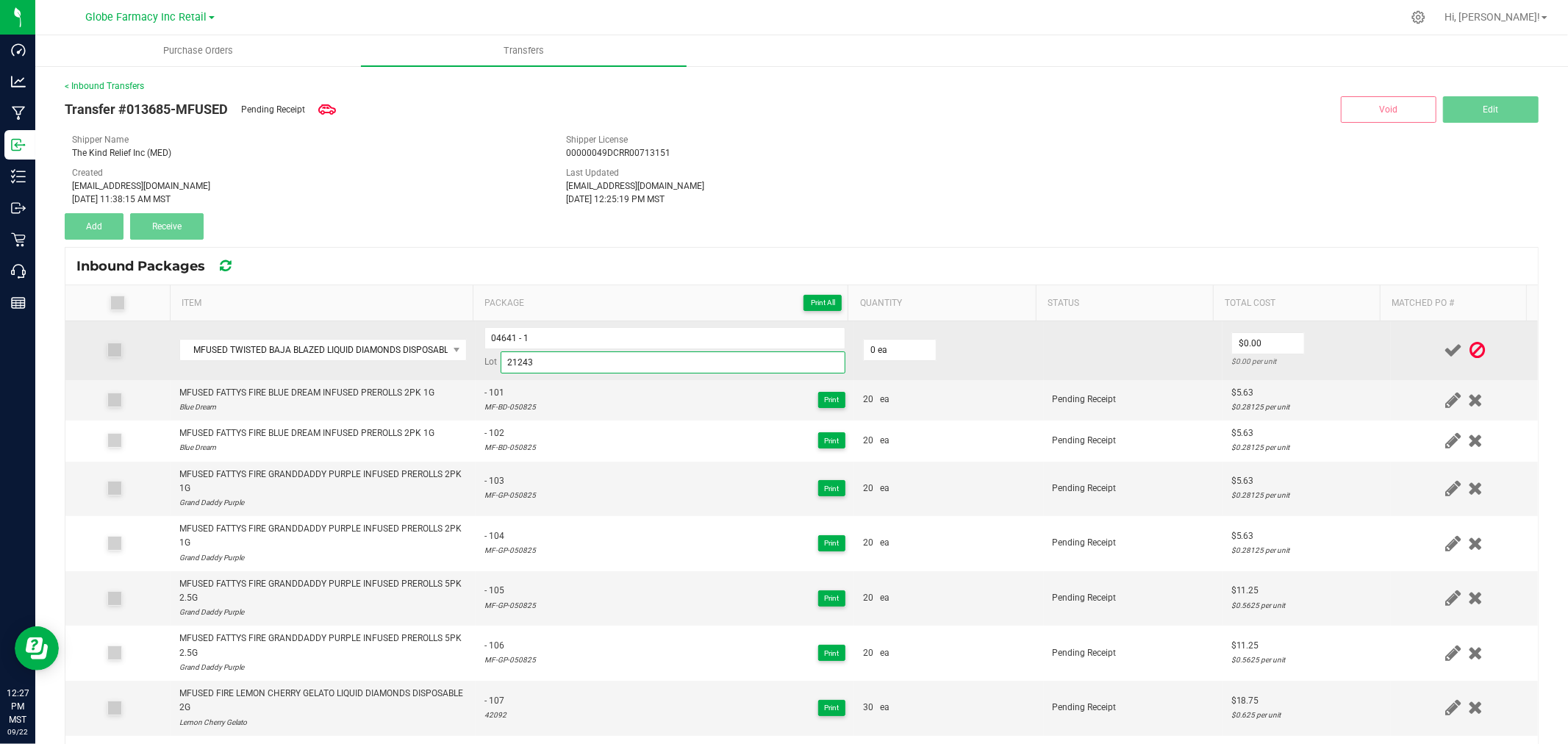
click at [616, 353] on input "21243" at bounding box center [673, 362] width 344 height 22
click at [612, 344] on input "04641 - 1" at bounding box center [665, 338] width 361 height 22
type input "04641 - 2"
click at [892, 347] on input "0" at bounding box center [900, 350] width 72 height 21
type input "40 ea"
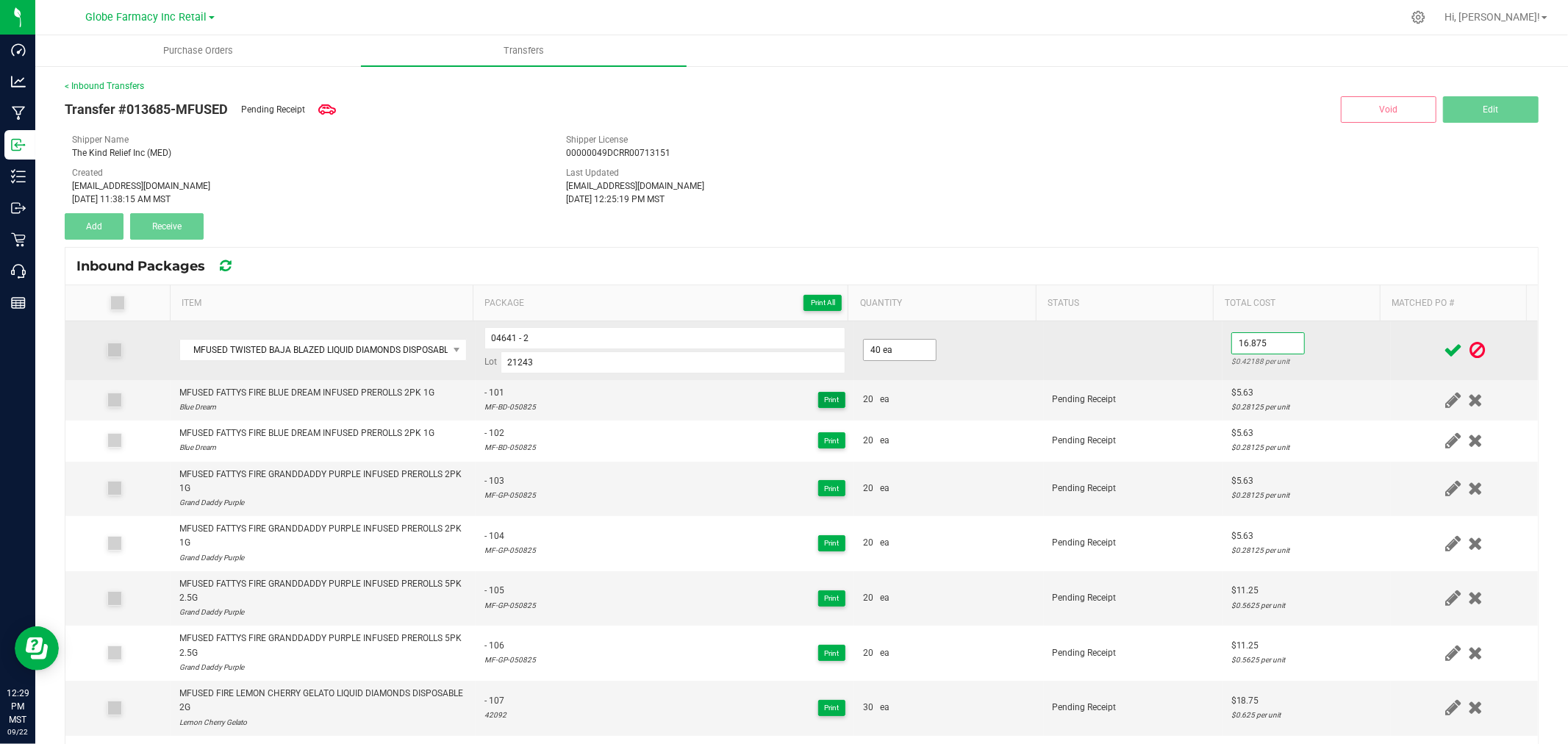
type input "$16.88"
click at [1346, 357] on div "$0.42188 per unit" at bounding box center [1306, 361] width 150 height 14
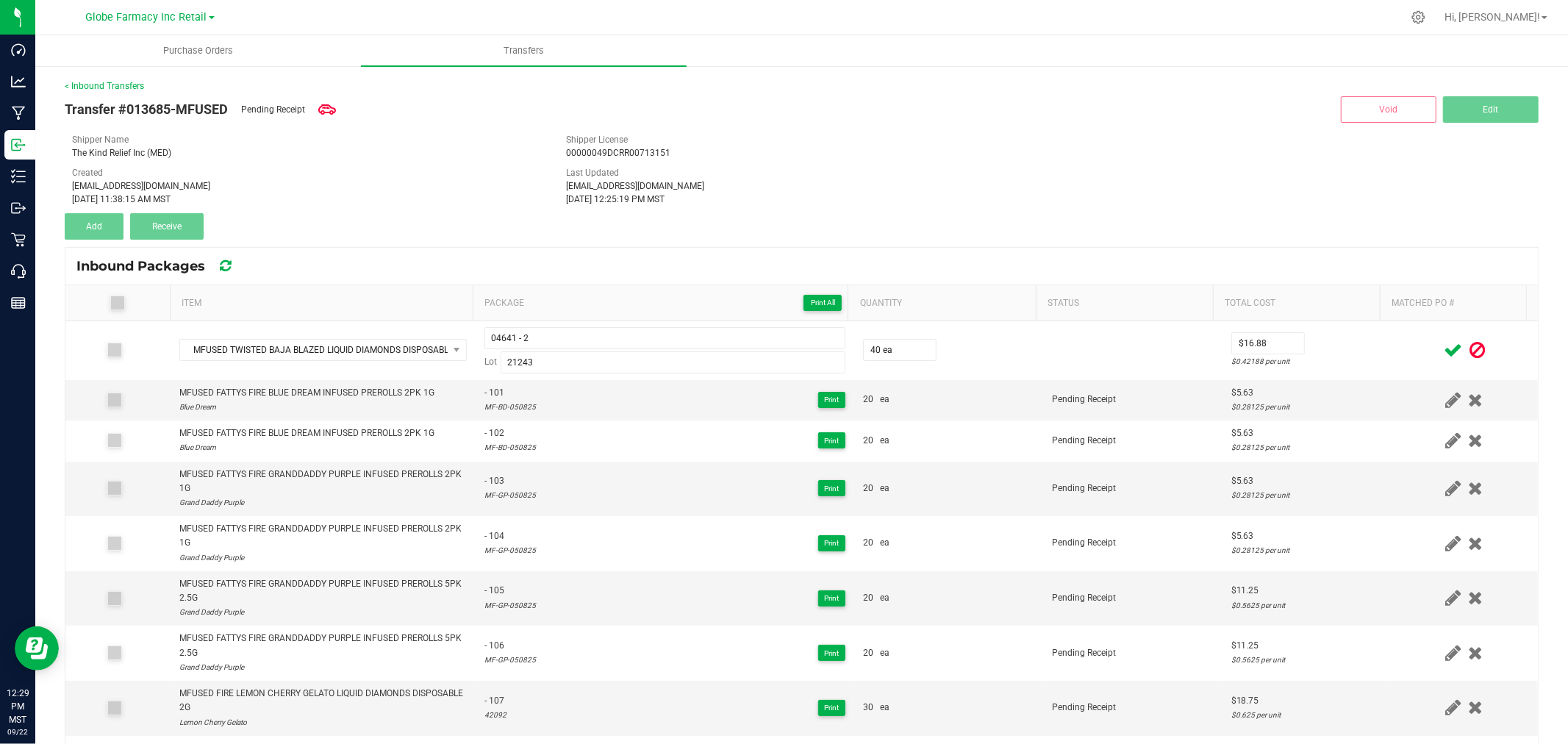
click at [1443, 342] on icon at bounding box center [1452, 350] width 18 height 18
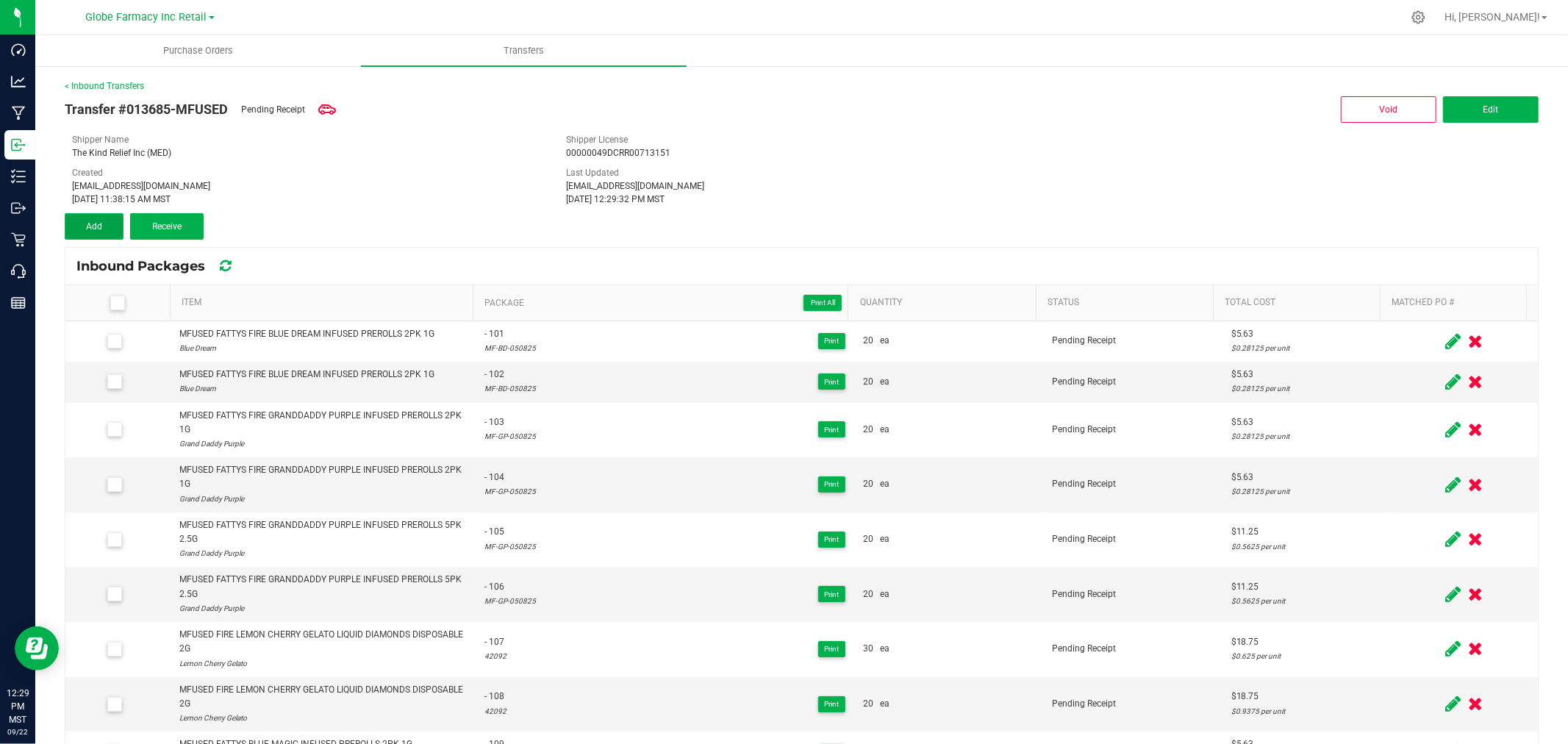
click at [107, 218] on button "Add" at bounding box center [94, 226] width 59 height 27
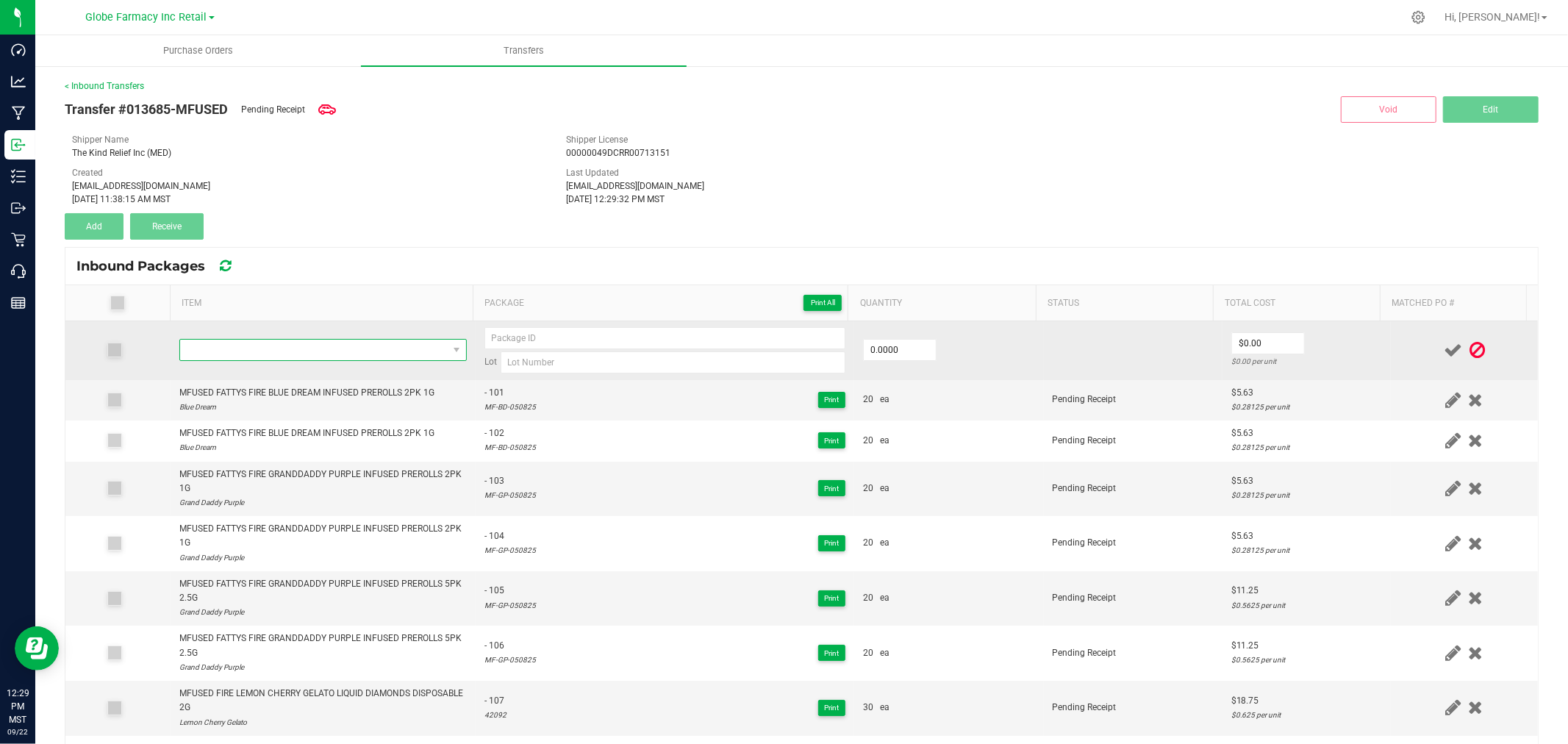
click at [283, 354] on span "NO DATA FOUND" at bounding box center [313, 350] width 268 height 21
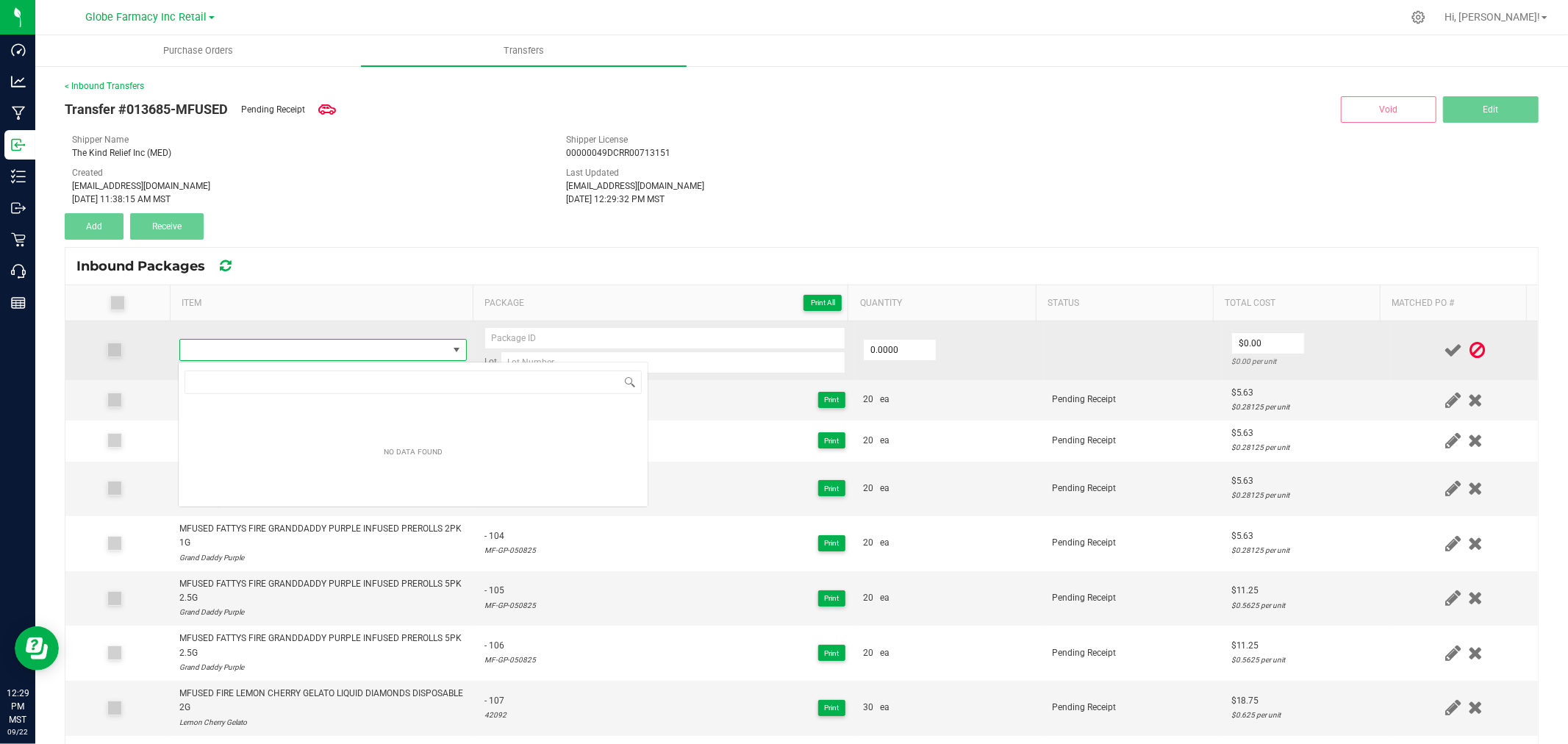
scroll to position [22, 282]
type input "MFUSED TWISTED BLUE MAGIC LIQUID DIAMONDS DISPOSABLE 2G"
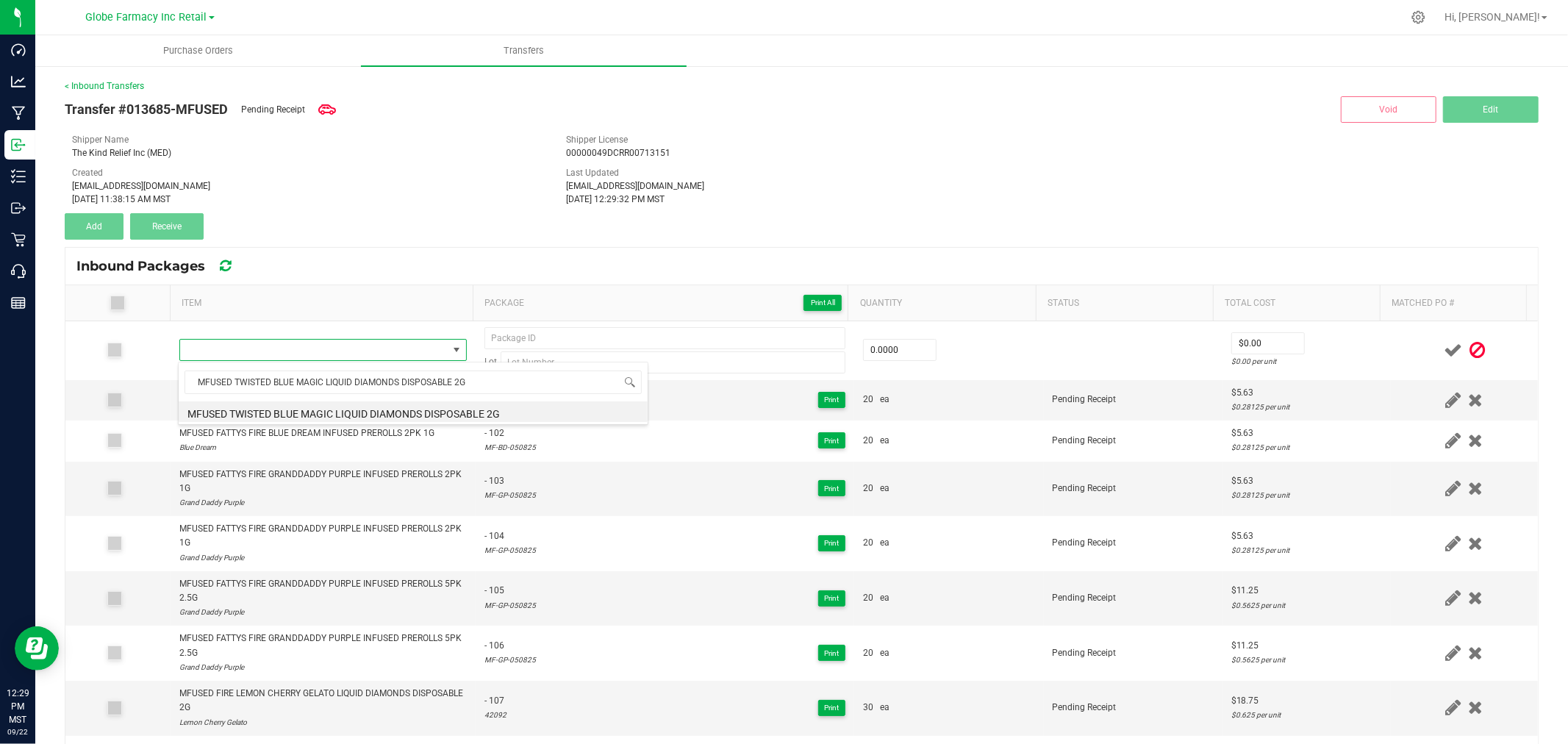
click at [268, 410] on li "MFUSED TWISTED BLUE MAGIC LIQUID DIAMONDS DISPOSABLE 2G" at bounding box center [413, 411] width 469 height 21
type input "0 ea"
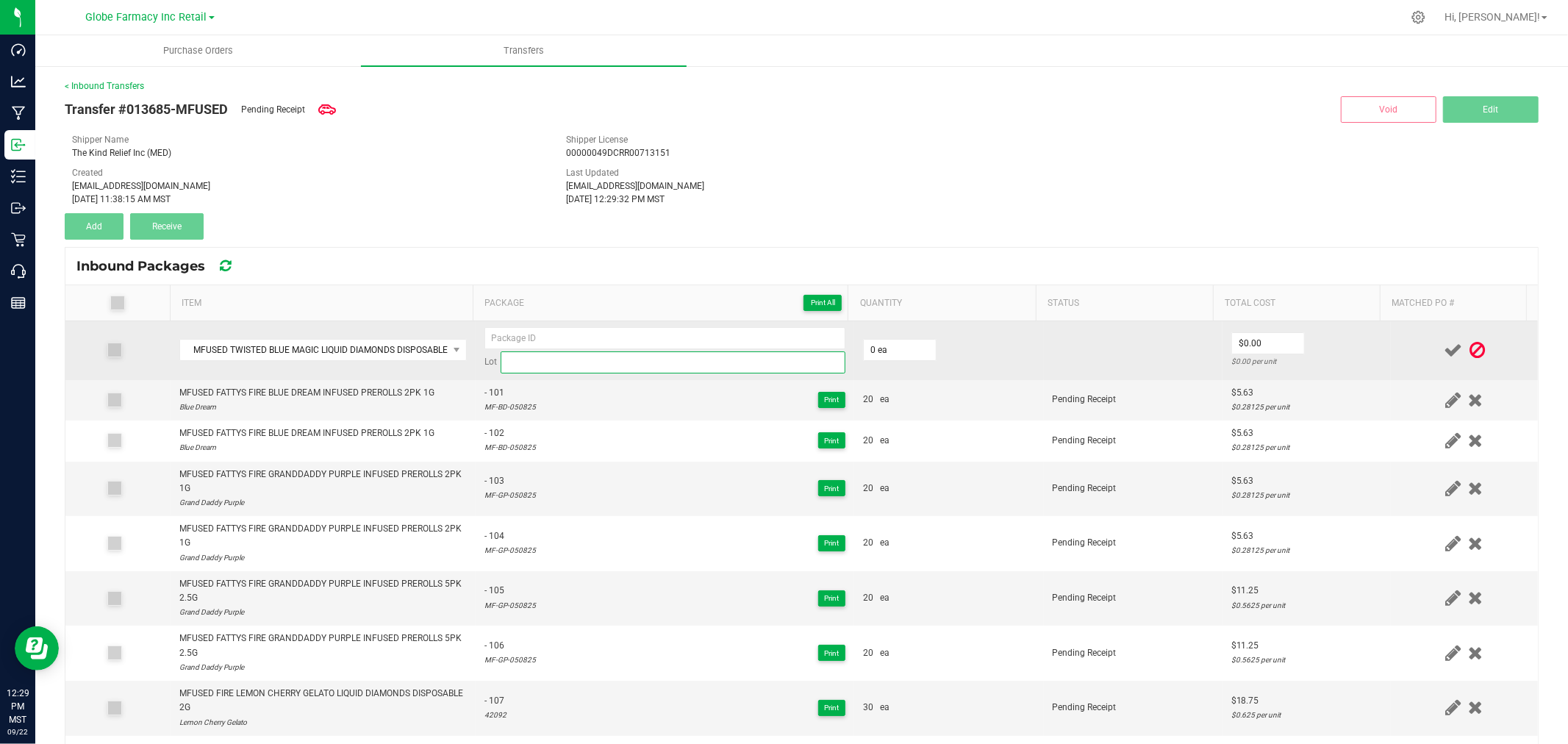
click at [596, 357] on input at bounding box center [673, 362] width 344 height 22
paste input "21244"
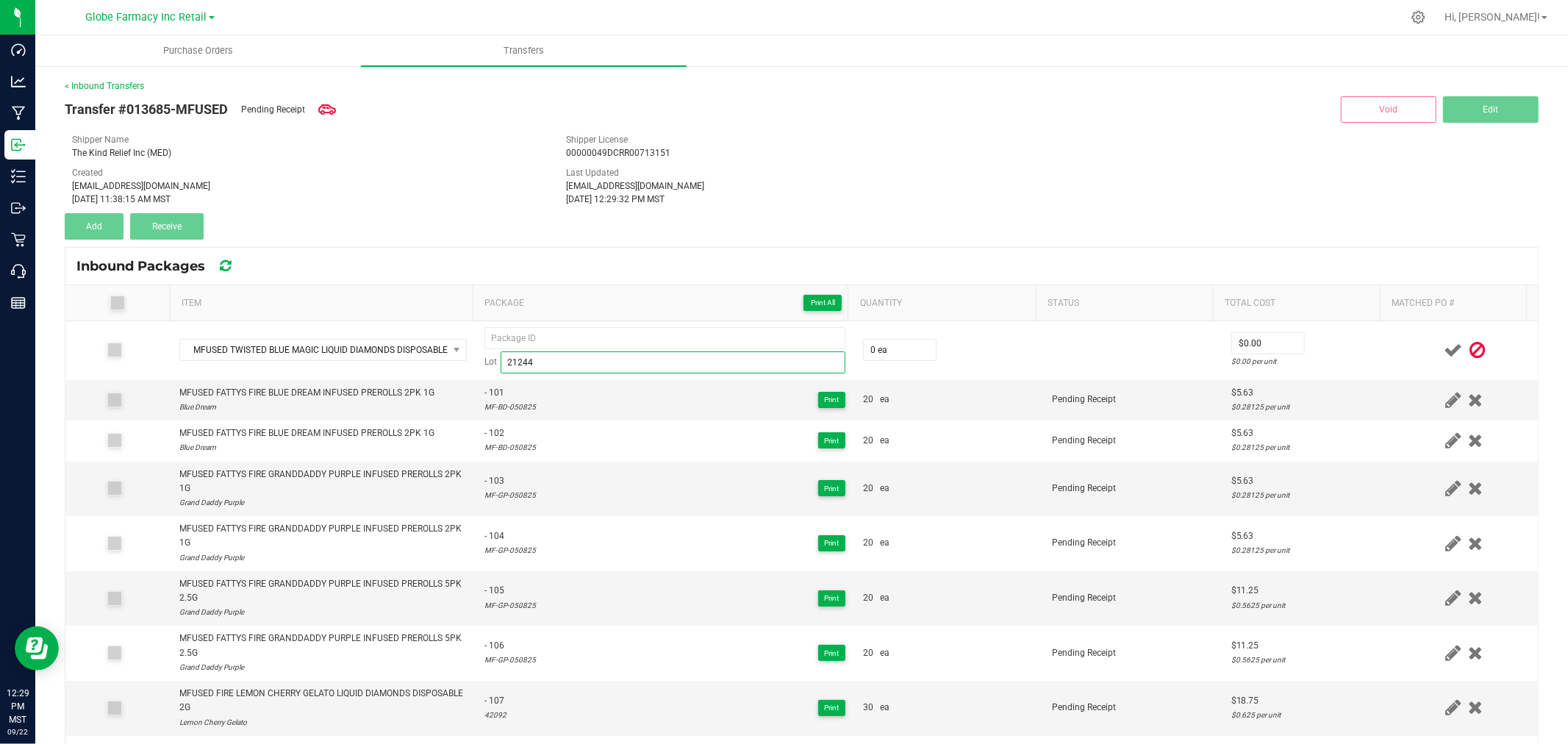
type input "21244"
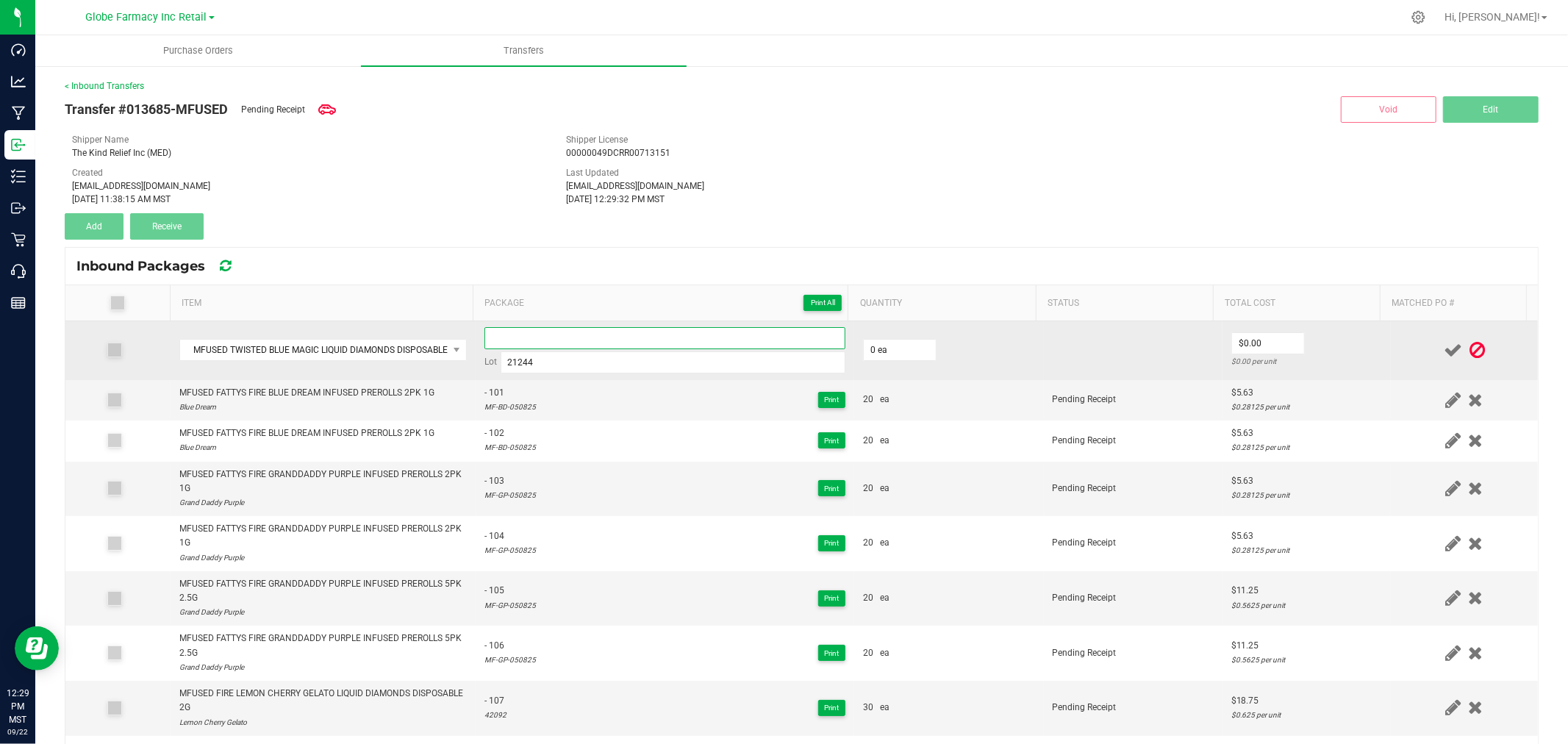
click at [572, 327] on input at bounding box center [665, 338] width 361 height 22
paste input "04663"
type input "04663 - 1"
type input "20 ea"
type input "$16.88"
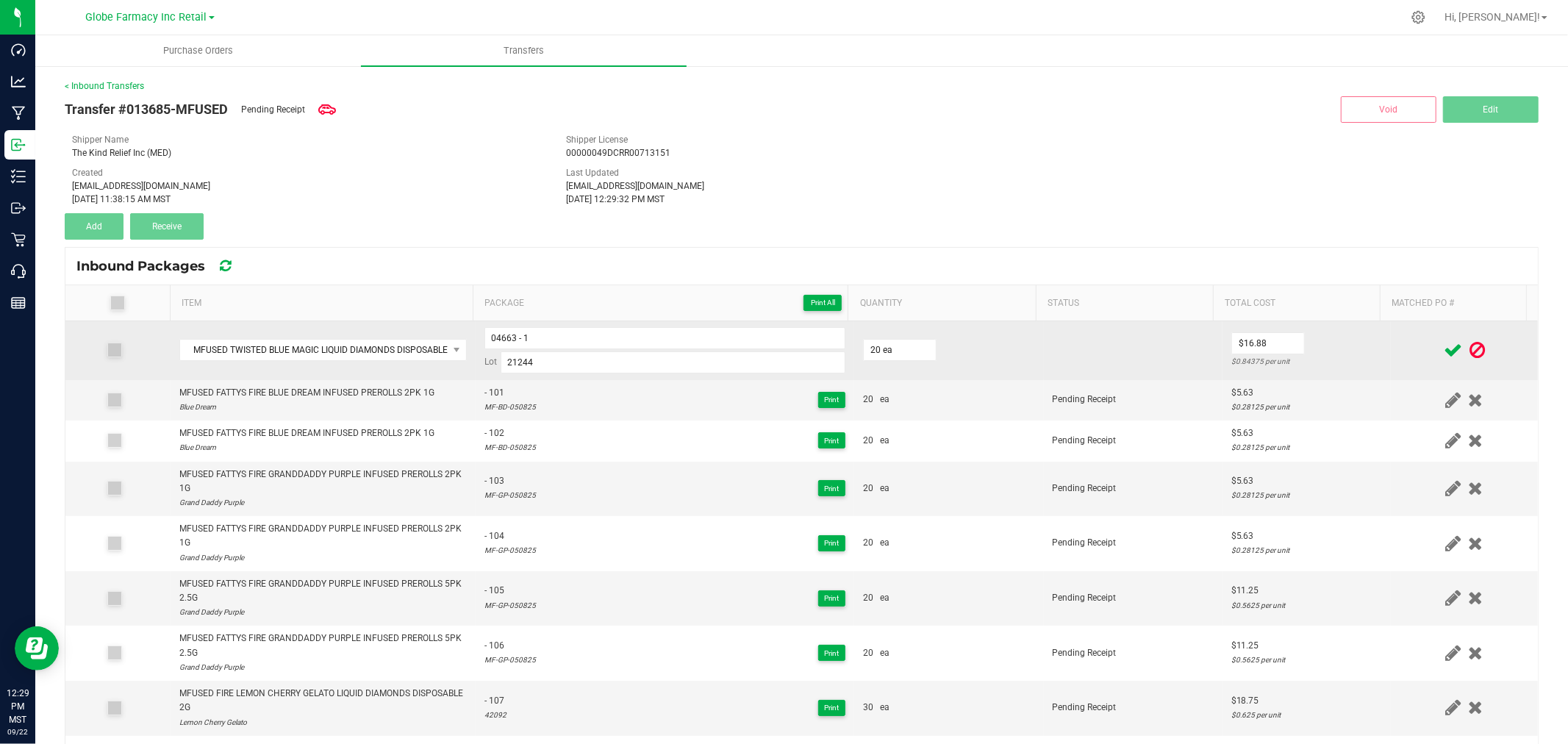
click at [1341, 349] on td "$16.88 $0.84375 per unit" at bounding box center [1306, 351] width 168 height 59
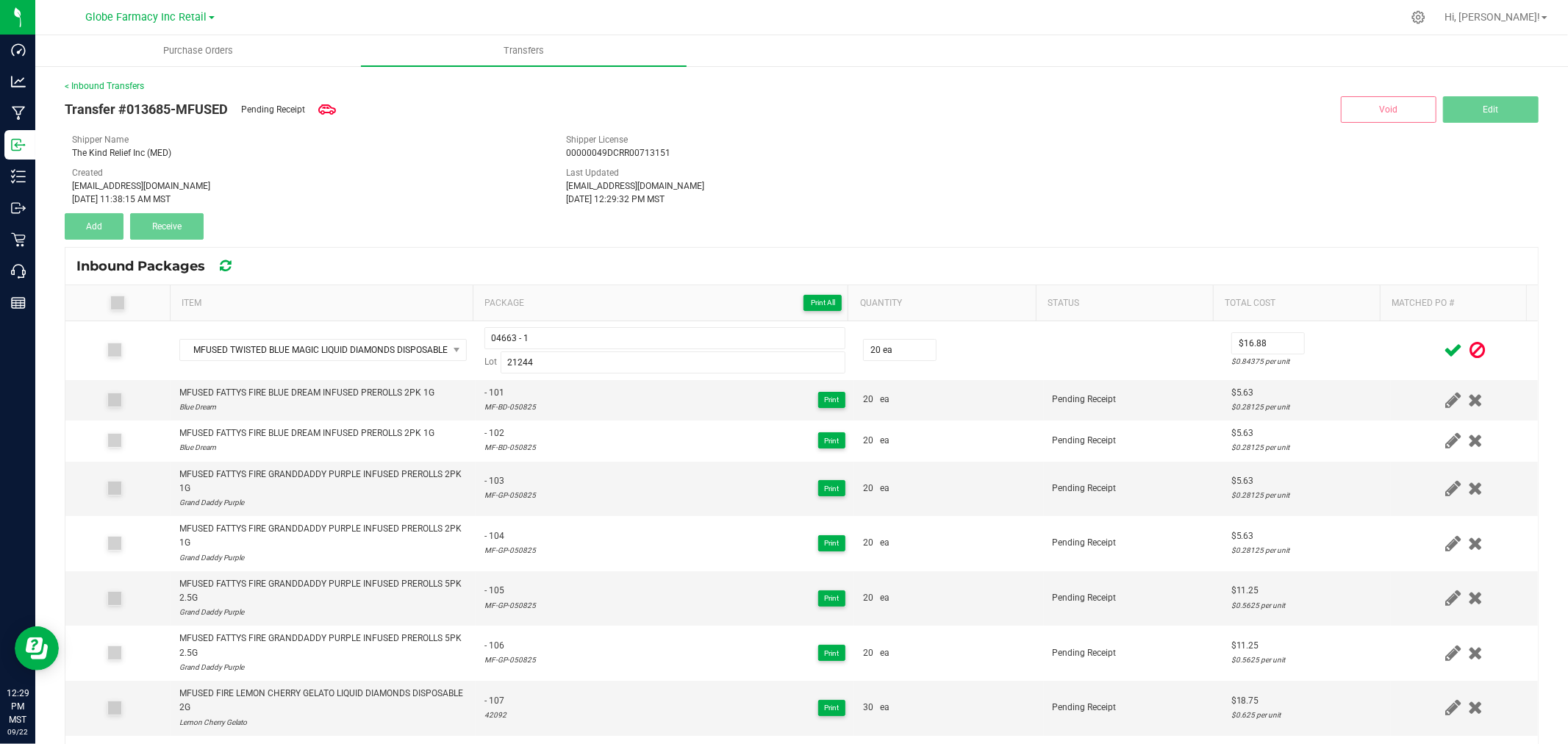
click at [1440, 351] on span at bounding box center [1452, 350] width 26 height 29
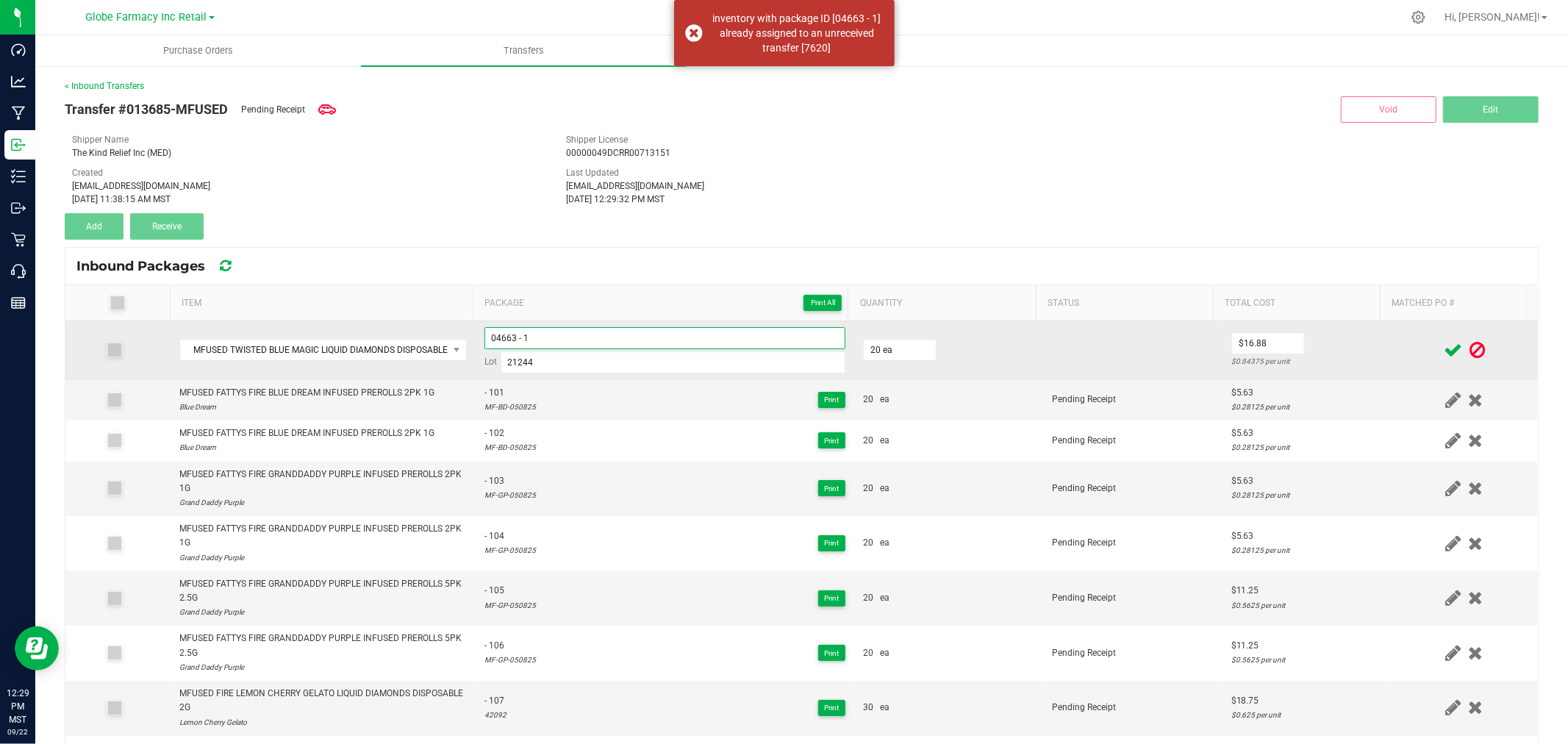
click at [738, 339] on input "04663 - 1" at bounding box center [665, 338] width 361 height 22
click at [1339, 339] on td "$16.88 $0.84375 per unit" at bounding box center [1306, 351] width 168 height 59
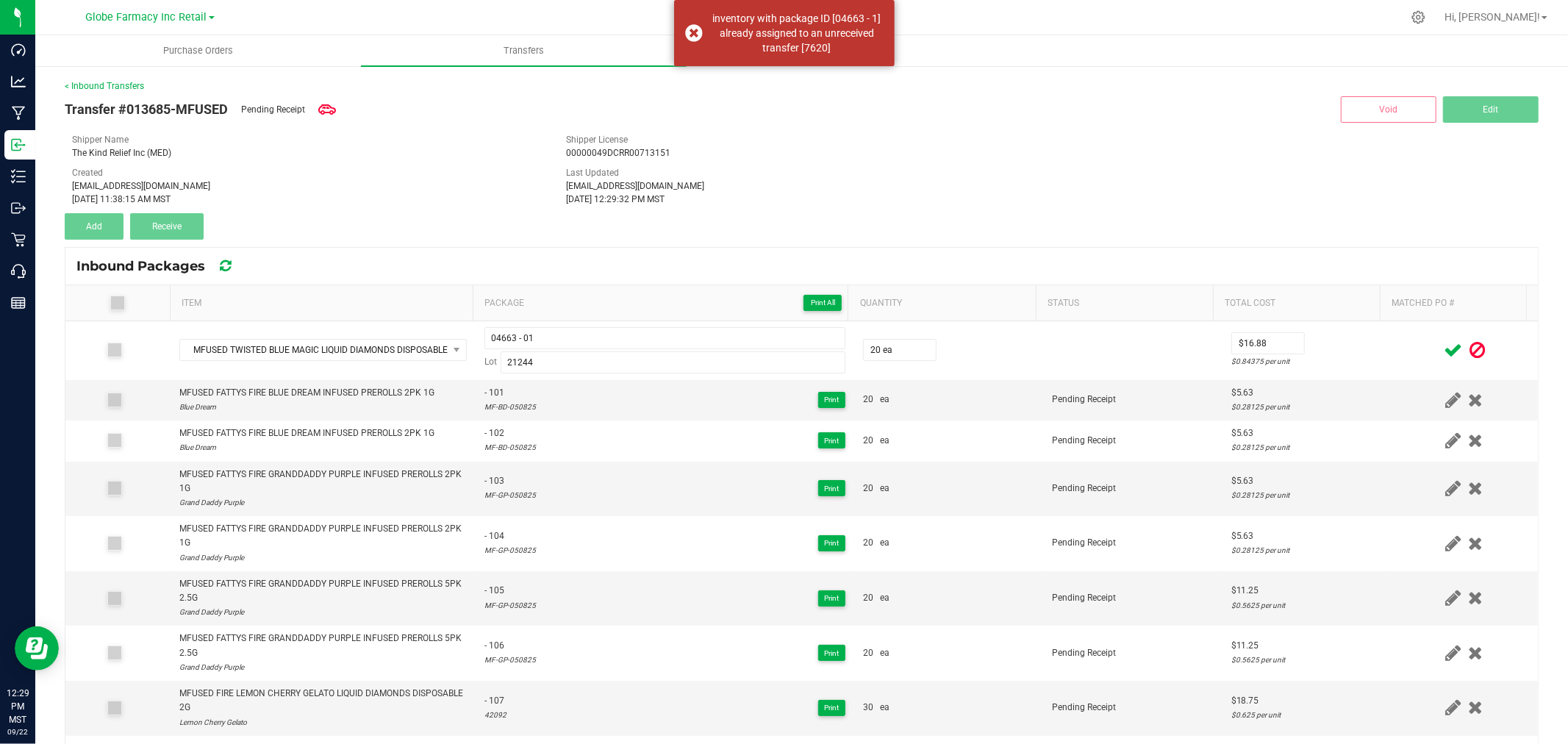
click at [1443, 341] on icon at bounding box center [1452, 350] width 18 height 18
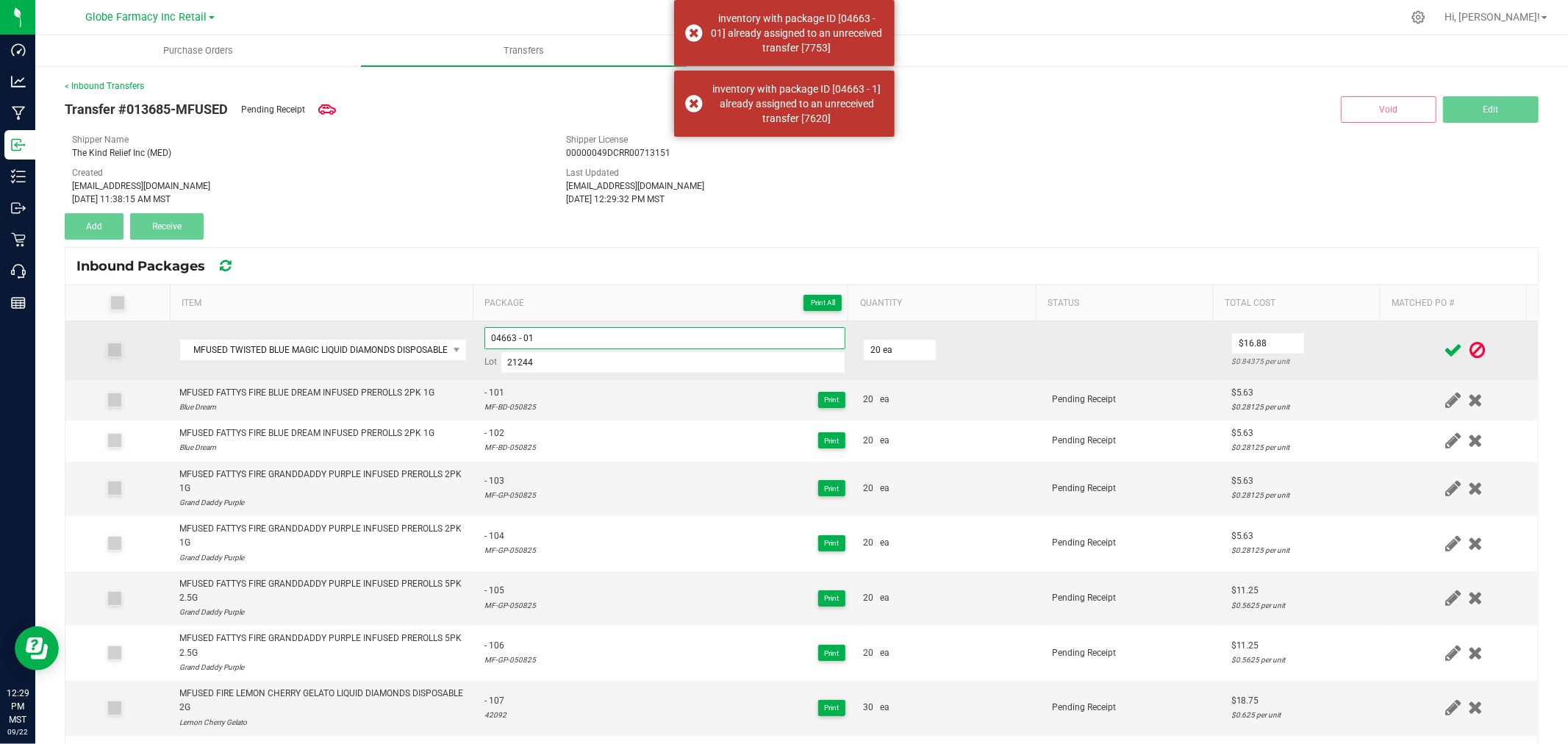
click at [654, 332] on input "04663 - 01" at bounding box center [665, 338] width 361 height 22
click at [1311, 335] on td "$16.88 $0.84375 per unit" at bounding box center [1306, 351] width 168 height 59
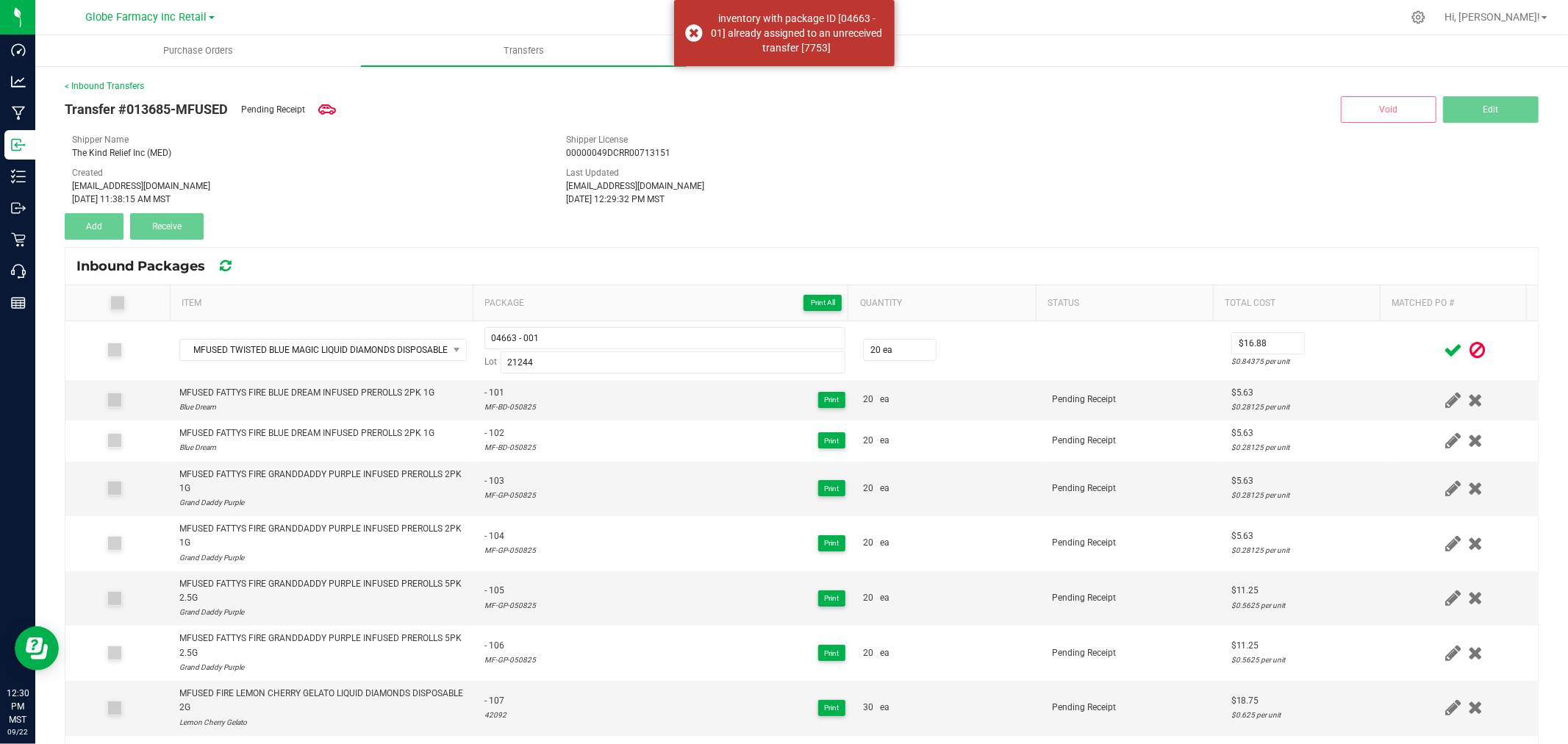
click at [1443, 352] on icon at bounding box center [1452, 350] width 18 height 18
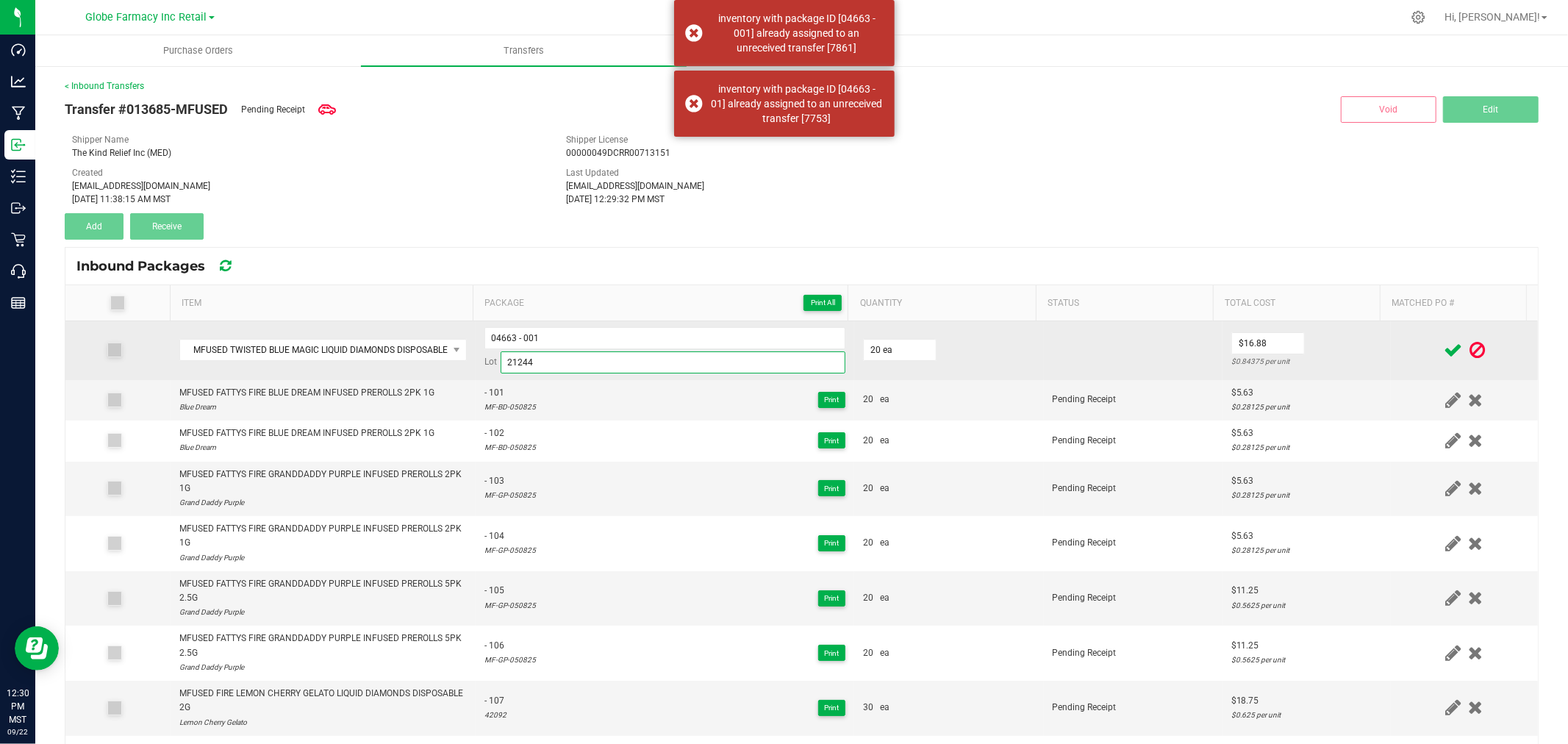
click at [710, 352] on input "21244" at bounding box center [673, 362] width 344 height 22
click at [714, 333] on input "04663 - 001" at bounding box center [665, 338] width 361 height 22
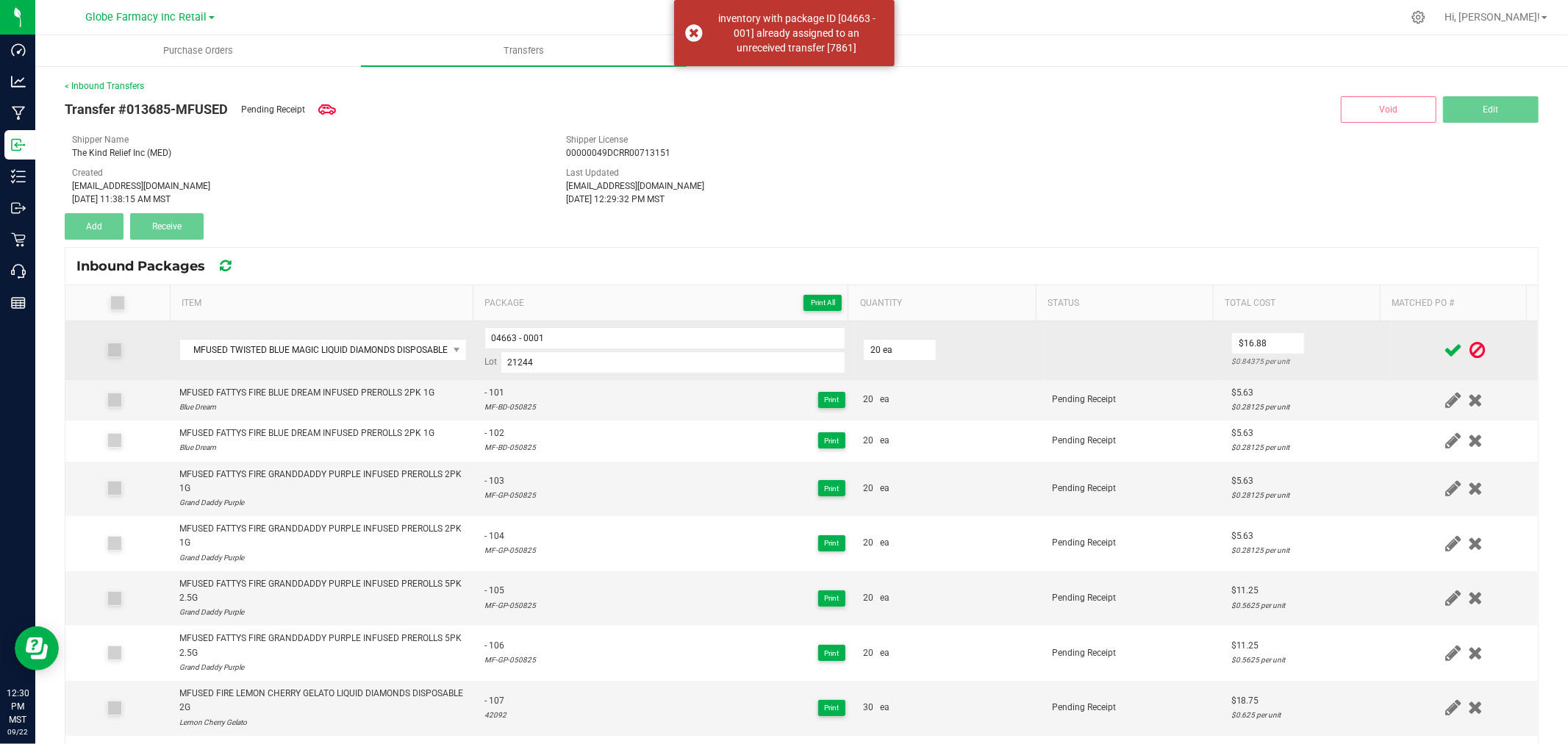
drag, startPoint x: 1066, startPoint y: 327, endPoint x: 1099, endPoint y: 330, distance: 33.1
click at [1064, 327] on td at bounding box center [1133, 351] width 178 height 59
click at [1356, 340] on td "$16.88 $0.84375 per unit" at bounding box center [1306, 351] width 168 height 59
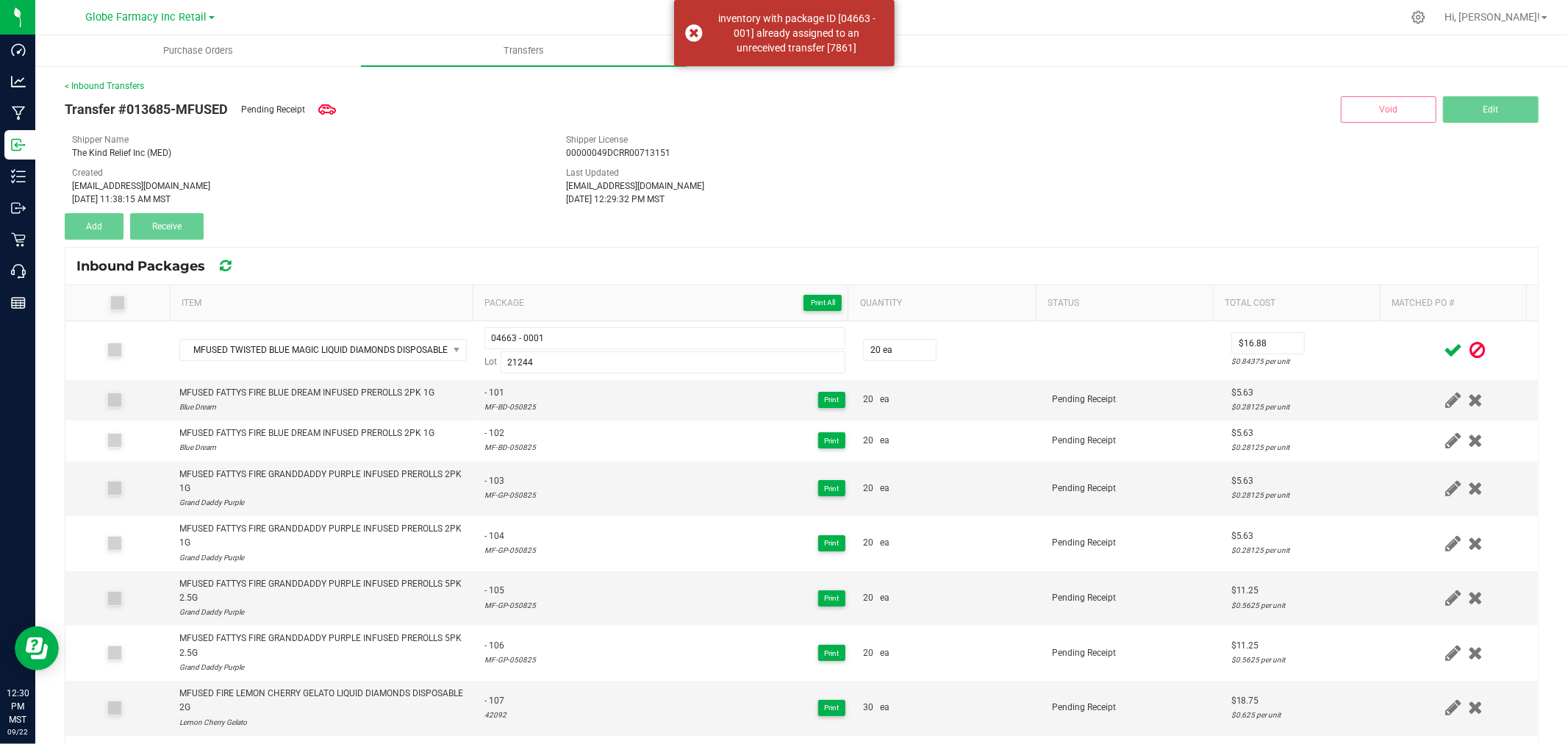
click at [1443, 353] on icon at bounding box center [1452, 350] width 18 height 18
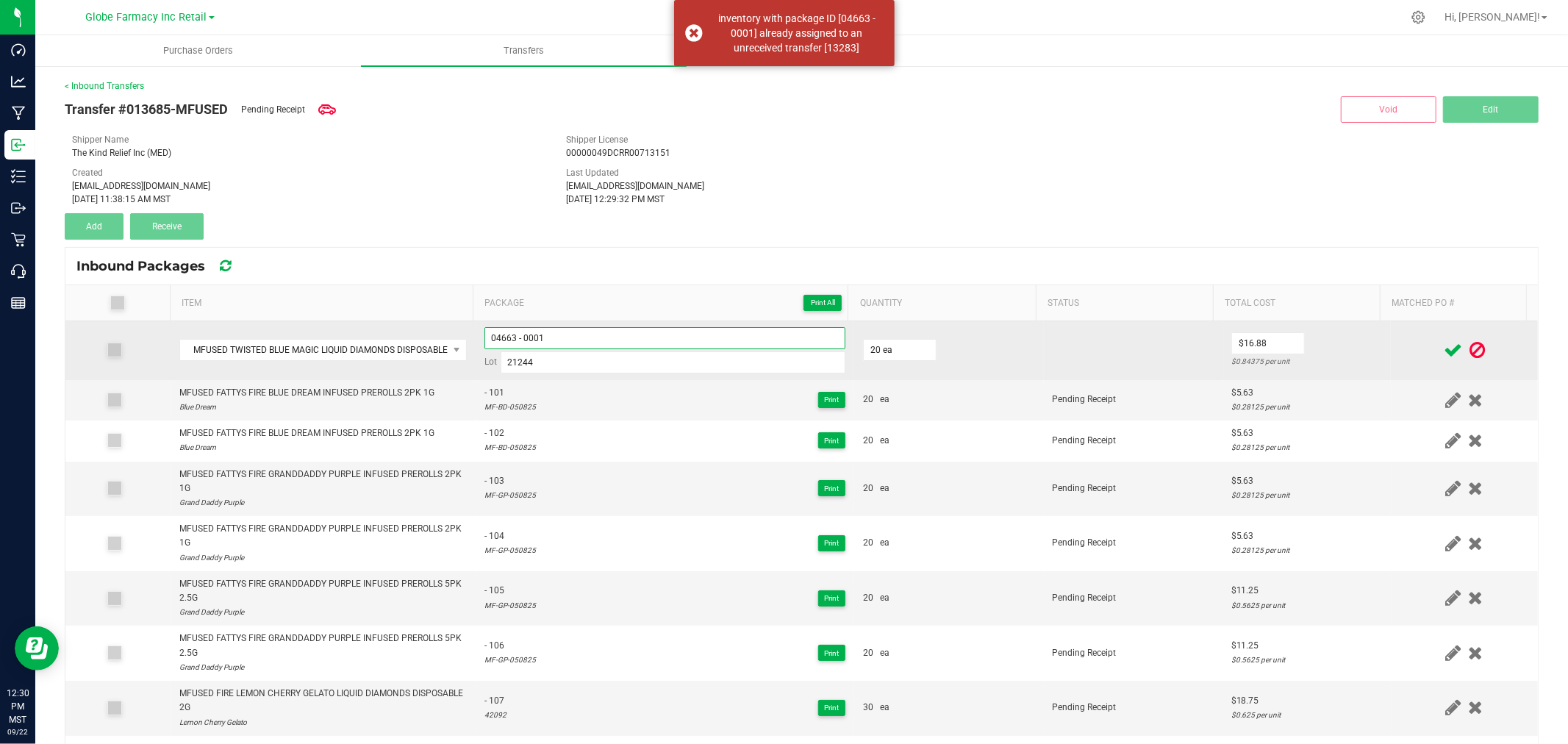
drag, startPoint x: 677, startPoint y: 331, endPoint x: 518, endPoint y: 326, distance: 159.1
click at [518, 326] on td "04663 - 0001 Lot 21244" at bounding box center [665, 351] width 378 height 59
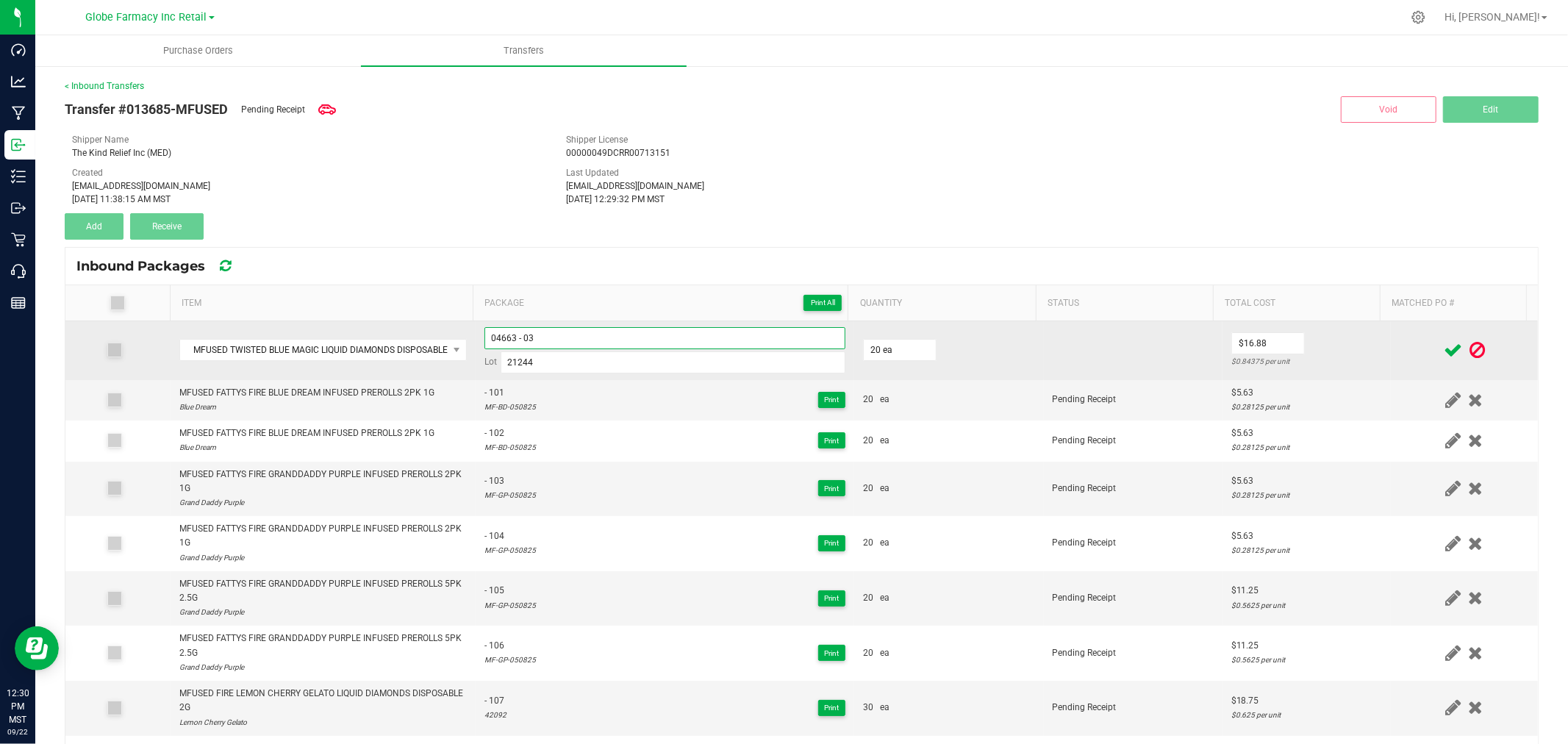
type input "04663 - 03"
drag, startPoint x: 1328, startPoint y: 350, endPoint x: 1338, endPoint y: 350, distance: 10.0
click at [1331, 350] on td "$16.88 $0.84375 per unit" at bounding box center [1306, 351] width 168 height 59
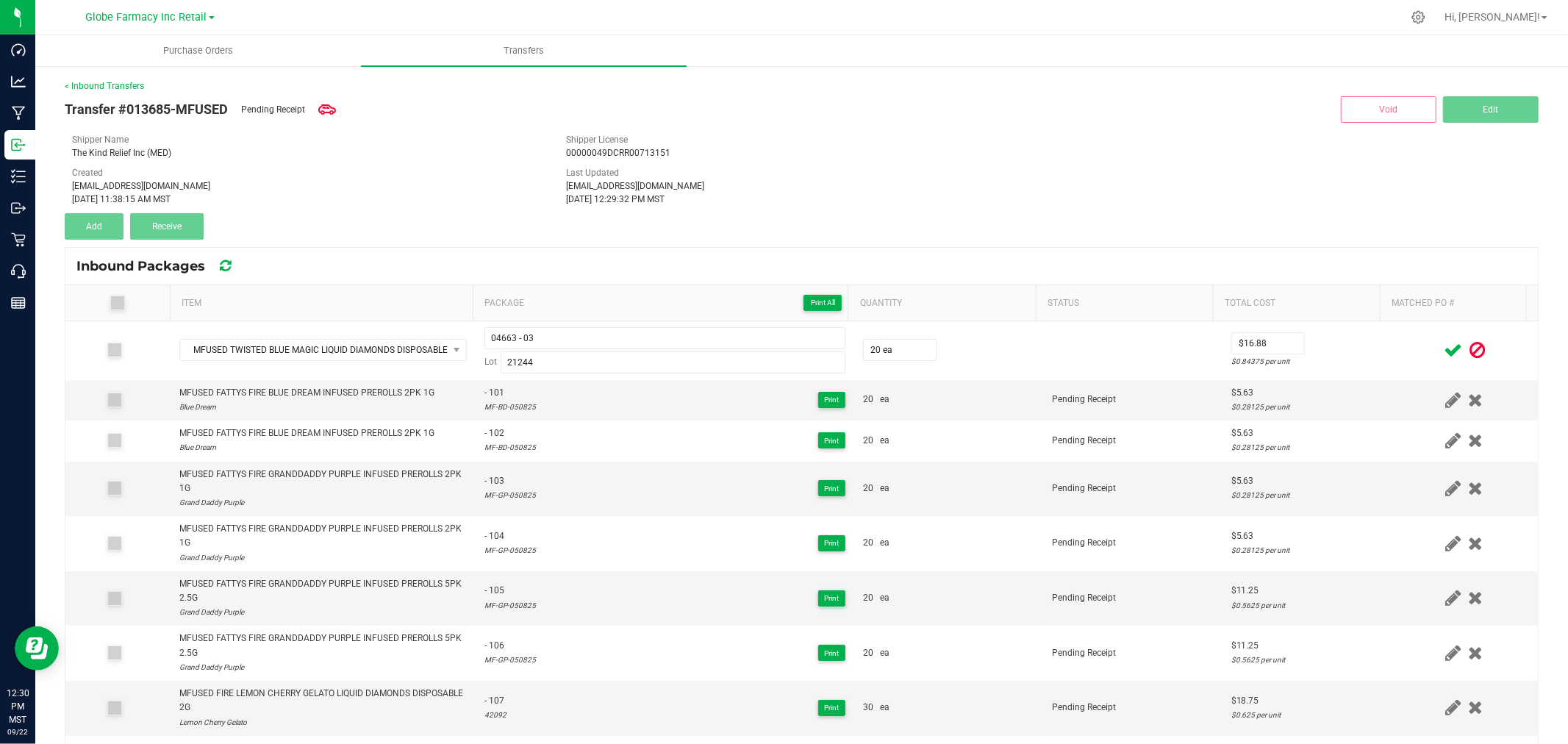
click at [1443, 346] on icon at bounding box center [1452, 350] width 18 height 18
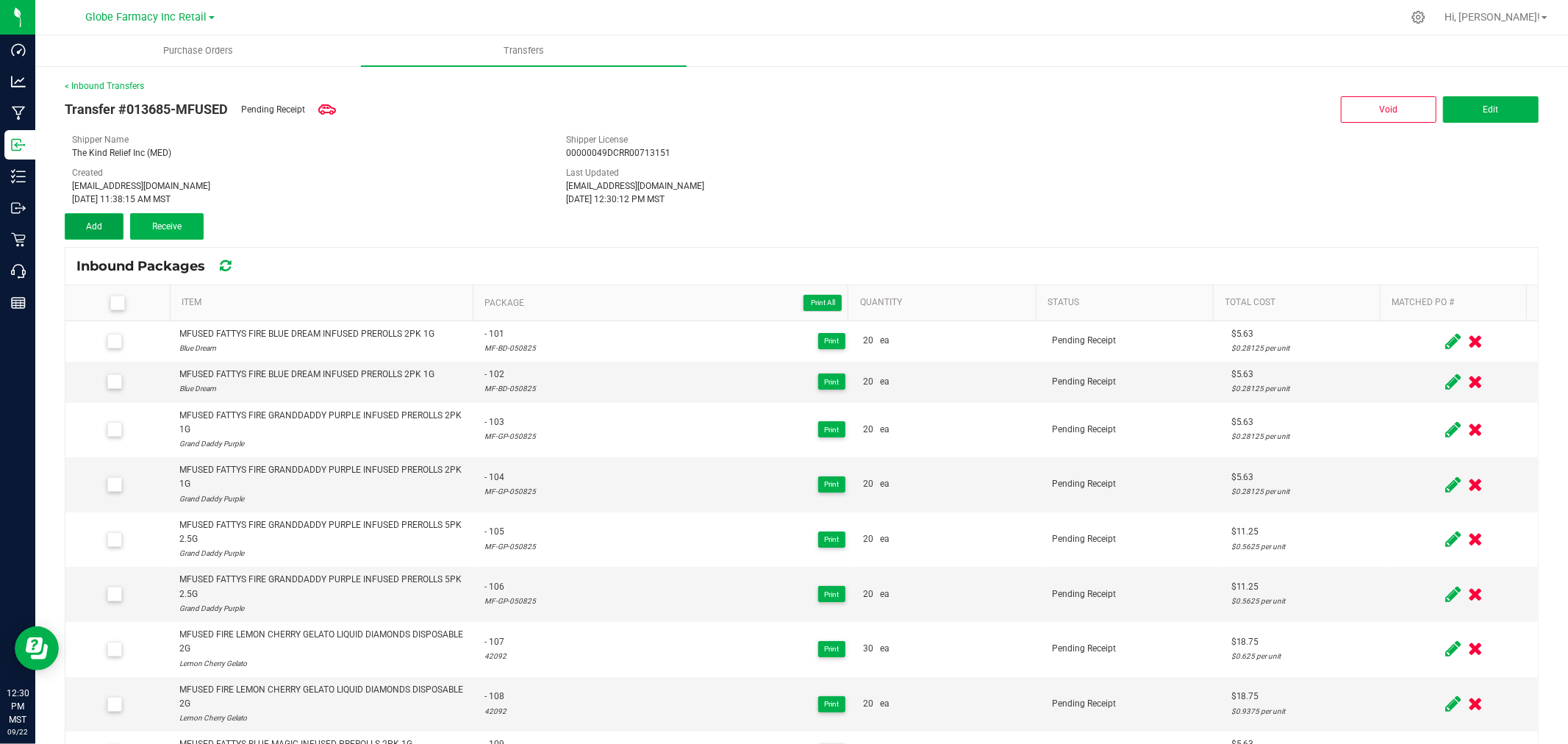
click at [90, 223] on span "Add" at bounding box center [94, 226] width 16 height 10
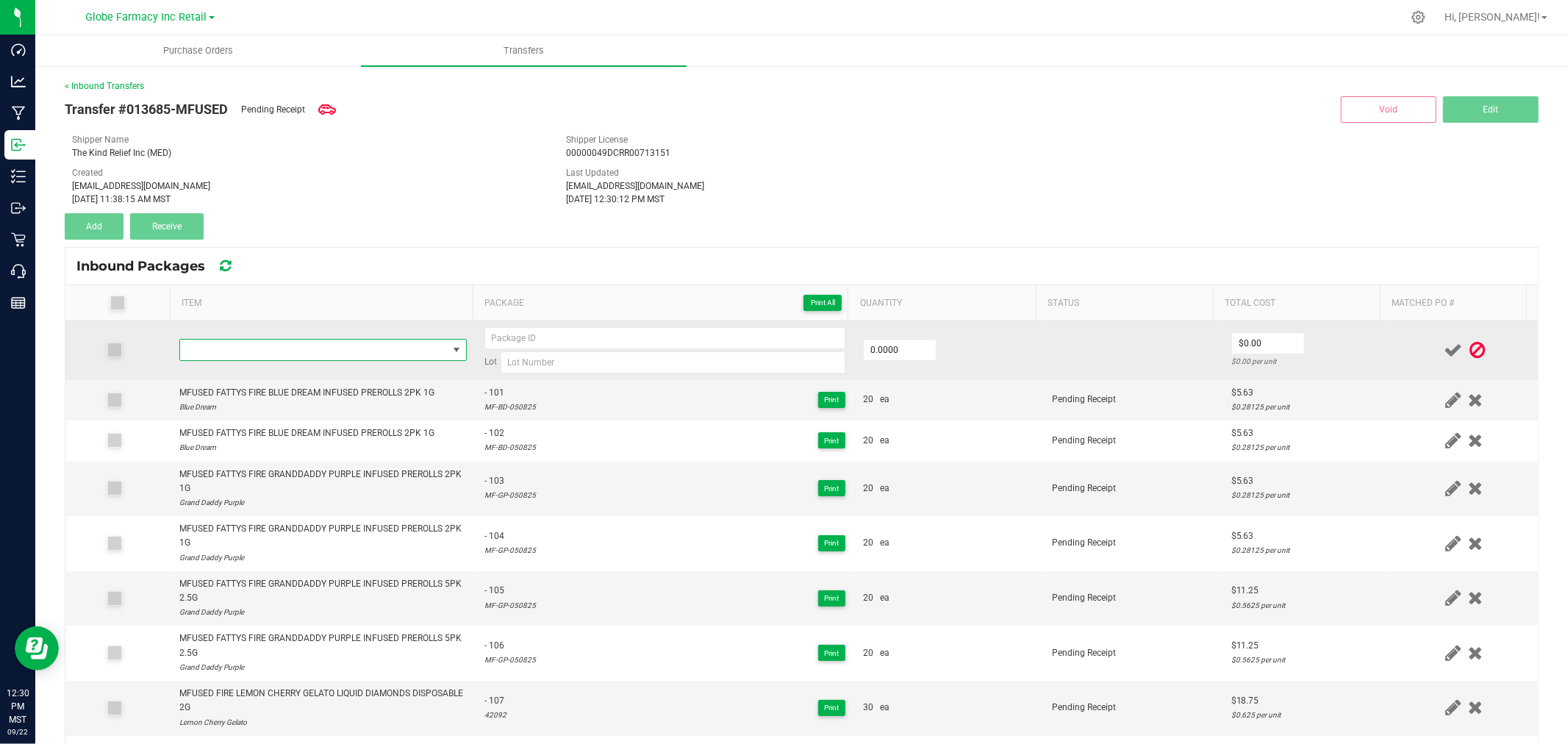
click at [328, 355] on span "NO DATA FOUND" at bounding box center [313, 350] width 268 height 21
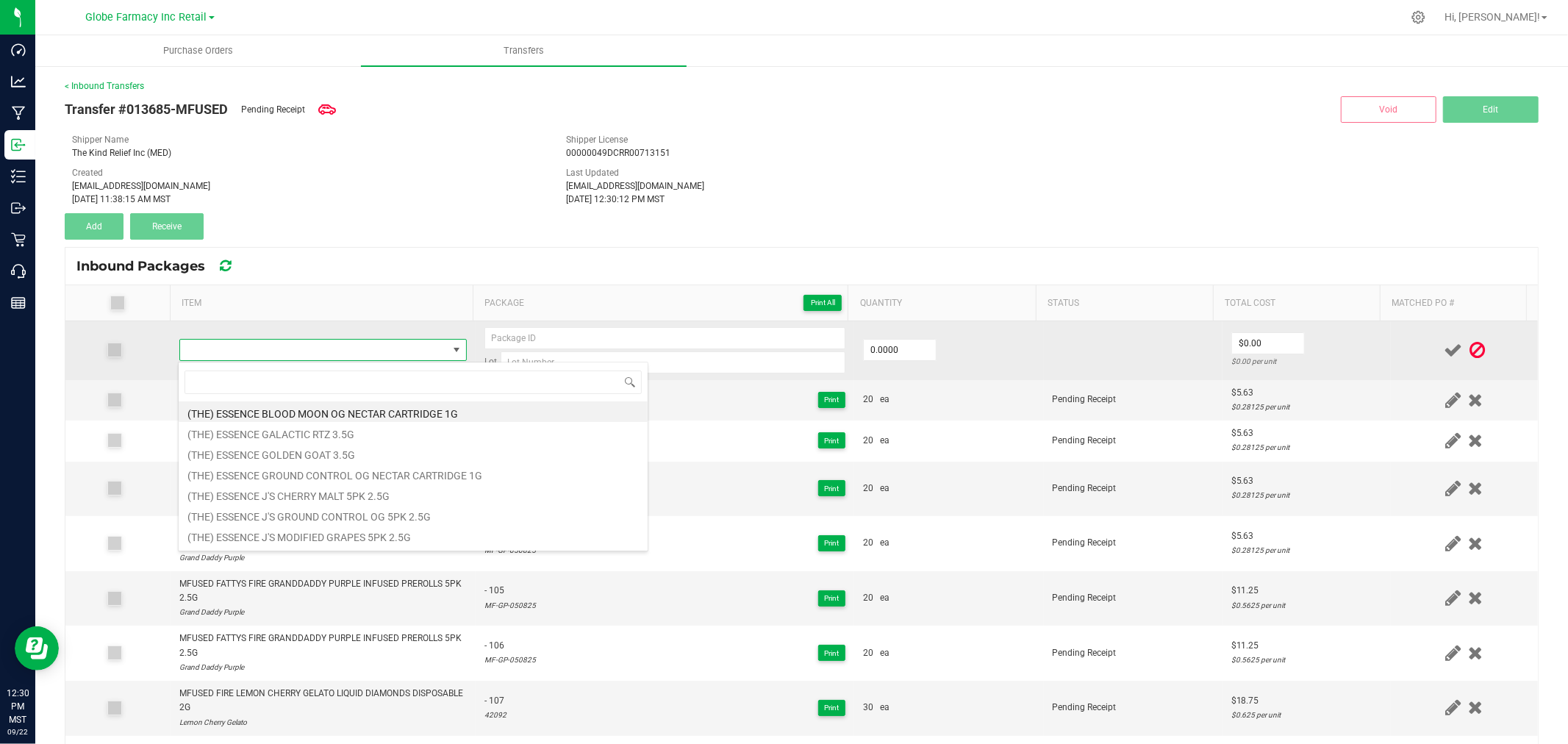
type input "MFUSED TWISTED BLUE MAGIC LIQUID DIAMONDS DISPOSABLE 2G"
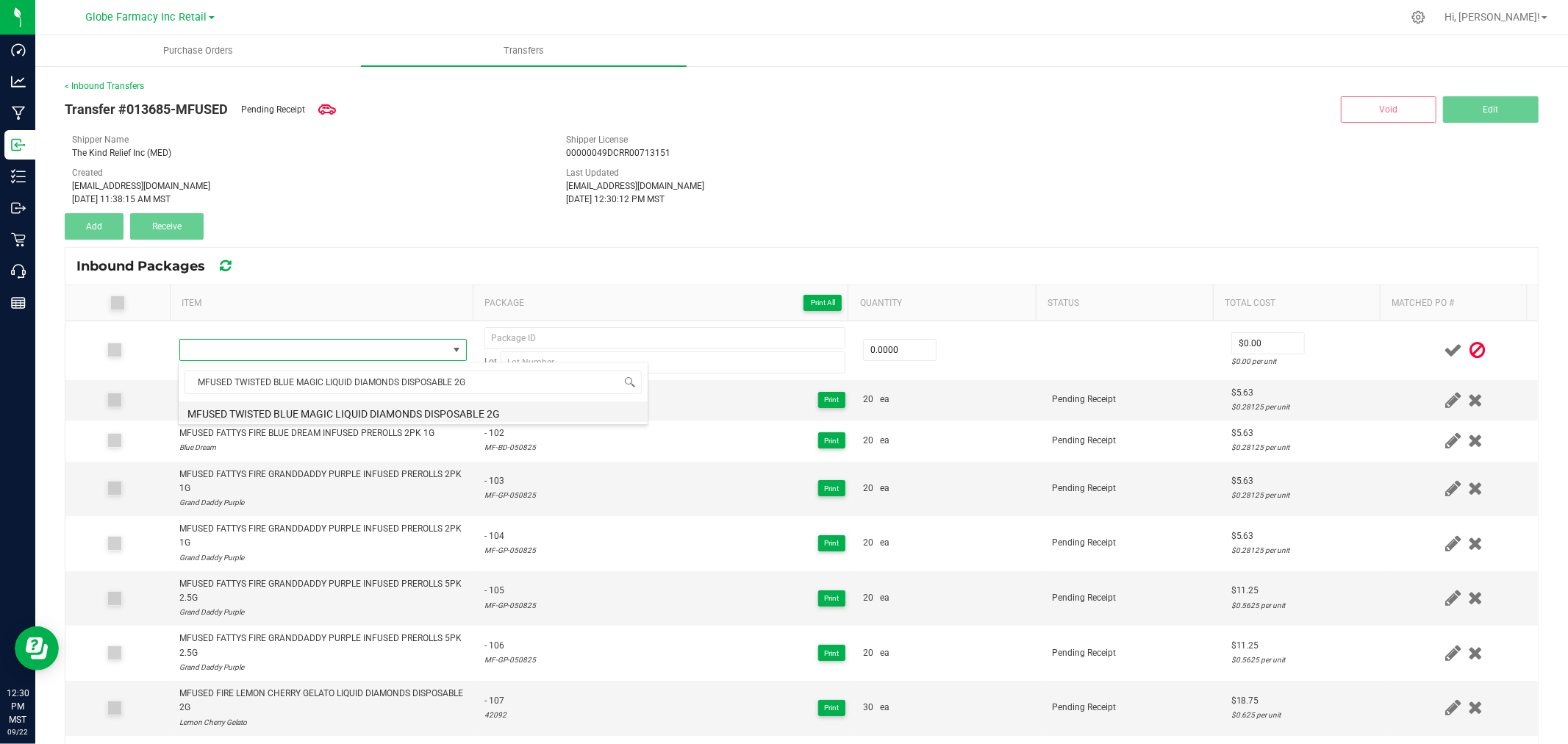
click at [325, 414] on li "MFUSED TWISTED BLUE MAGIC LIQUID DIAMONDS DISPOSABLE 2G" at bounding box center [413, 411] width 469 height 21
type input "0 ea"
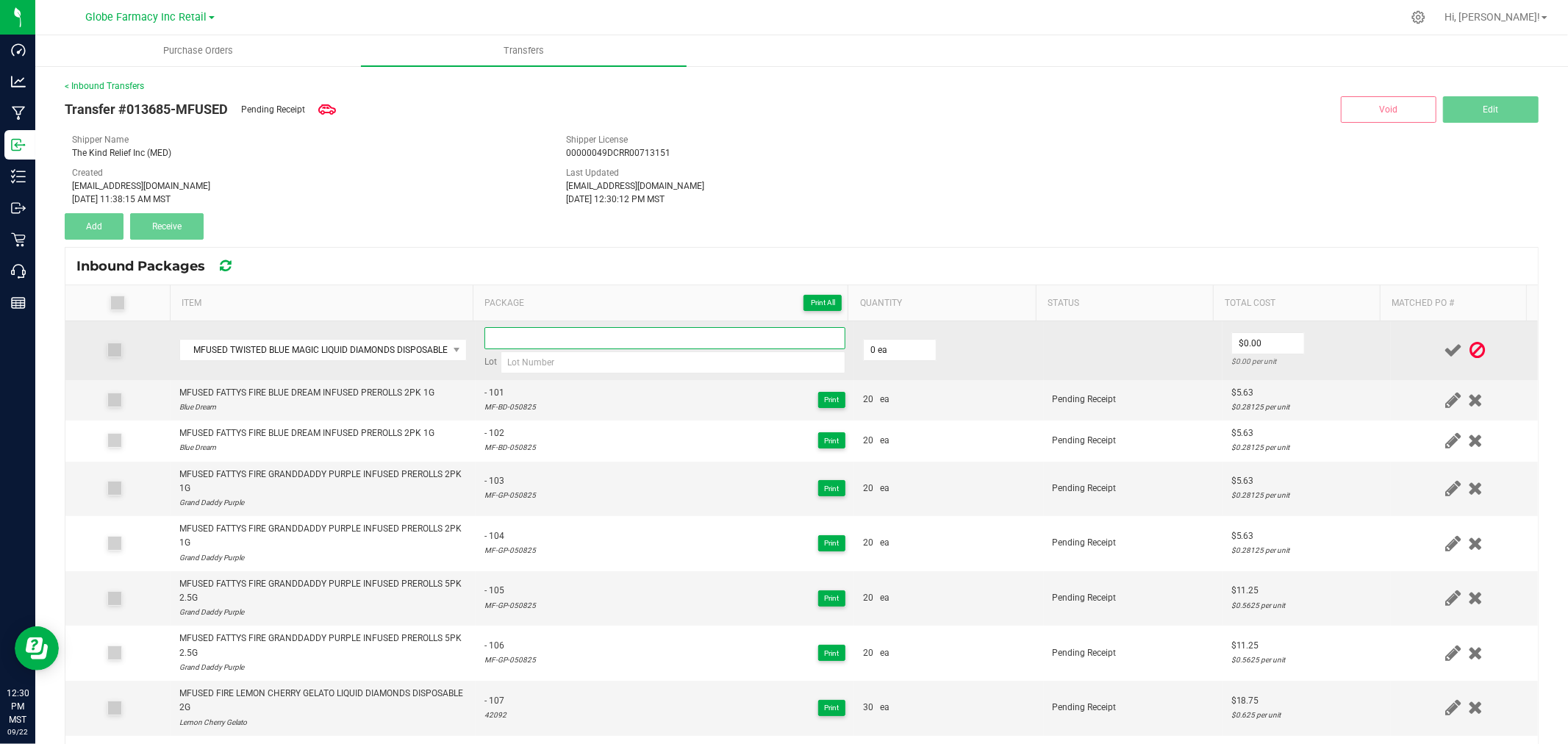
click at [704, 336] on input at bounding box center [665, 338] width 361 height 22
paste input "04663"
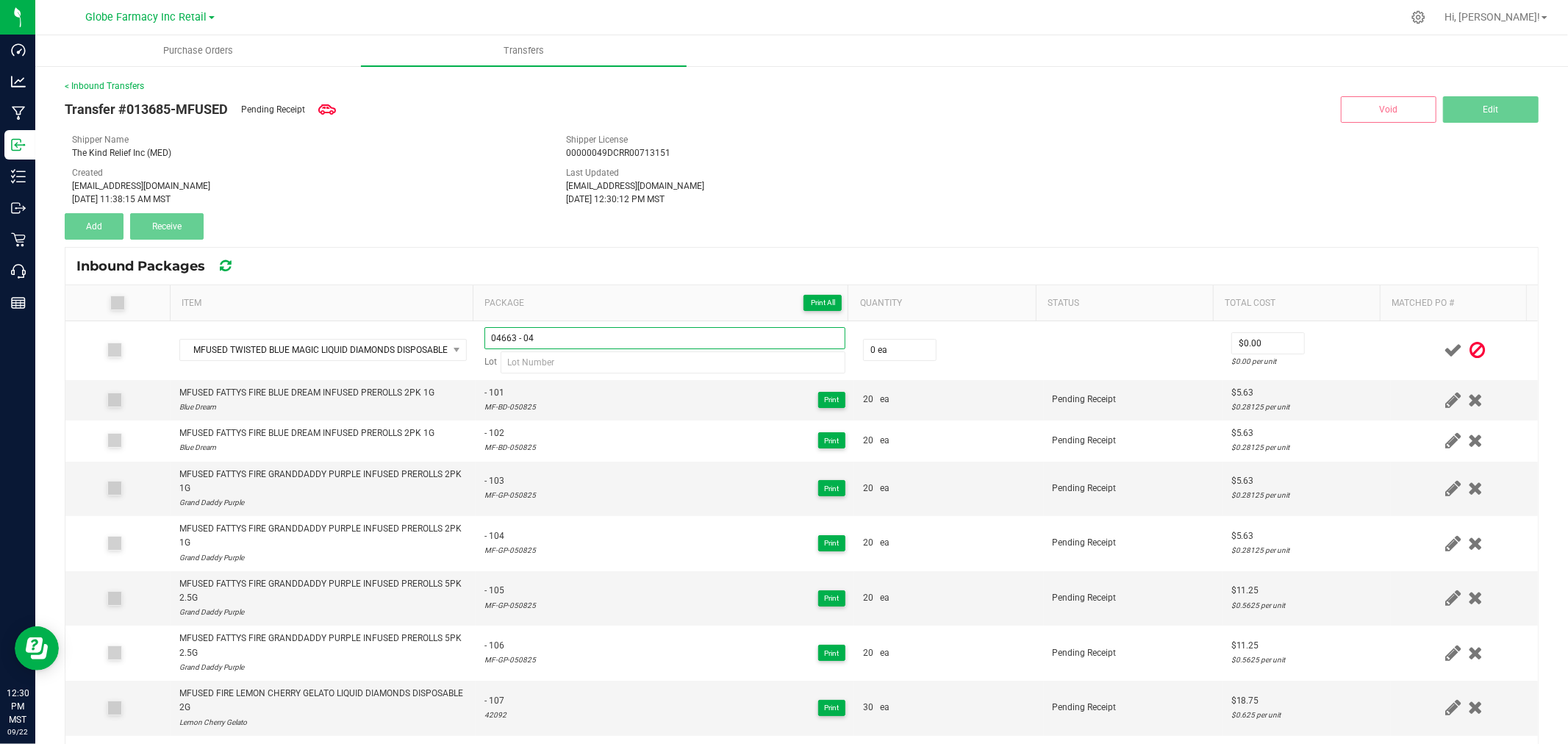
type input "04663 - 04"
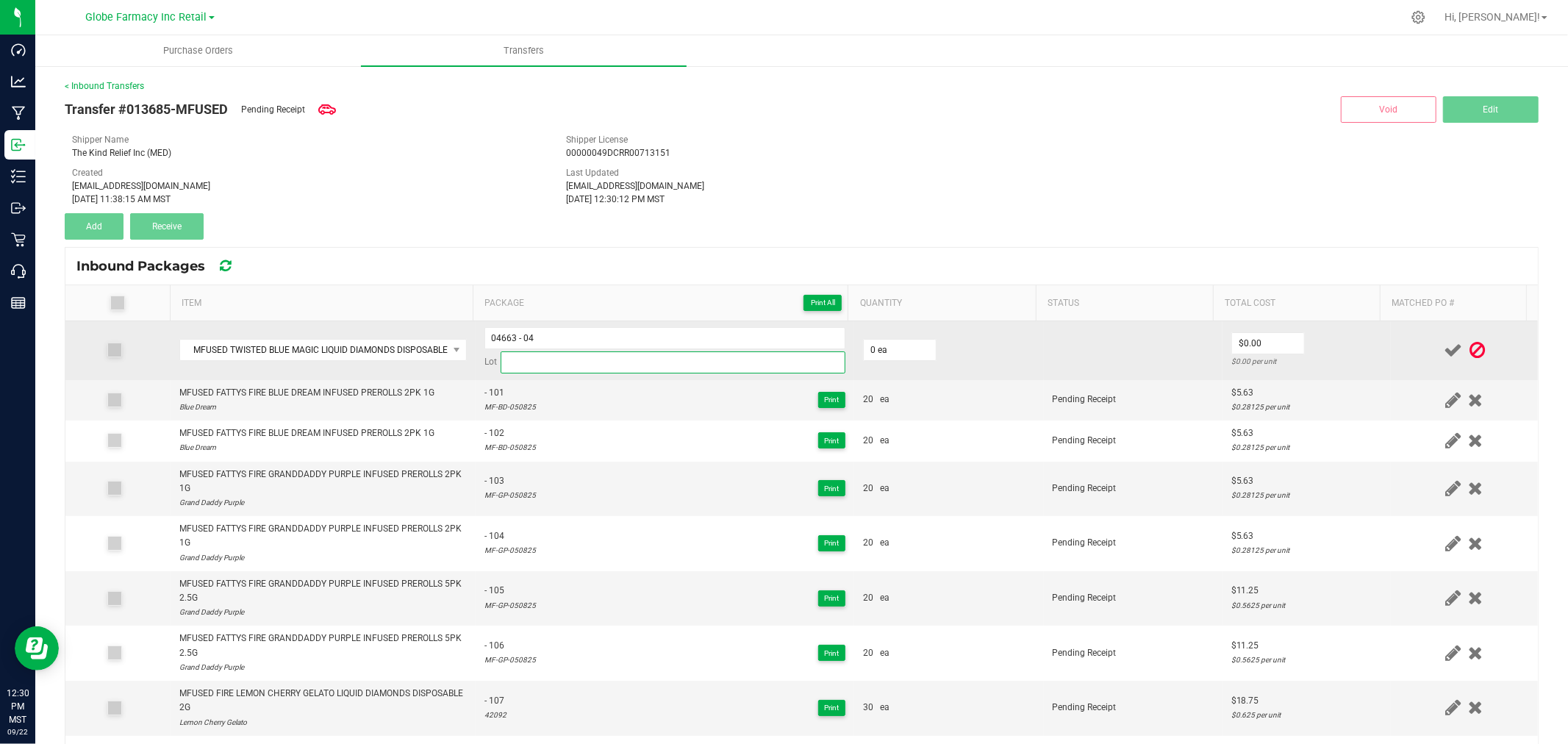
click at [750, 356] on input at bounding box center [673, 362] width 344 height 22
paste input "21244"
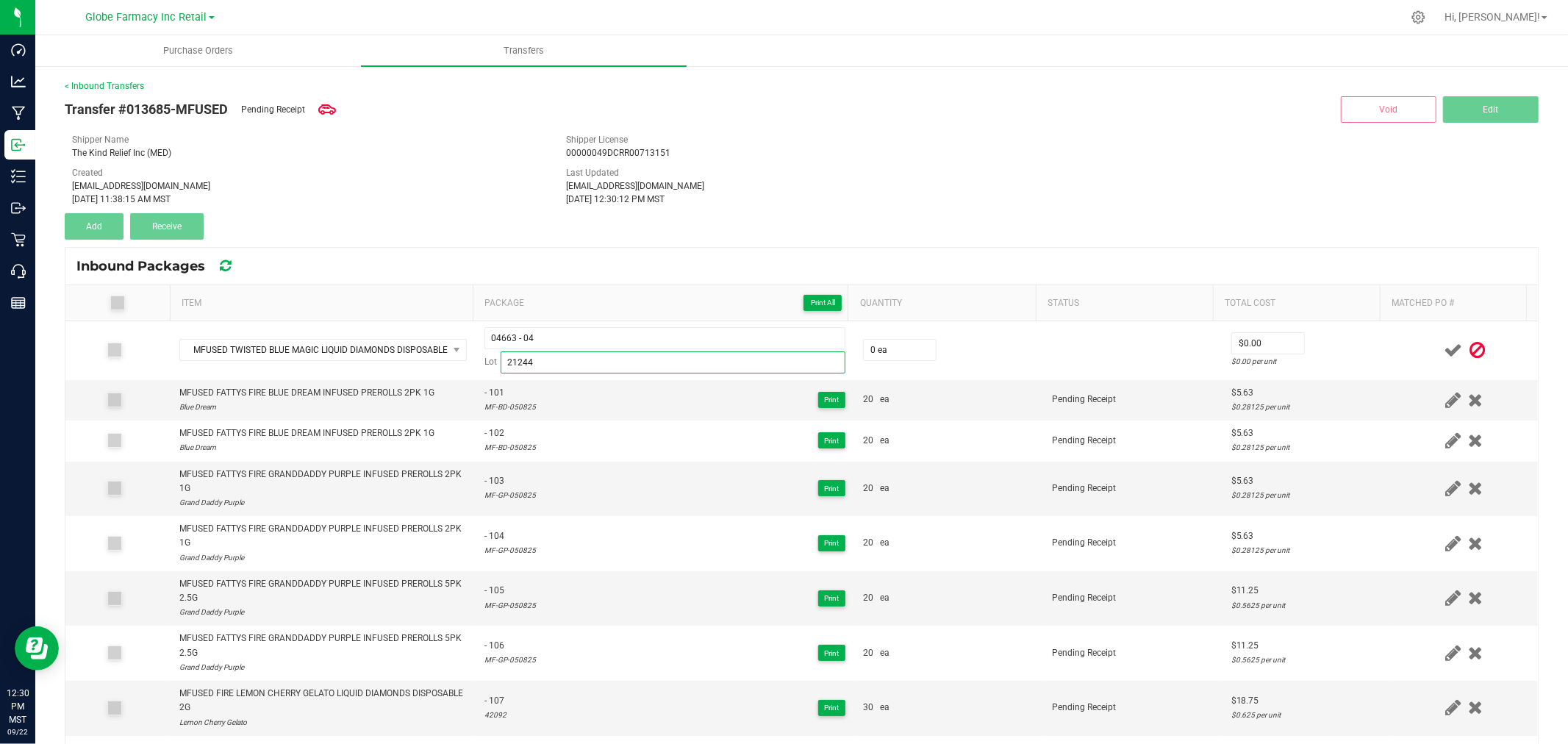
type input "21244"
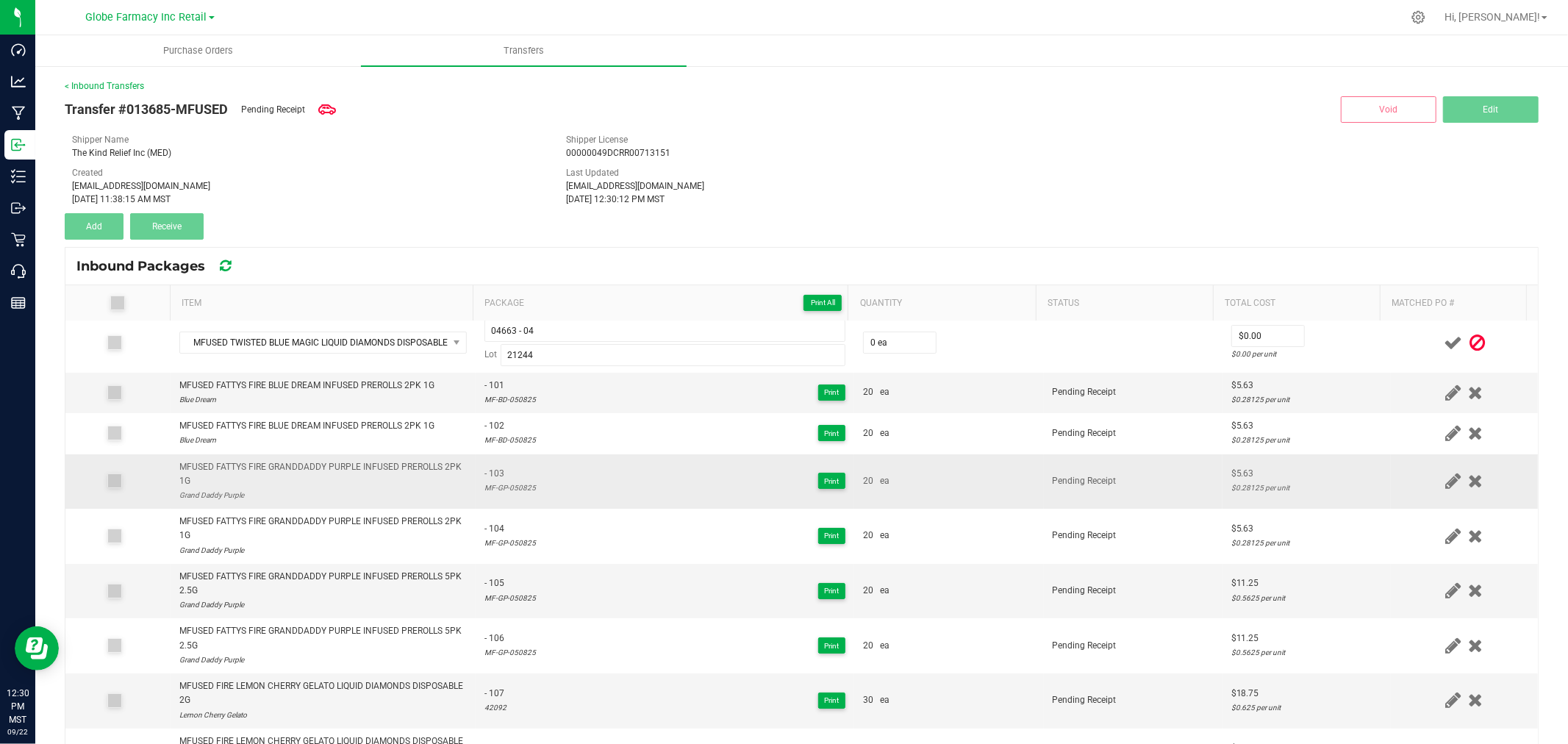
scroll to position [0, 0]
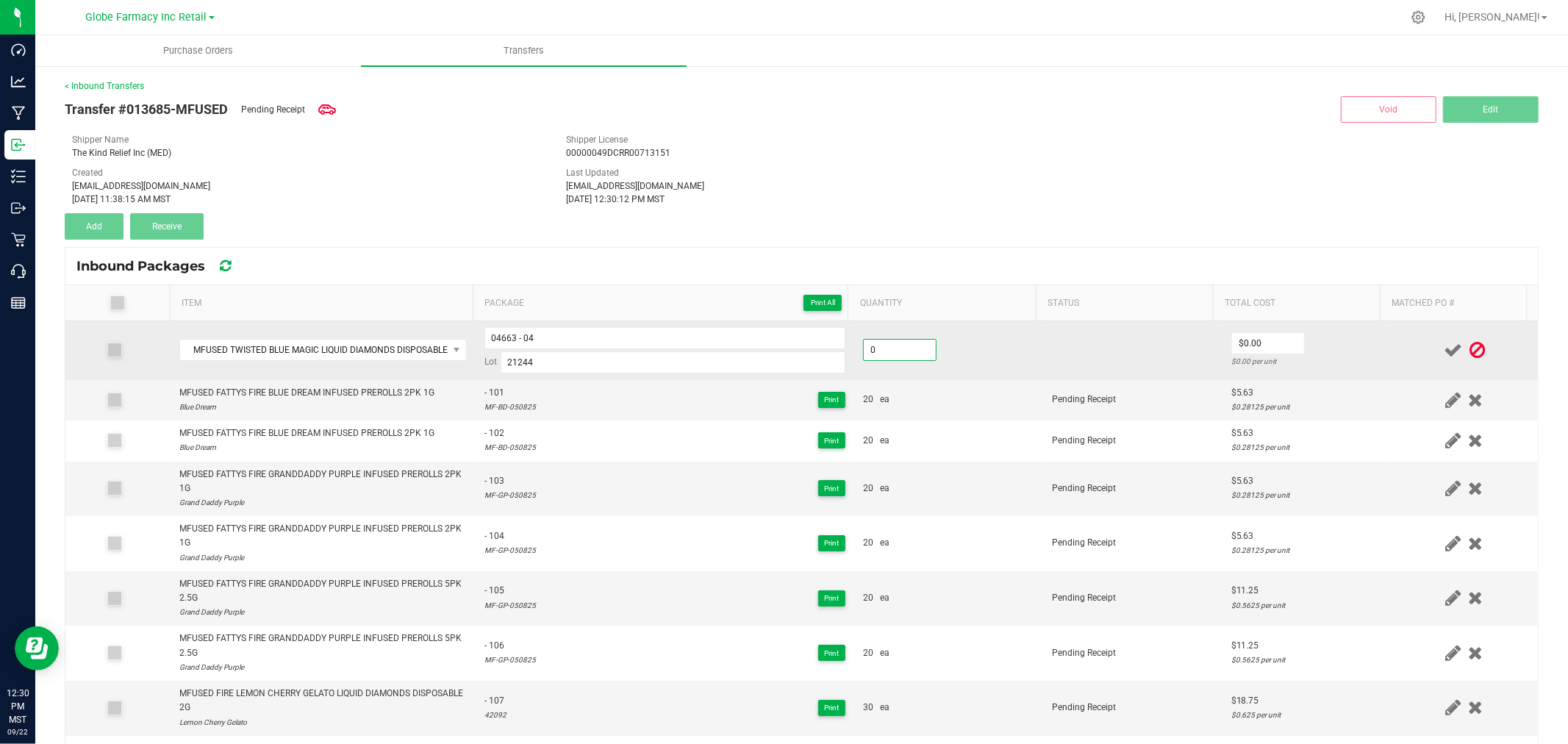
click at [867, 345] on input "0" at bounding box center [900, 350] width 72 height 21
type input "20 ea"
type input "$16.88"
click at [1313, 350] on td "$16.88 $0.84375 per unit" at bounding box center [1306, 351] width 168 height 59
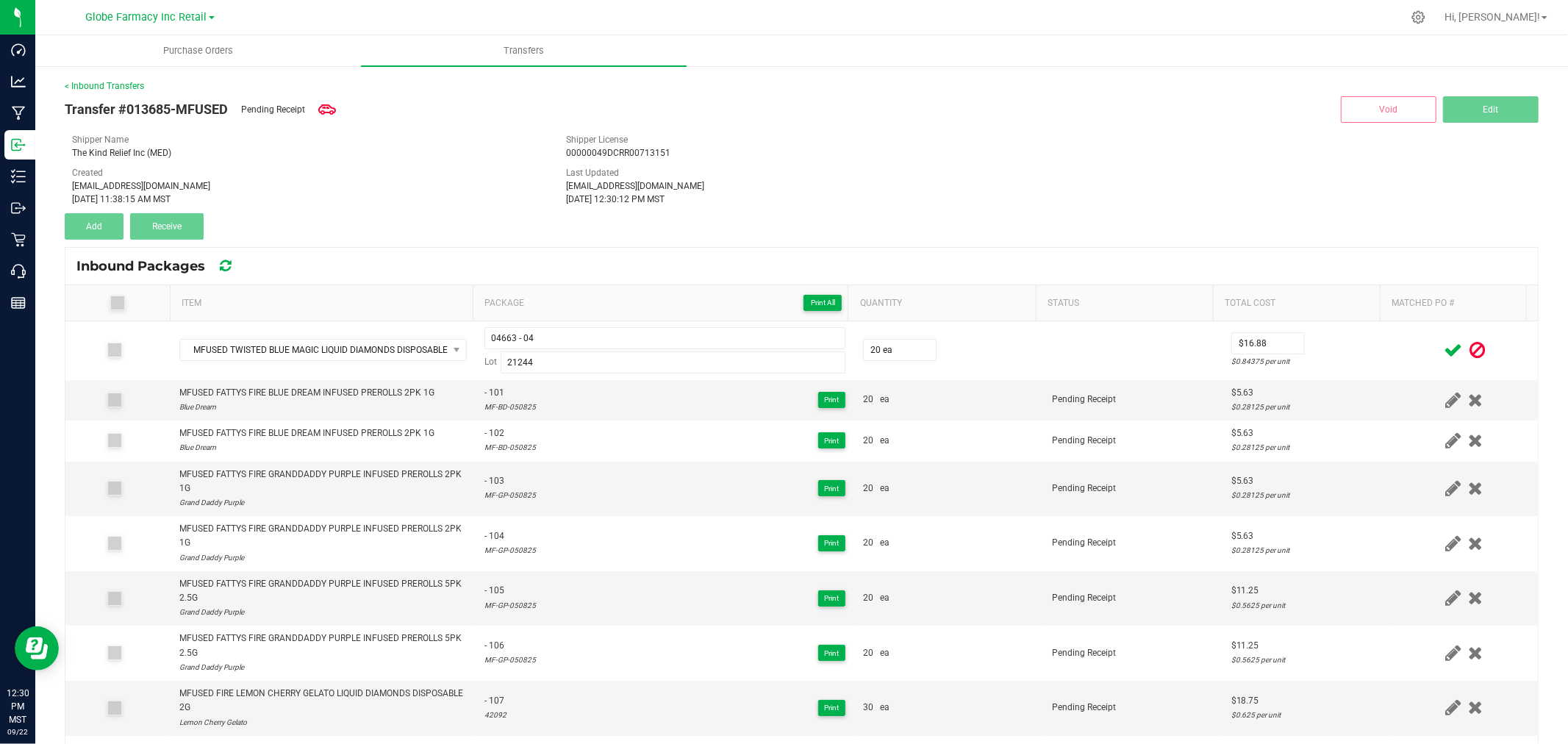
click at [1443, 350] on icon at bounding box center [1452, 350] width 18 height 18
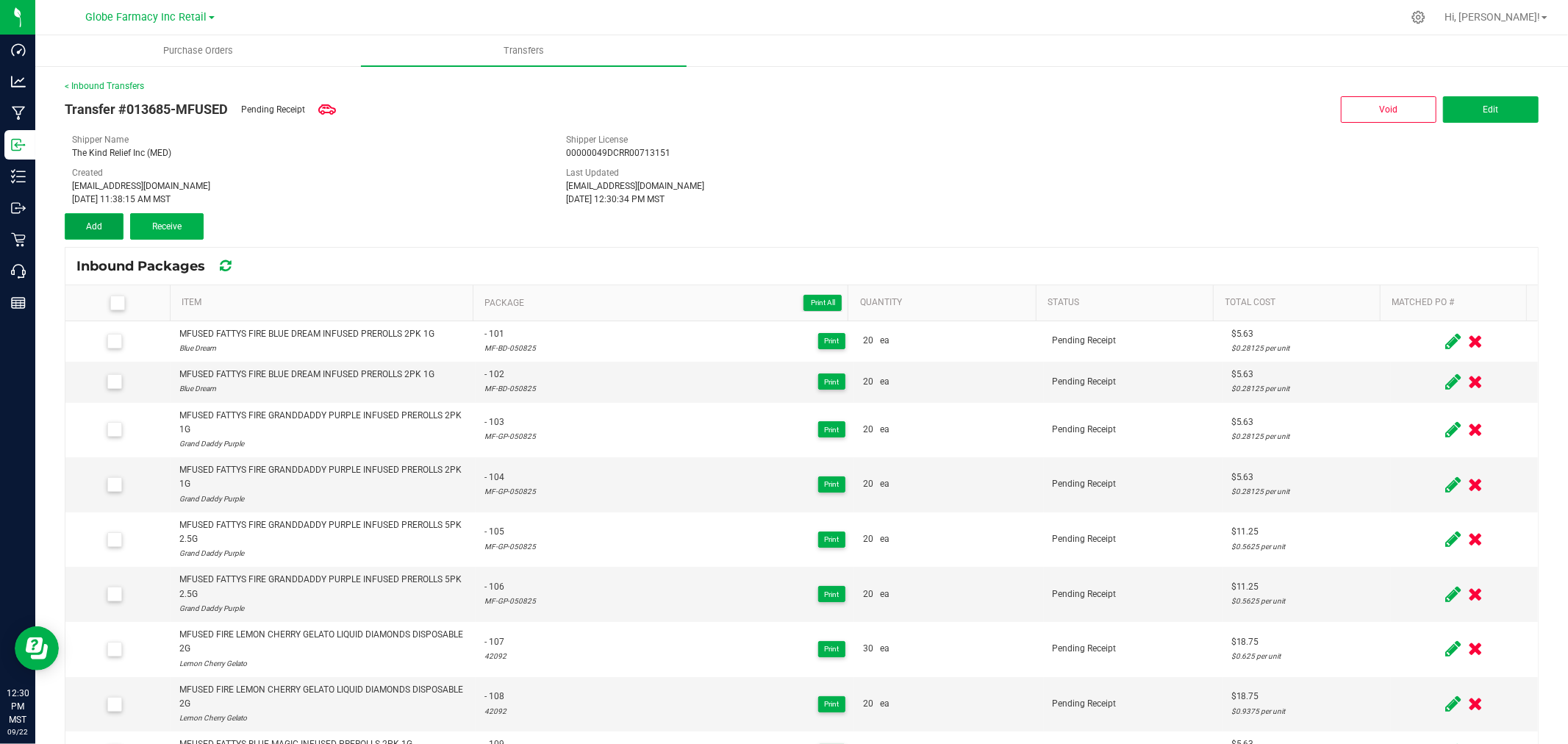
click at [112, 218] on button "Add" at bounding box center [94, 226] width 59 height 27
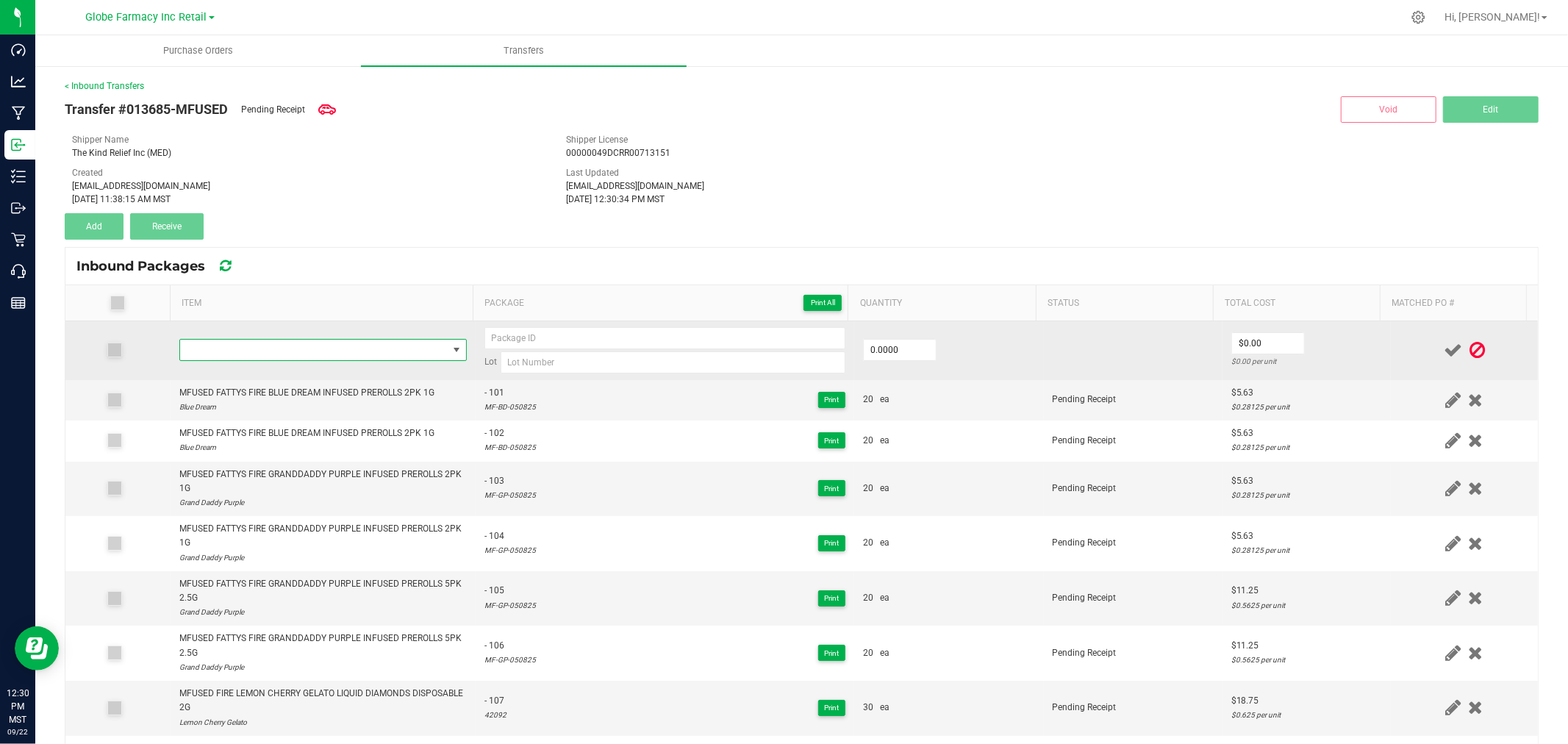
click at [347, 345] on span "NO DATA FOUND" at bounding box center [313, 350] width 268 height 21
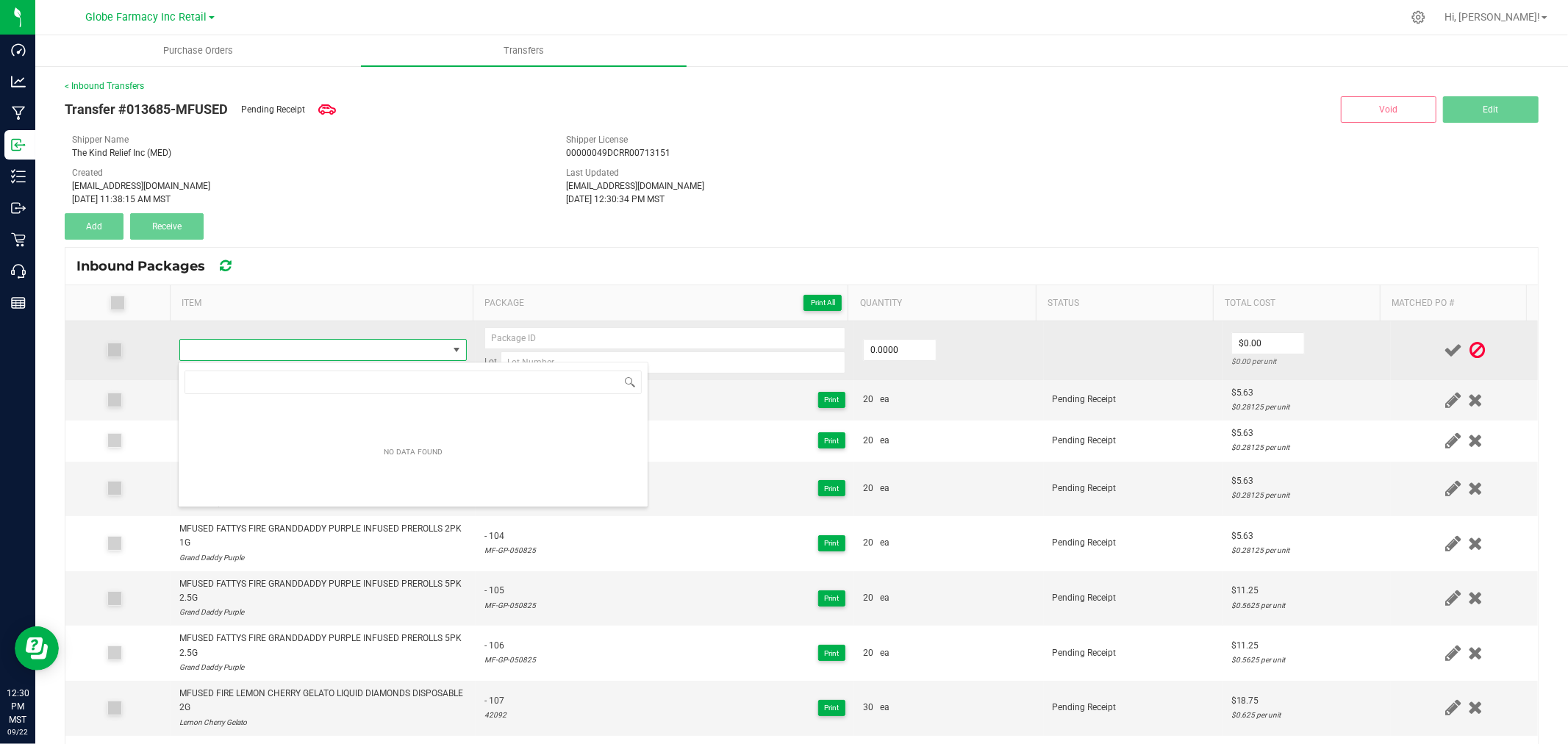
type input "MFUSED TWISTED COSMIC COSMOS LIQUID DIAMONDS DISPOSABLE 2G"
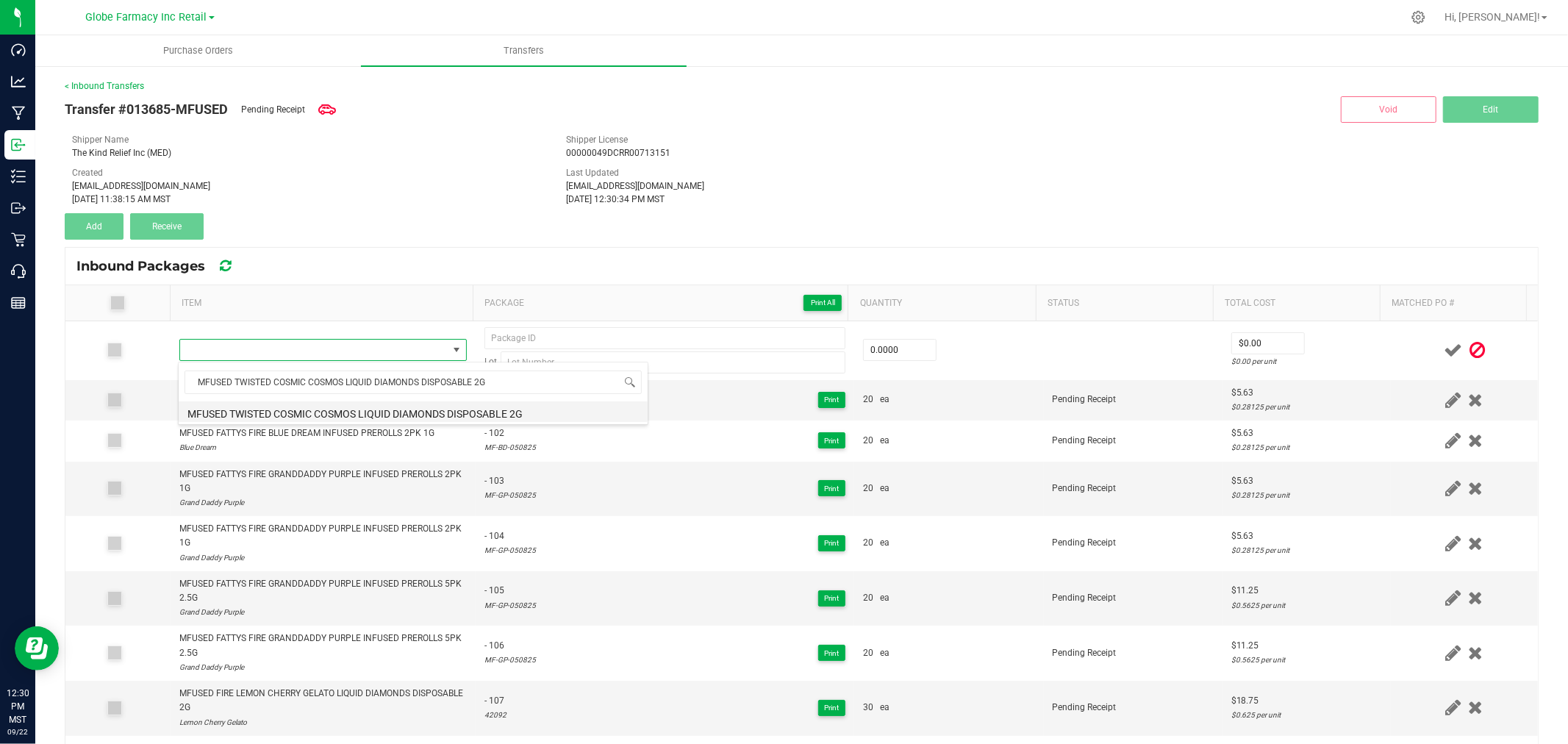
click at [318, 411] on li "MFUSED TWISTED COSMIC COSMOS LIQUID DIAMONDS DISPOSABLE 2G" at bounding box center [413, 411] width 469 height 21
type input "0 ea"
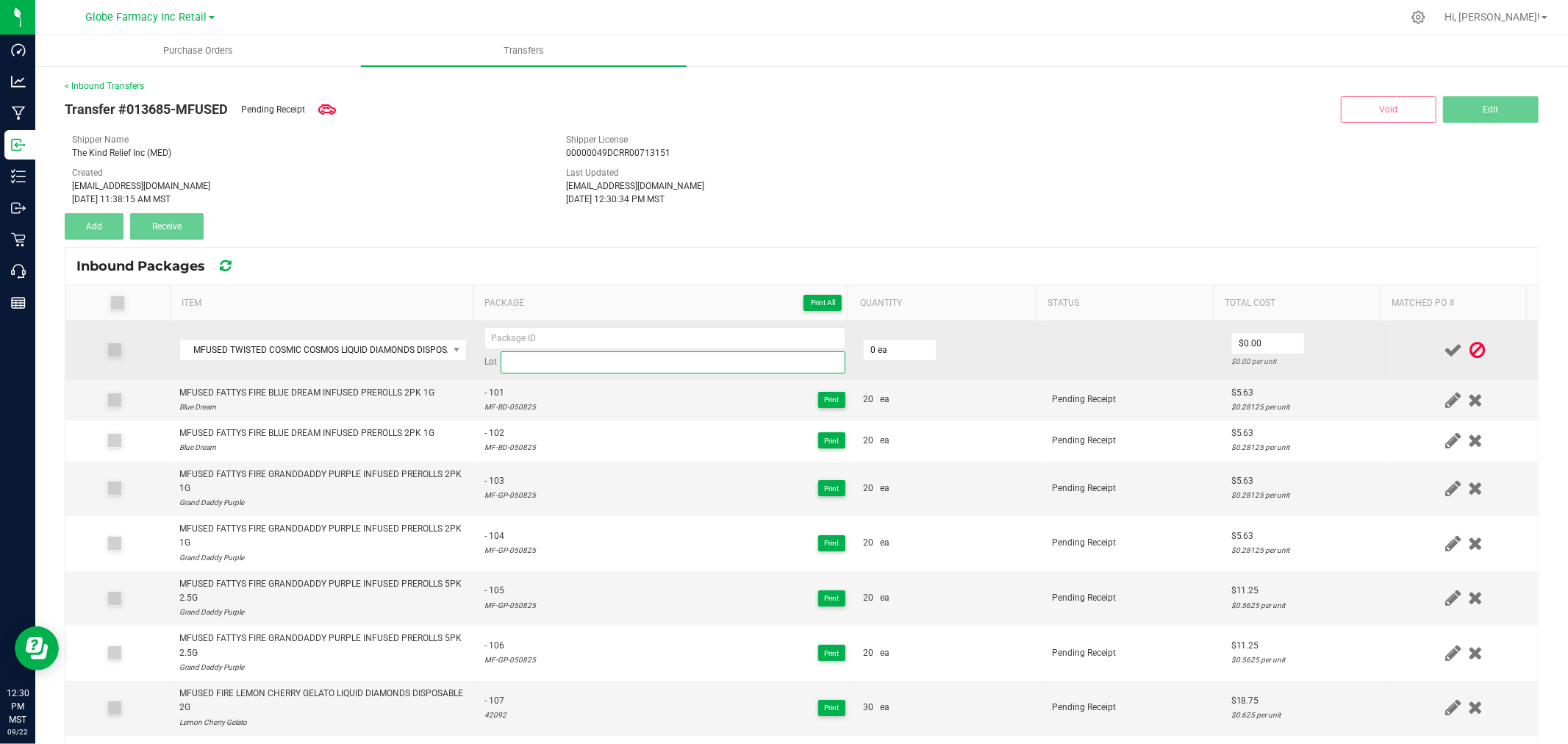
drag, startPoint x: 651, startPoint y: 361, endPoint x: 608, endPoint y: 364, distance: 43.1
click at [651, 362] on input at bounding box center [673, 362] width 344 height 22
paste input "21245"
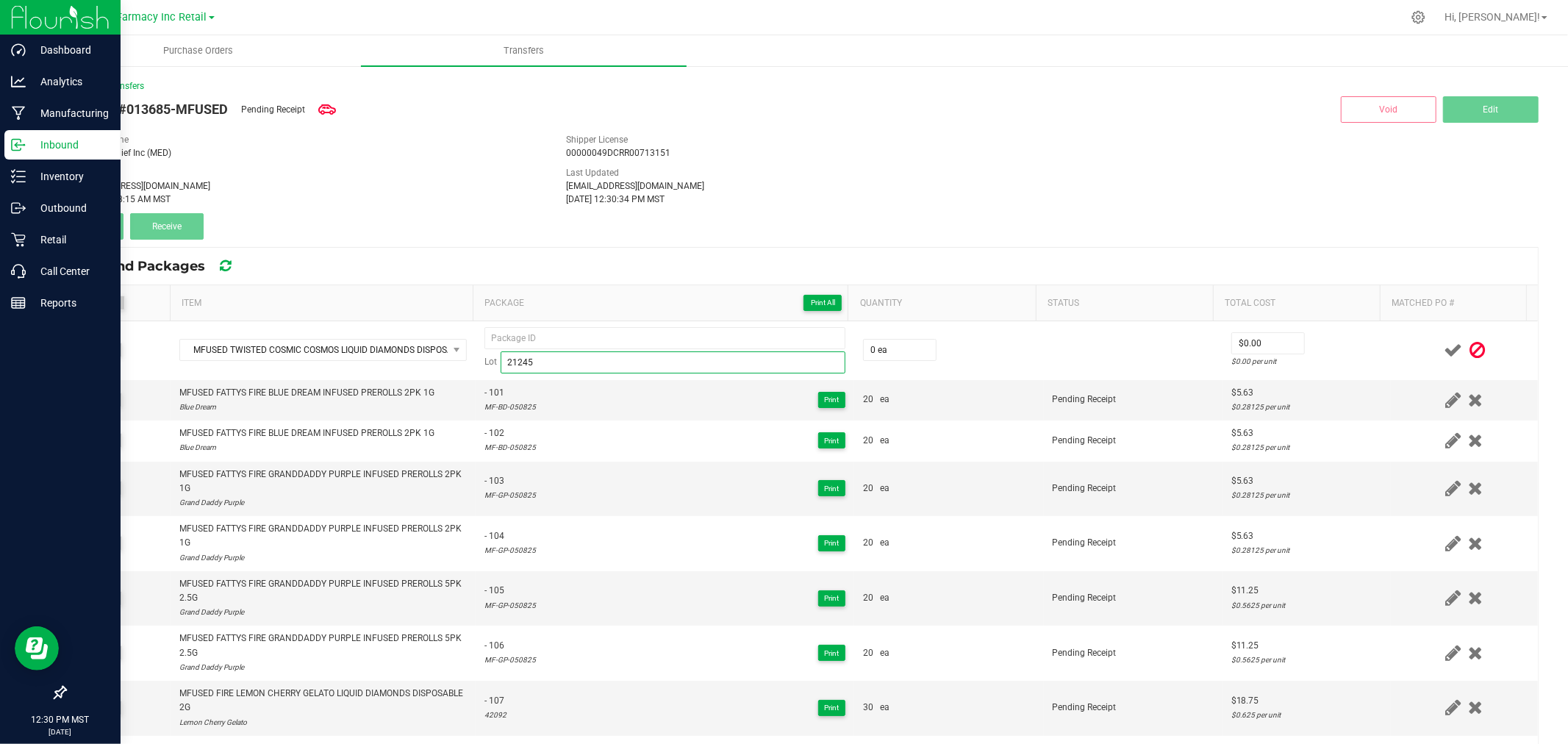
type input "21245"
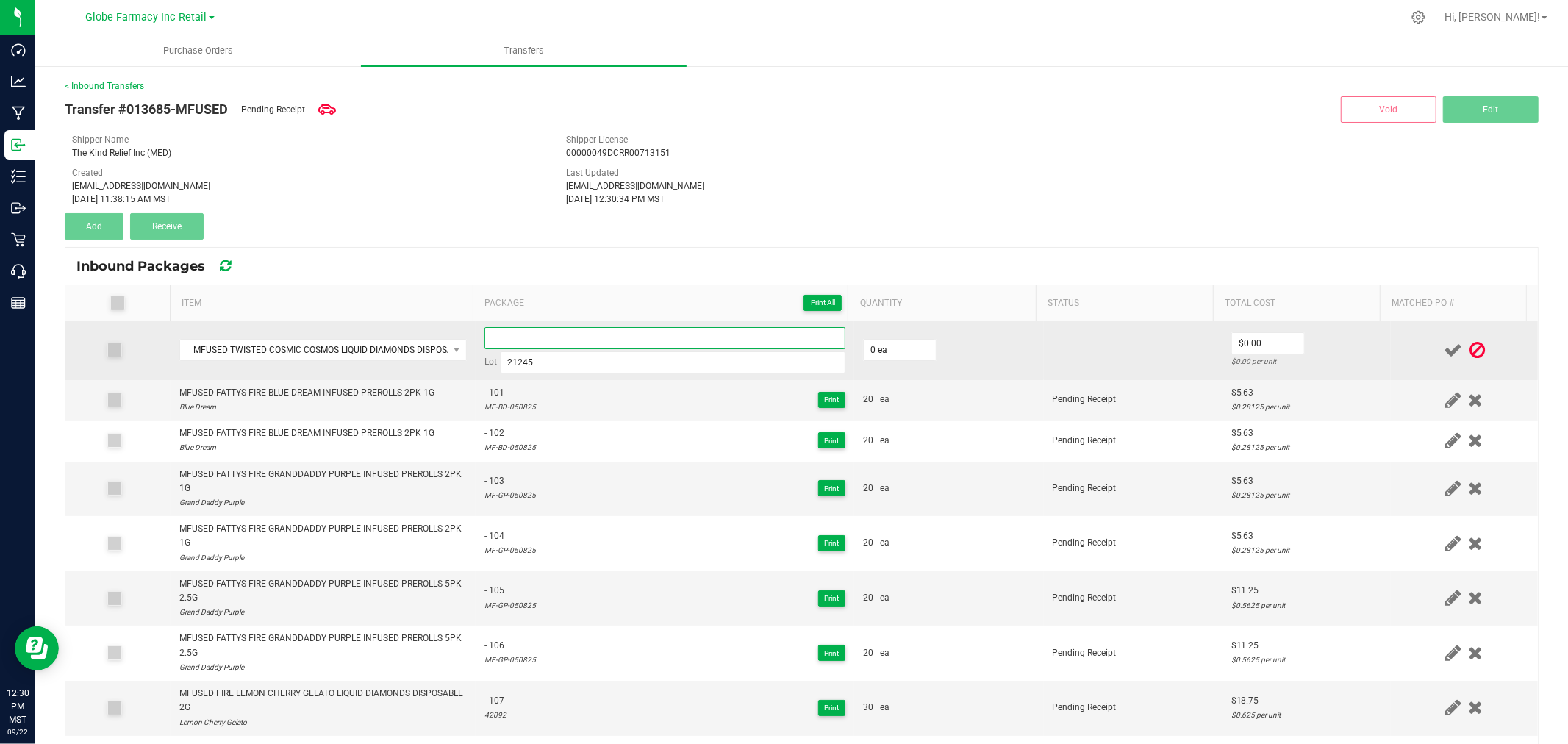
click at [596, 343] on input at bounding box center [665, 338] width 361 height 22
paste input "04627"
type input "04627 - 1"
type input "30 ea"
click at [1232, 340] on input "0" at bounding box center [1268, 343] width 72 height 21
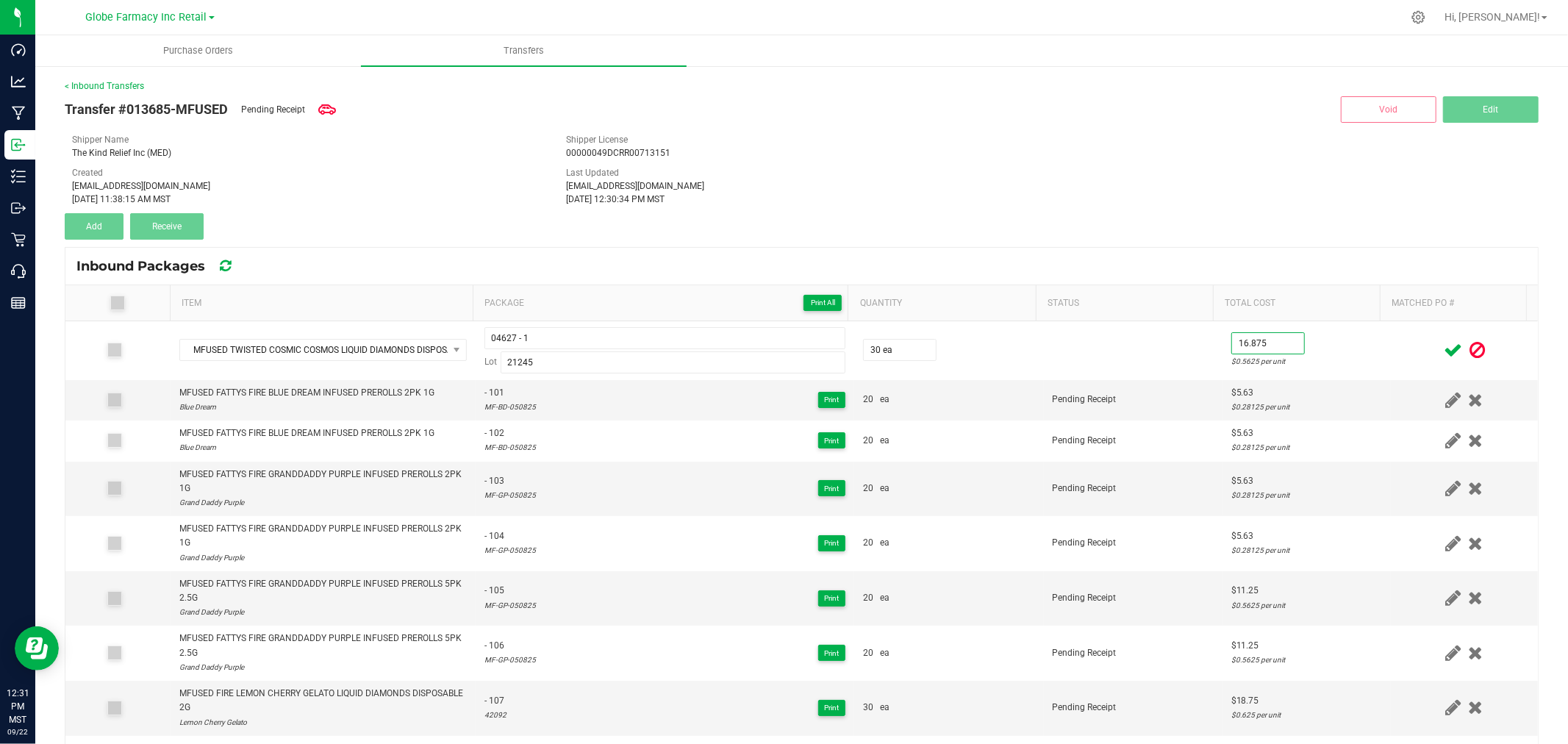
type input "$16.88"
click at [1391, 356] on td at bounding box center [1464, 351] width 147 height 59
click at [1443, 347] on icon at bounding box center [1452, 350] width 18 height 18
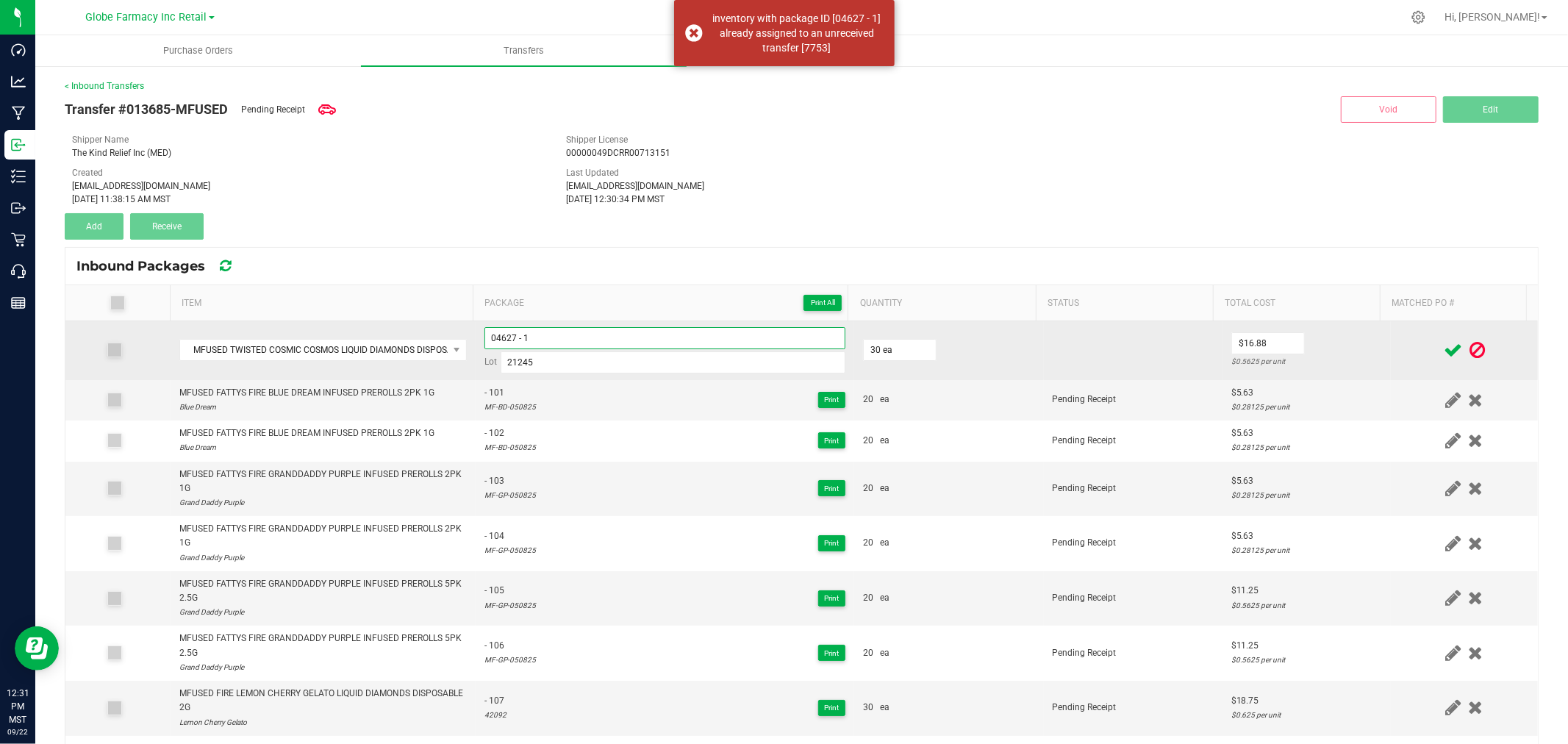
click at [634, 333] on input "04627 - 1" at bounding box center [665, 338] width 361 height 22
type input "04627 - 04"
drag, startPoint x: 1346, startPoint y: 350, endPoint x: 1371, endPoint y: 350, distance: 25.0
click at [1348, 350] on td "$16.88 $0.5625 per unit" at bounding box center [1306, 351] width 168 height 59
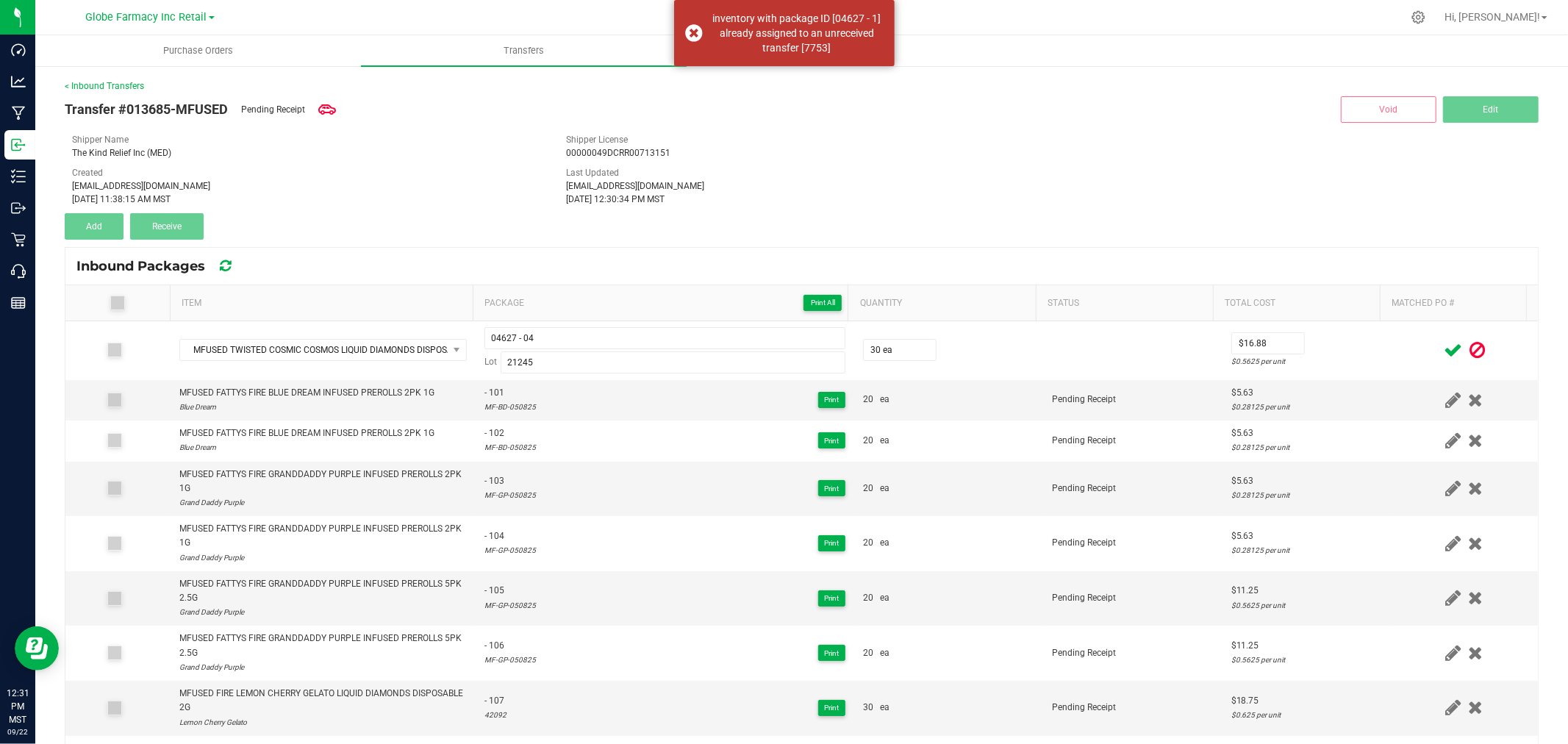
click at [1443, 347] on icon at bounding box center [1452, 350] width 18 height 18
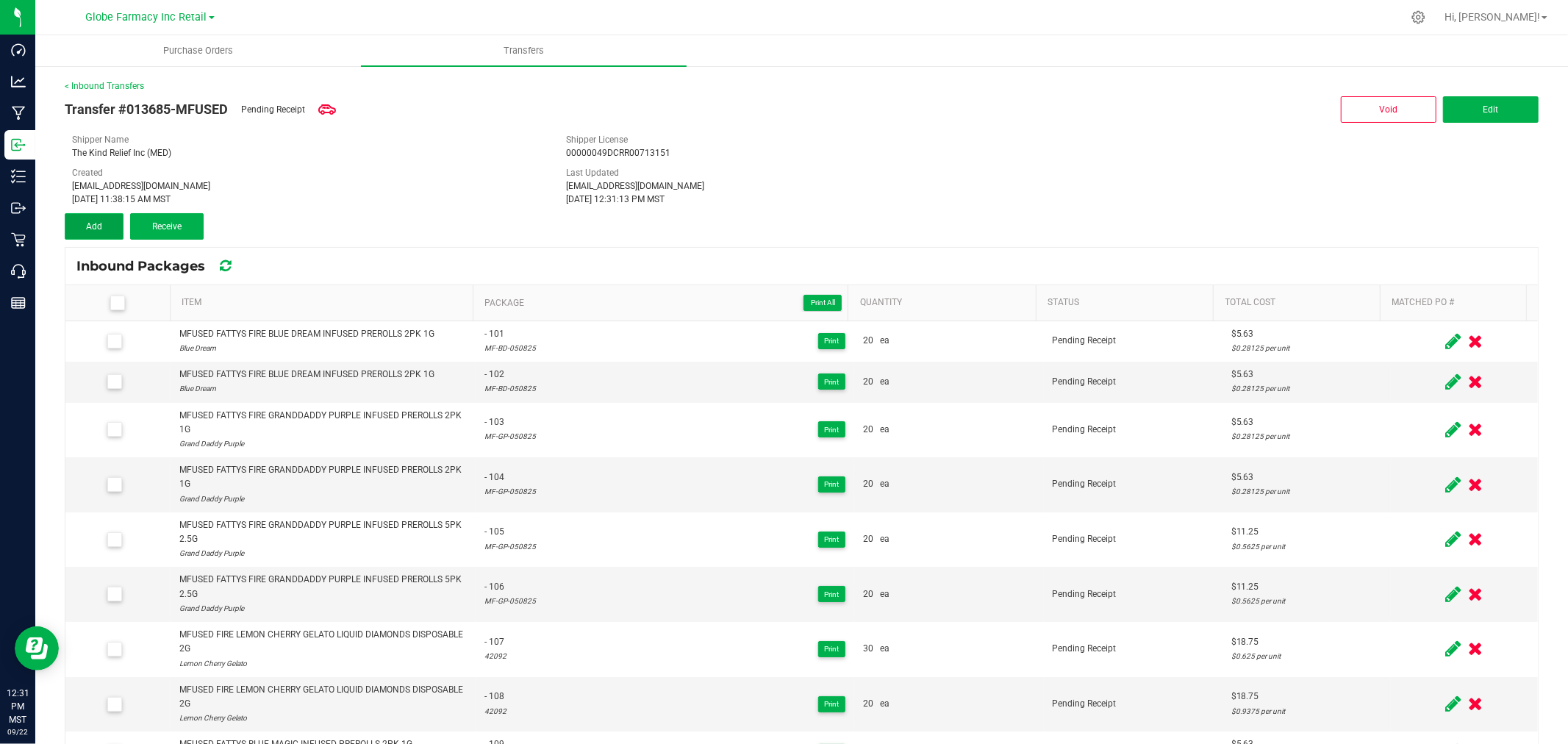
click at [97, 221] on span "Add" at bounding box center [94, 226] width 16 height 10
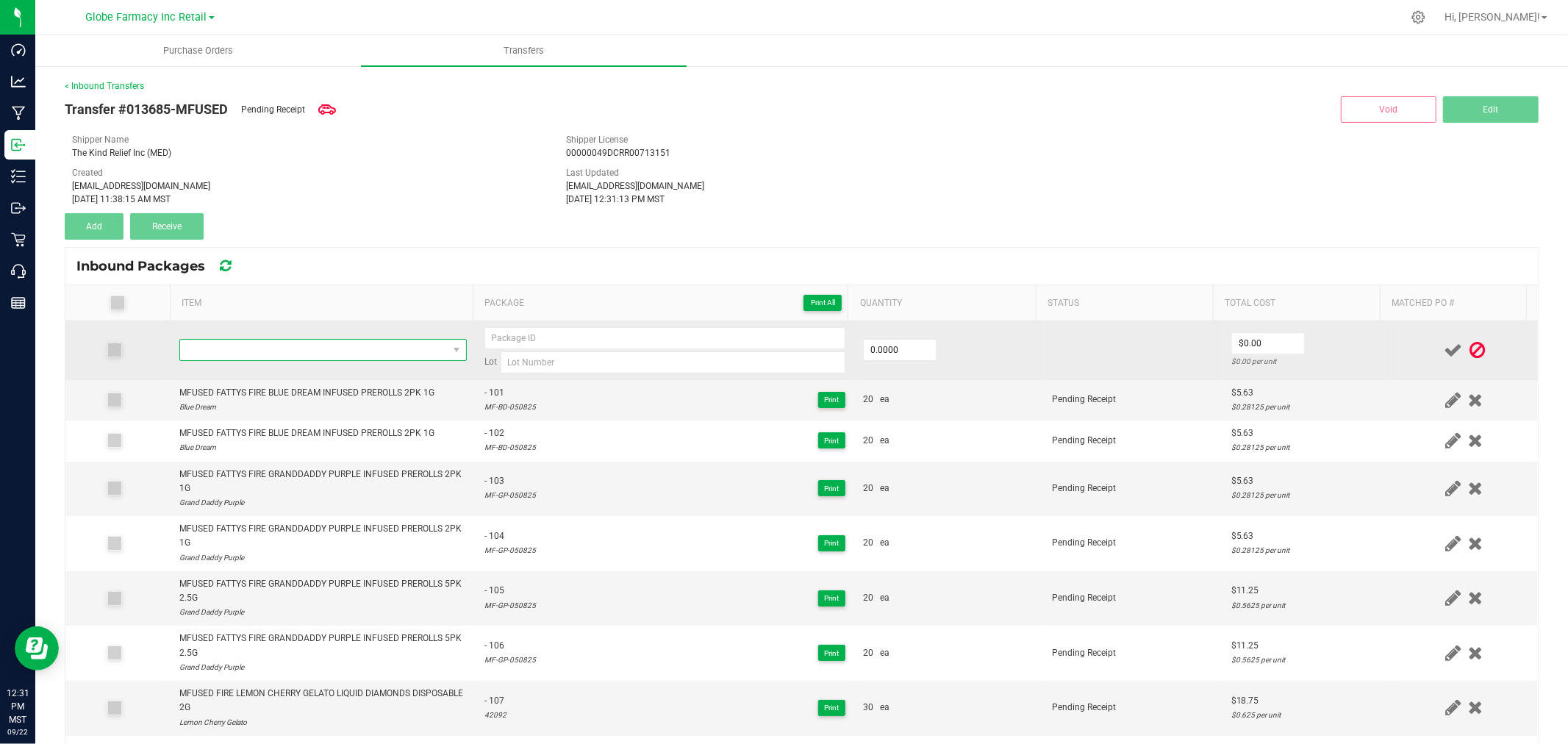
click at [370, 354] on span "NO DATA FOUND" at bounding box center [313, 350] width 268 height 21
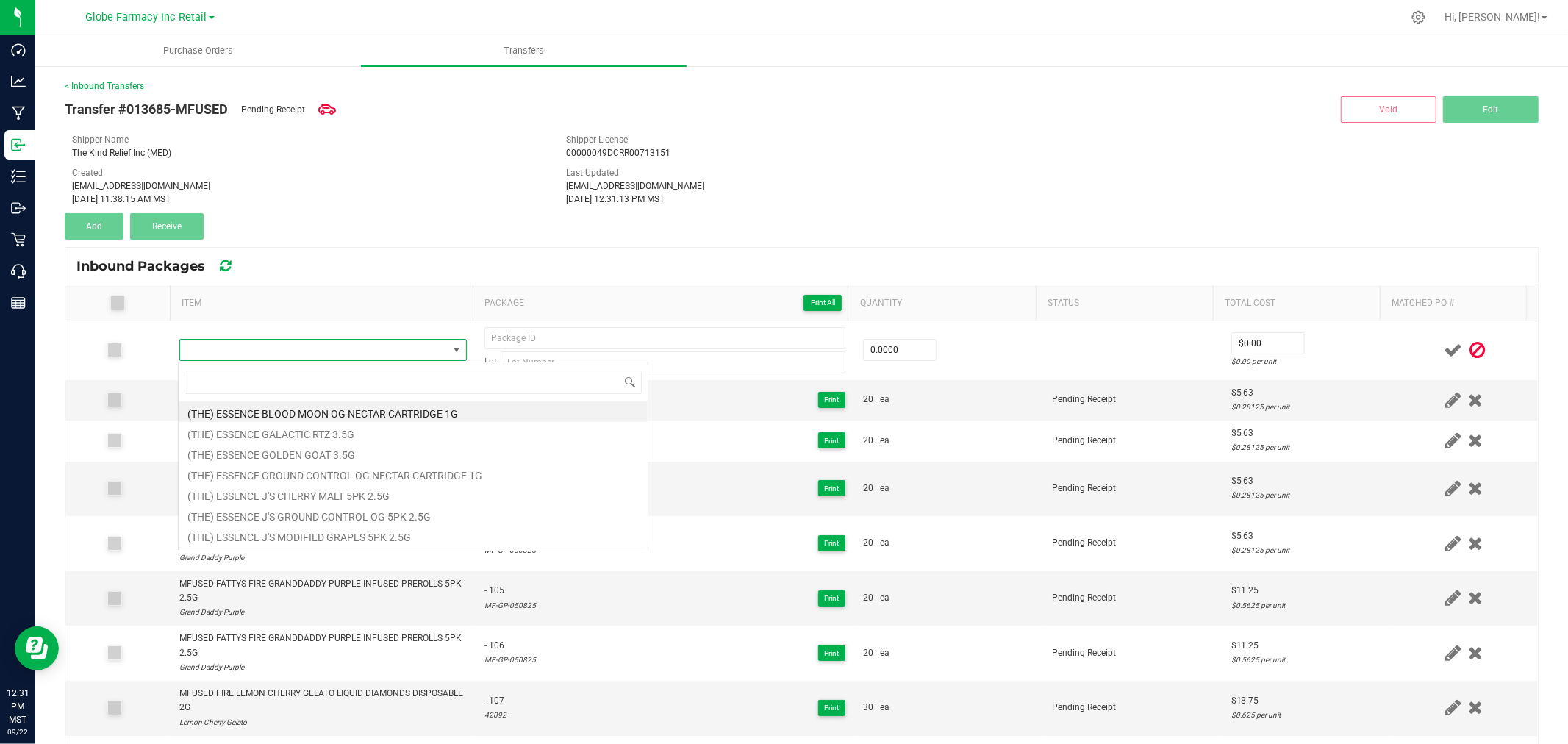
type input "MFUSED TWISTED LEMON LOOPZ LIQUID DIAMONDS DISPOSABLE 2G"
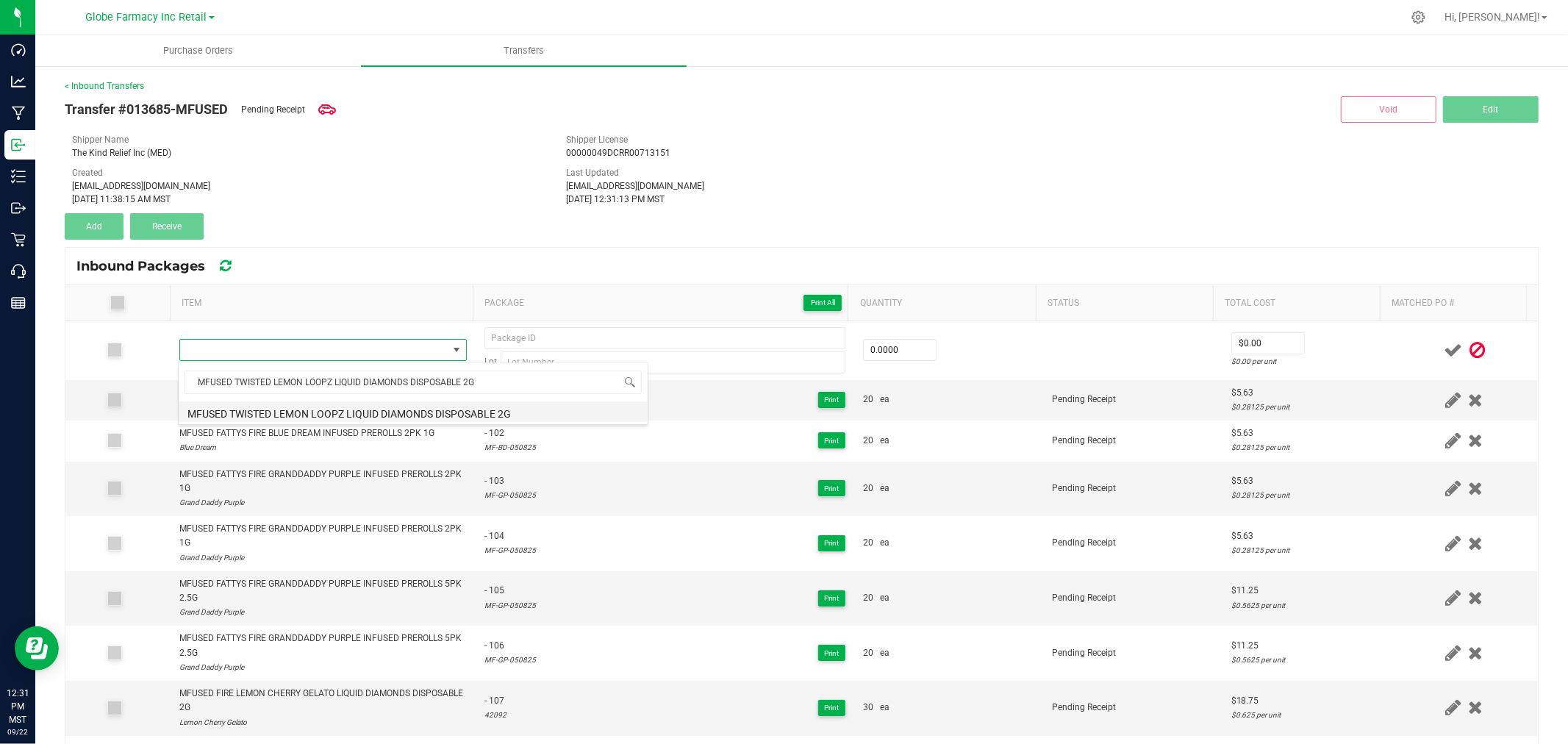
click at [366, 414] on li "MFUSED TWISTED LEMON LOOPZ LIQUID DIAMONDS DISPOSABLE 2G" at bounding box center [413, 411] width 469 height 21
type input "0 ea"
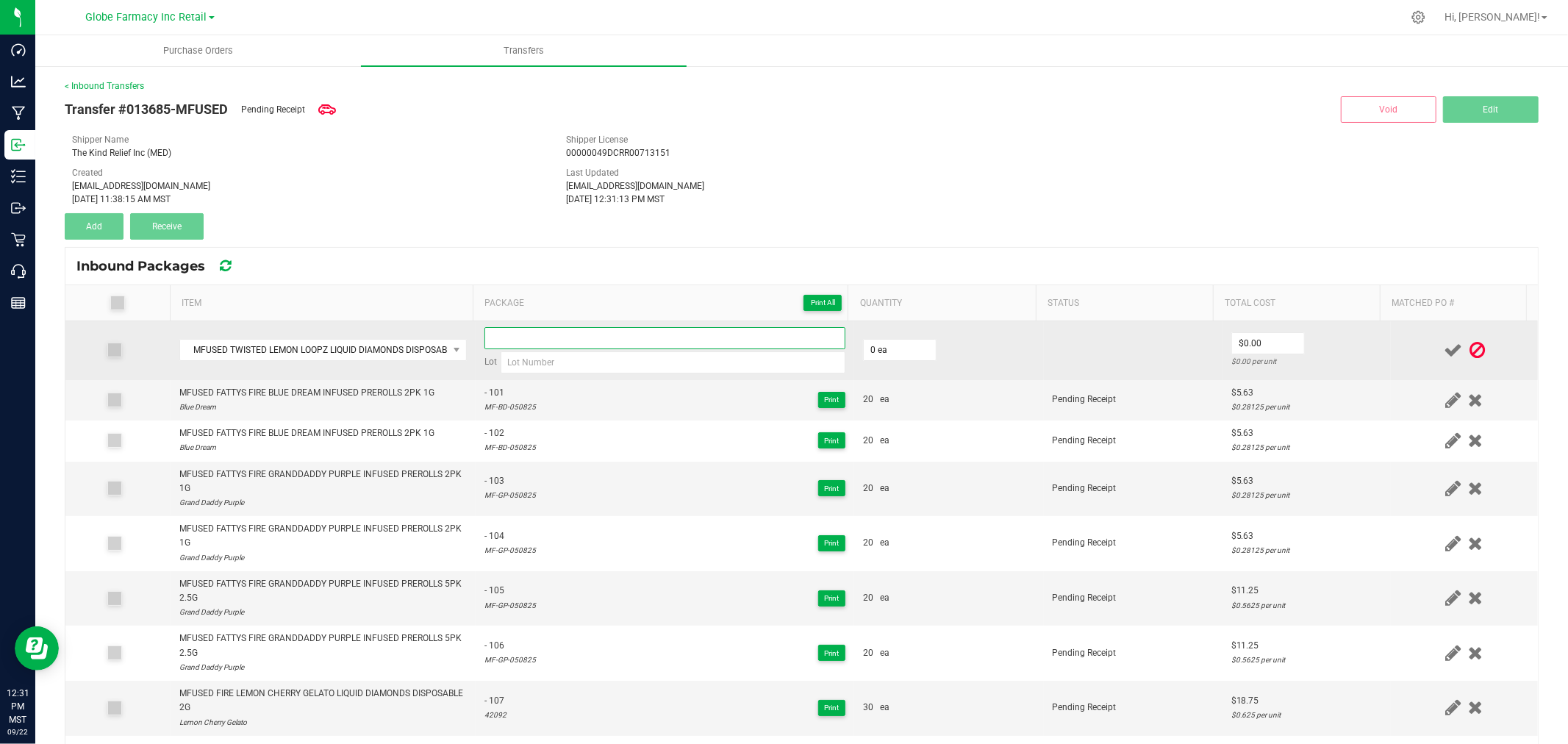
click at [541, 347] on input at bounding box center [665, 338] width 361 height 22
click at [538, 364] on input at bounding box center [673, 362] width 344 height 22
paste input "21248"
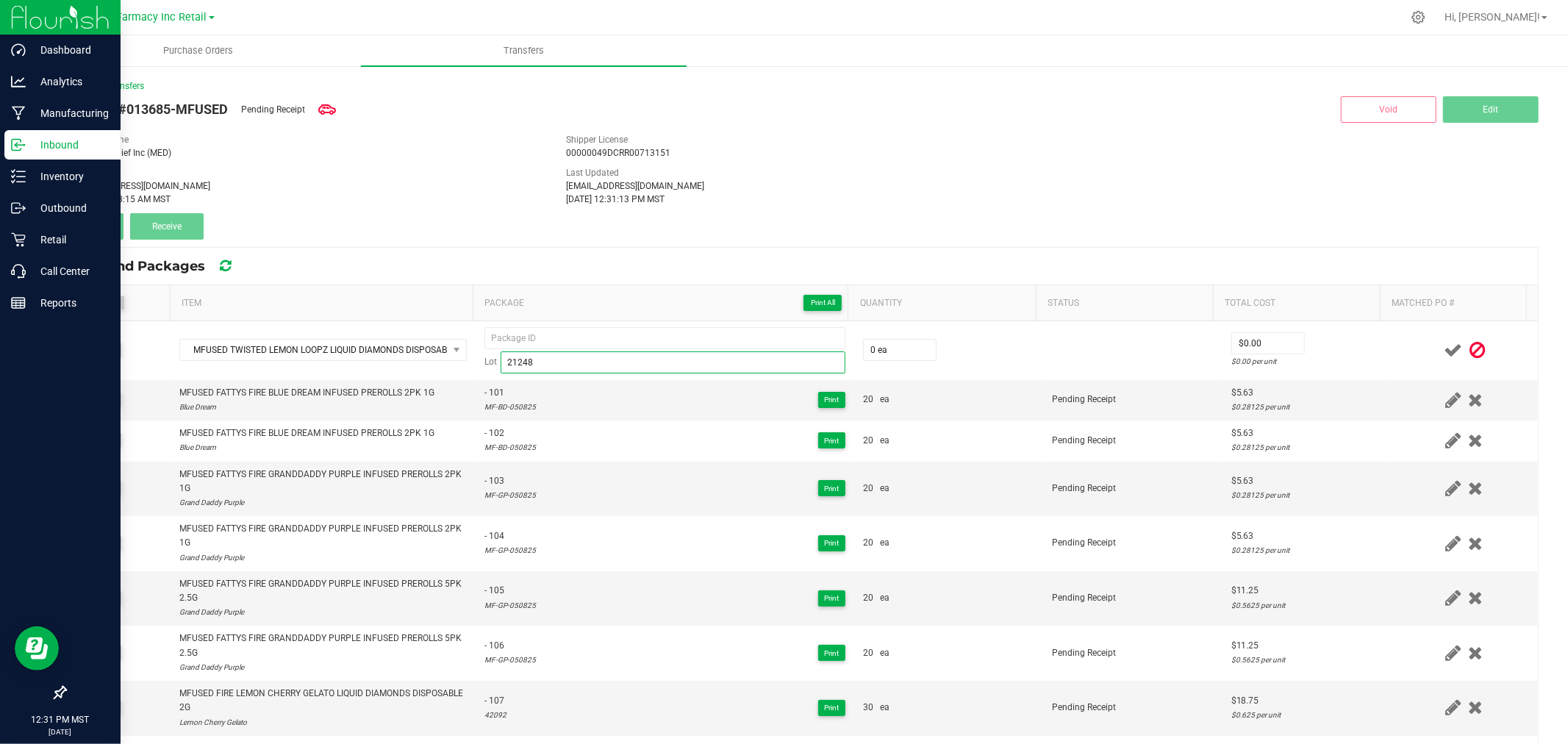
type input "21248"
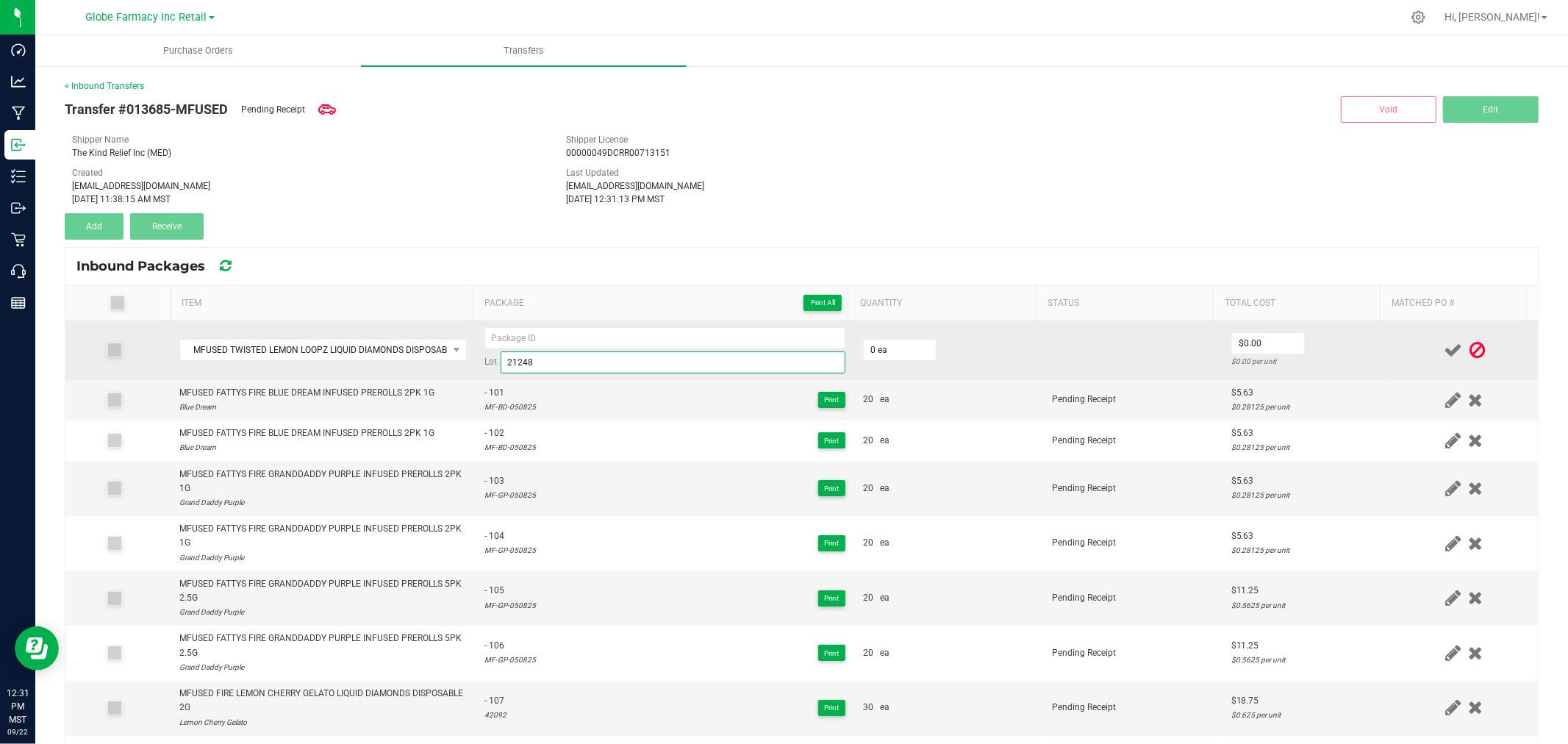
click at [512, 363] on input "21248" at bounding box center [673, 362] width 344 height 22
click at [538, 332] on input at bounding box center [665, 338] width 361 height 22
paste input "04588"
type input "04588 - 1"
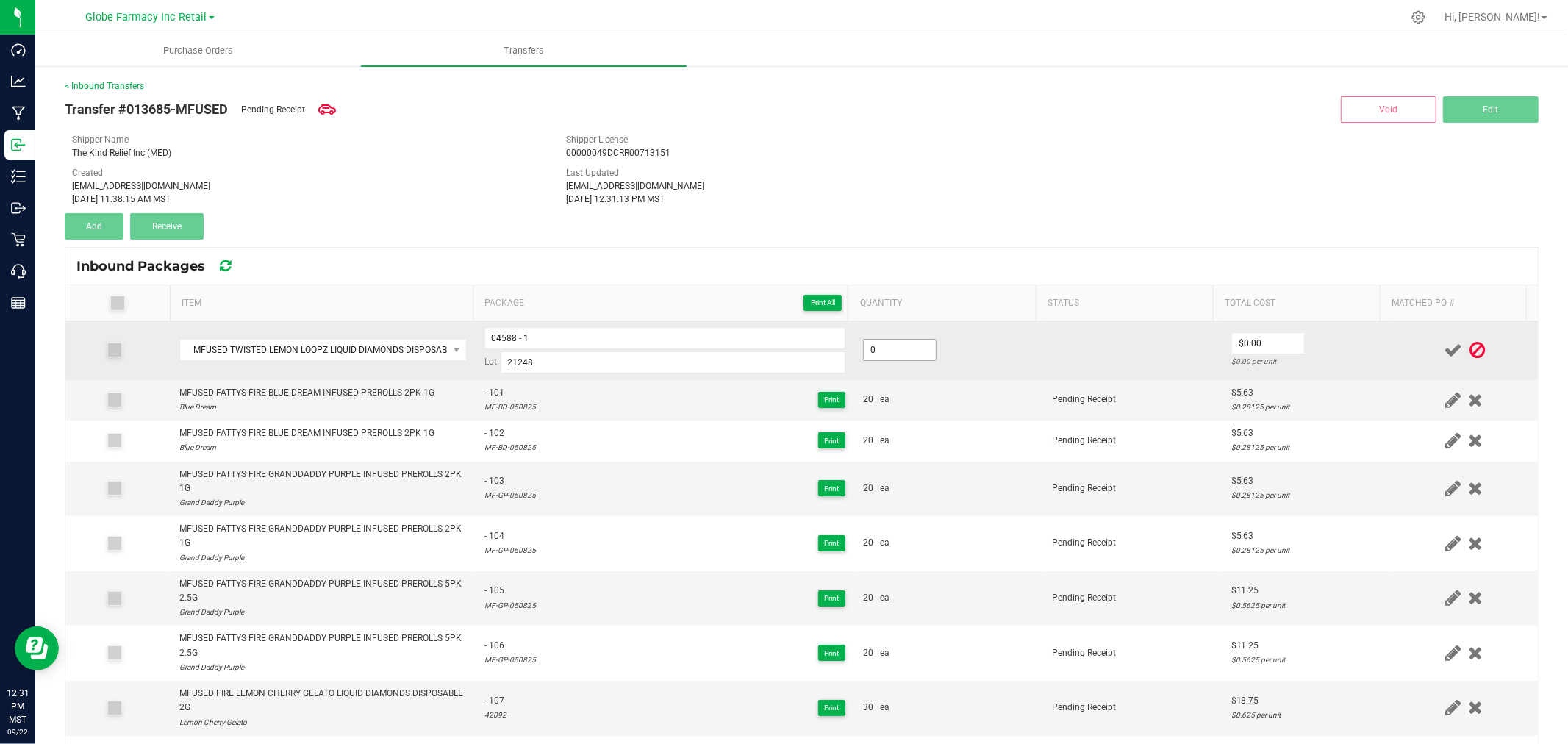
click at [888, 347] on input "0" at bounding box center [900, 350] width 72 height 21
type input "40 ea"
type input "$16.88"
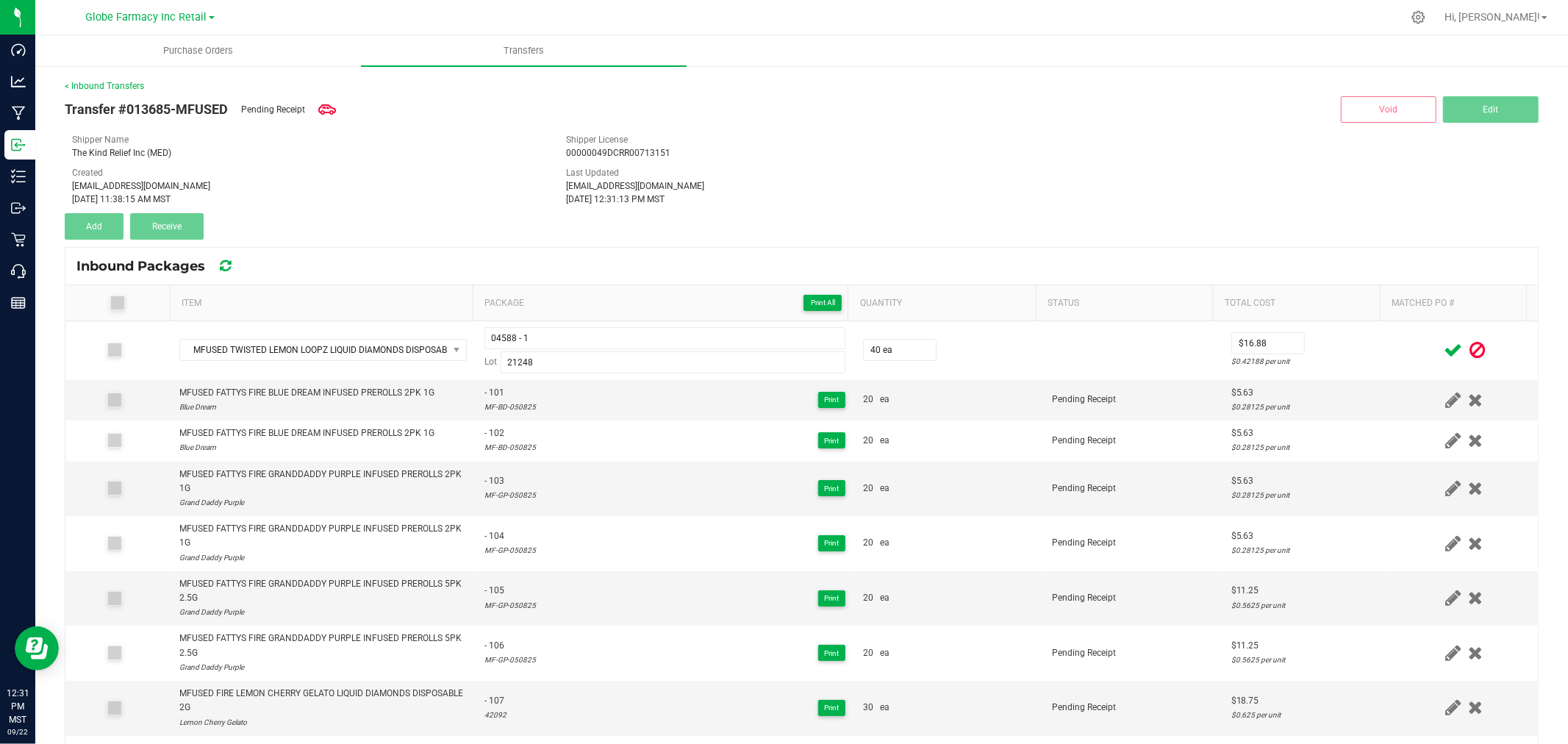
click at [1443, 358] on icon at bounding box center [1452, 350] width 18 height 18
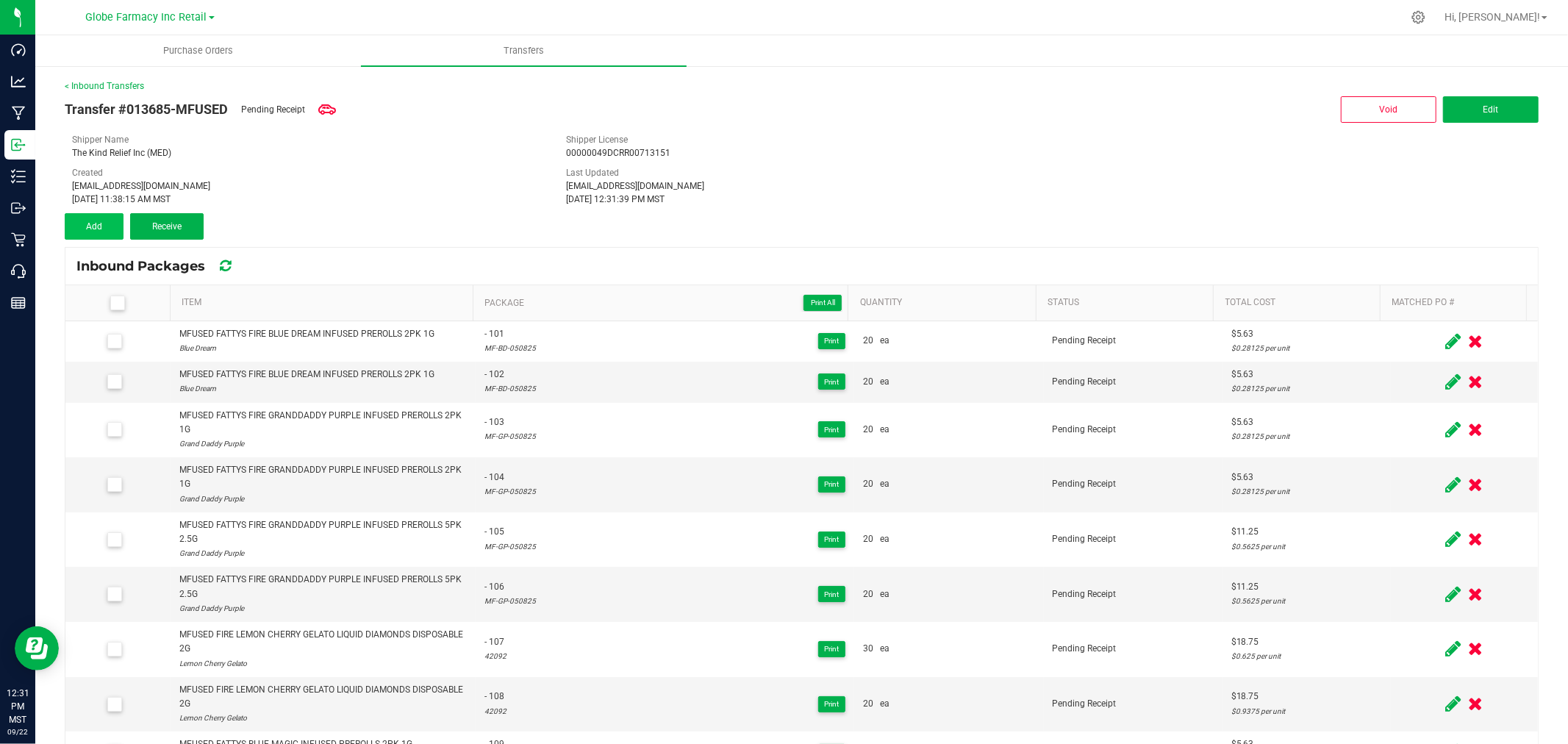
click at [69, 202] on div "Created [EMAIL_ADDRESS][DOMAIN_NAME] [DATE] 11:38:15 AM MST" at bounding box center [308, 186] width 494 height 40
click at [106, 229] on button "Add" at bounding box center [94, 226] width 59 height 27
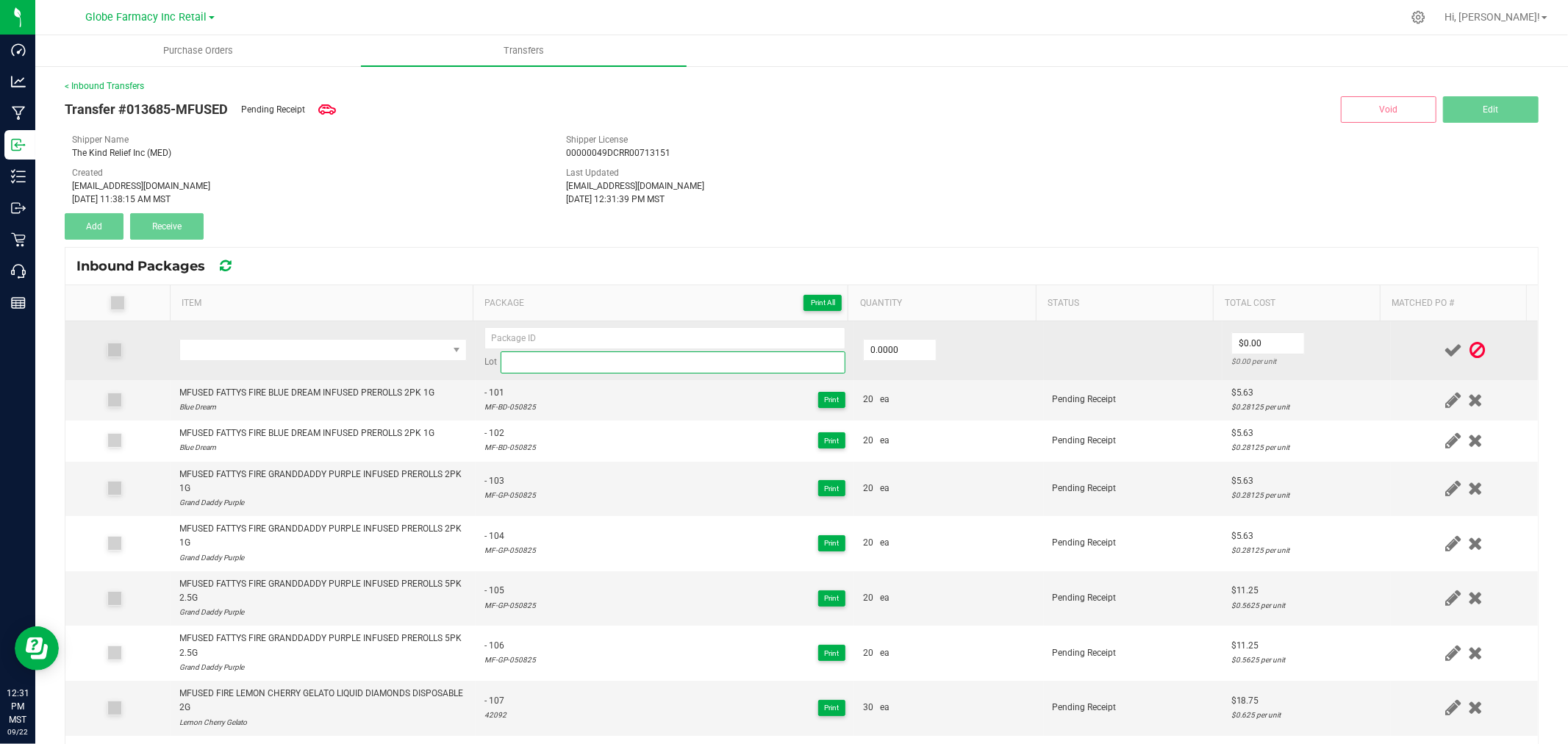
click at [566, 366] on input at bounding box center [673, 362] width 344 height 22
paste input "04588"
type input "04588"
drag, startPoint x: 516, startPoint y: 364, endPoint x: 535, endPoint y: 332, distance: 37.2
click at [535, 332] on div "Lot 04588" at bounding box center [665, 350] width 361 height 46
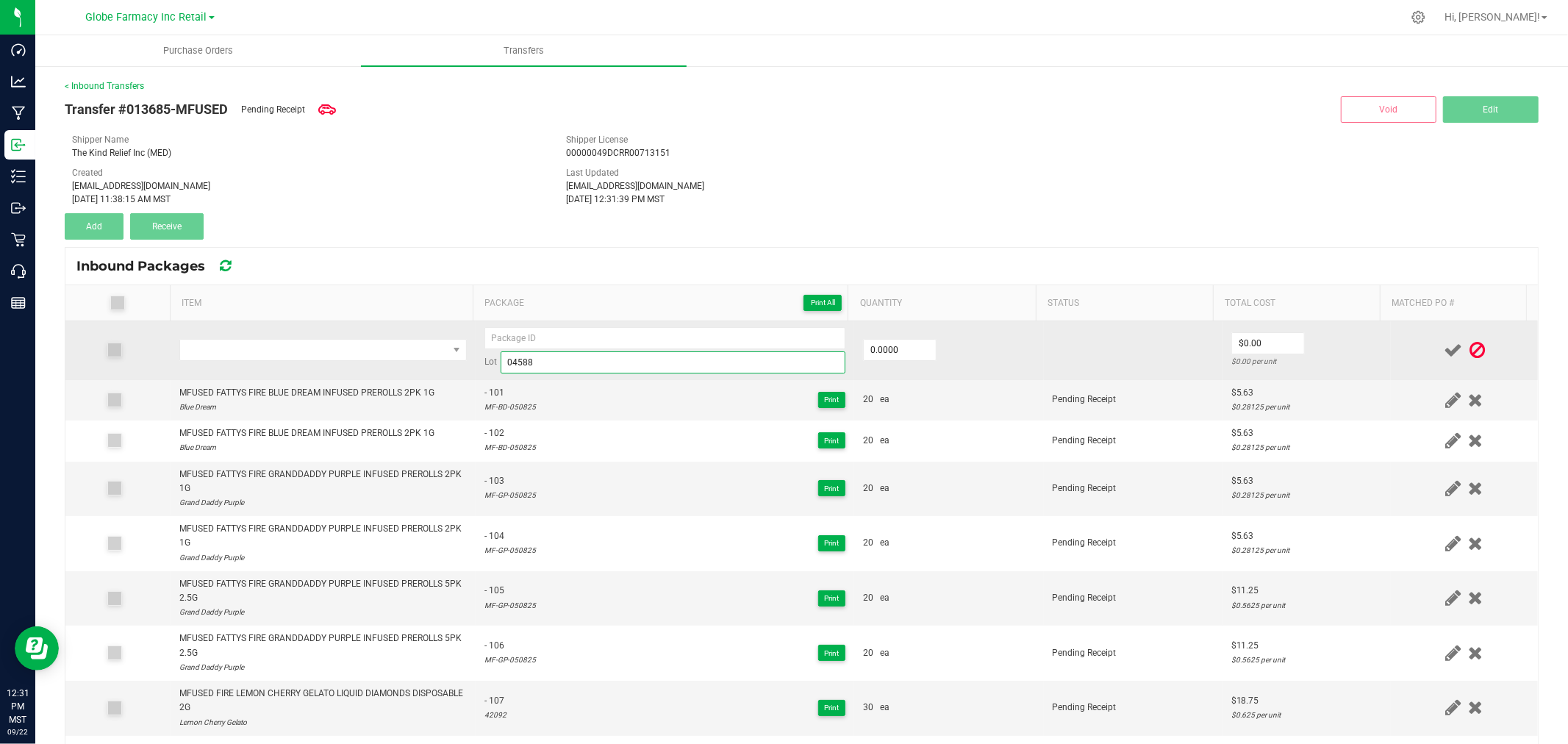
click at [519, 358] on input "04588" at bounding box center [673, 362] width 344 height 22
click at [520, 358] on input "04588" at bounding box center [673, 362] width 344 height 22
type input "04588"
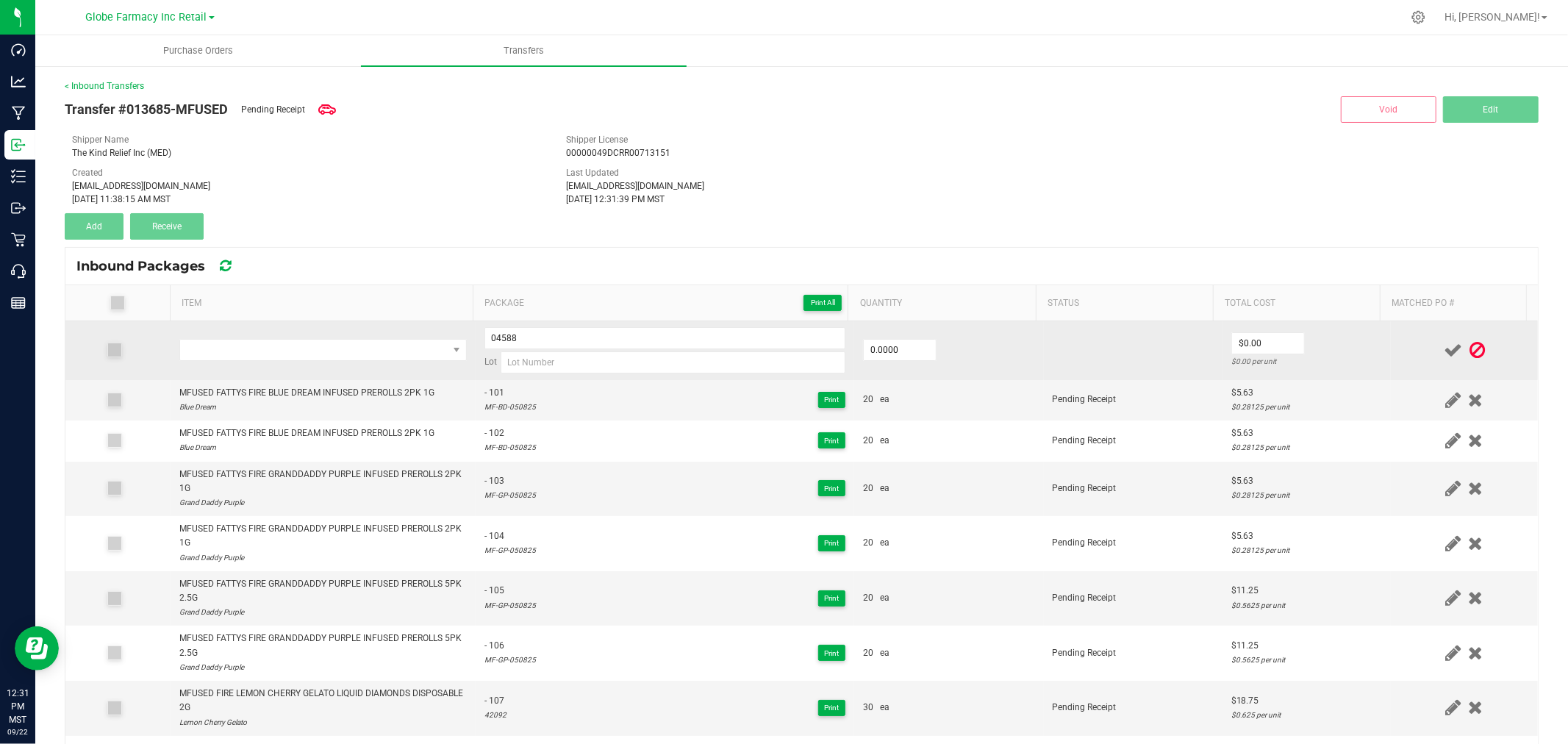
click at [365, 336] on td at bounding box center [323, 351] width 305 height 59
click at [280, 338] on td at bounding box center [323, 351] width 305 height 59
click at [282, 346] on span "NO DATA FOUND" at bounding box center [313, 350] width 268 height 21
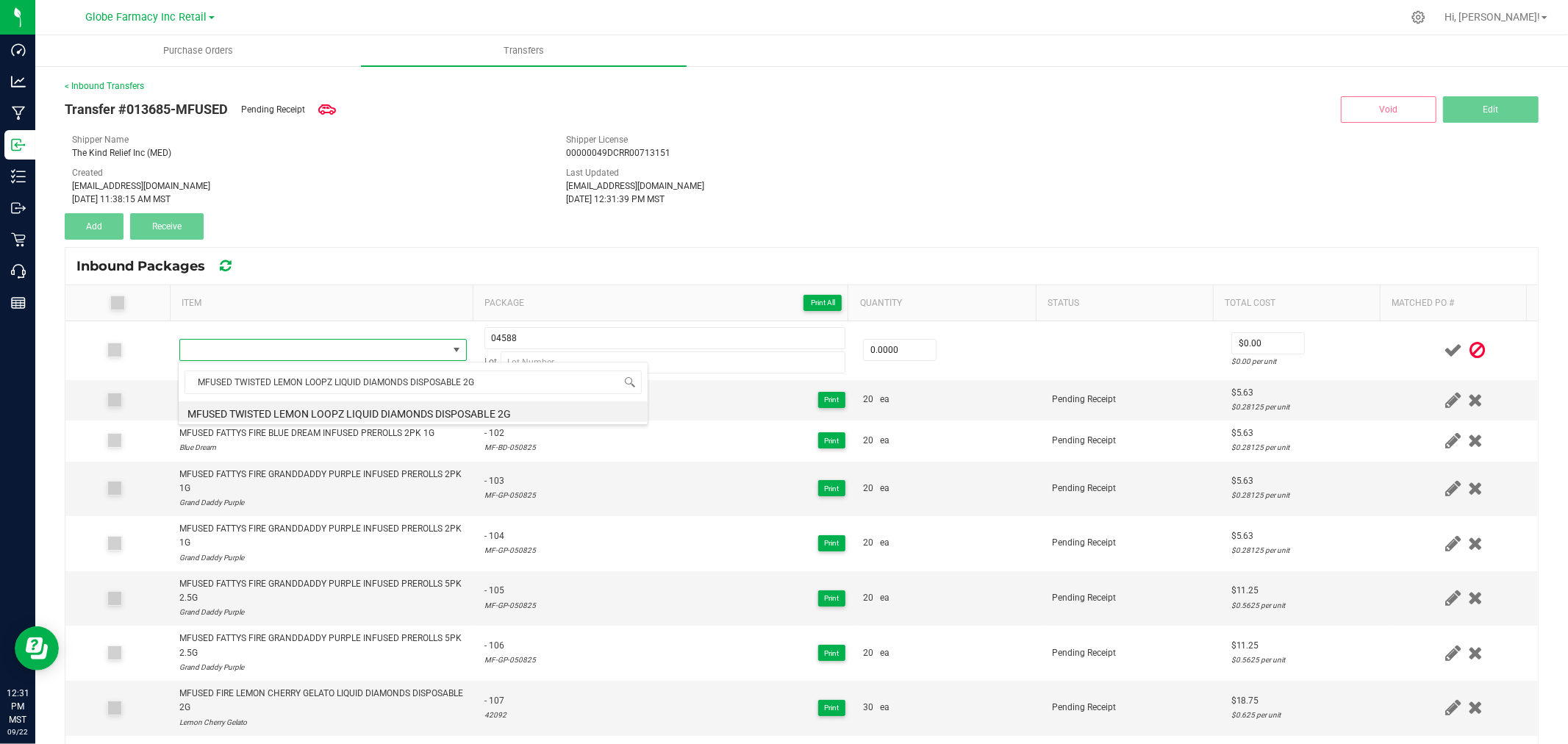
click at [357, 406] on li "MFUSED TWISTED LEMON LOOPZ LIQUID DIAMONDS DISPOSABLE 2G" at bounding box center [413, 411] width 469 height 21
type input "0 ea"
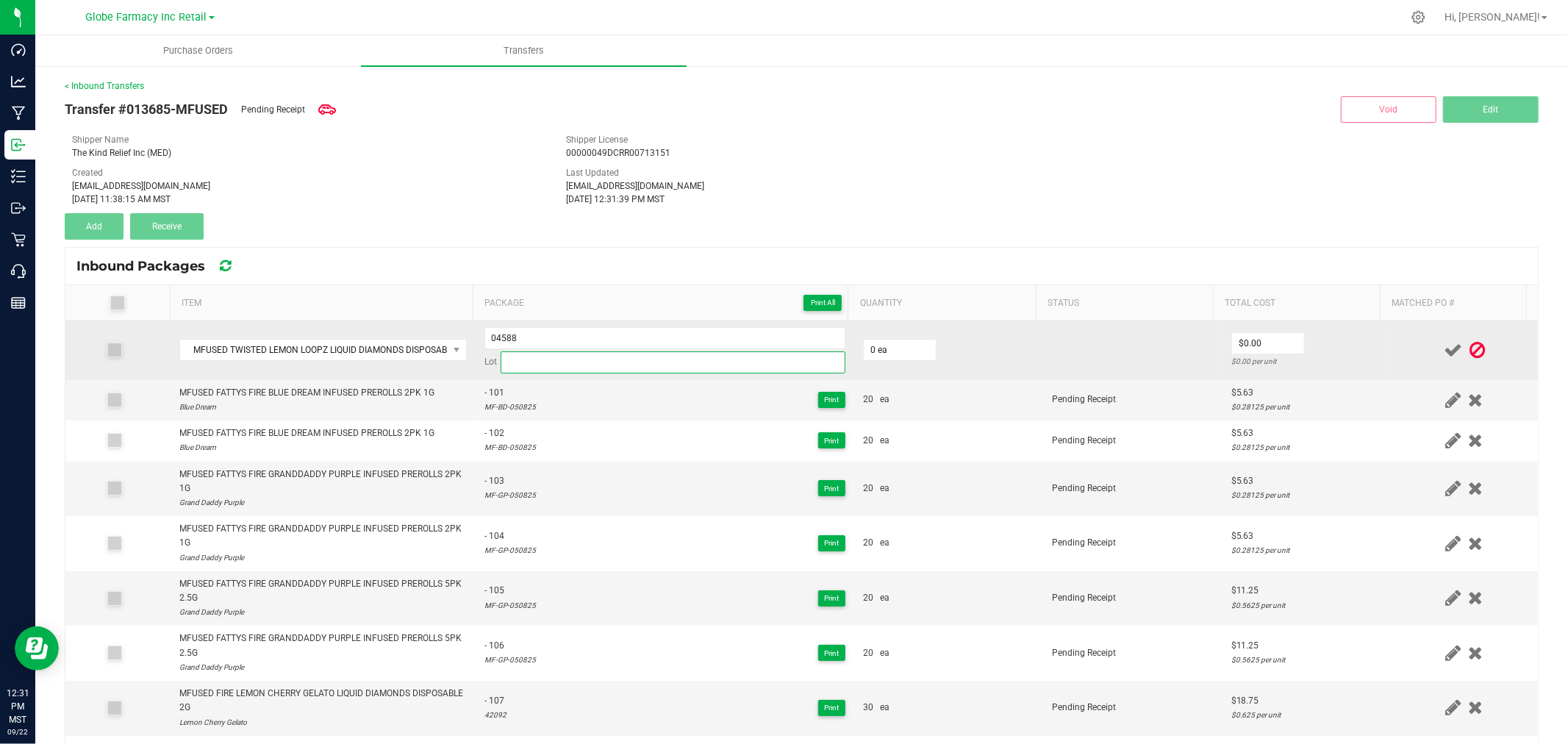
paste input "21248"
click at [546, 365] on input at bounding box center [673, 362] width 344 height 22
type input "21248"
click at [675, 330] on input "04588" at bounding box center [665, 338] width 361 height 22
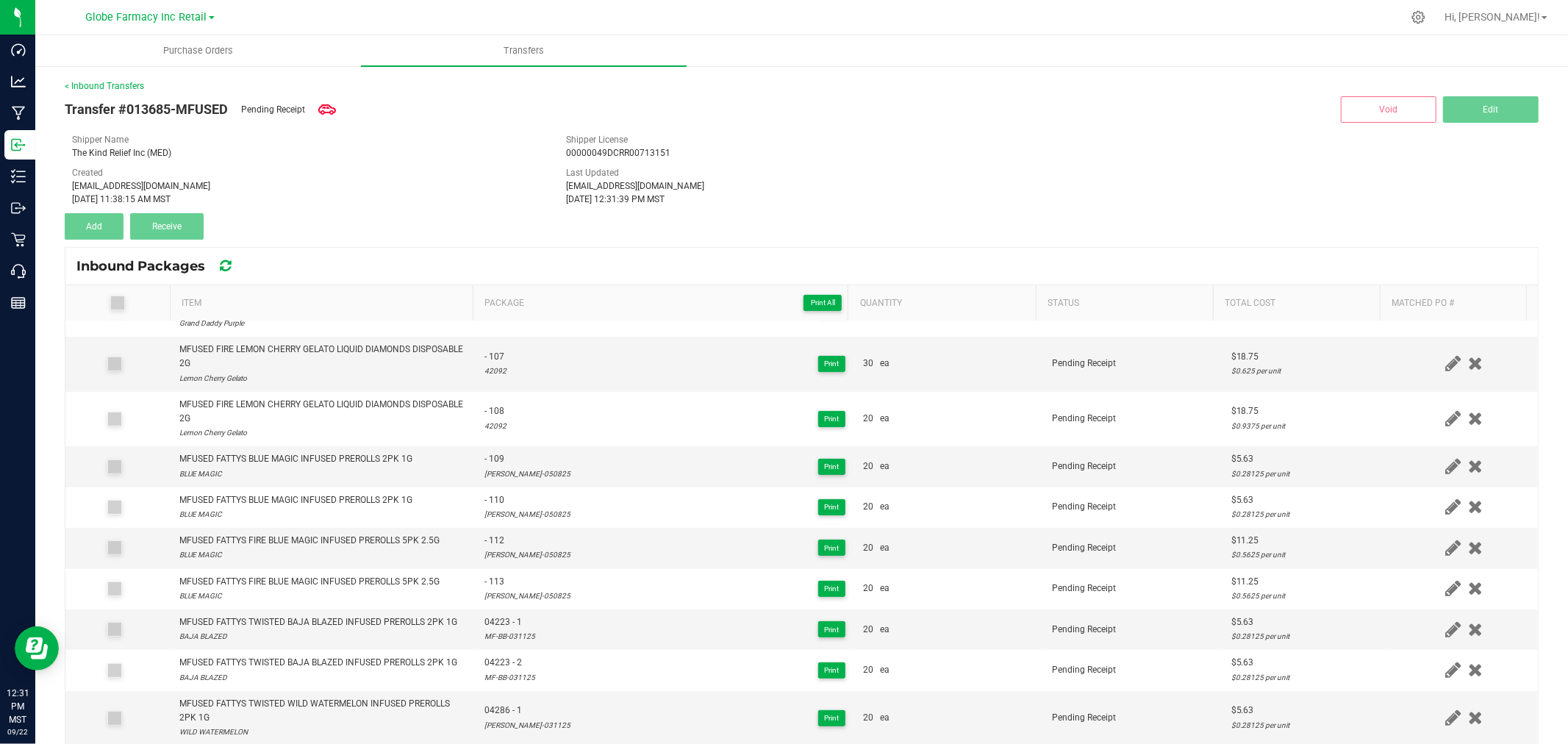
scroll to position [0, 0]
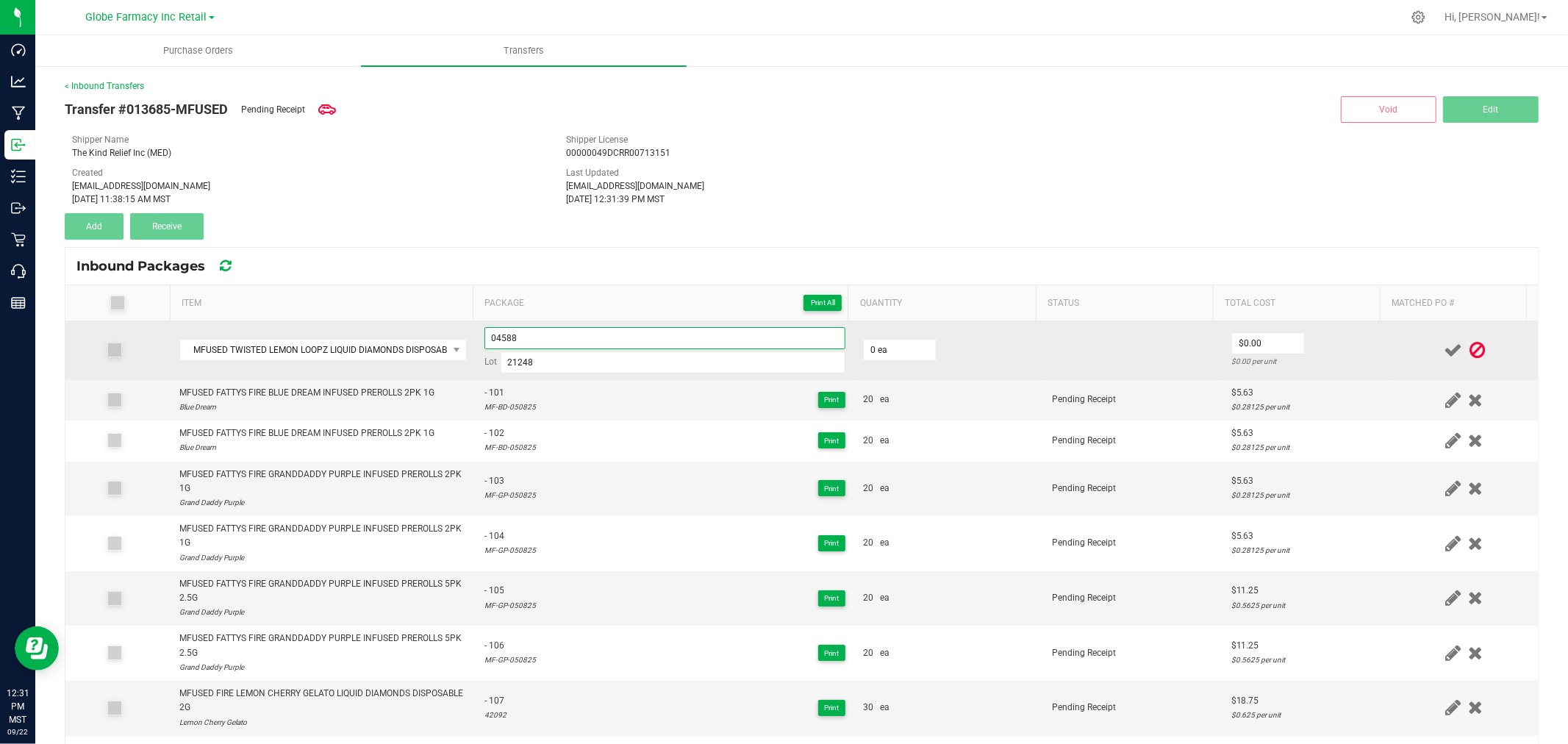
click at [600, 332] on input "04588" at bounding box center [665, 338] width 361 height 22
type input "04588 - 2"
click at [877, 350] on input "0" at bounding box center [900, 350] width 72 height 21
type input "40 ea"
type input "$16.88"
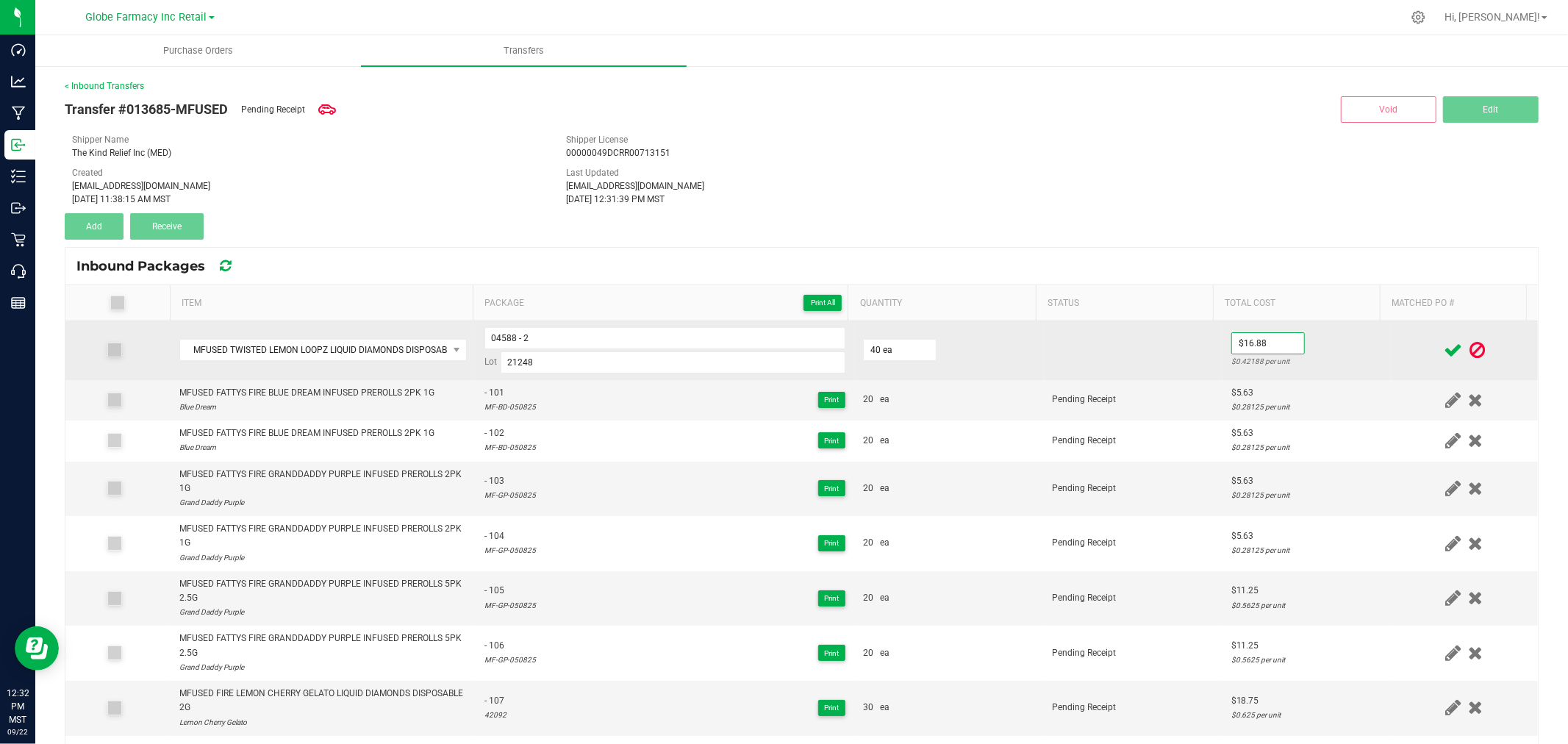
click at [1391, 344] on td at bounding box center [1464, 351] width 147 height 59
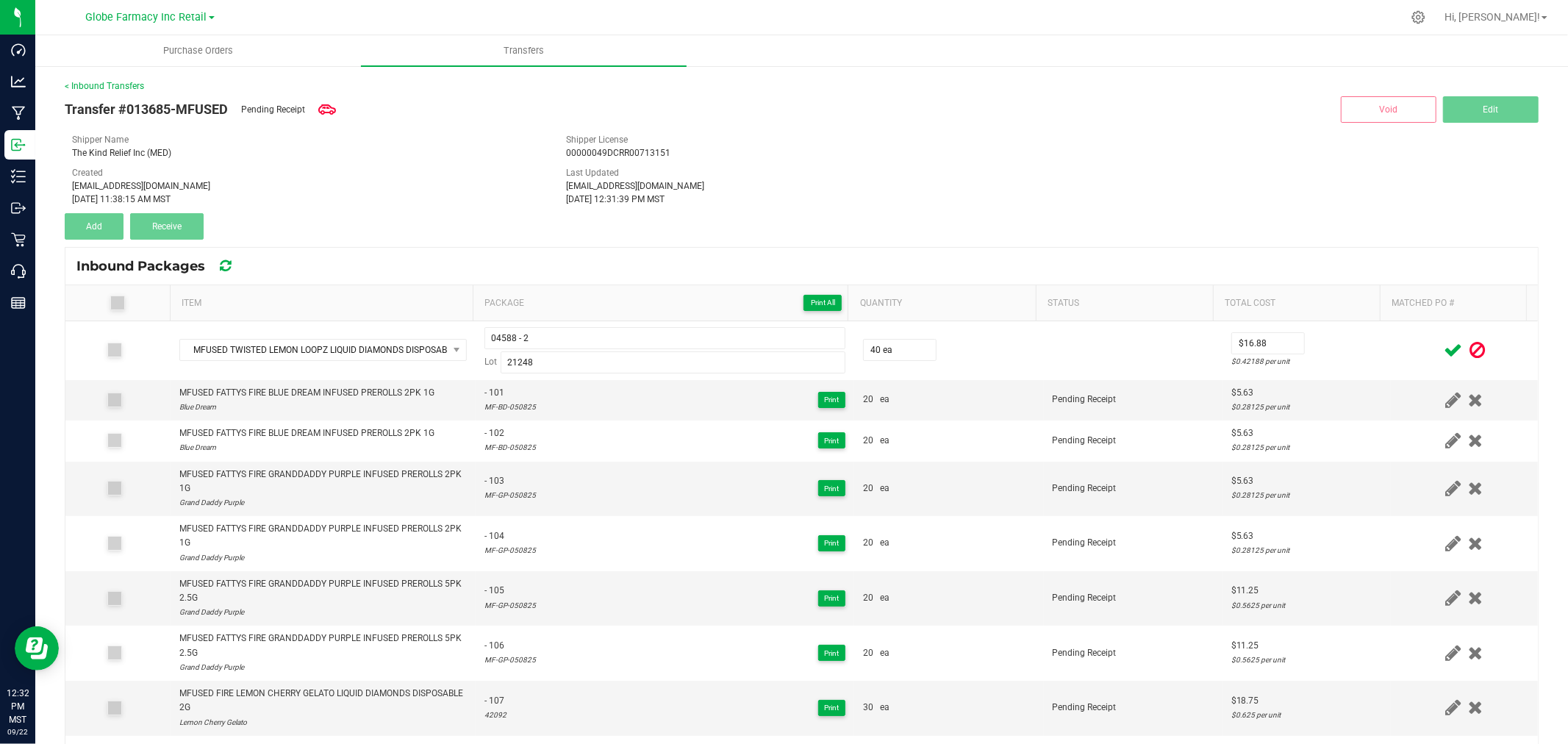
click at [1440, 345] on span at bounding box center [1452, 350] width 26 height 29
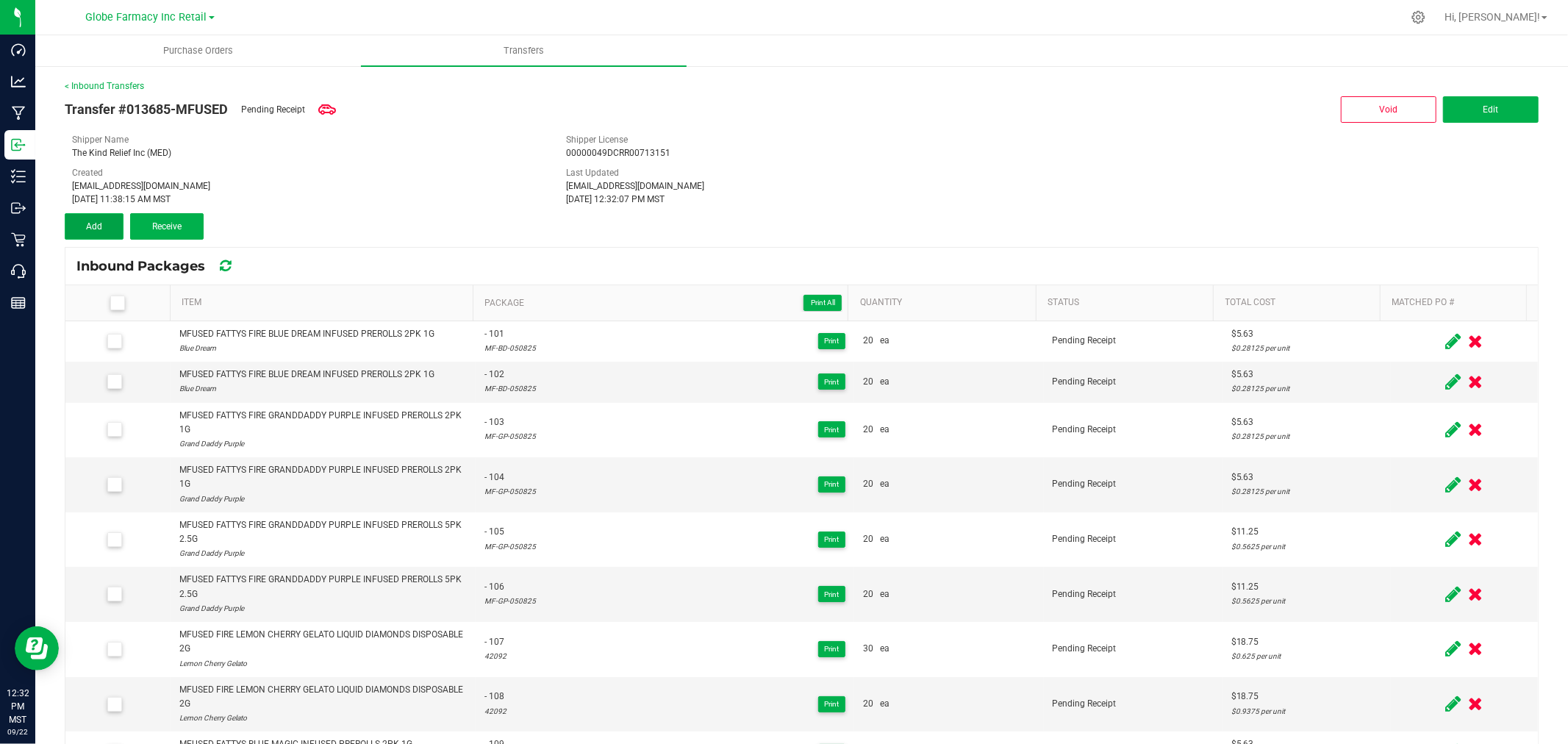
click at [104, 220] on button "Add" at bounding box center [94, 226] width 59 height 27
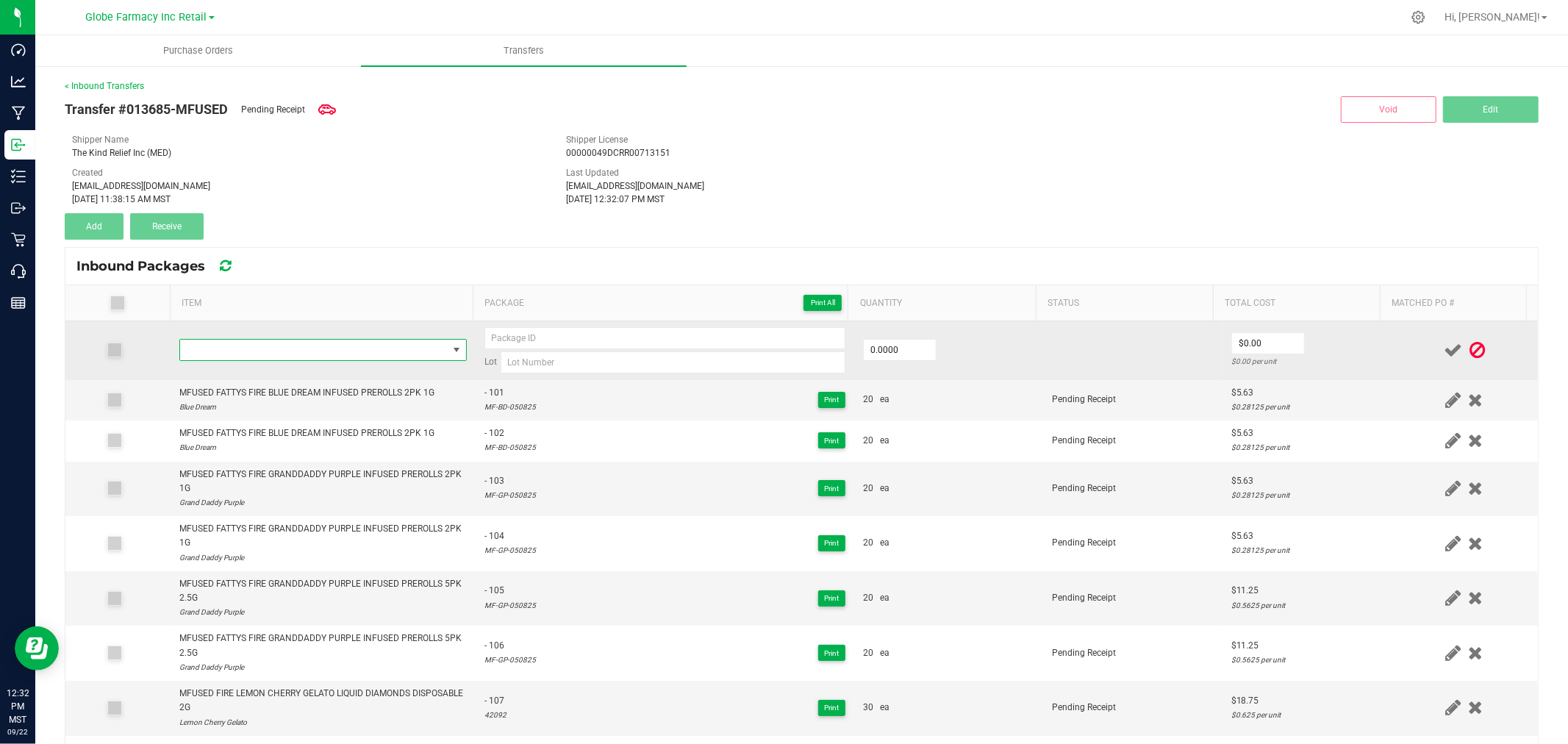
click at [260, 350] on span "NO DATA FOUND" at bounding box center [313, 350] width 268 height 21
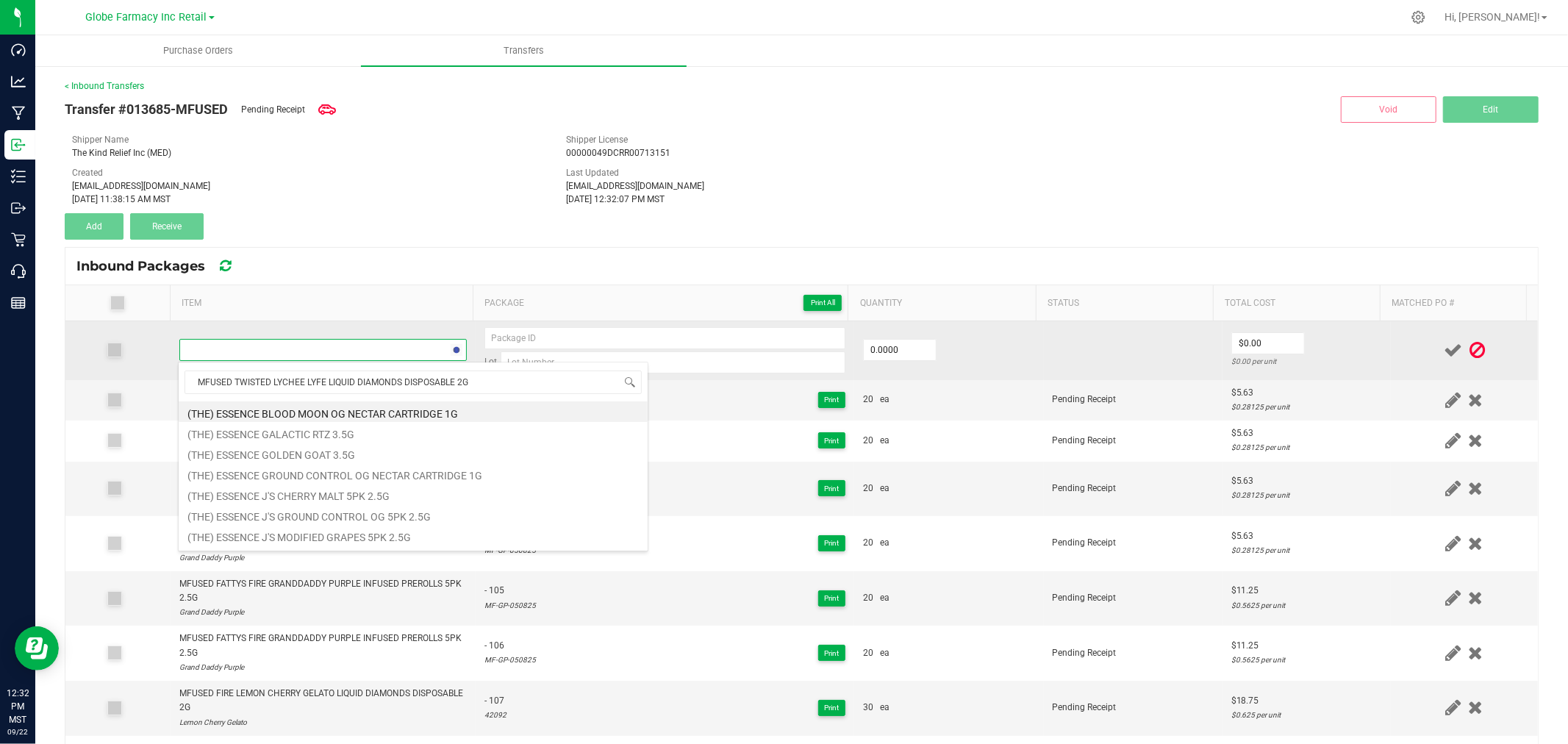
scroll to position [22, 282]
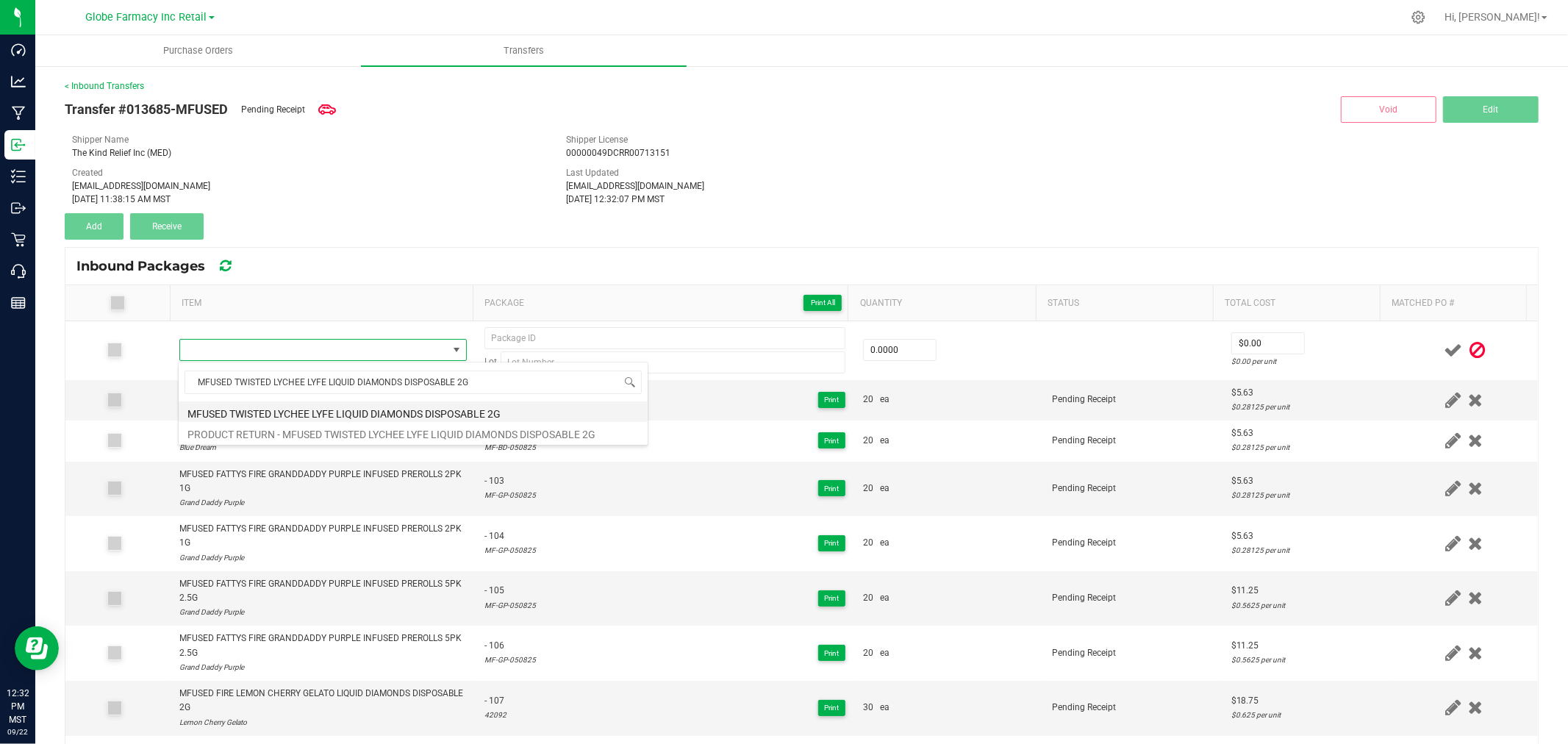
click at [272, 407] on li "MFUSED TWISTED LYCHEE LYFE LIQUID DIAMONDS DISPOSABLE 2G" at bounding box center [413, 411] width 469 height 21
type input "0 ea"
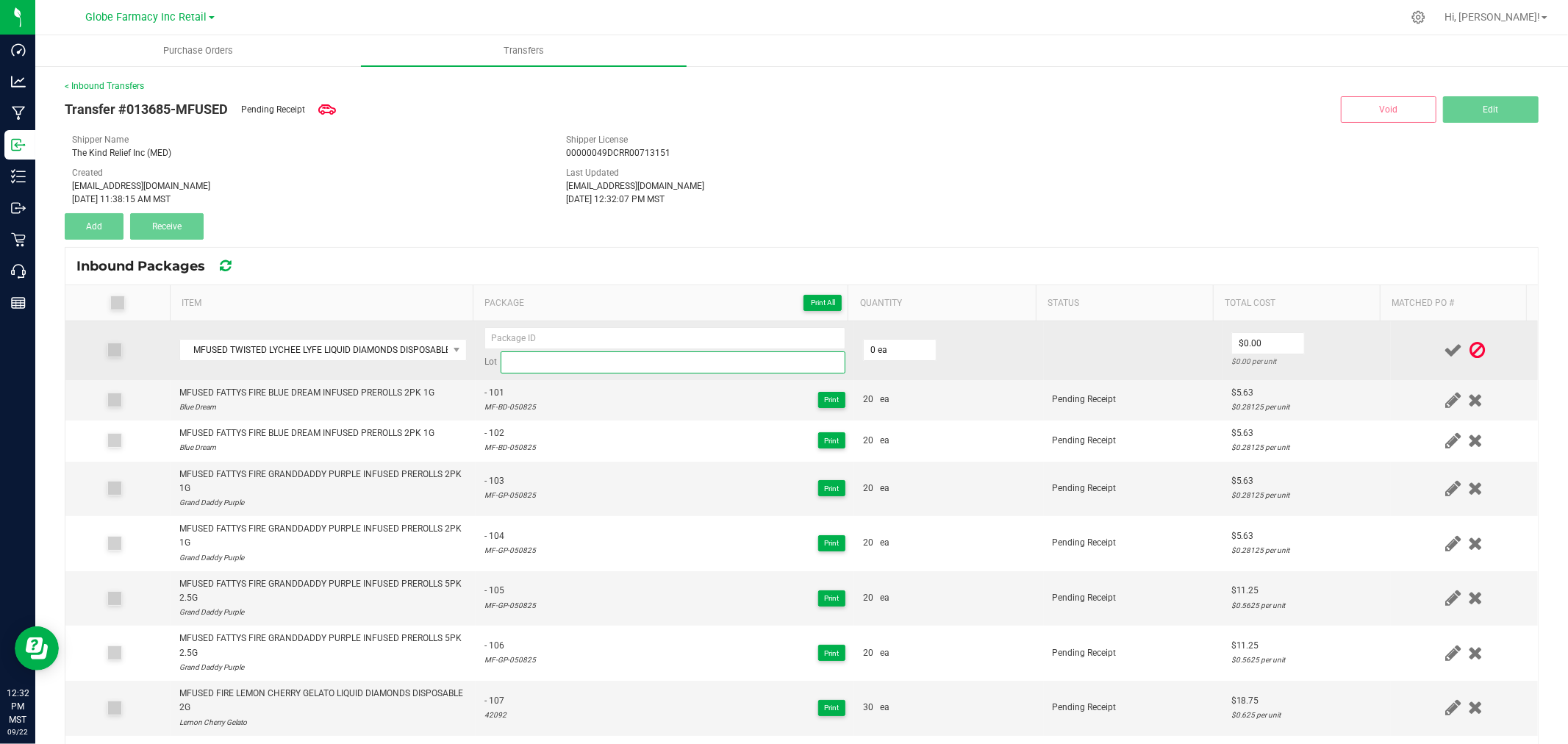
drag, startPoint x: 717, startPoint y: 356, endPoint x: 575, endPoint y: 356, distance: 142.0
click at [715, 356] on input at bounding box center [673, 362] width 344 height 22
paste input "21249"
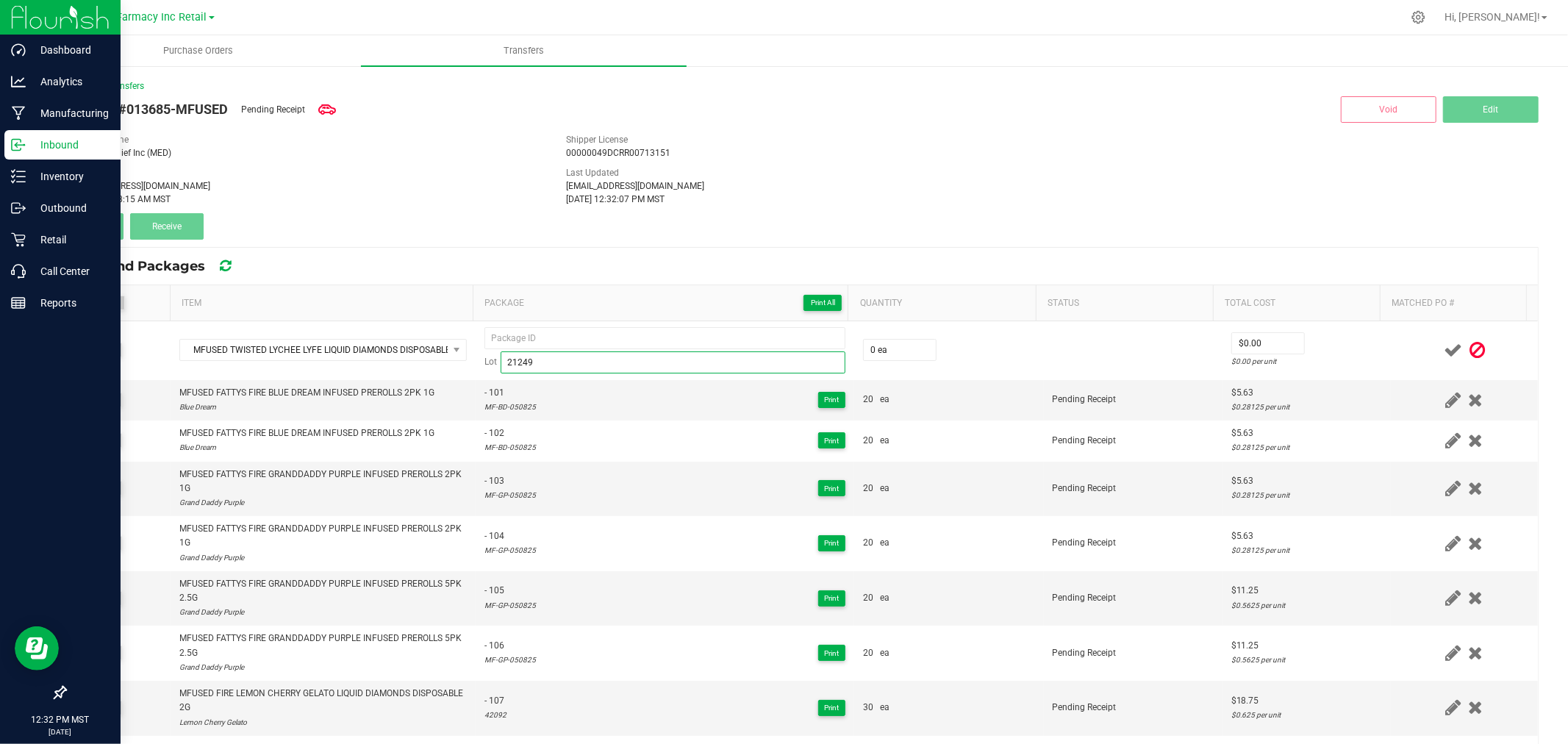
type input "21249"
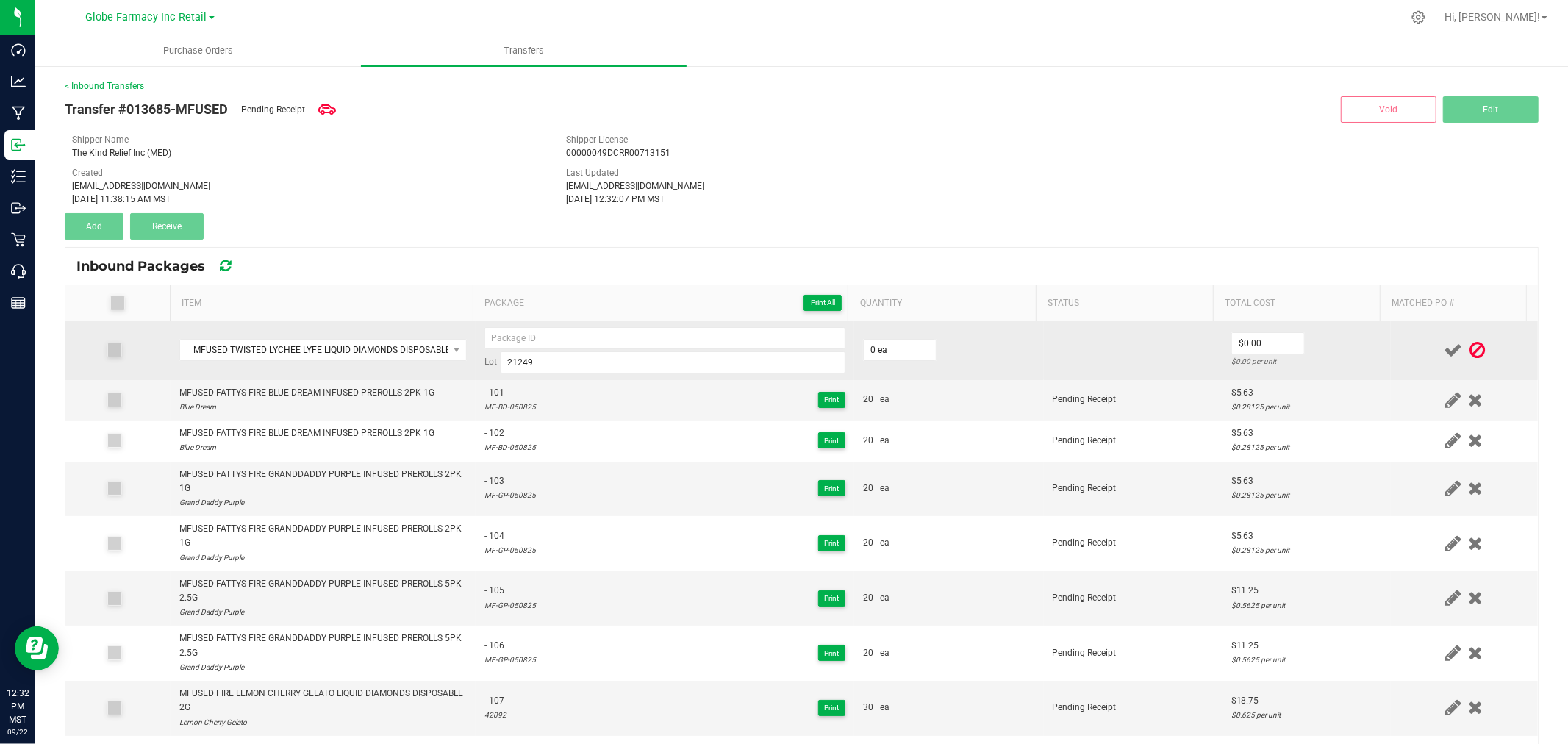
click at [574, 349] on div "Lot 21249" at bounding box center [665, 350] width 361 height 46
drag, startPoint x: 574, startPoint y: 336, endPoint x: 563, endPoint y: 336, distance: 11.0
click at [574, 336] on input at bounding box center [665, 338] width 361 height 22
paste input "04637"
type input "04637 - 1"
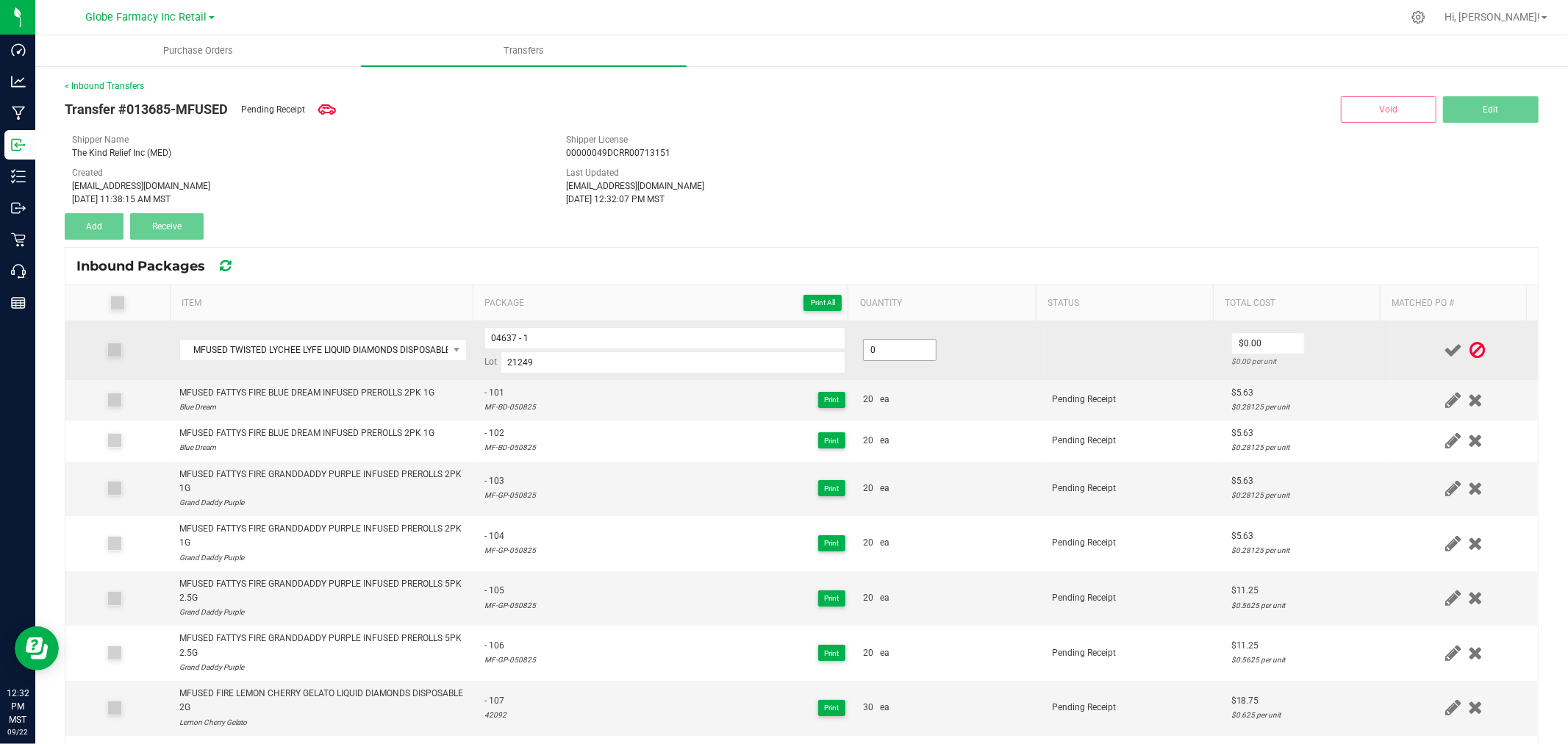
click at [880, 357] on input "0" at bounding box center [900, 350] width 72 height 21
type input "0 ea"
